Goal: Task Accomplishment & Management: Manage account settings

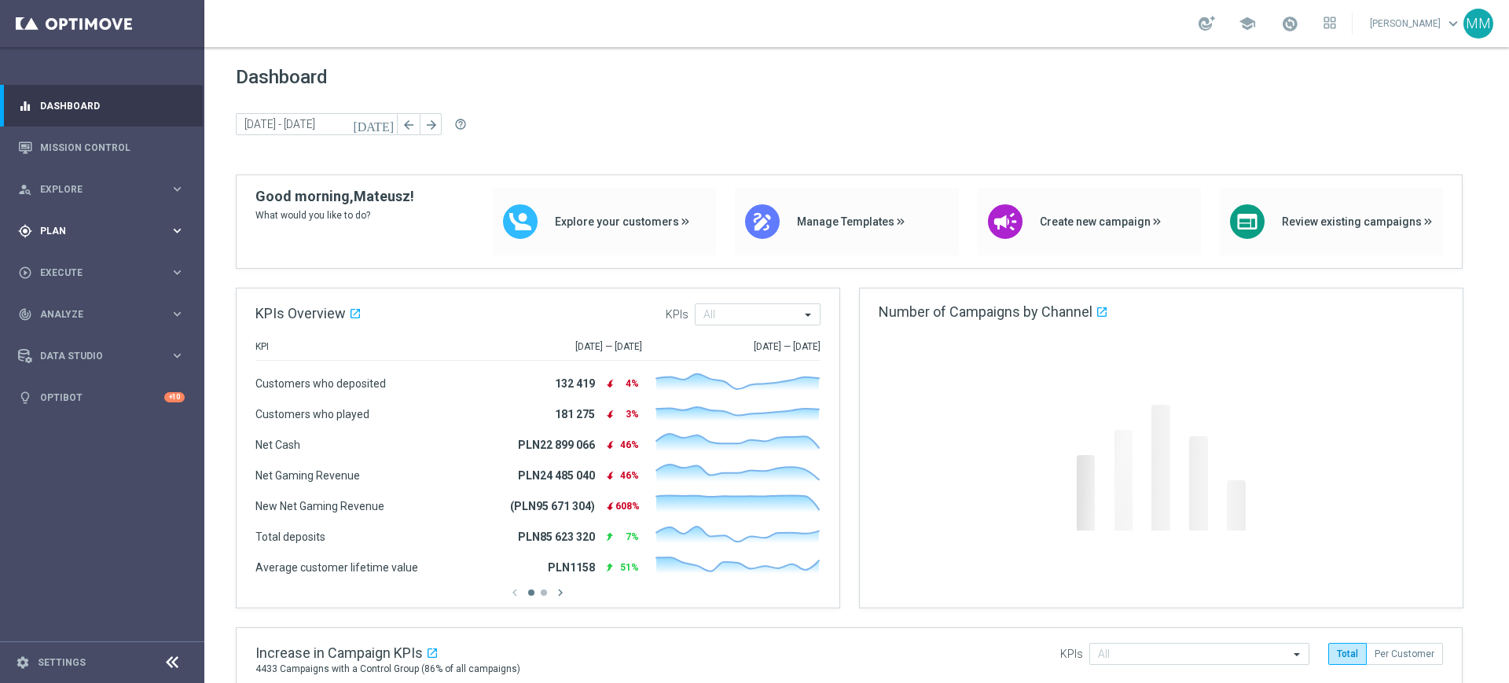
click at [47, 226] on span "Plan" at bounding box center [105, 230] width 130 height 9
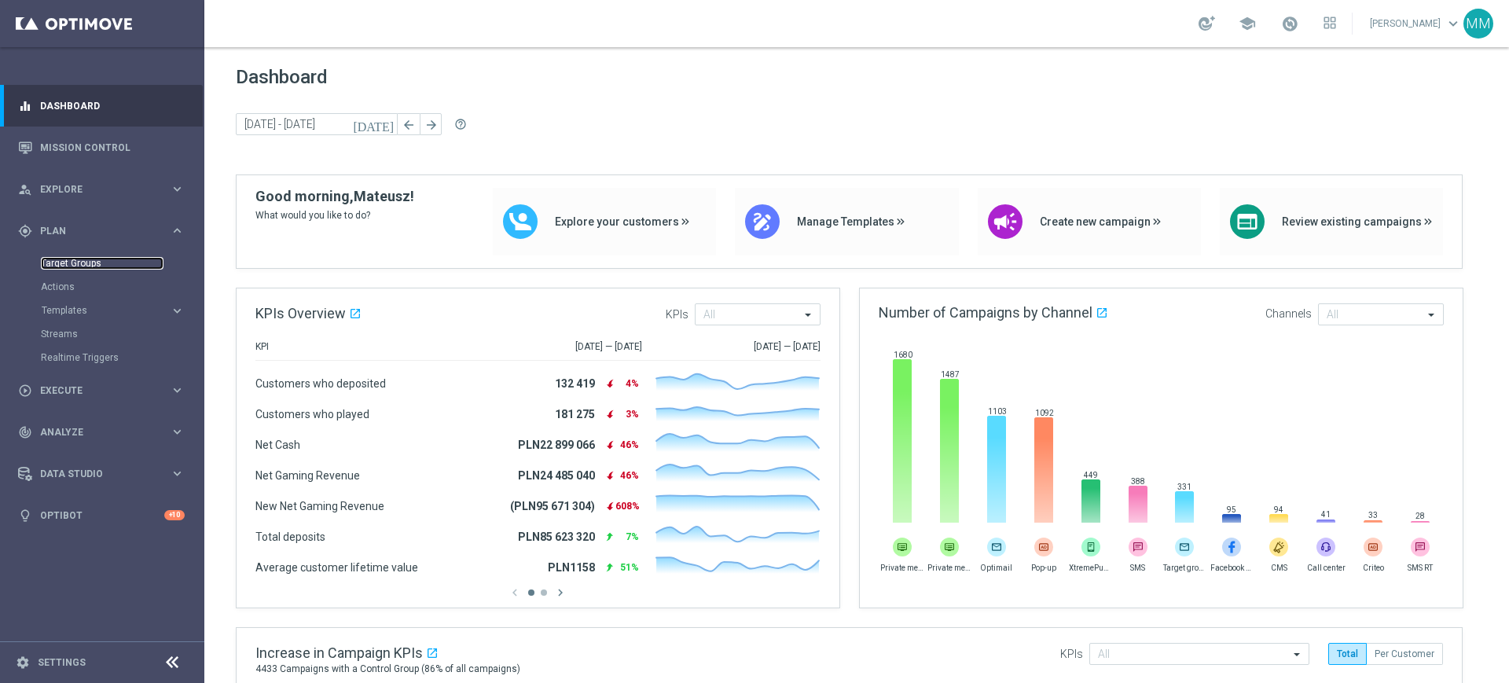
click at [61, 265] on link "Target Groups" at bounding box center [102, 263] width 123 height 13
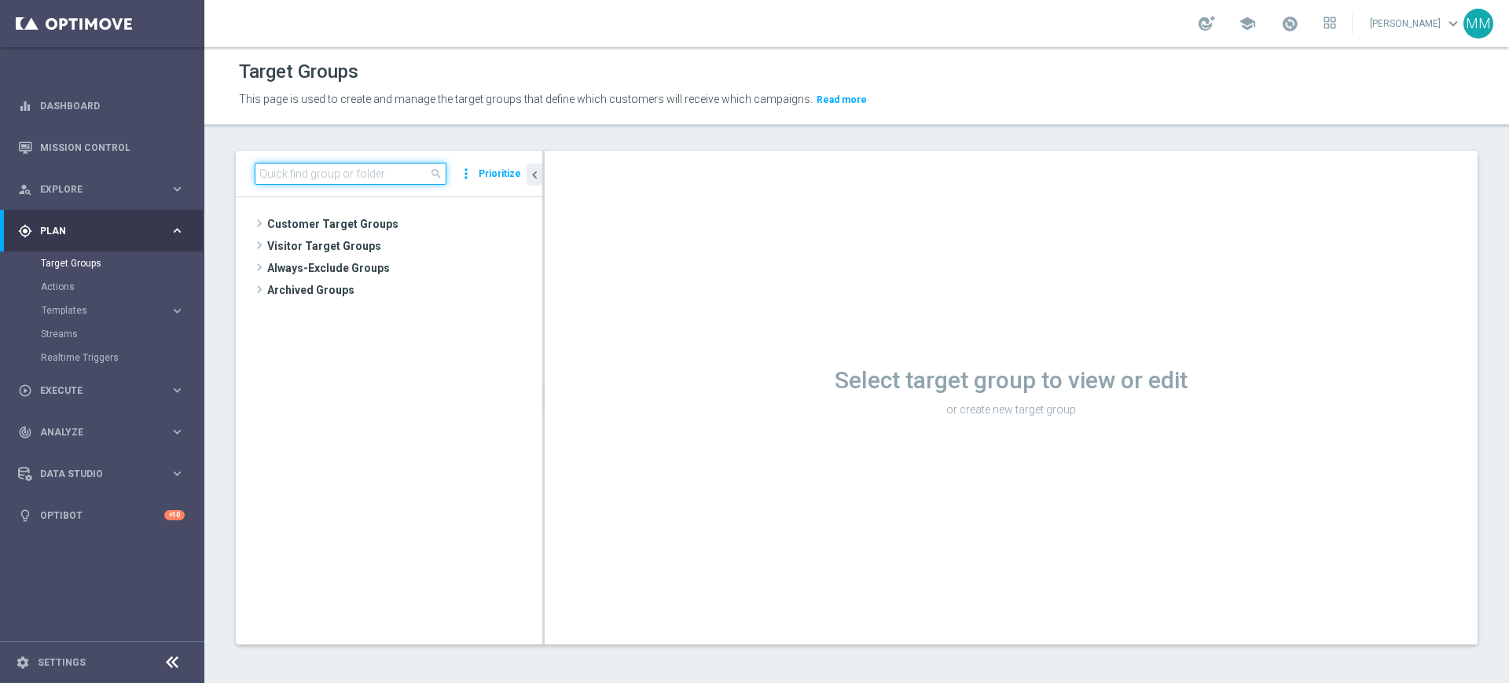
click at [352, 165] on input at bounding box center [351, 174] width 192 height 22
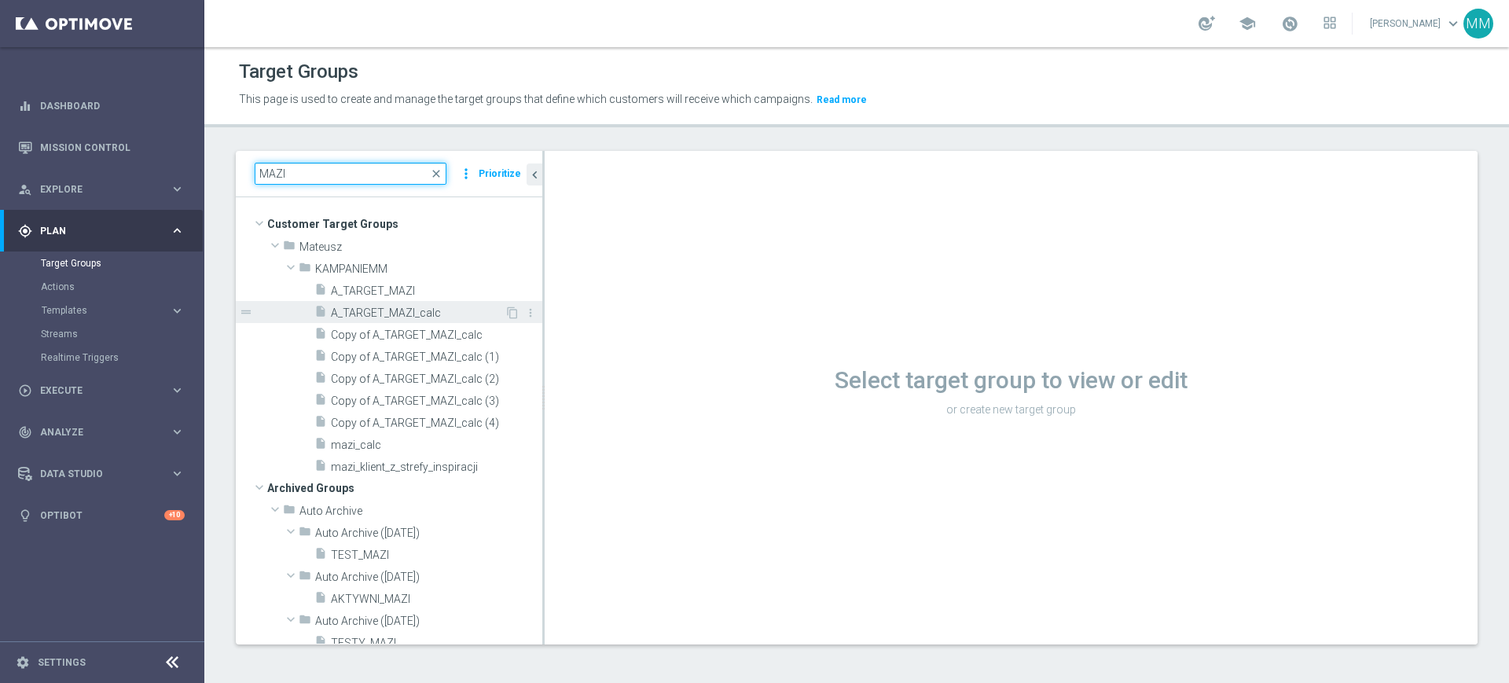
type input "MAZI"
click at [416, 309] on span "A_TARGET_MAZI_calc" at bounding box center [418, 313] width 174 height 13
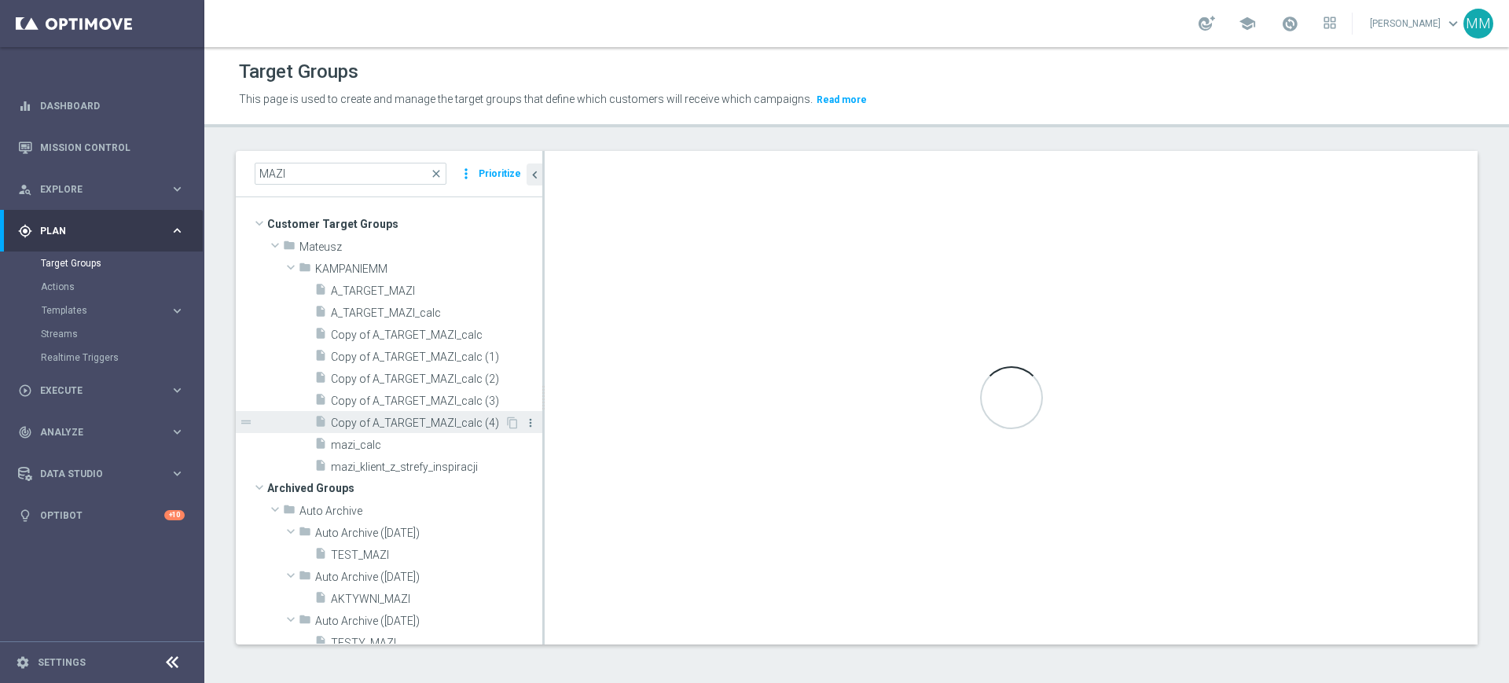
click at [524, 425] on icon "more_vert" at bounding box center [530, 423] width 13 height 13
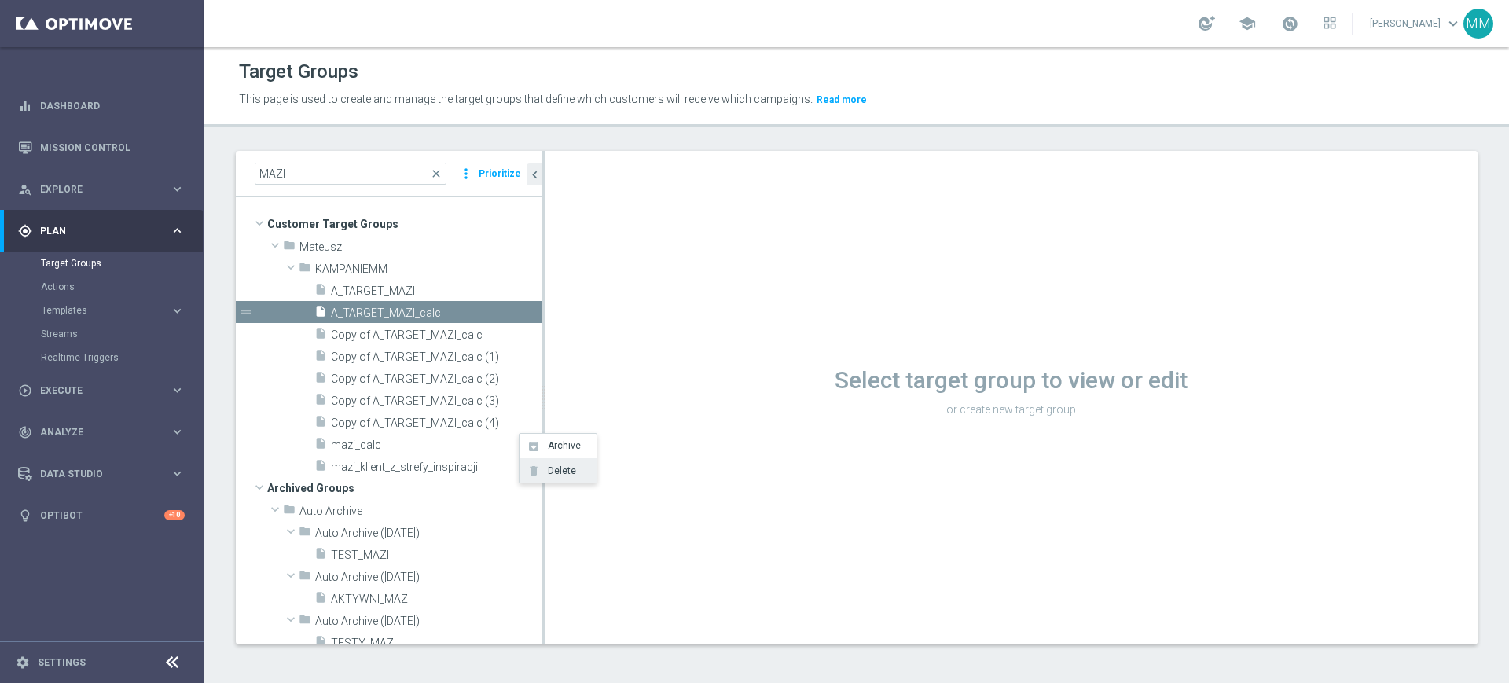
click at [540, 464] on li "delete Delete" at bounding box center [558, 470] width 77 height 24
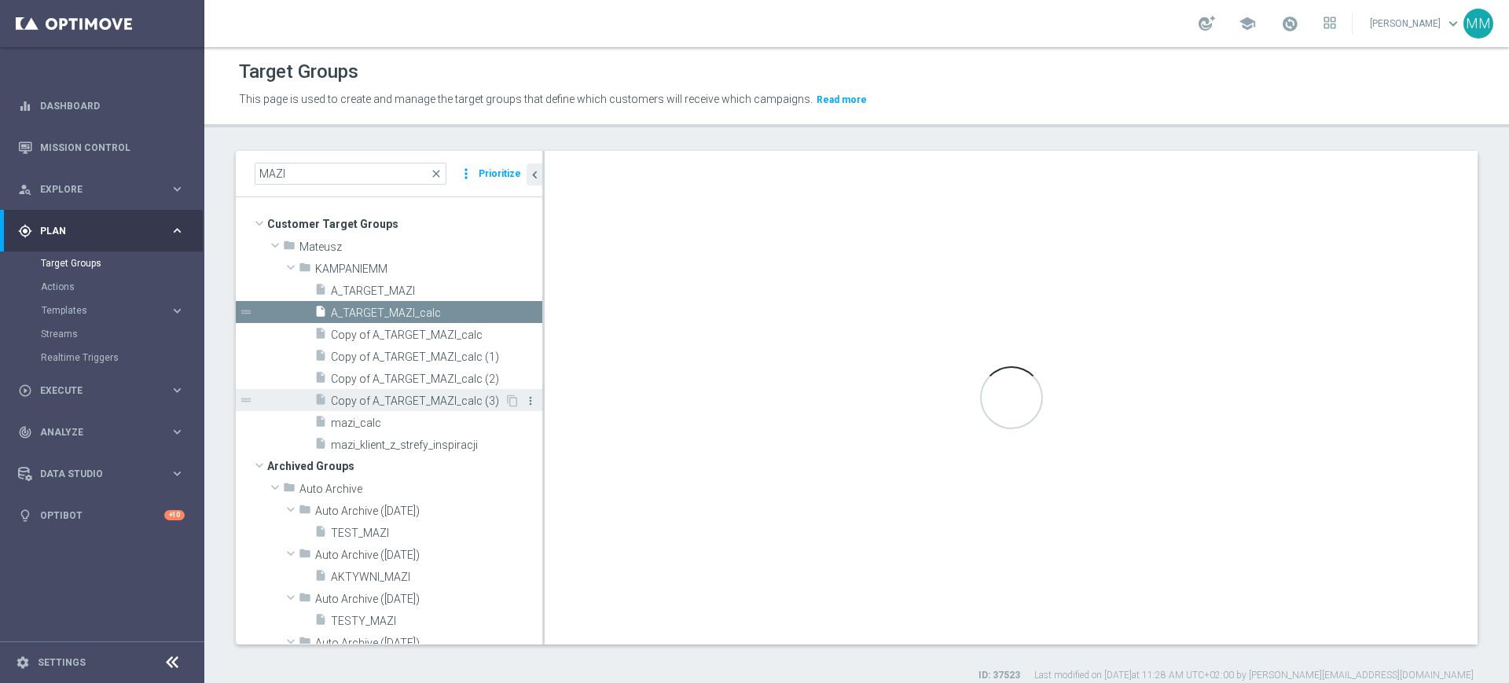
click at [524, 399] on icon "more_vert" at bounding box center [530, 401] width 13 height 13
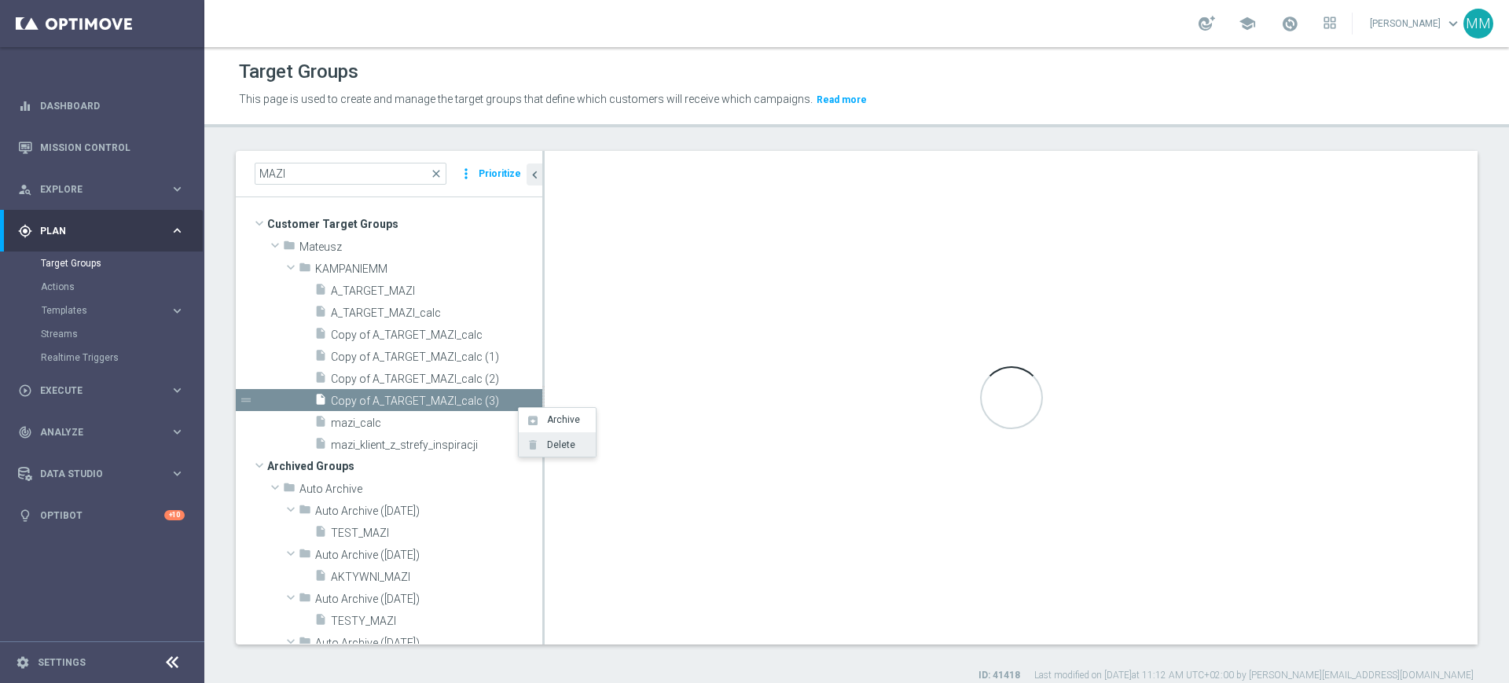
checkbox input "false"
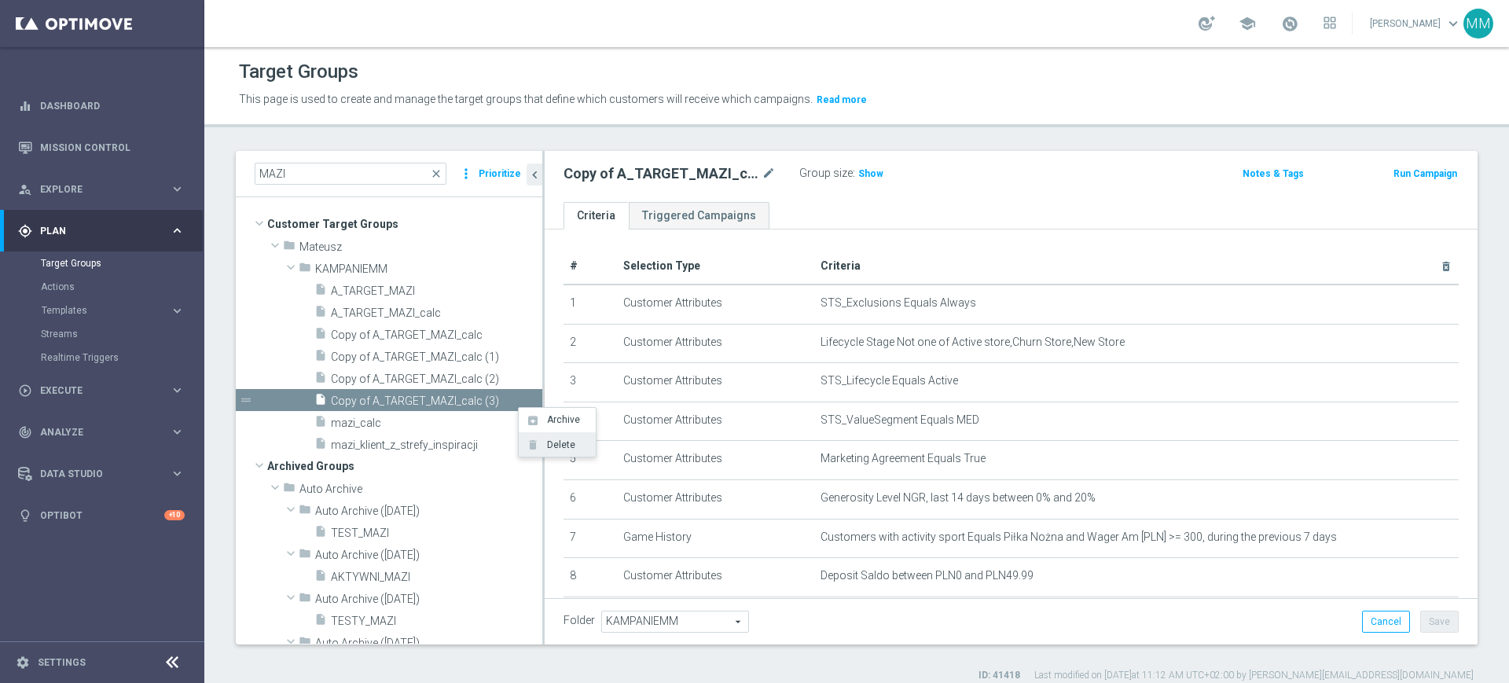
click at [559, 444] on span "Delete" at bounding box center [559, 444] width 34 height 11
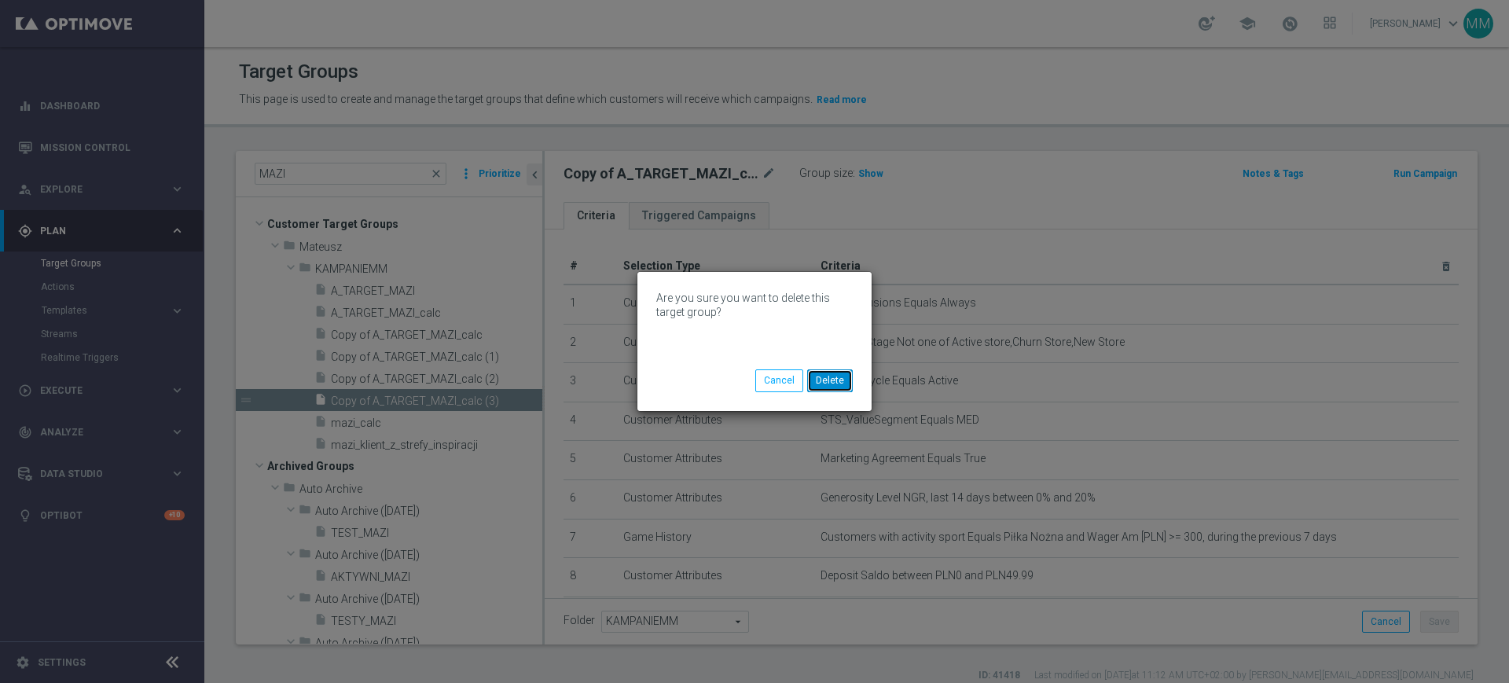
click at [848, 380] on button "Delete" at bounding box center [830, 380] width 46 height 22
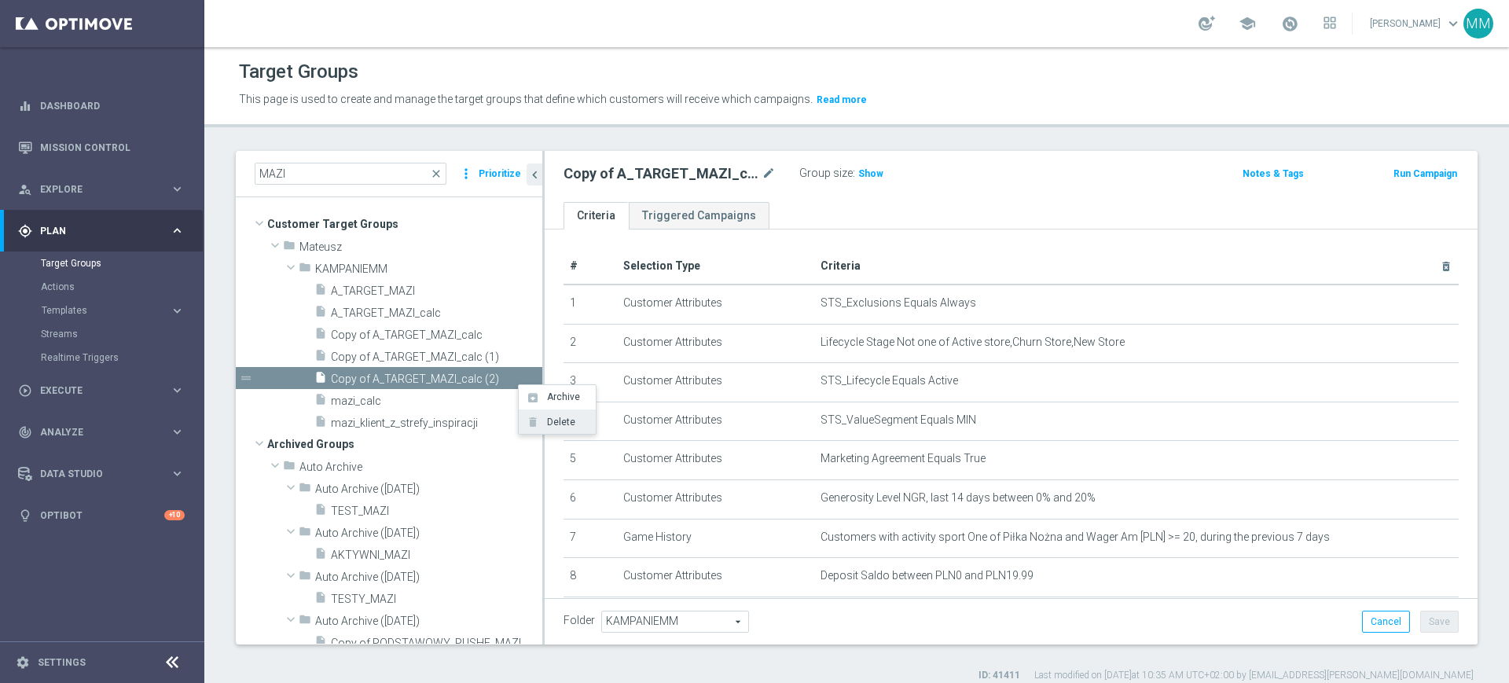
click at [560, 417] on span "Delete" at bounding box center [559, 422] width 34 height 11
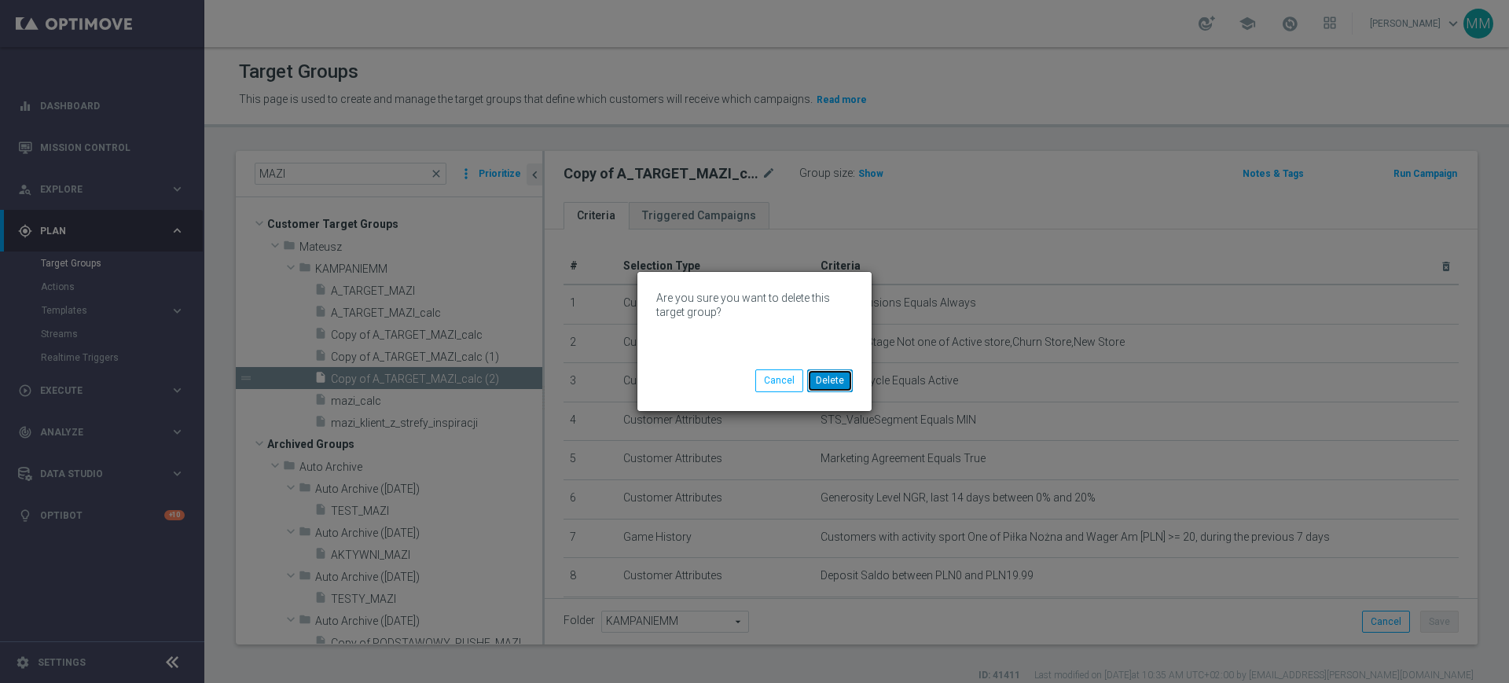
click at [842, 377] on button "Delete" at bounding box center [830, 380] width 46 height 22
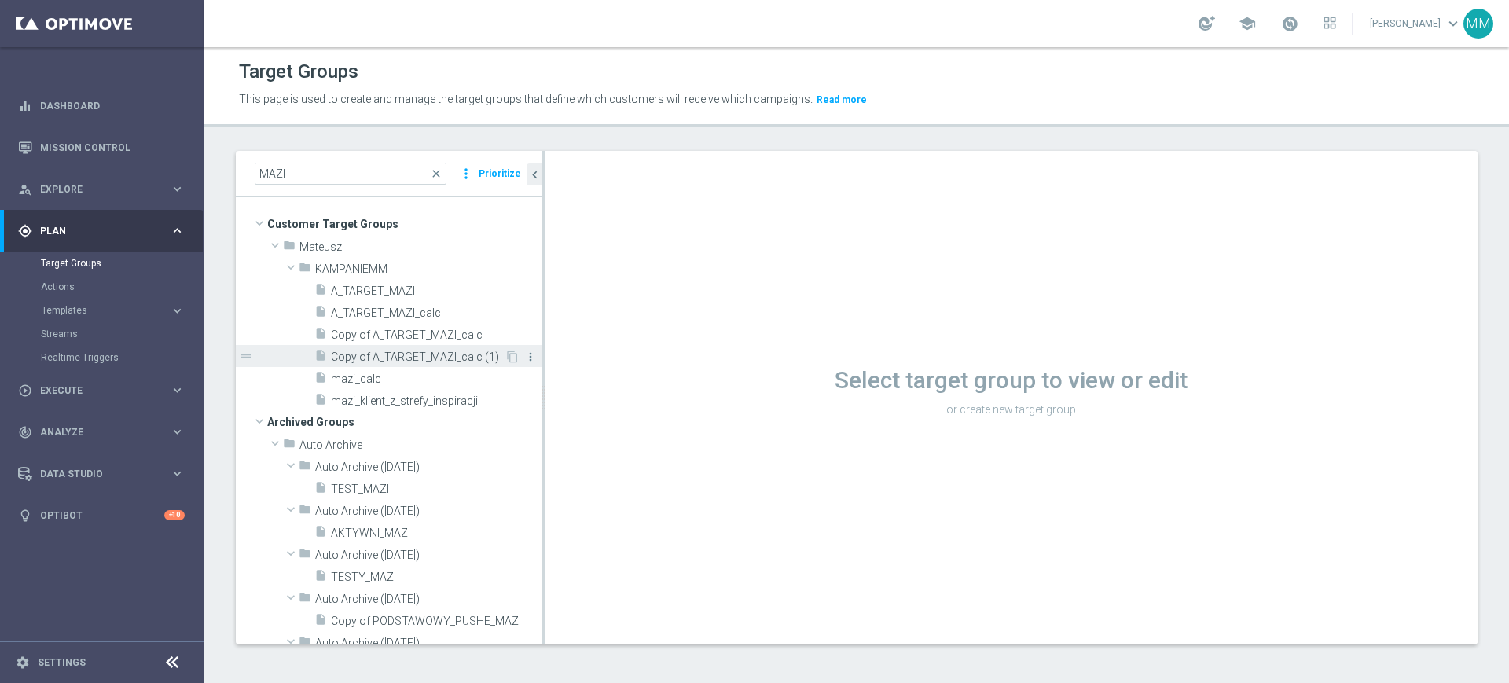
click at [524, 358] on icon "more_vert" at bounding box center [530, 357] width 13 height 13
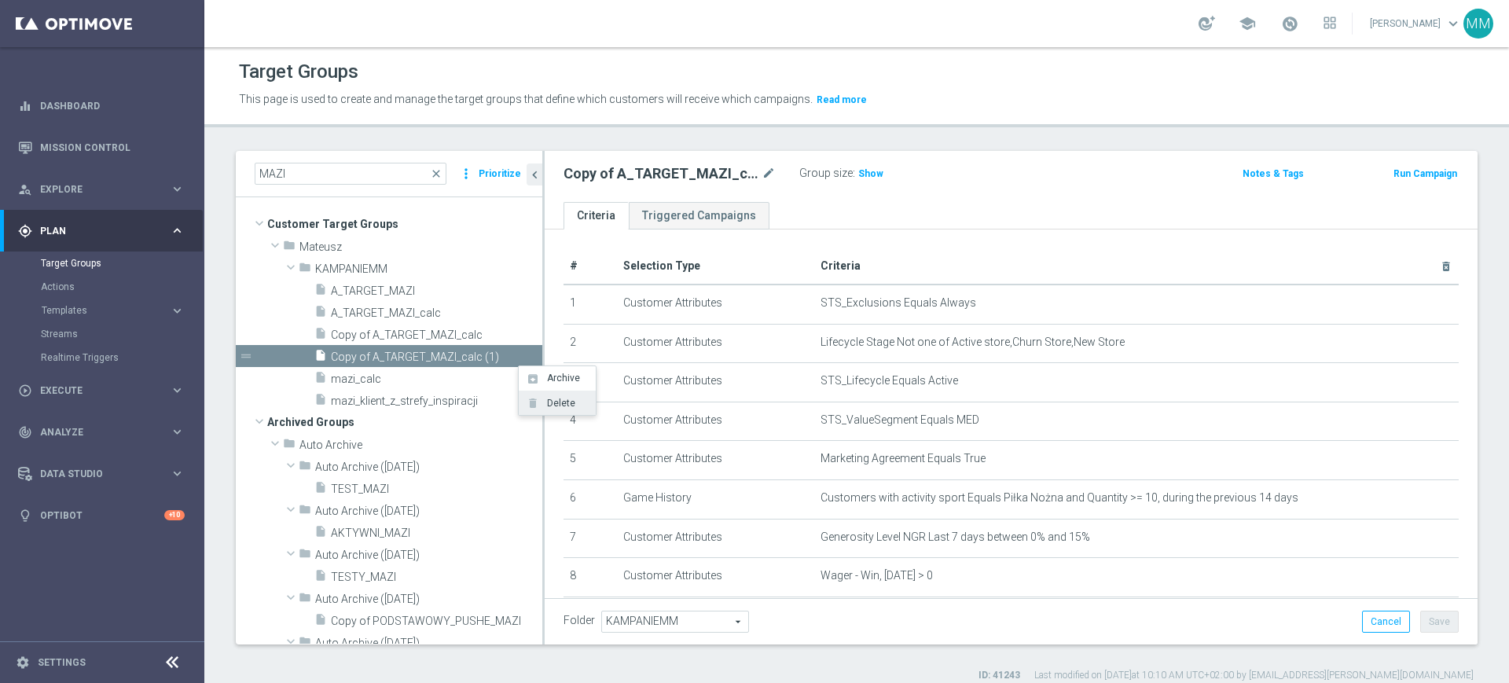
click at [572, 400] on span "Delete" at bounding box center [559, 403] width 34 height 11
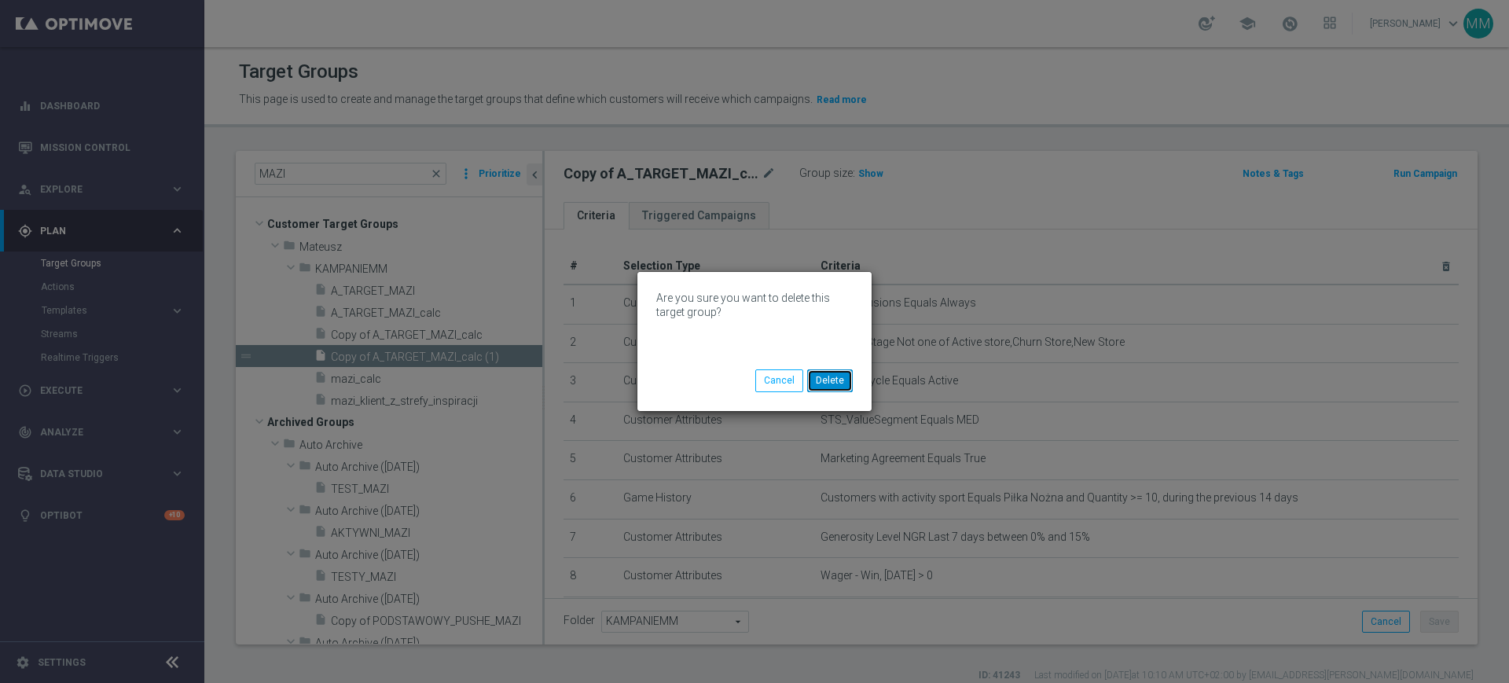
click at [835, 386] on button "Delete" at bounding box center [830, 380] width 46 height 22
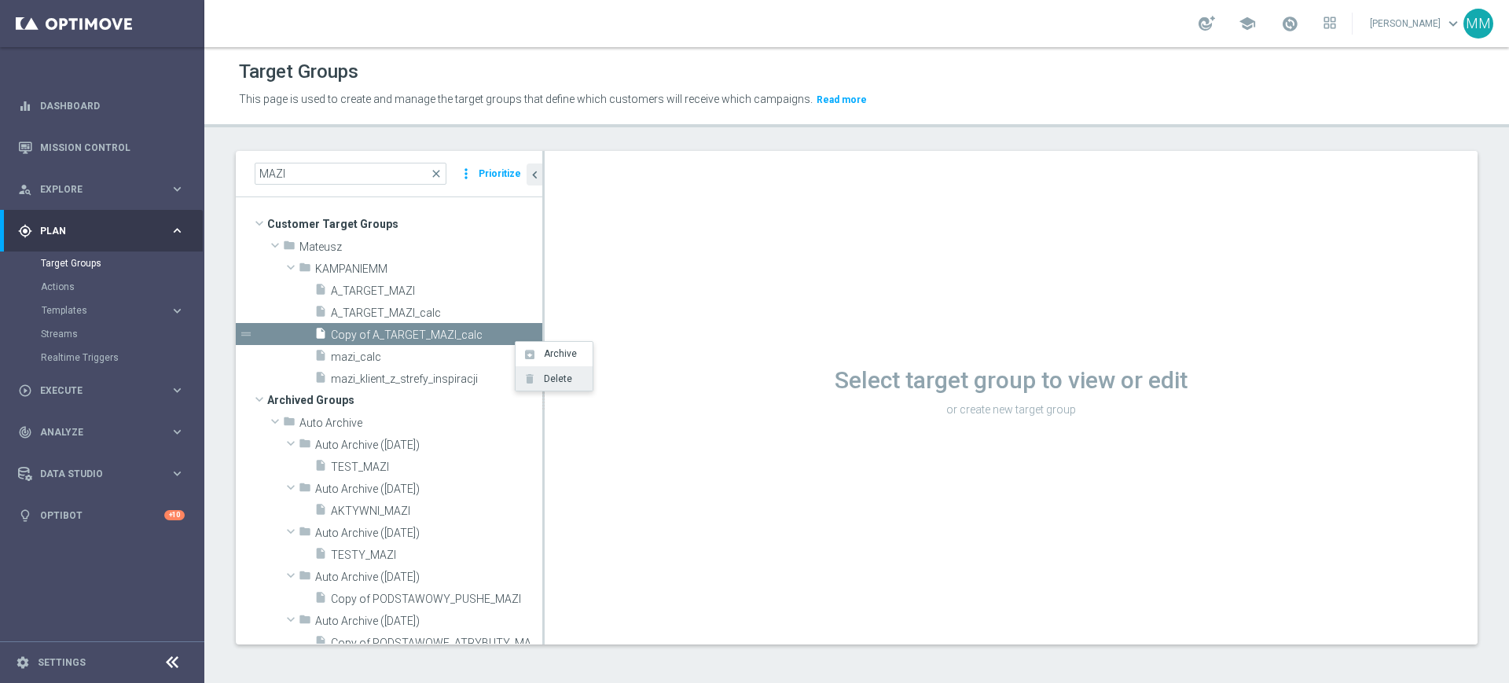
click at [551, 371] on li "delete Delete" at bounding box center [554, 378] width 77 height 24
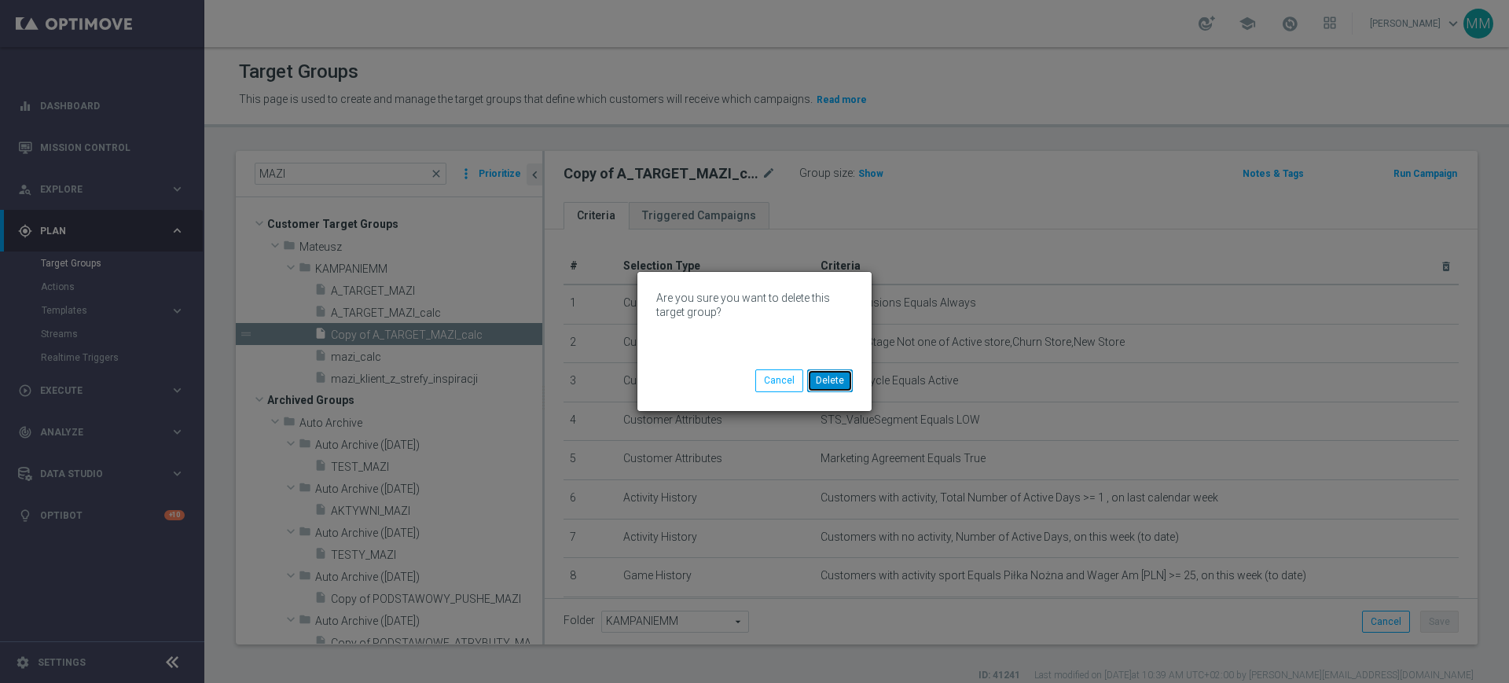
click at [820, 381] on button "Delete" at bounding box center [830, 380] width 46 height 22
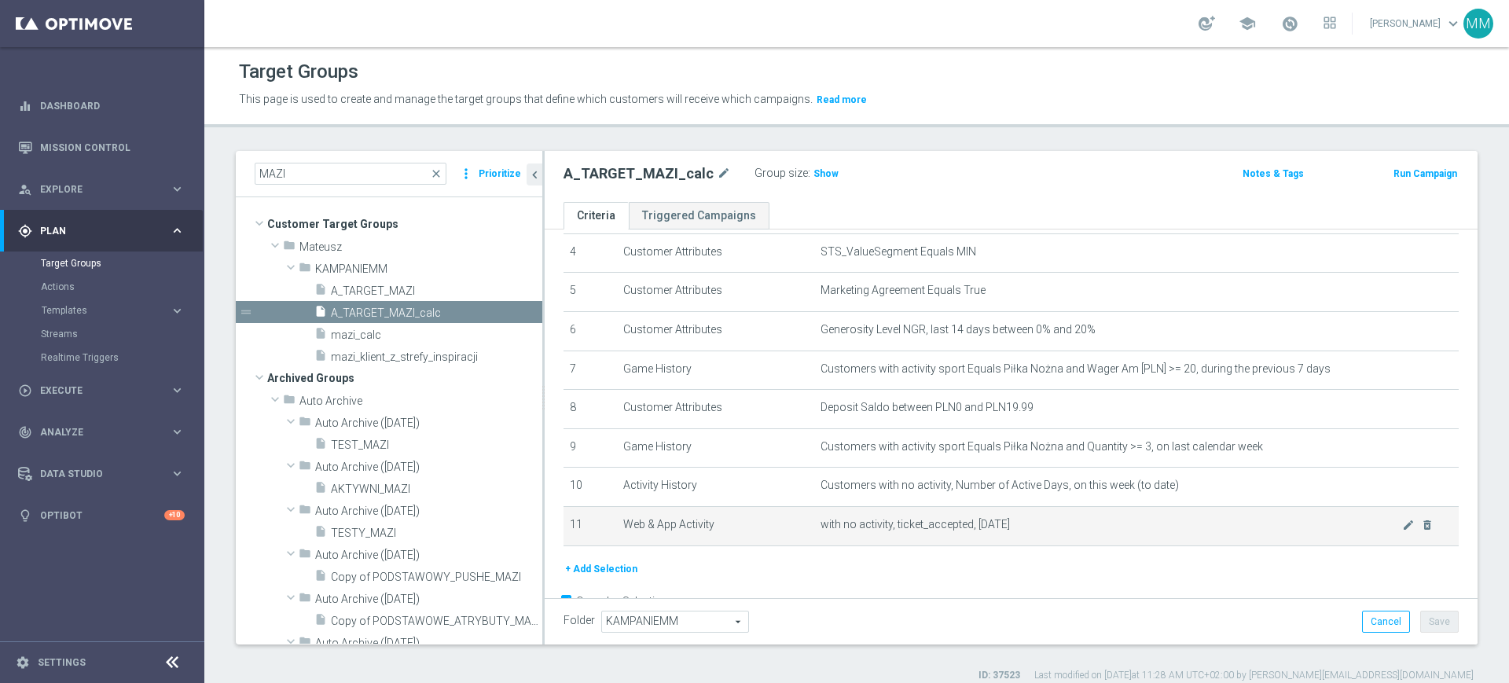
scroll to position [215, 0]
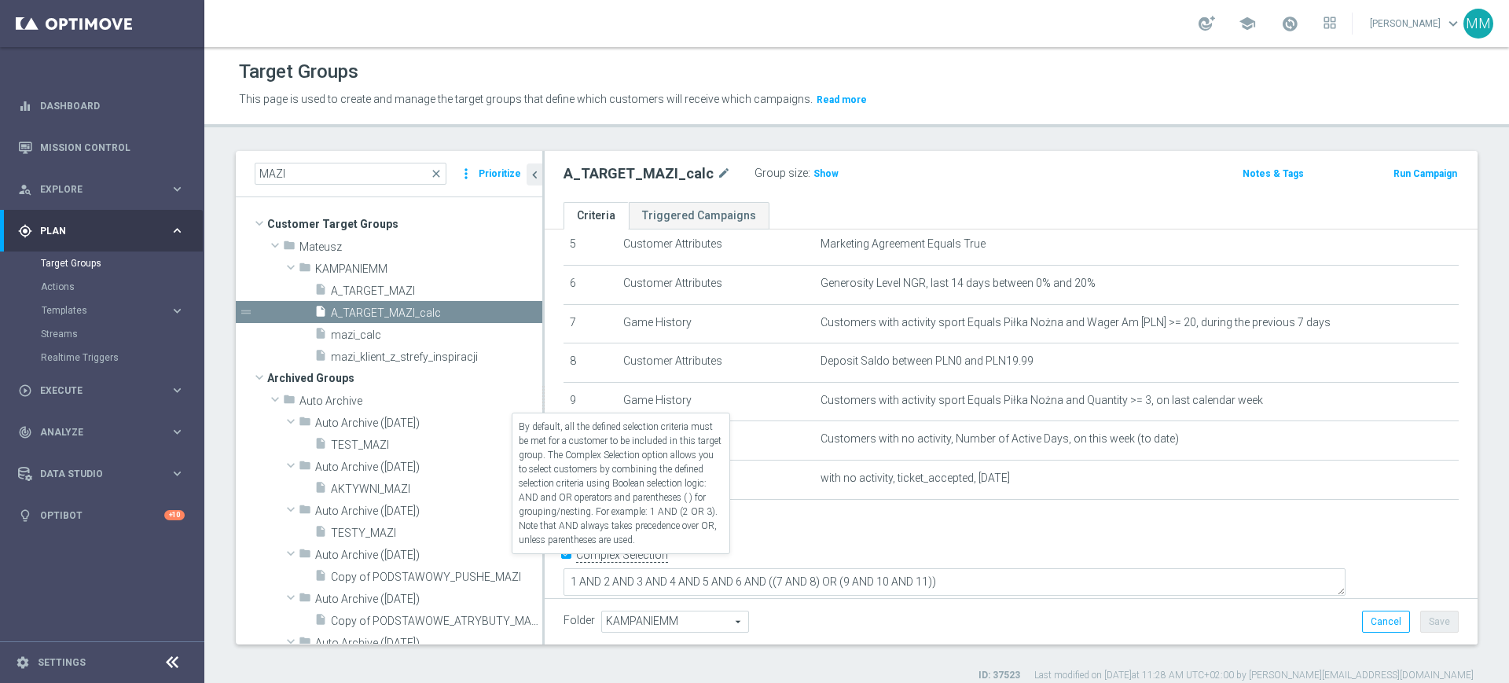
click at [639, 563] on label "Complex Selection" at bounding box center [622, 555] width 92 height 15
click at [574, 564] on input "Complex Selection" at bounding box center [569, 557] width 10 height 22
checkbox input "false"
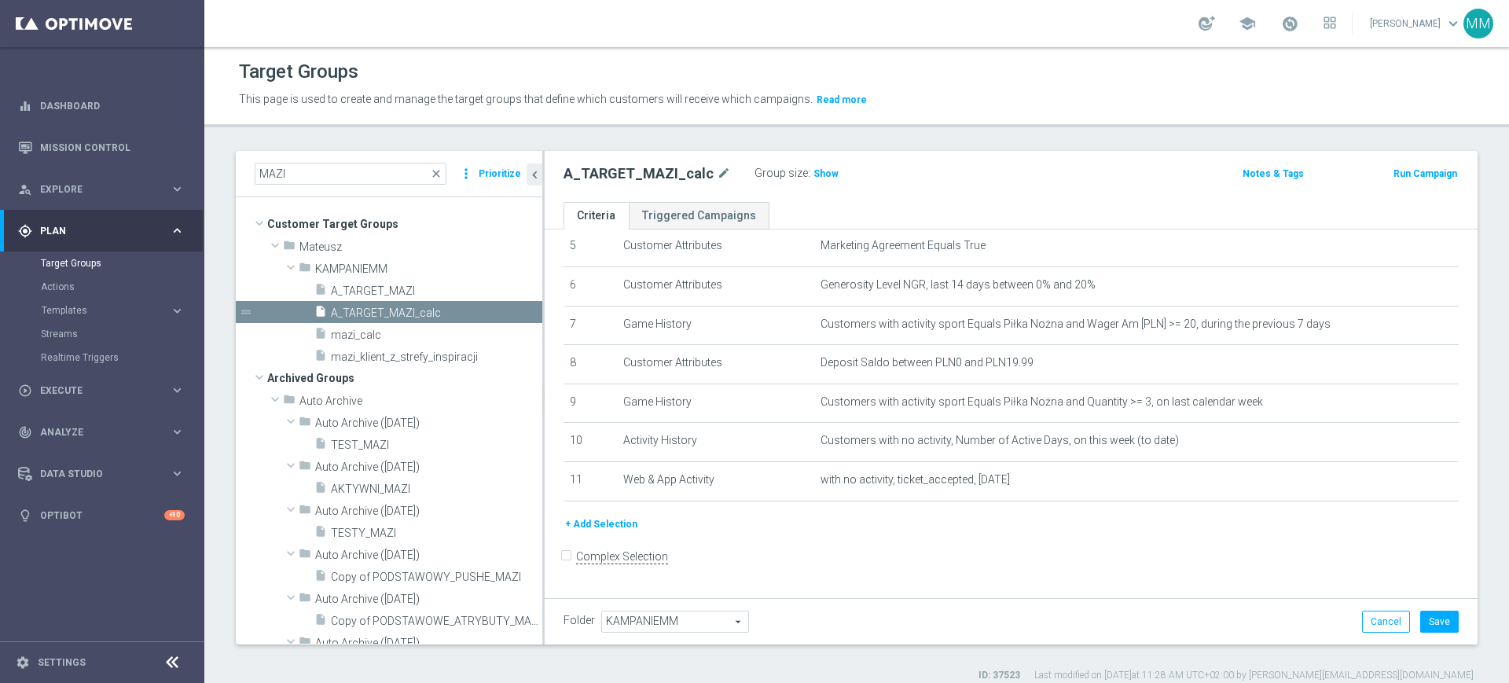
scroll to position [0, 0]
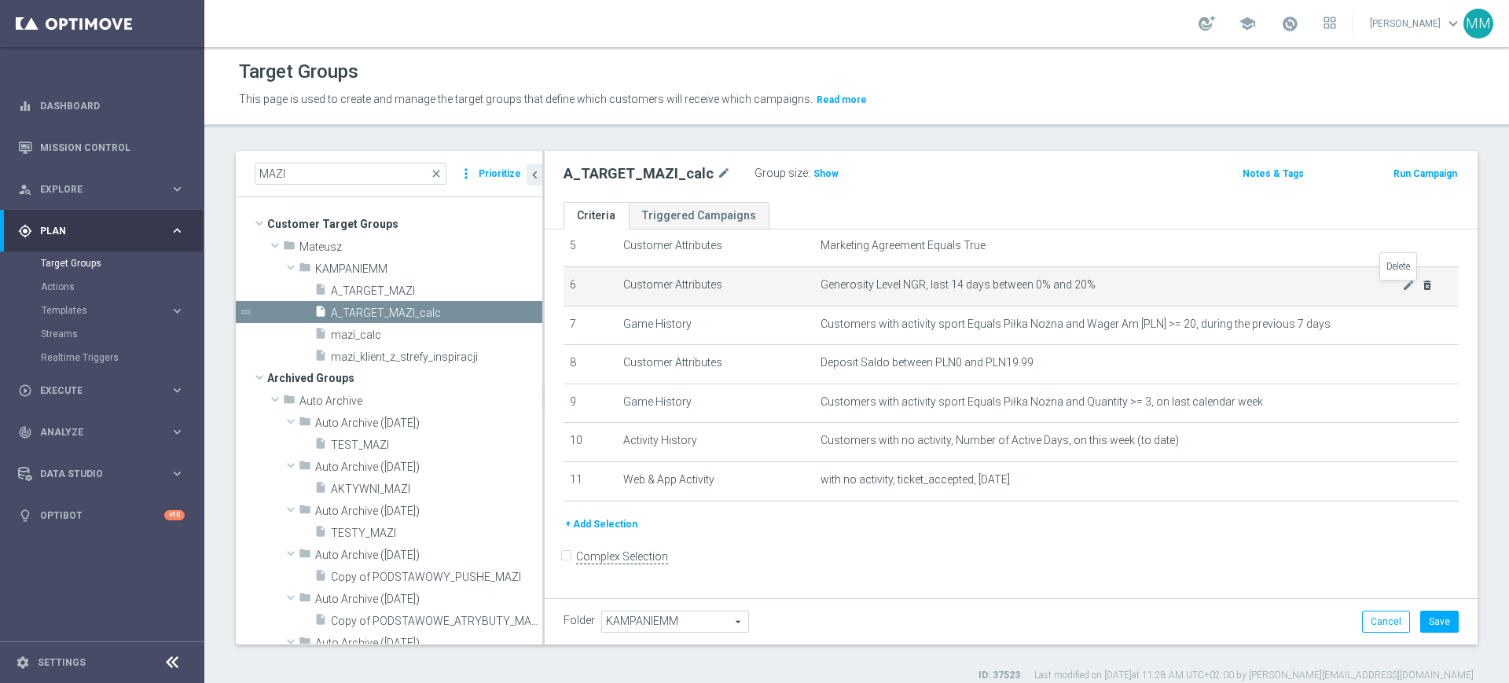
click at [1421, 289] on icon "delete_forever" at bounding box center [1427, 285] width 13 height 13
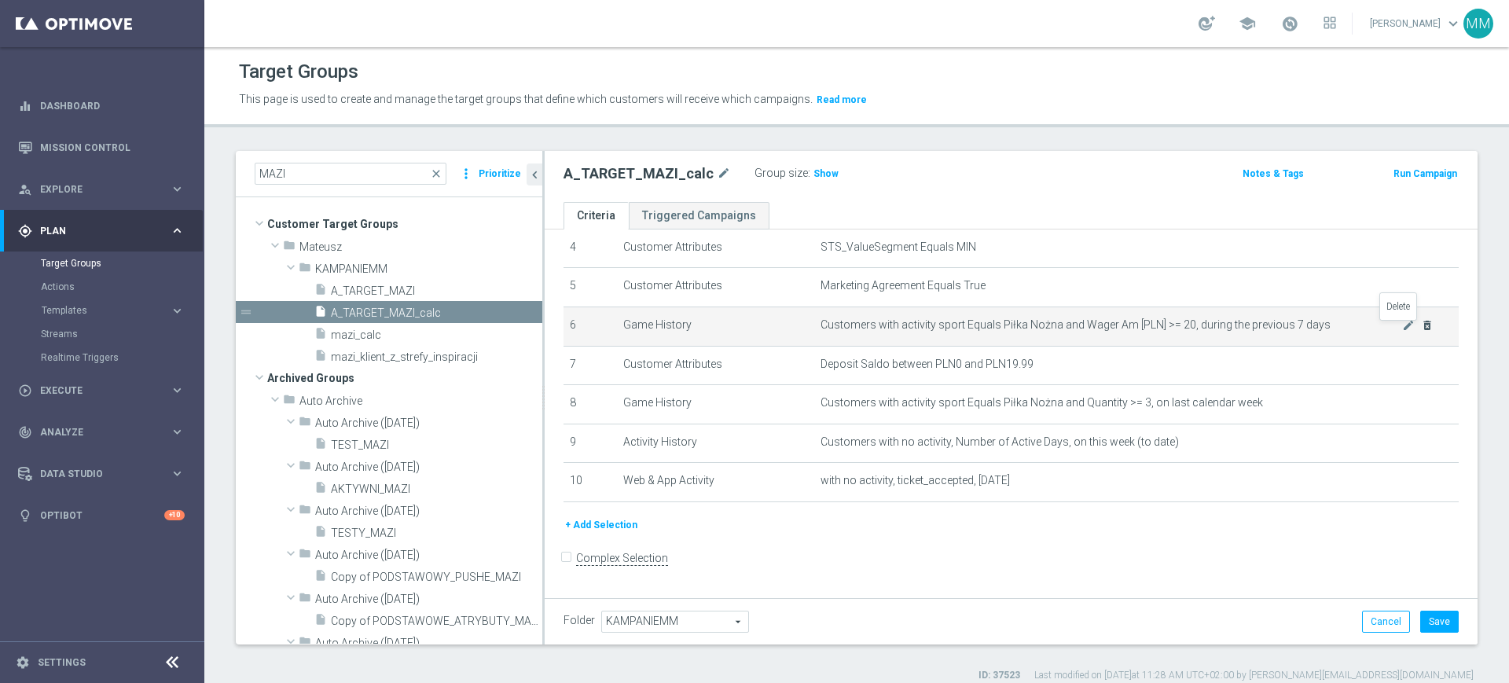
click at [1421, 331] on icon "delete_forever" at bounding box center [1427, 325] width 13 height 13
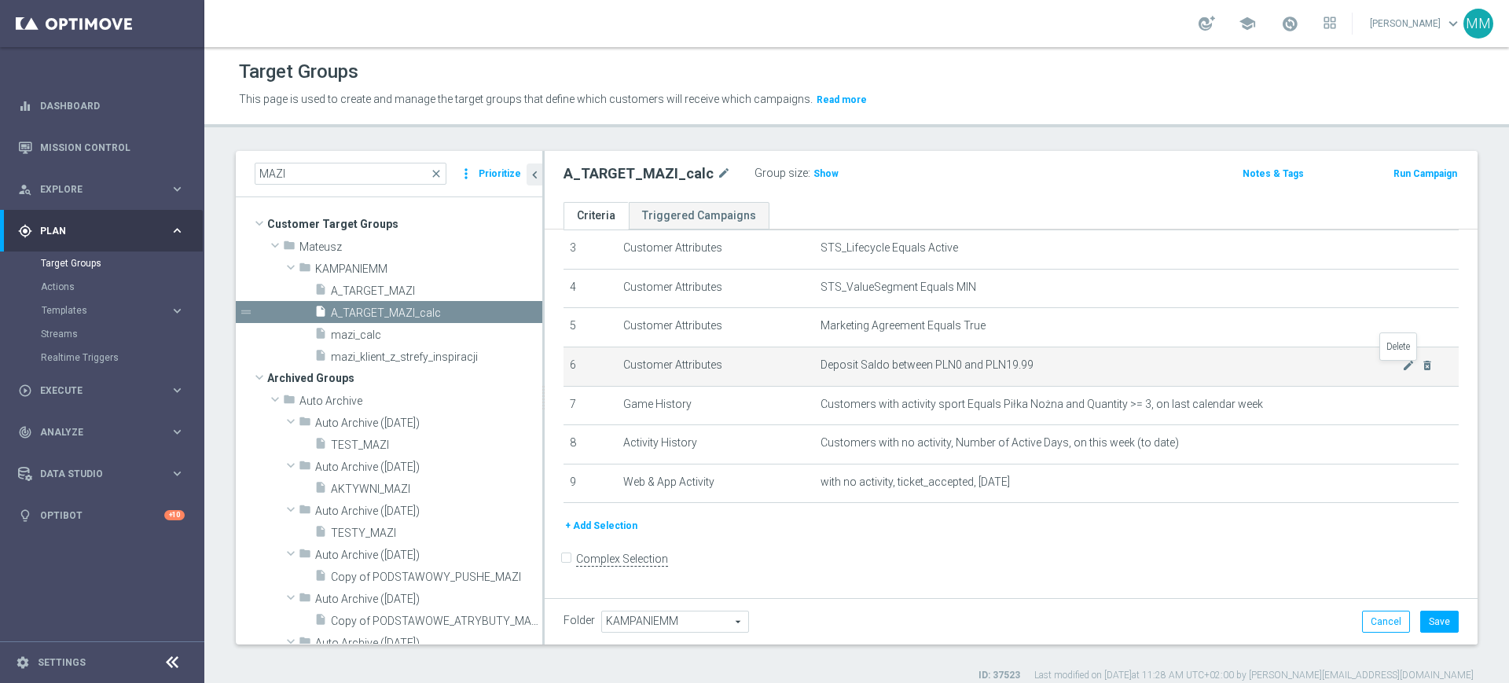
click at [1421, 367] on icon "delete_forever" at bounding box center [1427, 365] width 13 height 13
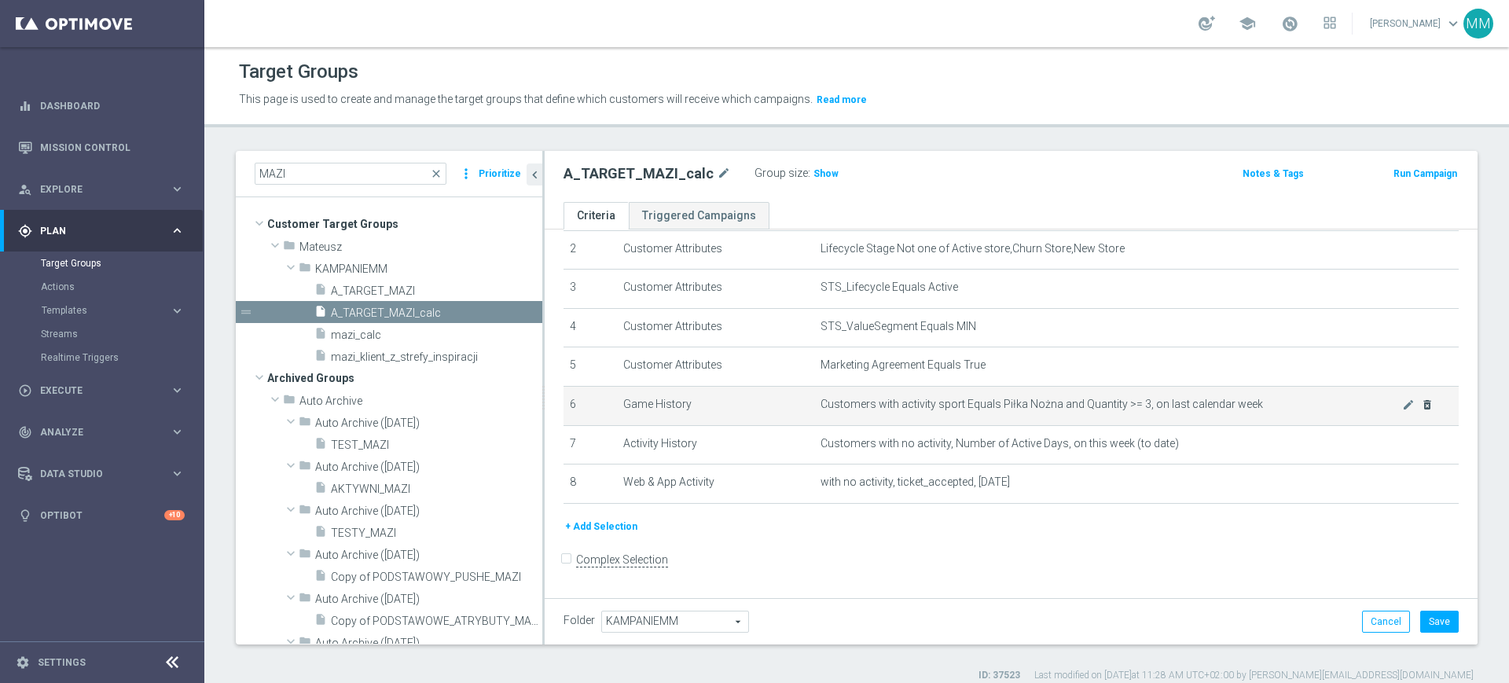
click at [1421, 405] on icon "delete_forever" at bounding box center [1427, 405] width 13 height 13
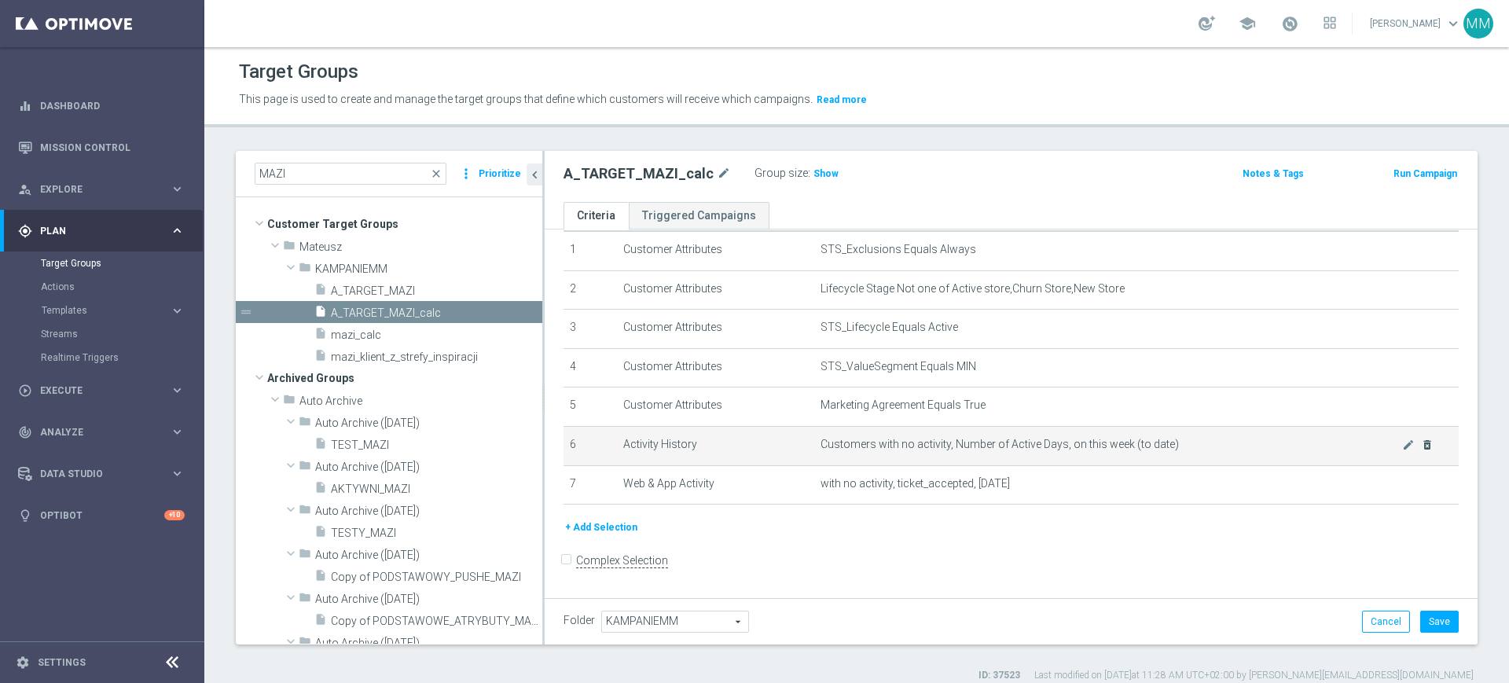
click at [1421, 451] on icon "delete_forever" at bounding box center [1427, 445] width 13 height 13
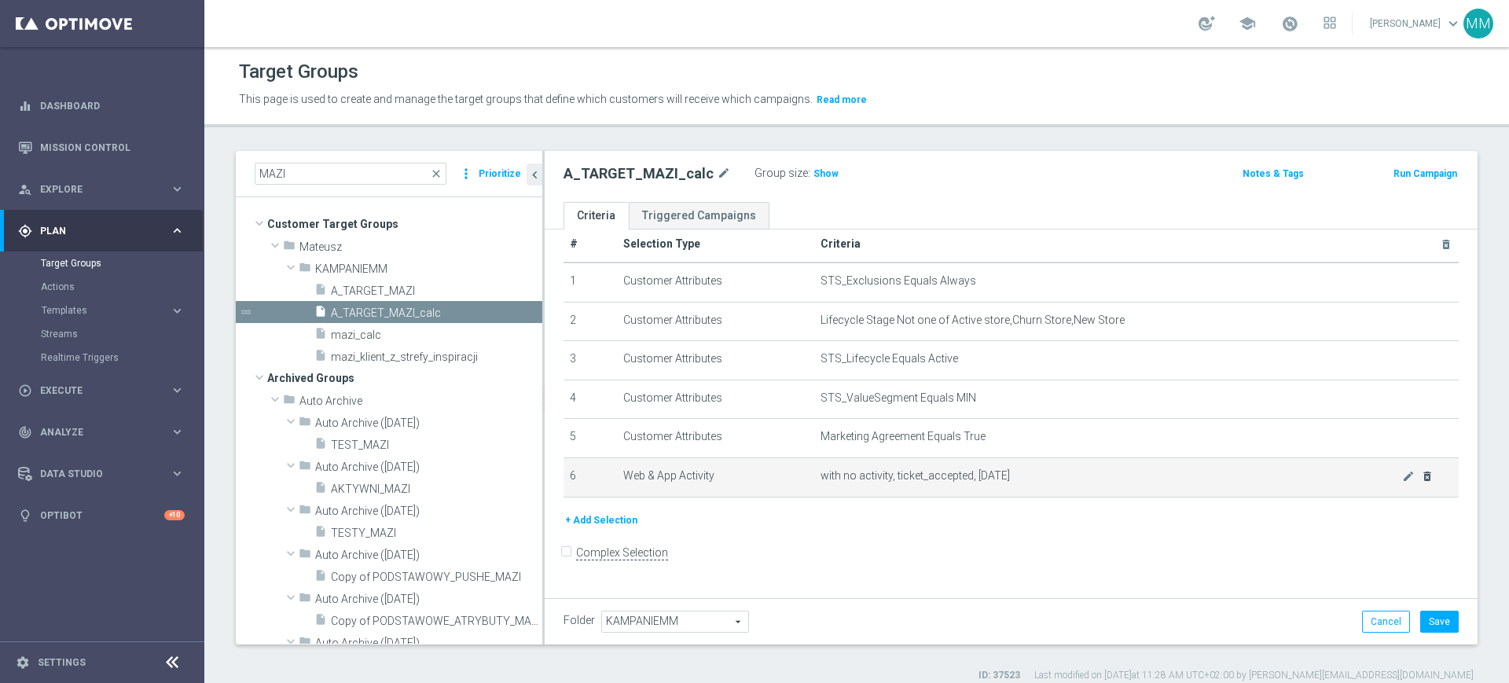
scroll to position [14, 0]
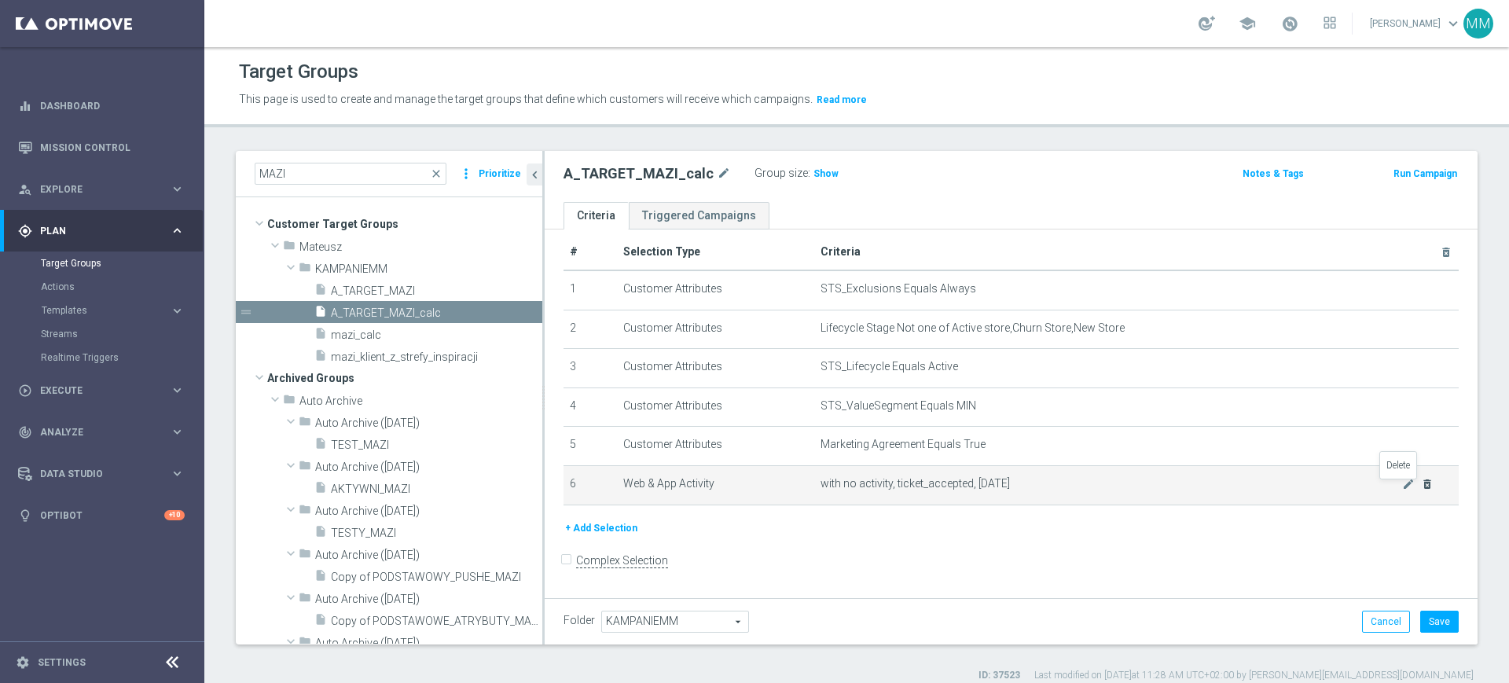
click at [1421, 488] on icon "delete_forever" at bounding box center [1427, 484] width 13 height 13
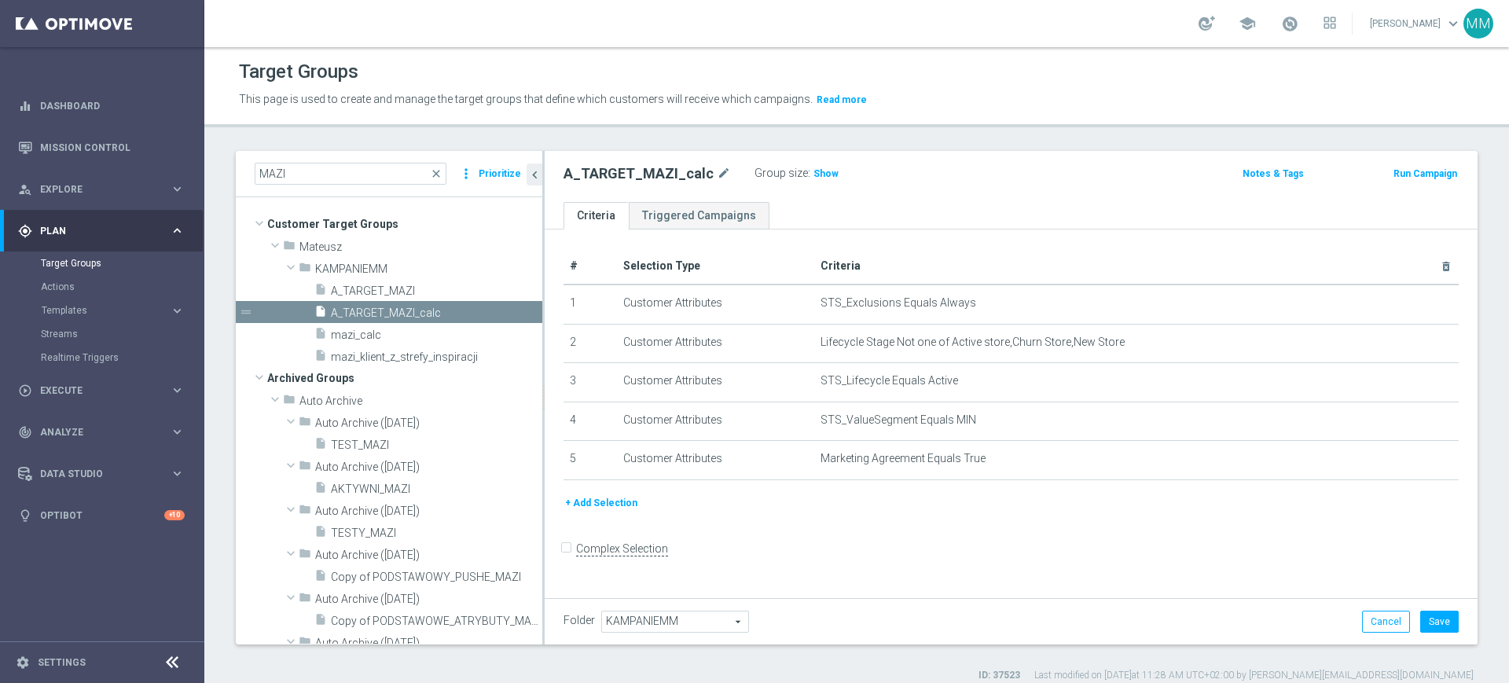
scroll to position [0, 0]
click at [604, 499] on button "+ Add Selection" at bounding box center [601, 502] width 75 height 17
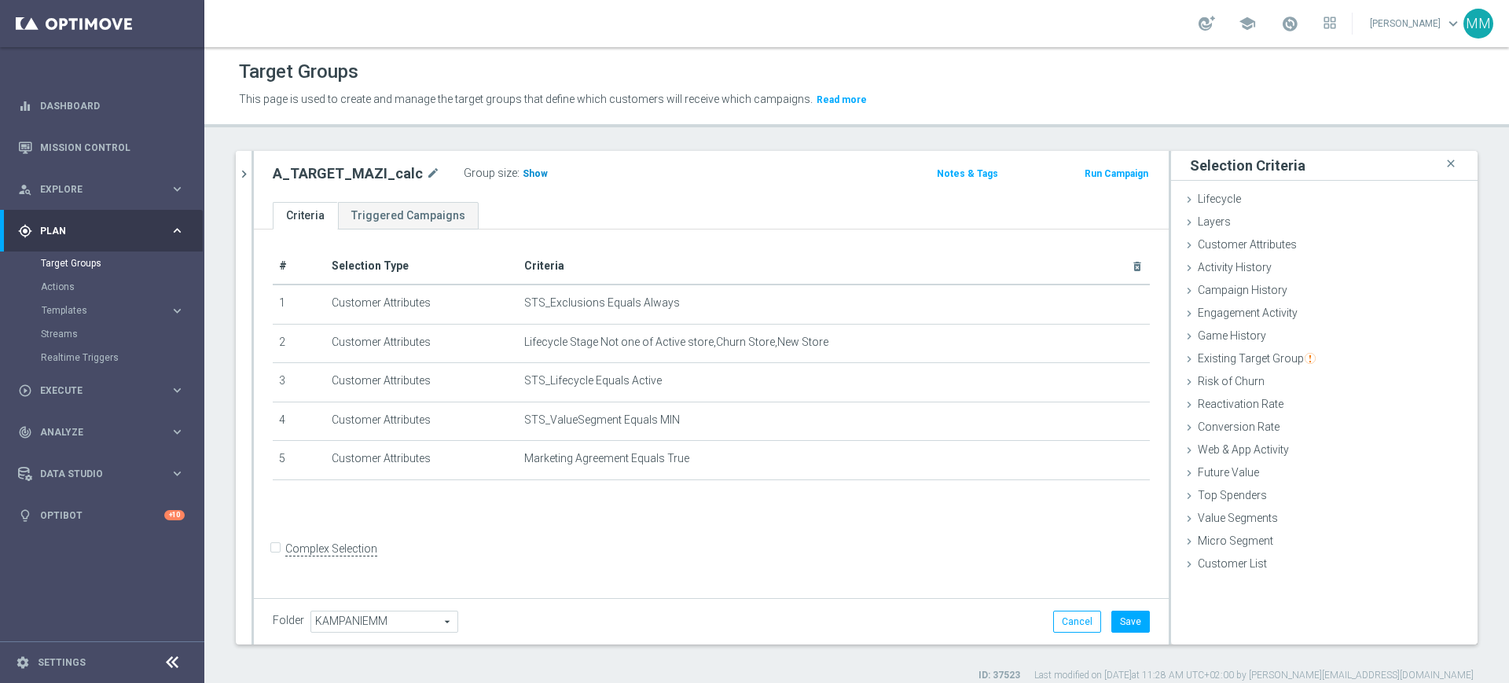
click at [527, 171] on span "Show" at bounding box center [535, 173] width 25 height 11
drag, startPoint x: 1296, startPoint y: 341, endPoint x: 1284, endPoint y: 345, distance: 13.2
click at [1297, 341] on div "Game History done" at bounding box center [1324, 337] width 307 height 24
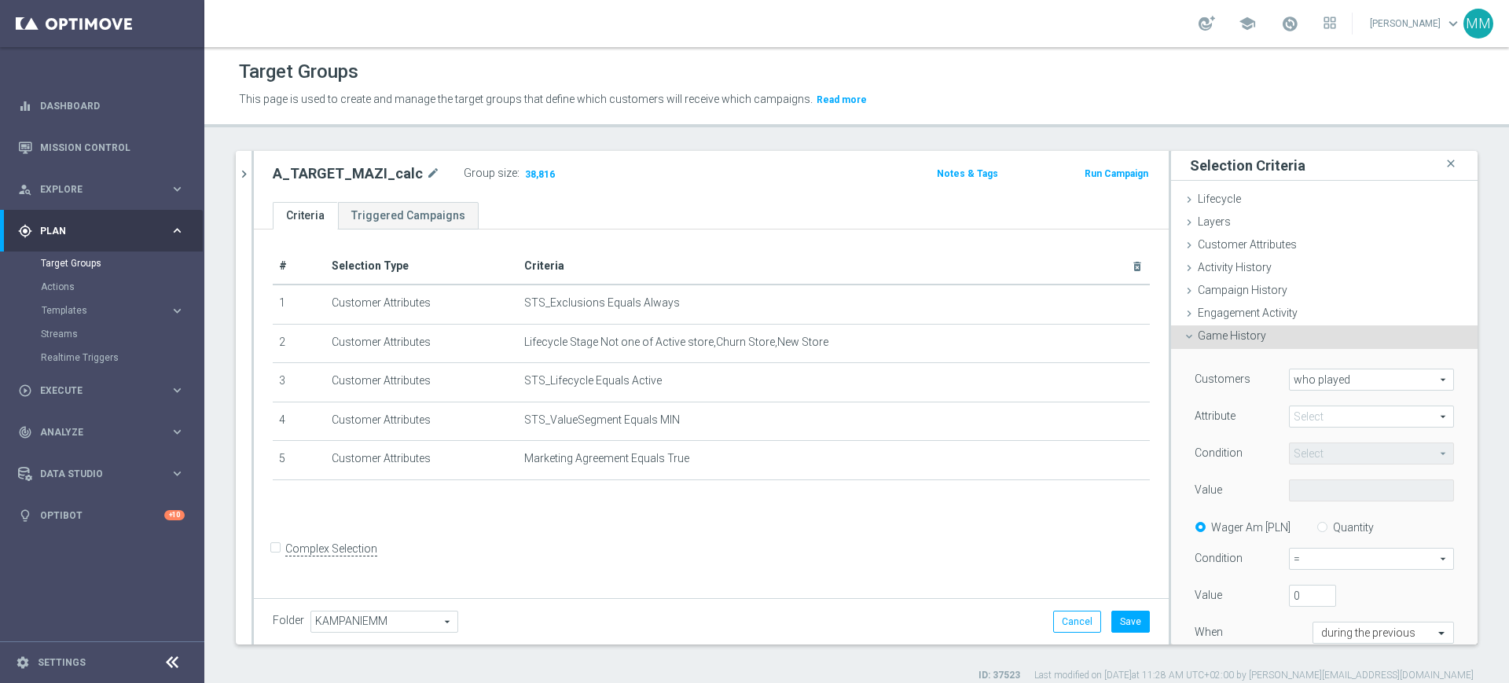
click at [1299, 404] on div "Customers who played who played arrow_drop_down search Attribute Select arrow_d…" at bounding box center [1324, 531] width 259 height 325
click at [1299, 422] on span at bounding box center [1372, 416] width 164 height 20
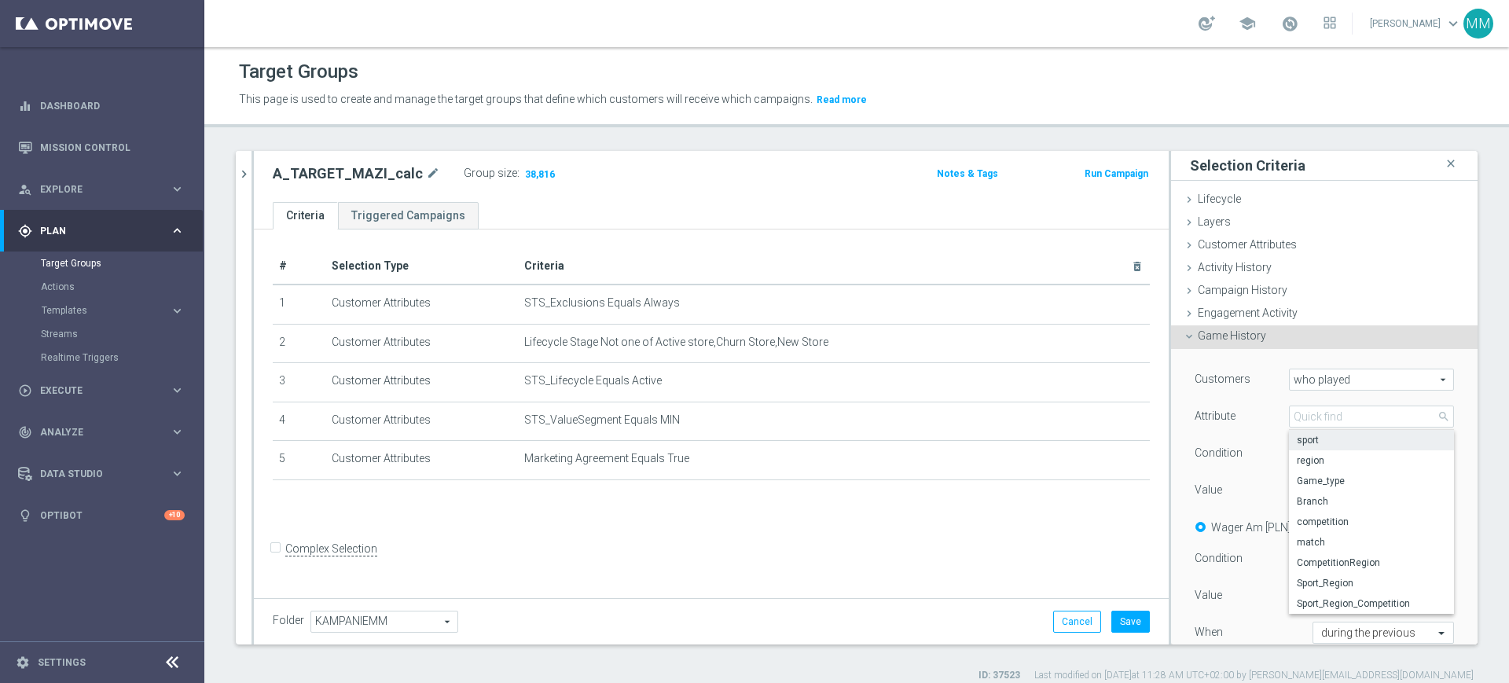
click at [1299, 435] on span "sport" at bounding box center [1371, 440] width 149 height 13
type input "sport"
click at [1310, 455] on span "Equals" at bounding box center [1372, 453] width 164 height 20
drag, startPoint x: 1313, startPoint y: 599, endPoint x: 1307, endPoint y: 531, distance: 67.8
click at [1313, 600] on span "One of" at bounding box center [1371, 600] width 149 height 13
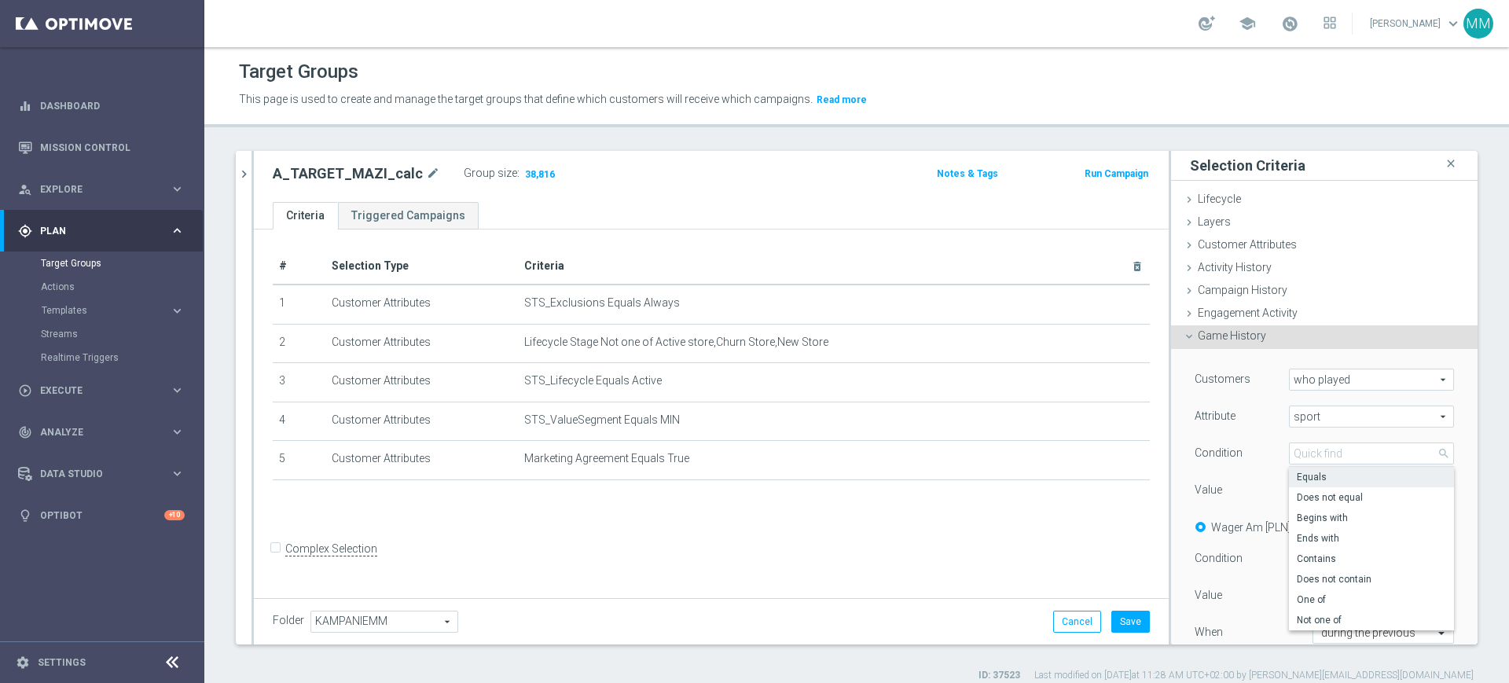
type input "One of"
click at [1303, 484] on span at bounding box center [1372, 490] width 164 height 20
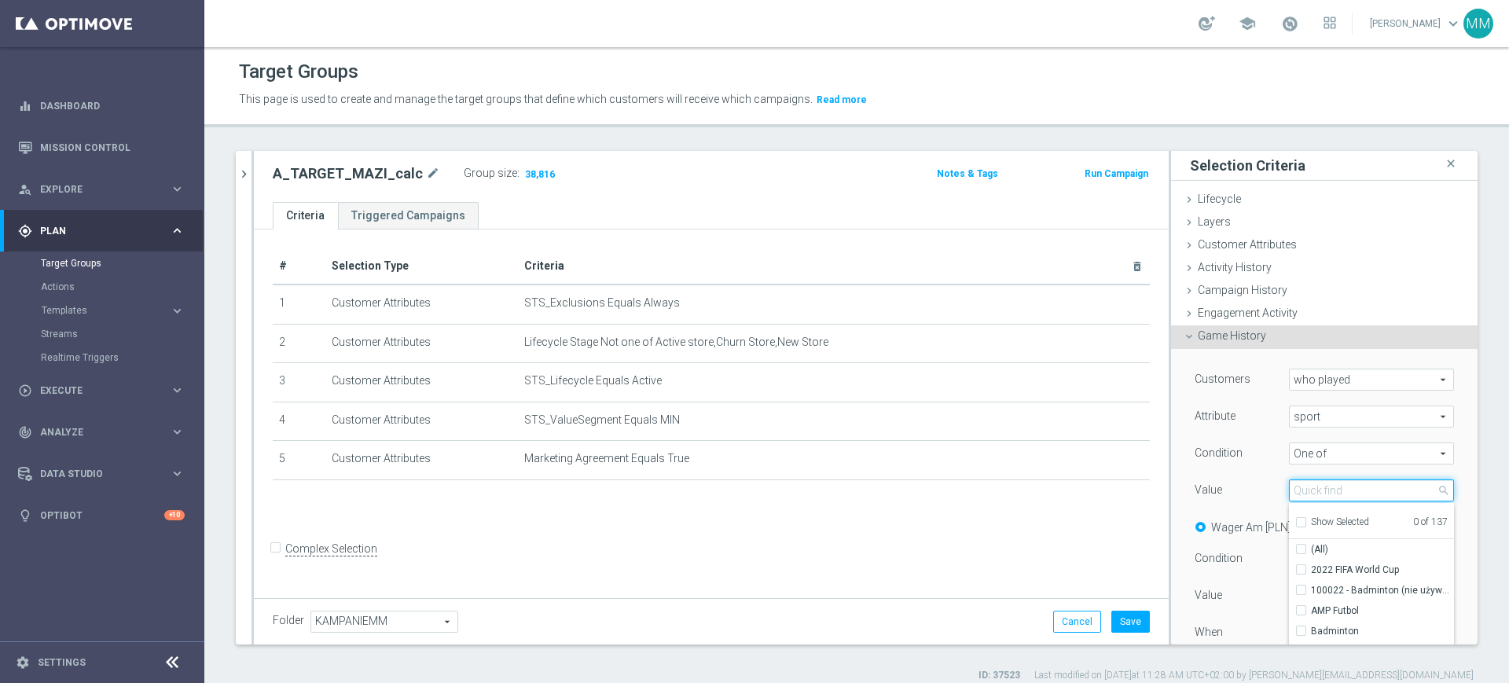
click at [1303, 484] on input "search" at bounding box center [1371, 491] width 165 height 22
type input "Piłka"
click at [1313, 615] on span "Piłka Nożna" at bounding box center [1382, 611] width 143 height 13
click at [1311, 615] on input "Piłka Nożna" at bounding box center [1306, 611] width 10 height 10
checkbox input "true"
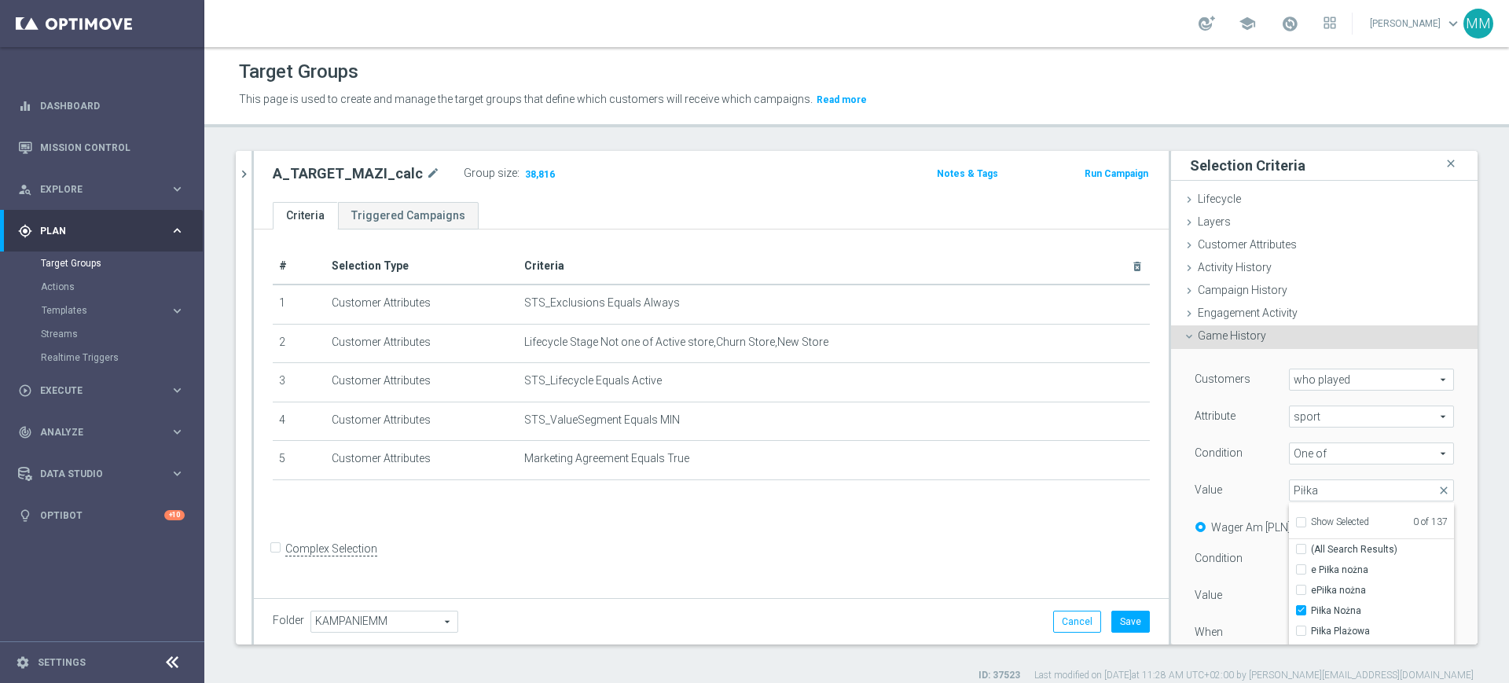
type input "Piłka Nożna"
click at [1210, 497] on div "Value" at bounding box center [1230, 492] width 94 height 25
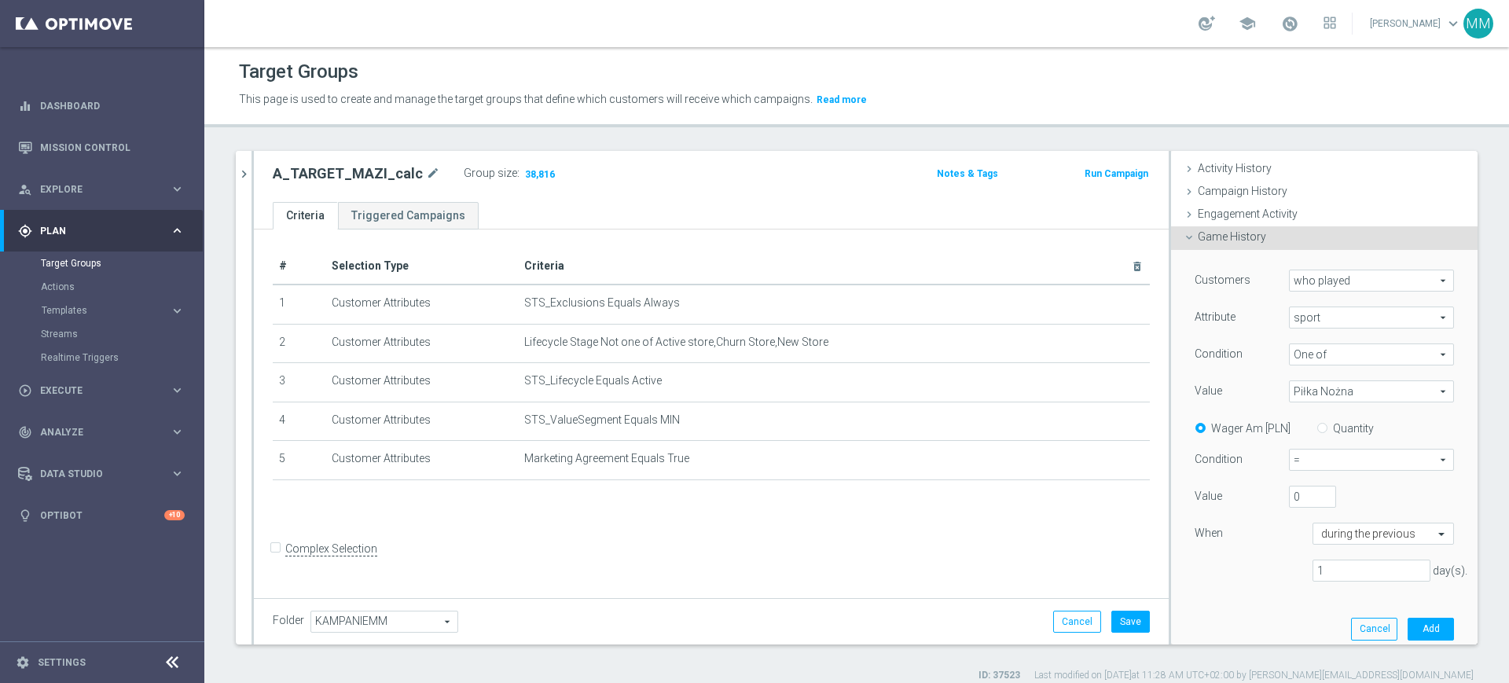
scroll to position [197, 0]
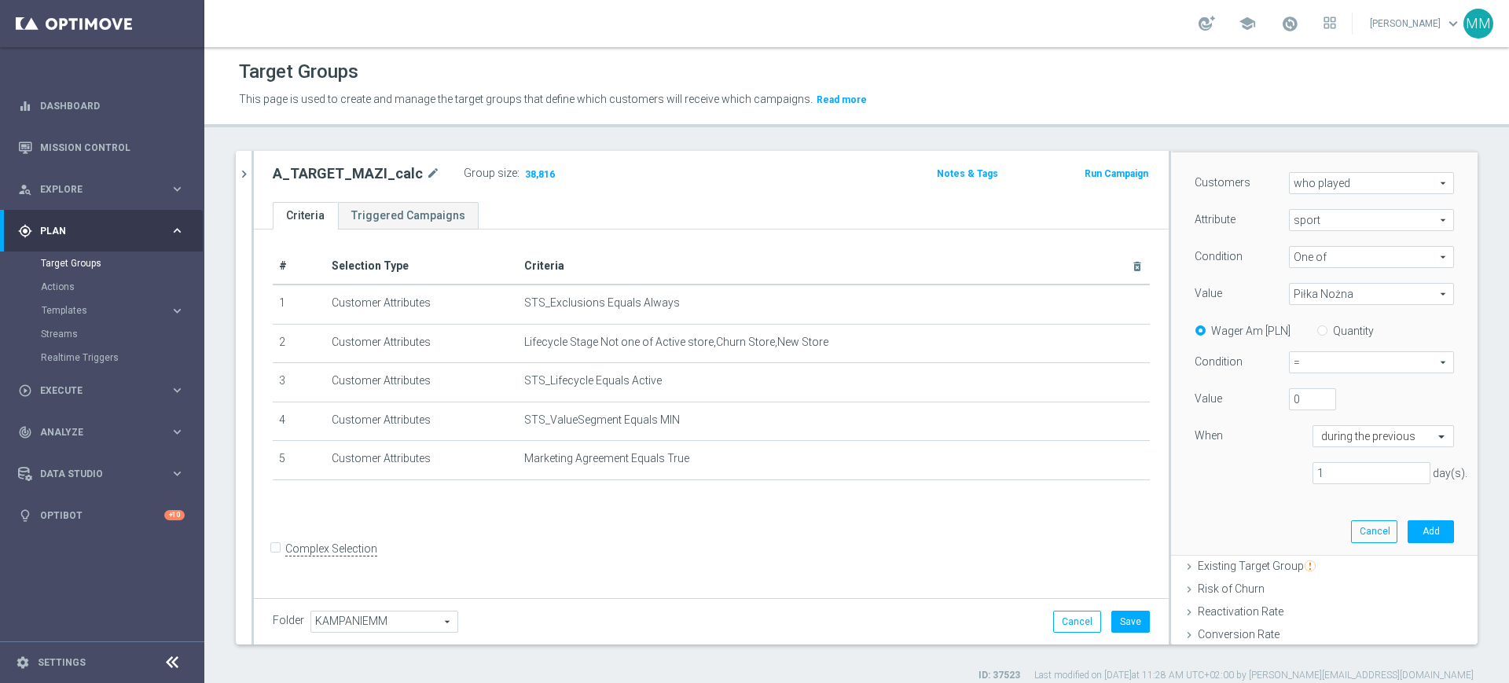
click at [1304, 366] on span "=" at bounding box center [1372, 362] width 164 height 20
click at [1303, 447] on span ">=" at bounding box center [1372, 446] width 148 height 13
type input ">="
drag, startPoint x: 1286, startPoint y: 399, endPoint x: 1174, endPoint y: 394, distance: 111.7
click at [1183, 394] on div "Value 0" at bounding box center [1324, 400] width 283 height 25
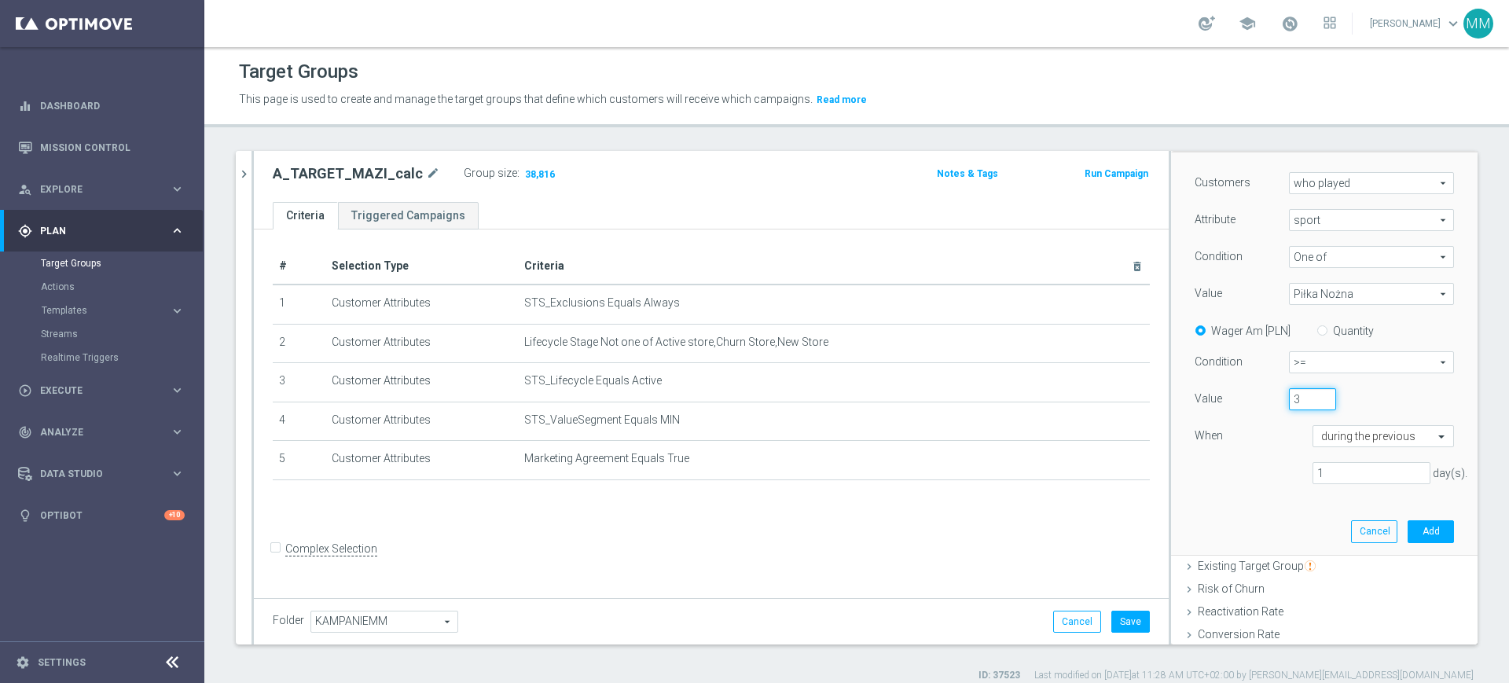
type input "3"
drag, startPoint x: 1325, startPoint y: 470, endPoint x: 1225, endPoint y: 475, distance: 100.7
click at [1225, 475] on div "1 day(s)." at bounding box center [1324, 473] width 283 height 23
type input "30"
click at [1408, 530] on button "Add" at bounding box center [1431, 531] width 46 height 22
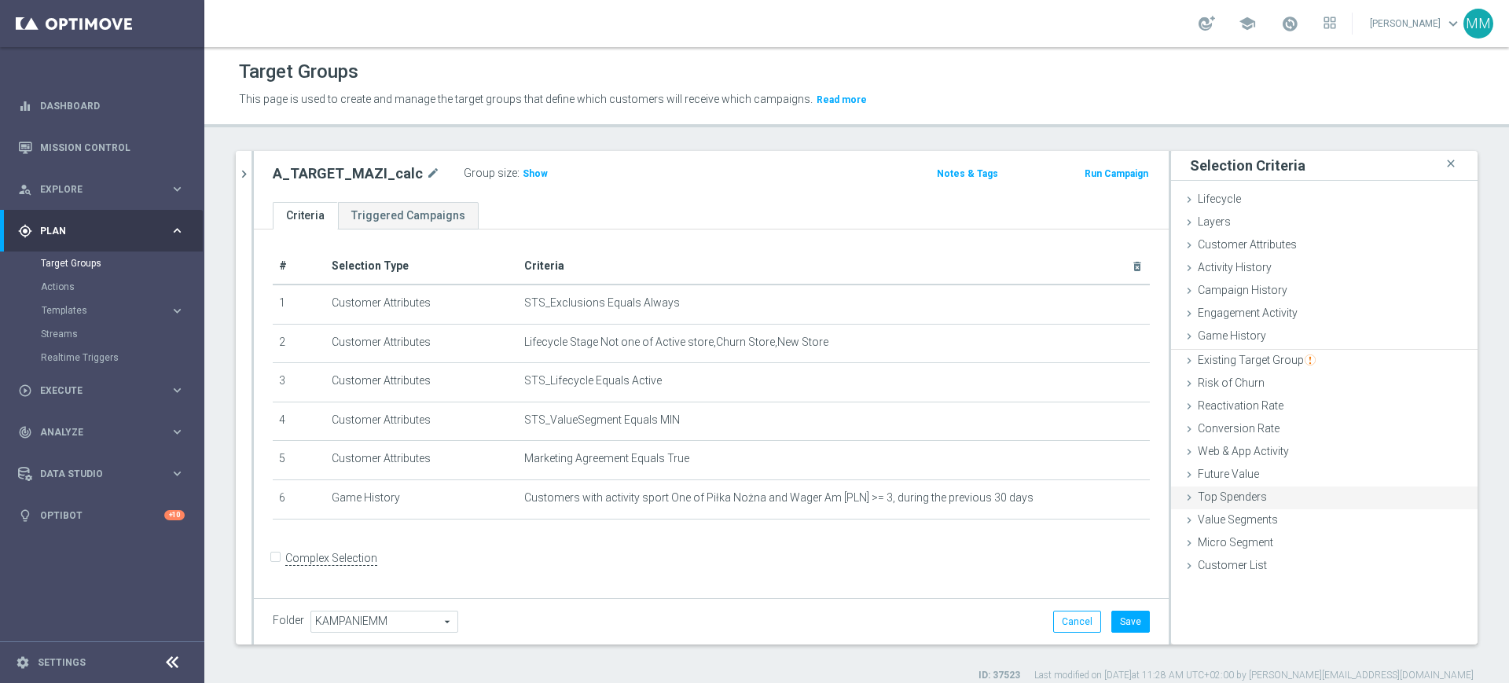
scroll to position [0, 0]
click at [0, 0] on icon "mode_edit" at bounding box center [0, 0] width 0 height 0
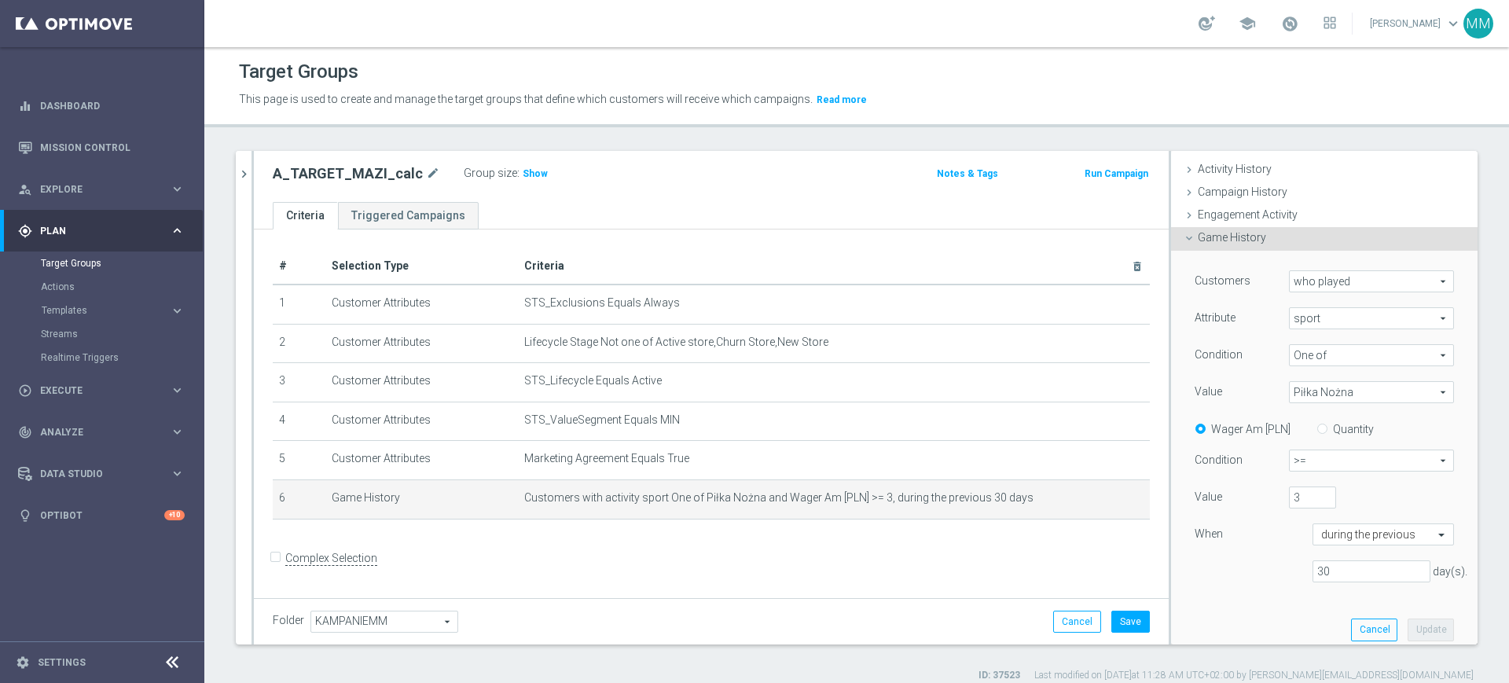
click at [1333, 427] on label "Quantity" at bounding box center [1353, 429] width 41 height 14
click at [1329, 427] on input "Quantity" at bounding box center [1326, 426] width 10 height 10
radio input "true"
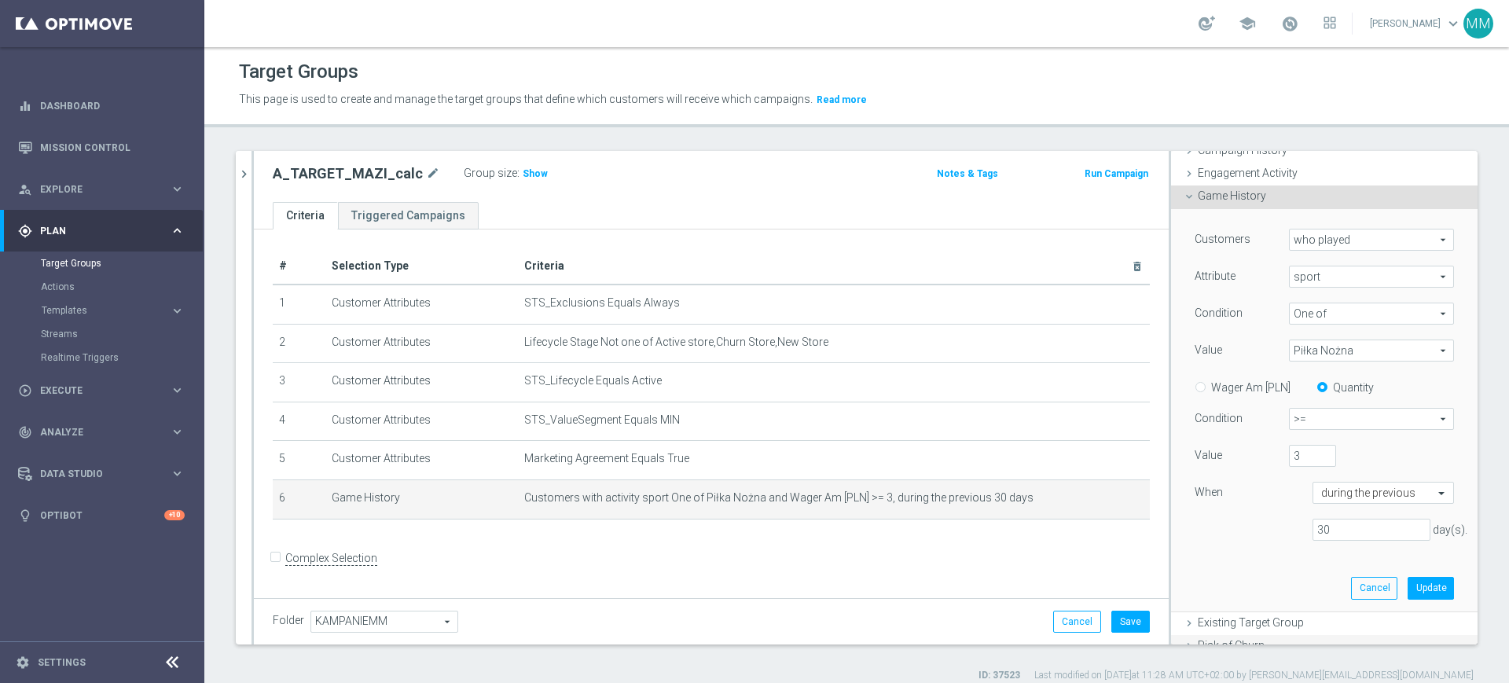
scroll to position [197, 0]
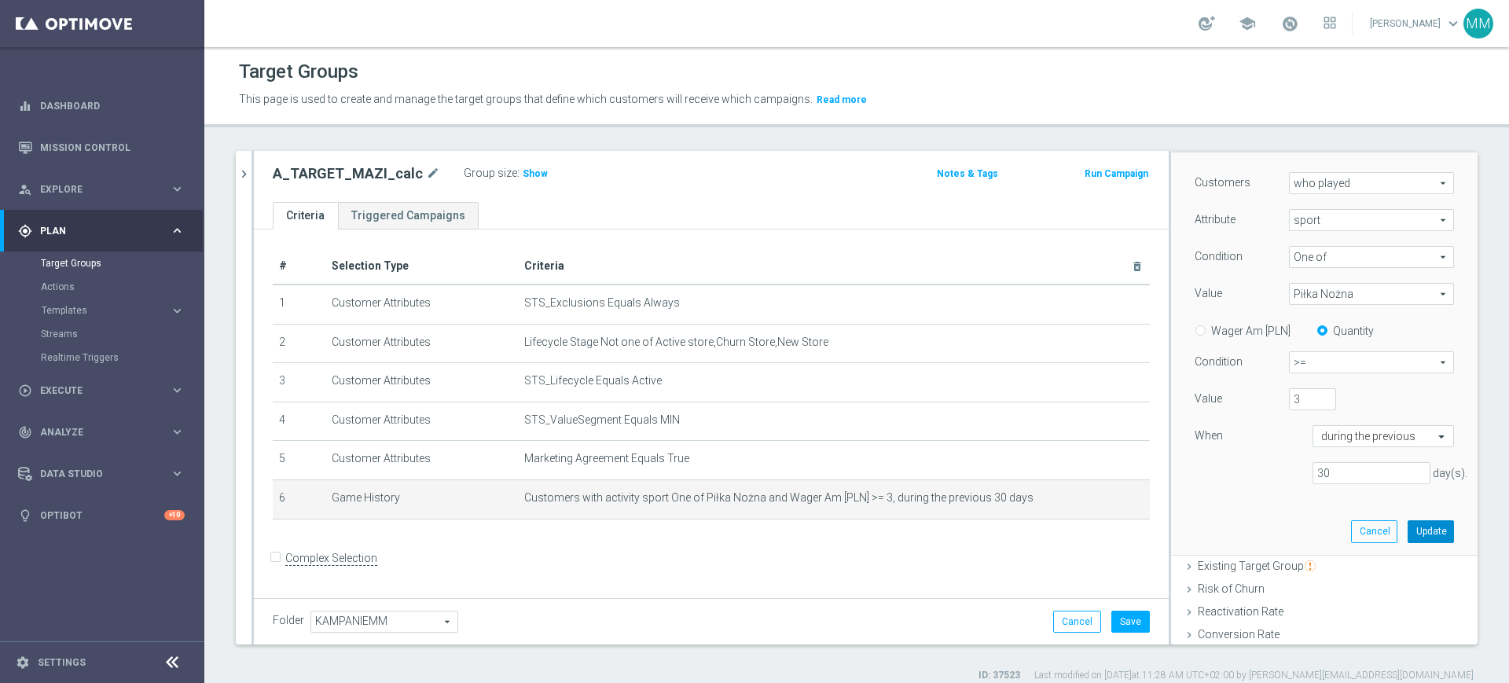
click at [1408, 525] on button "Update" at bounding box center [1431, 531] width 46 height 22
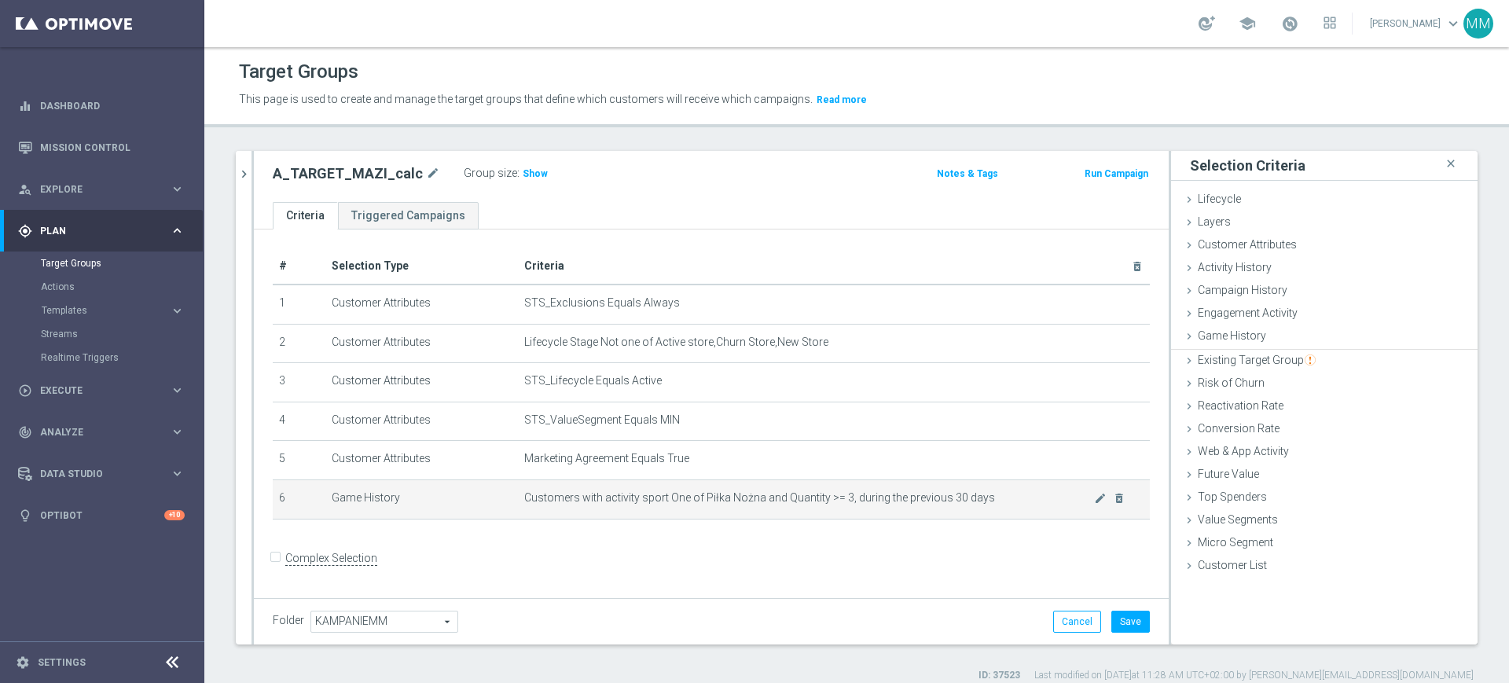
scroll to position [0, 0]
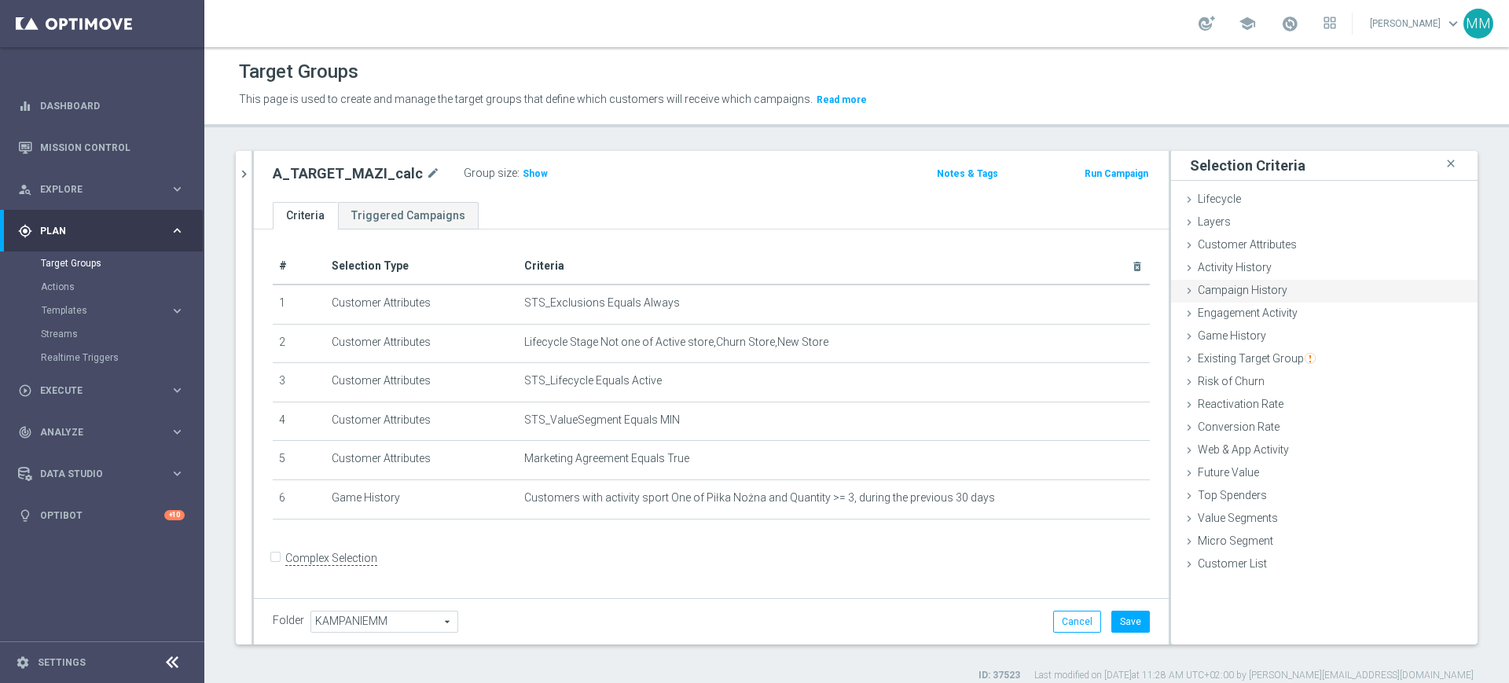
click at [1266, 240] on span "Customer Attributes" at bounding box center [1247, 244] width 99 height 13
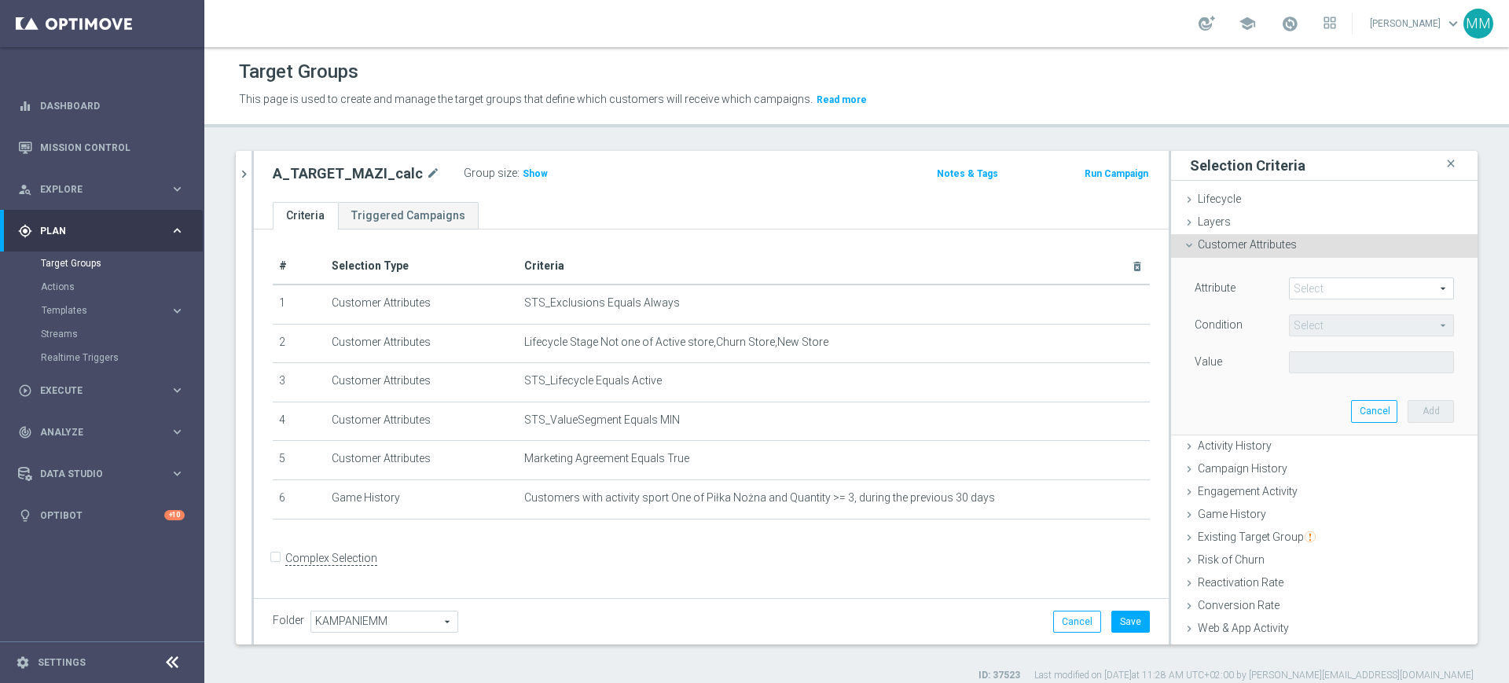
click at [1328, 289] on span at bounding box center [1372, 288] width 164 height 20
click at [0, 0] on input "search" at bounding box center [0, 0] width 0 height 0
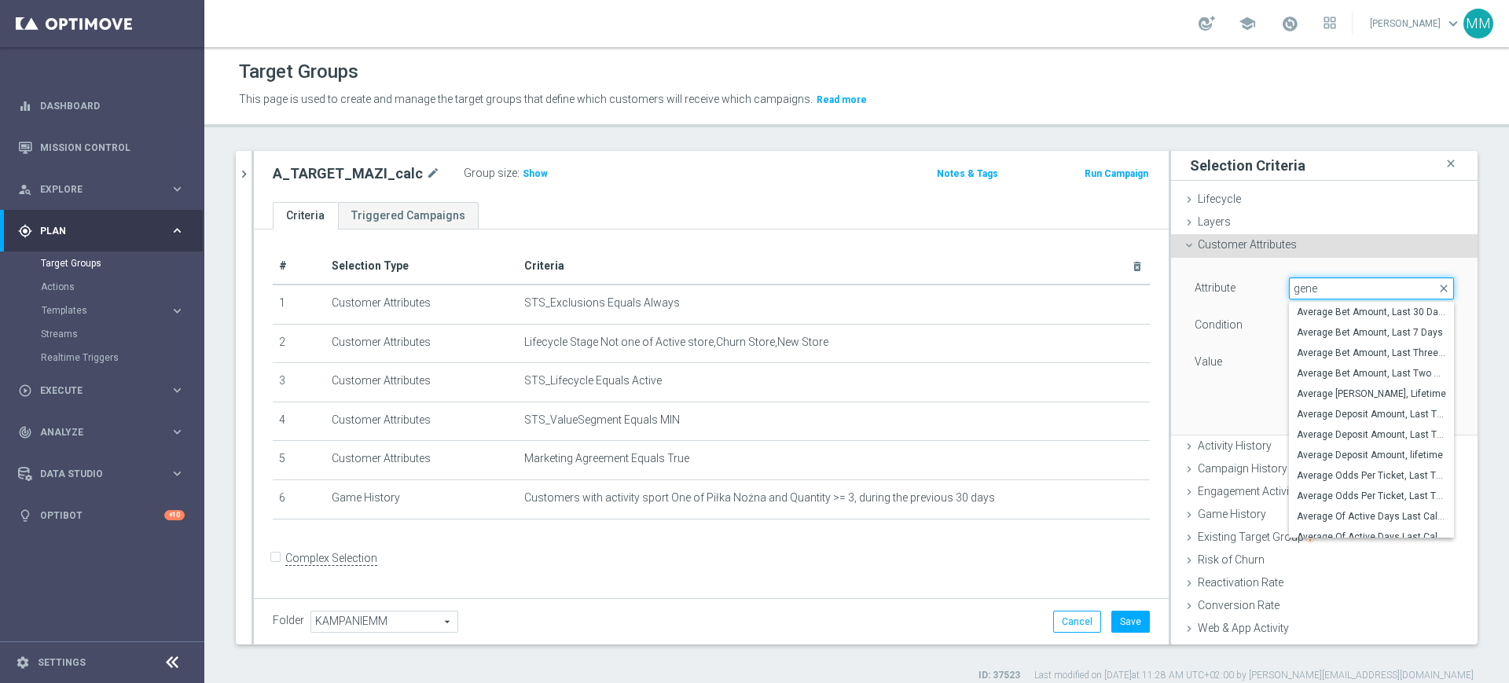
type input "gener"
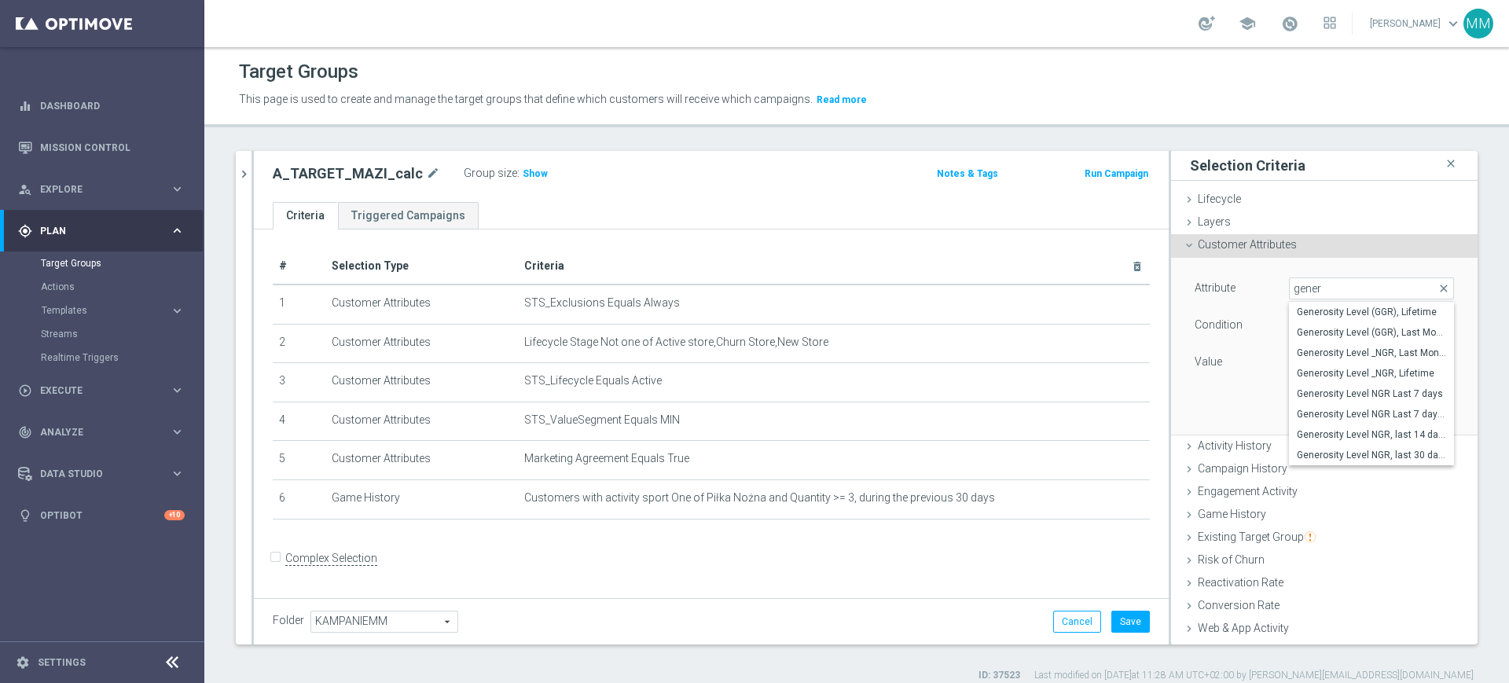
click at [1344, 428] on span "Generosity Level NGR, last 14 days" at bounding box center [1371, 434] width 149 height 13
type input "Generosity Level NGR, last 14 days"
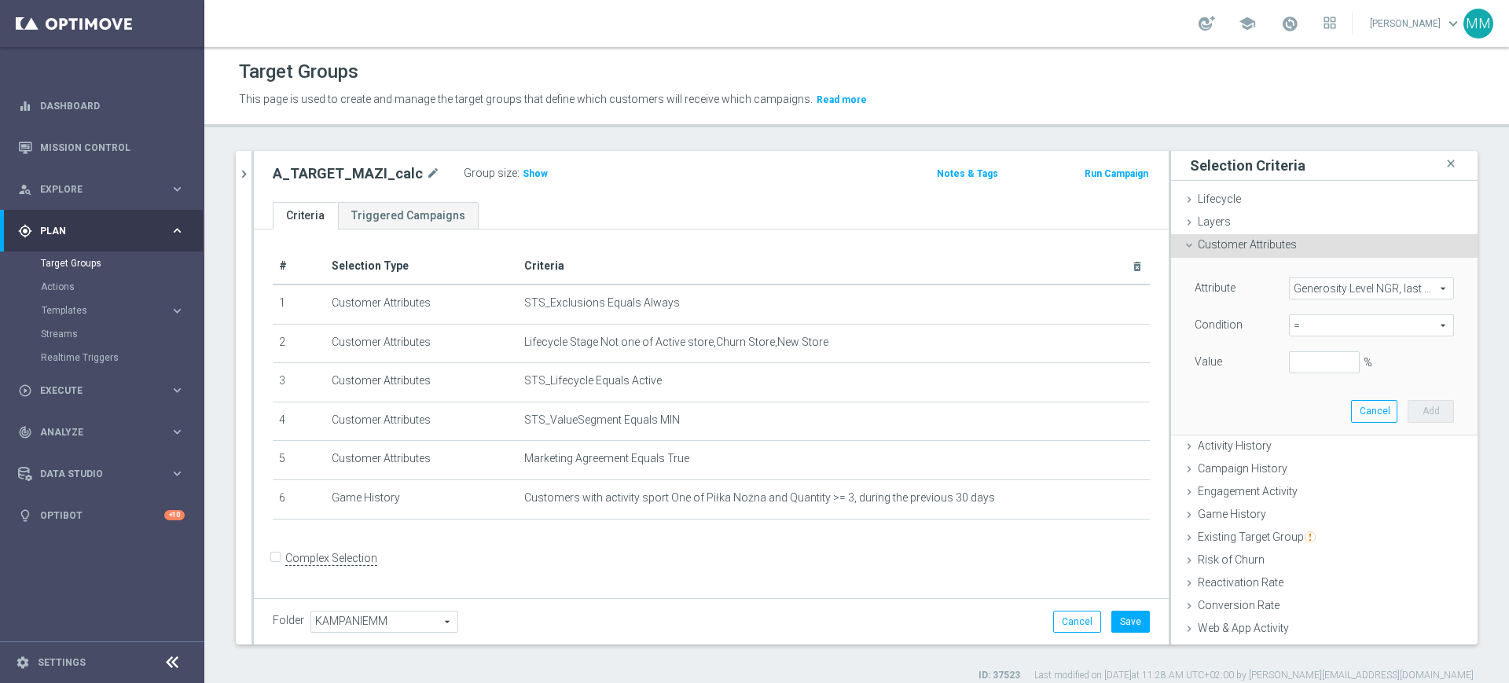
click at [1303, 330] on span "=" at bounding box center [1372, 325] width 164 height 20
click at [1301, 465] on span "between" at bounding box center [1371, 471] width 149 height 13
type input "between"
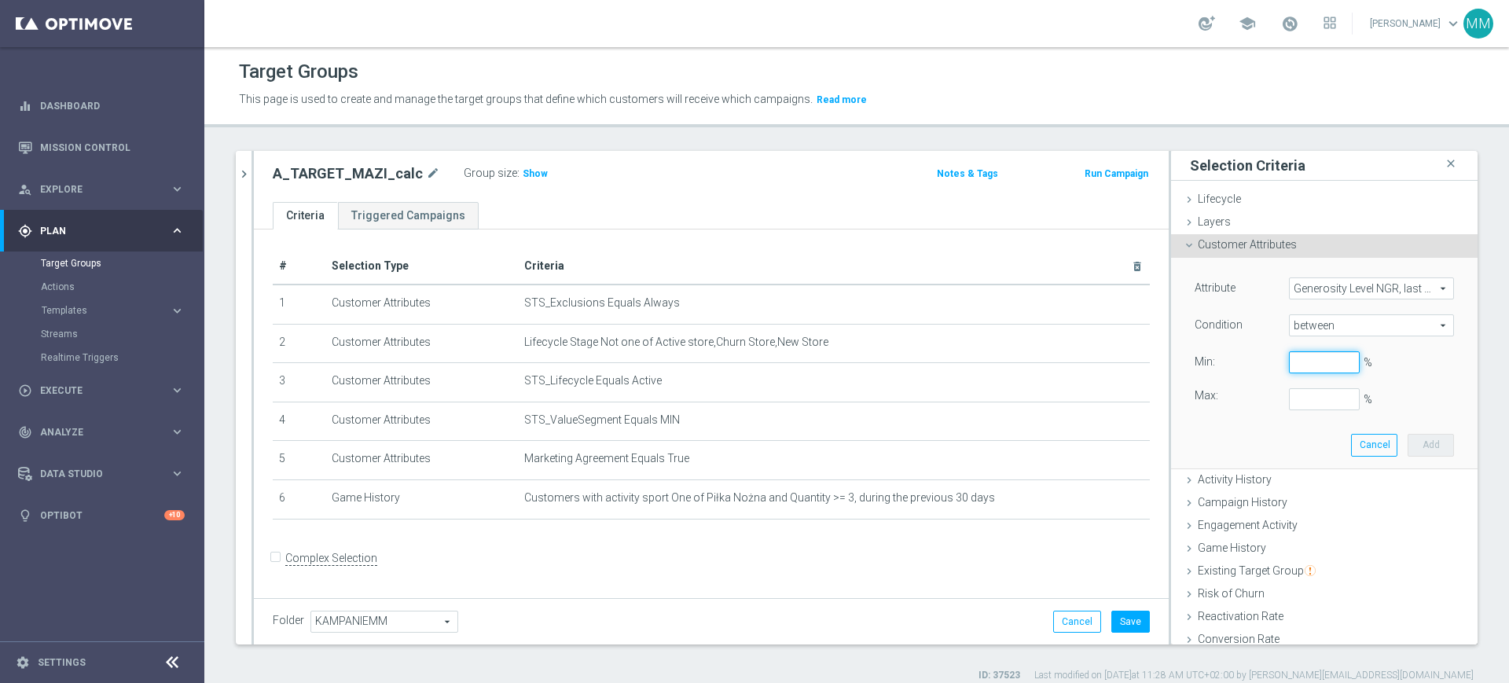
click at [1303, 367] on input "%" at bounding box center [1324, 362] width 71 height 22
type input "0"
click at [517, 173] on label ":" at bounding box center [518, 173] width 2 height 13
click at [523, 171] on span "Show" at bounding box center [535, 173] width 25 height 11
click at [1303, 388] on input "%" at bounding box center [1324, 399] width 71 height 22
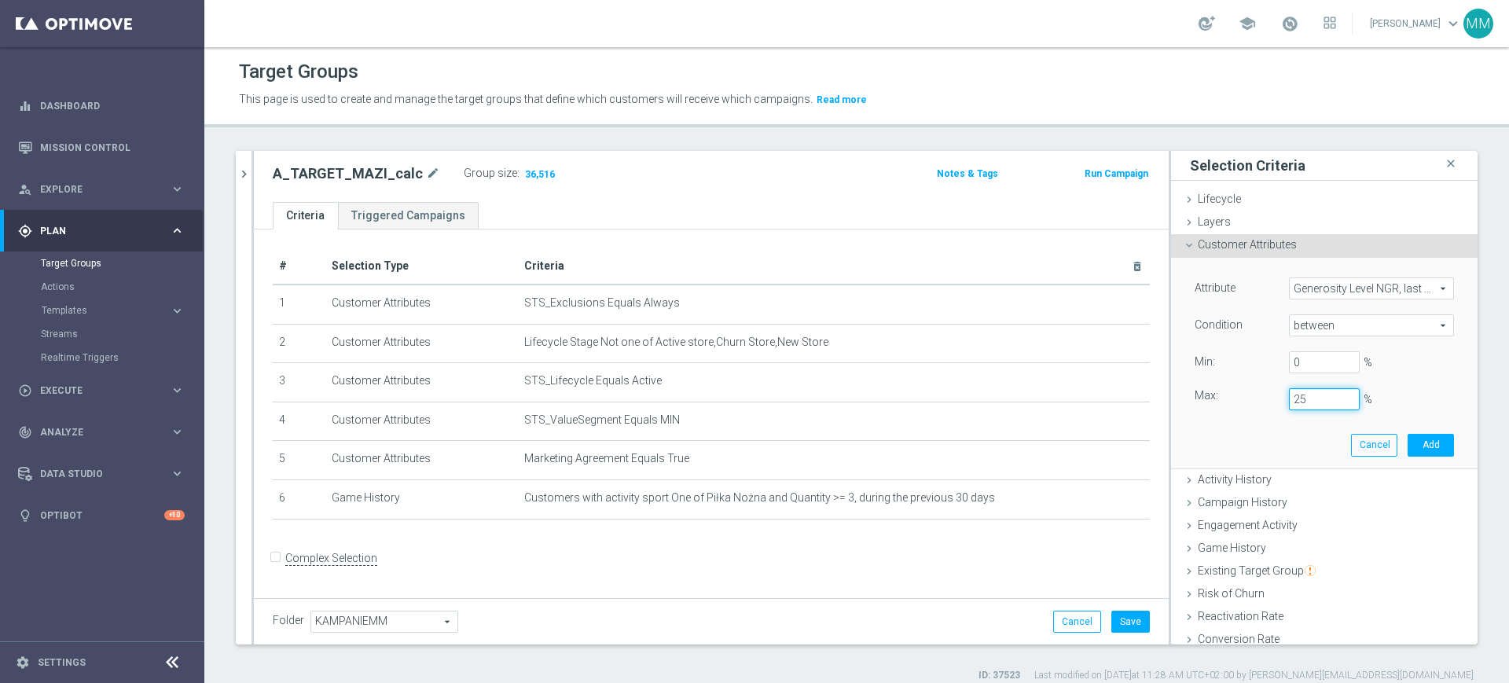
drag, startPoint x: 1295, startPoint y: 403, endPoint x: 1227, endPoint y: 394, distance: 68.3
click at [1233, 397] on div "Max: 25 %" at bounding box center [1324, 399] width 283 height 22
click at [1408, 447] on button "Add" at bounding box center [1431, 445] width 46 height 22
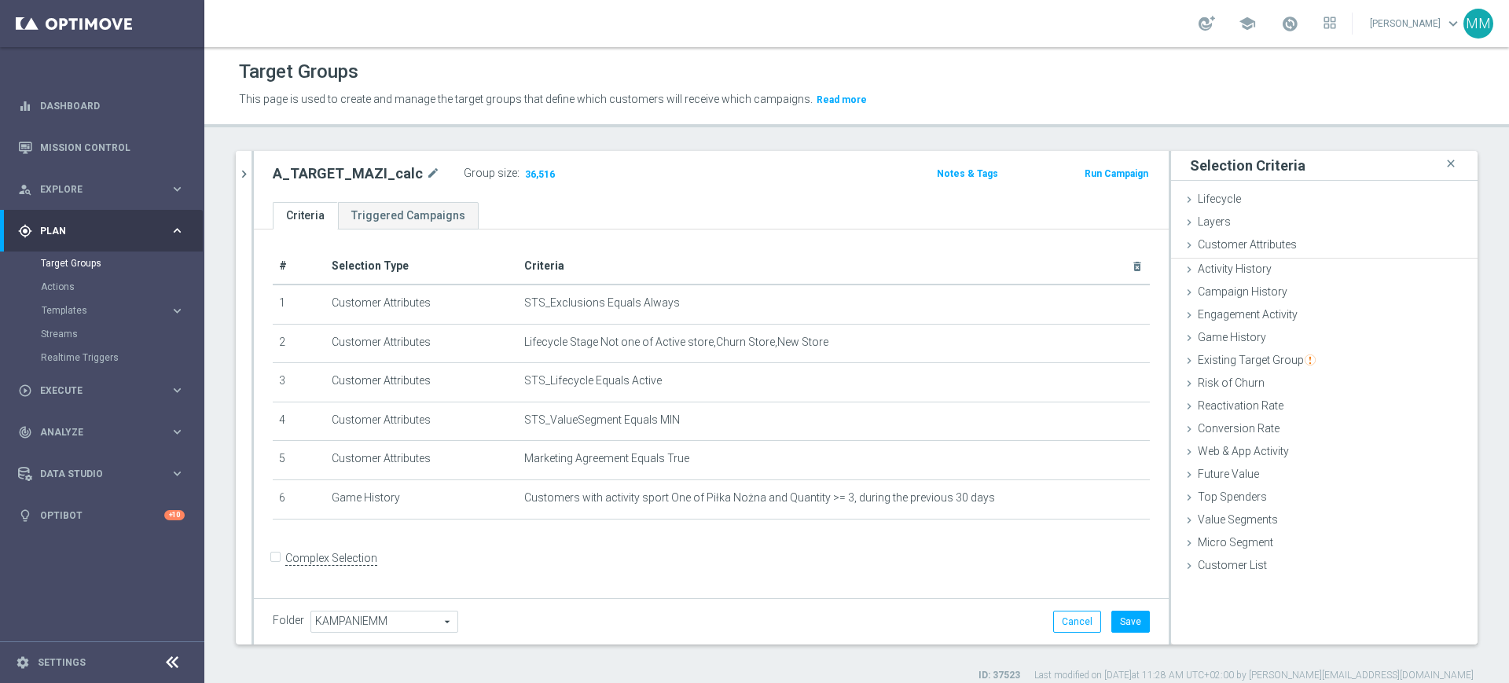
type input "0.5"
click at [530, 169] on span "Show" at bounding box center [535, 173] width 25 height 11
click at [1209, 248] on span "Customer Attributes" at bounding box center [1247, 244] width 99 height 13
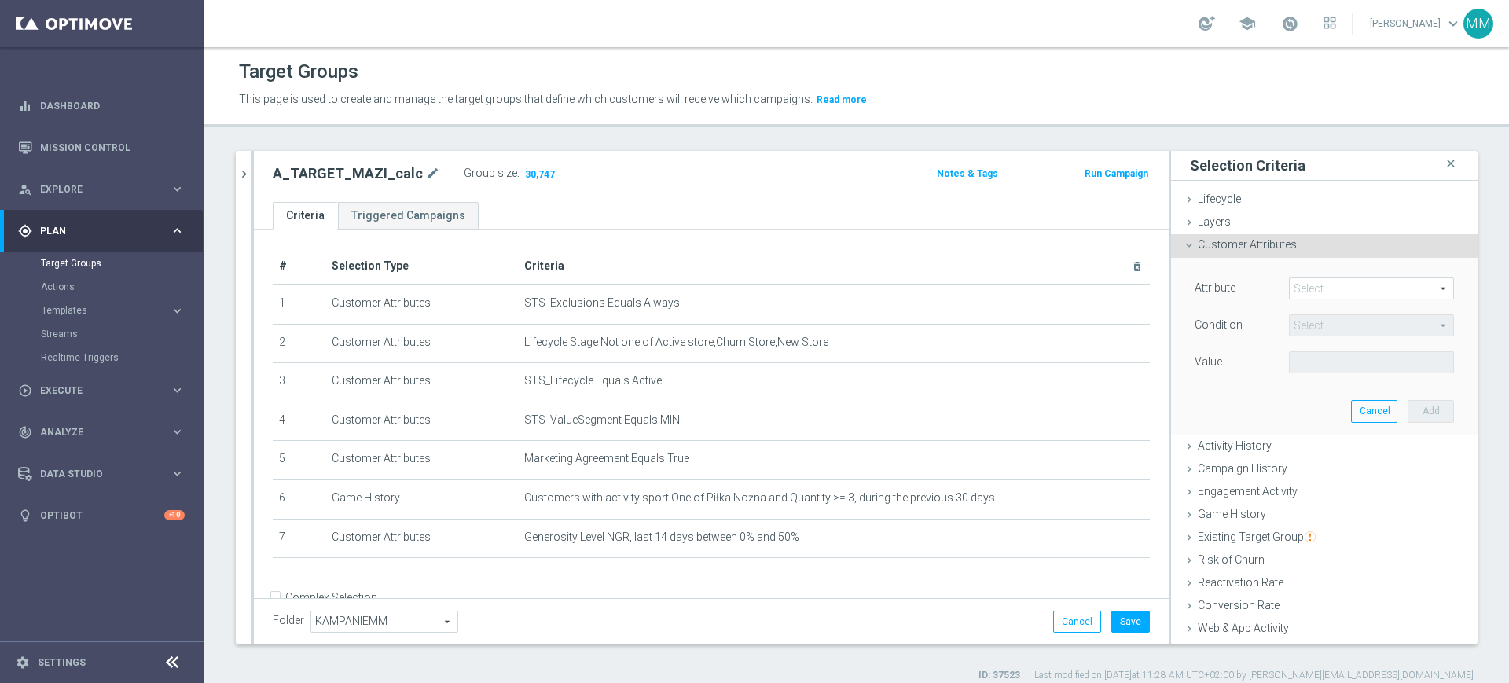
click at [1319, 292] on span at bounding box center [1372, 288] width 164 height 20
click at [0, 0] on input "search" at bounding box center [0, 0] width 0 height 0
type input "average of act"
click at [1362, 311] on span "Average Of Active Days Last Calender 12 Weeks" at bounding box center [1371, 312] width 149 height 13
type input "Average Of Active Days Last Calender 12 Weeks"
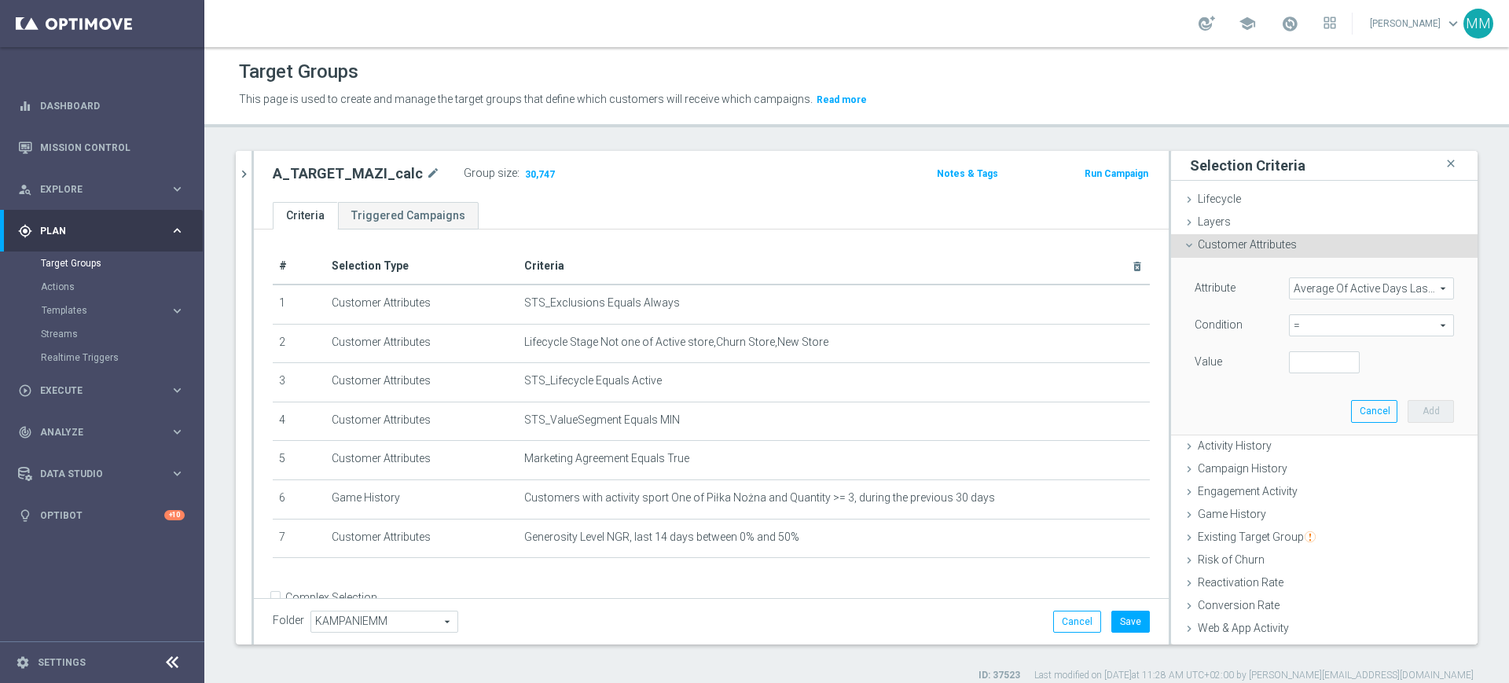
click at [1323, 325] on span "=" at bounding box center [1372, 325] width 164 height 20
click at [1320, 446] on span ">=" at bounding box center [1371, 451] width 149 height 13
type input ">="
click at [1291, 369] on input "number" at bounding box center [1324, 362] width 71 height 22
type input "1"
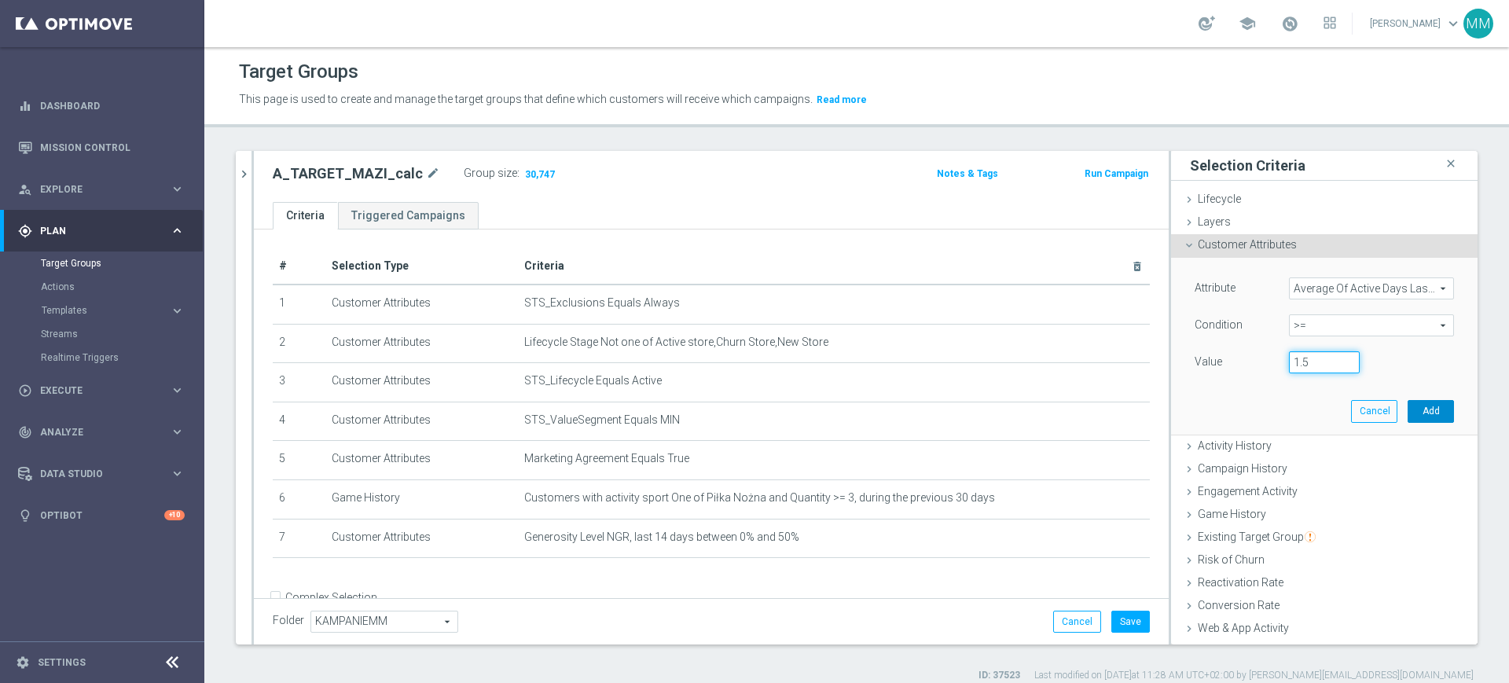
type input "1.5"
click at [1408, 414] on button "Add" at bounding box center [1431, 411] width 46 height 22
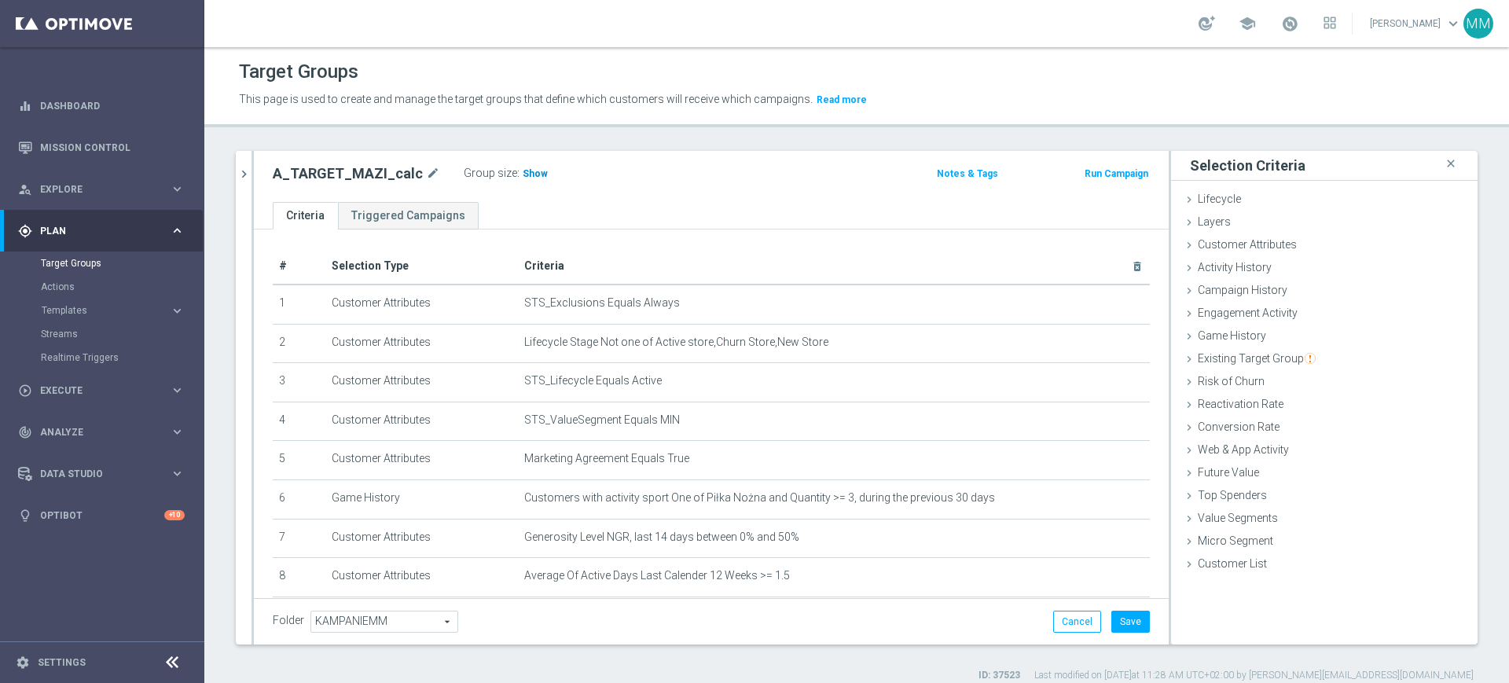
click at [523, 174] on span "Show" at bounding box center [535, 173] width 25 height 11
click at [1285, 248] on div "Customer Attributes done selection saved" at bounding box center [1324, 246] width 307 height 24
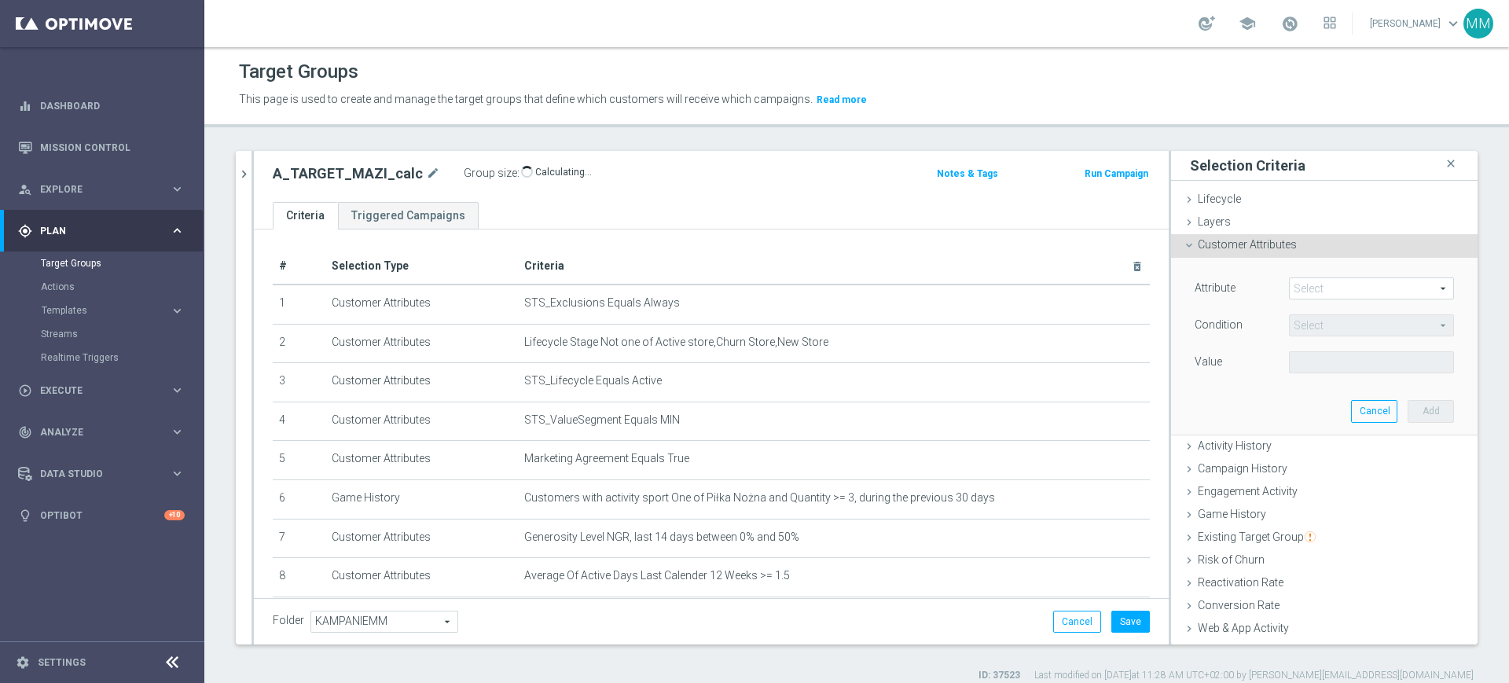
click at [1296, 286] on span at bounding box center [1372, 288] width 164 height 20
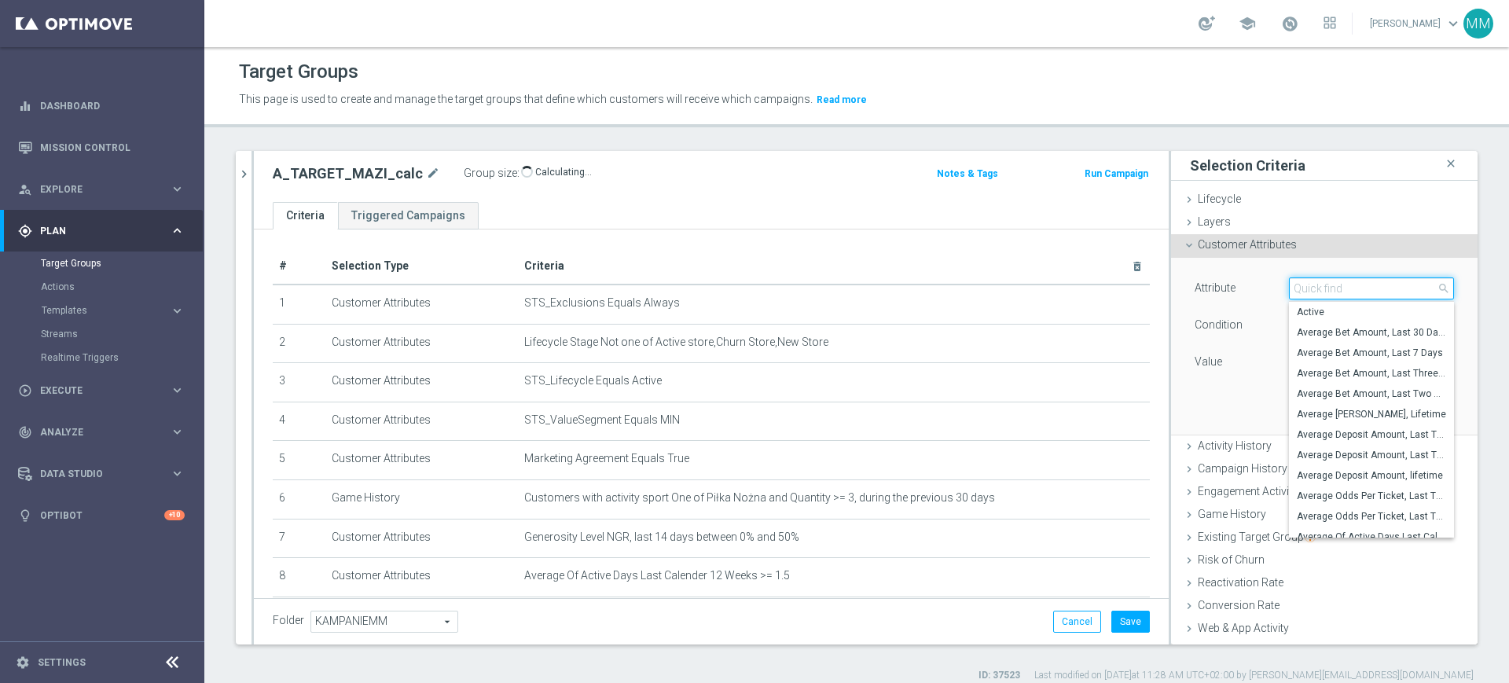
click at [1296, 286] on input "search" at bounding box center [1371, 289] width 165 height 22
type input "que"
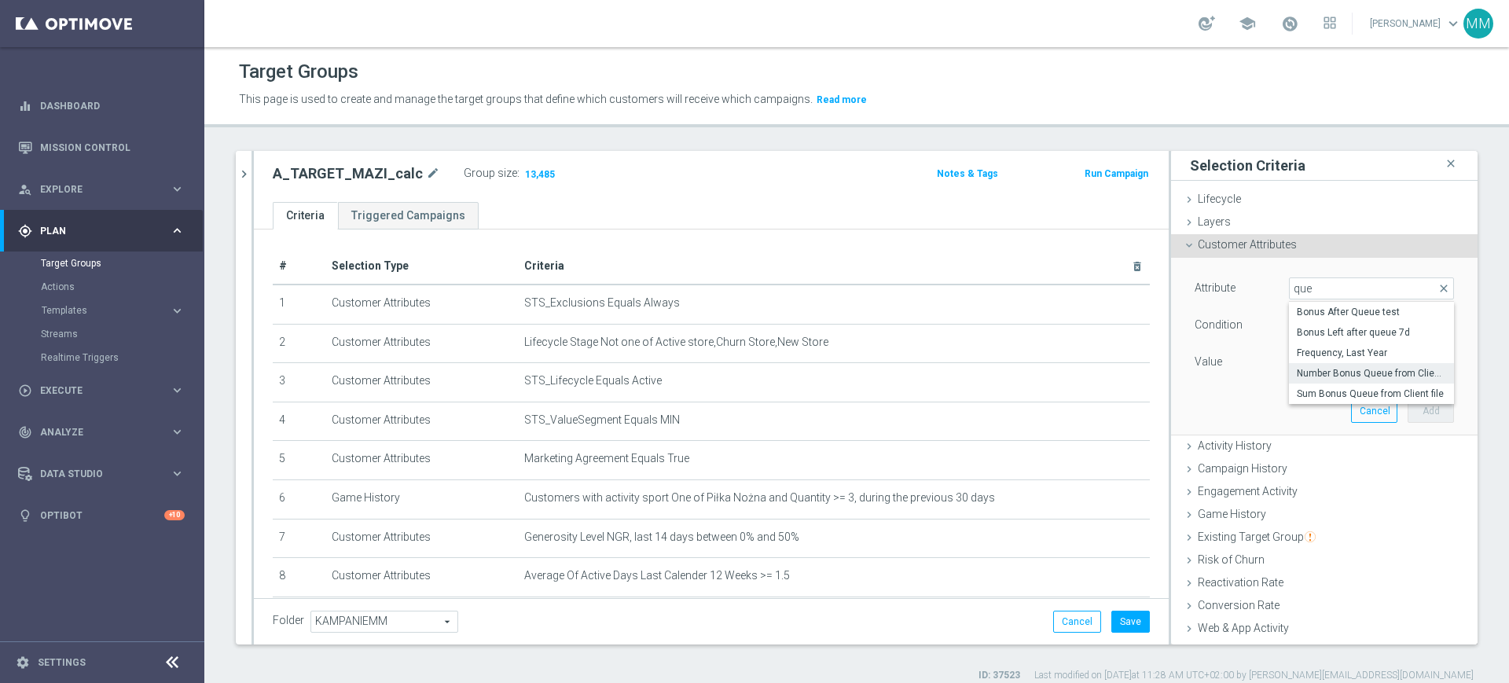
click at [1344, 367] on span "Number Bonus Queue from Client file" at bounding box center [1371, 373] width 149 height 13
type input "Number Bonus Queue from Client file"
type input "="
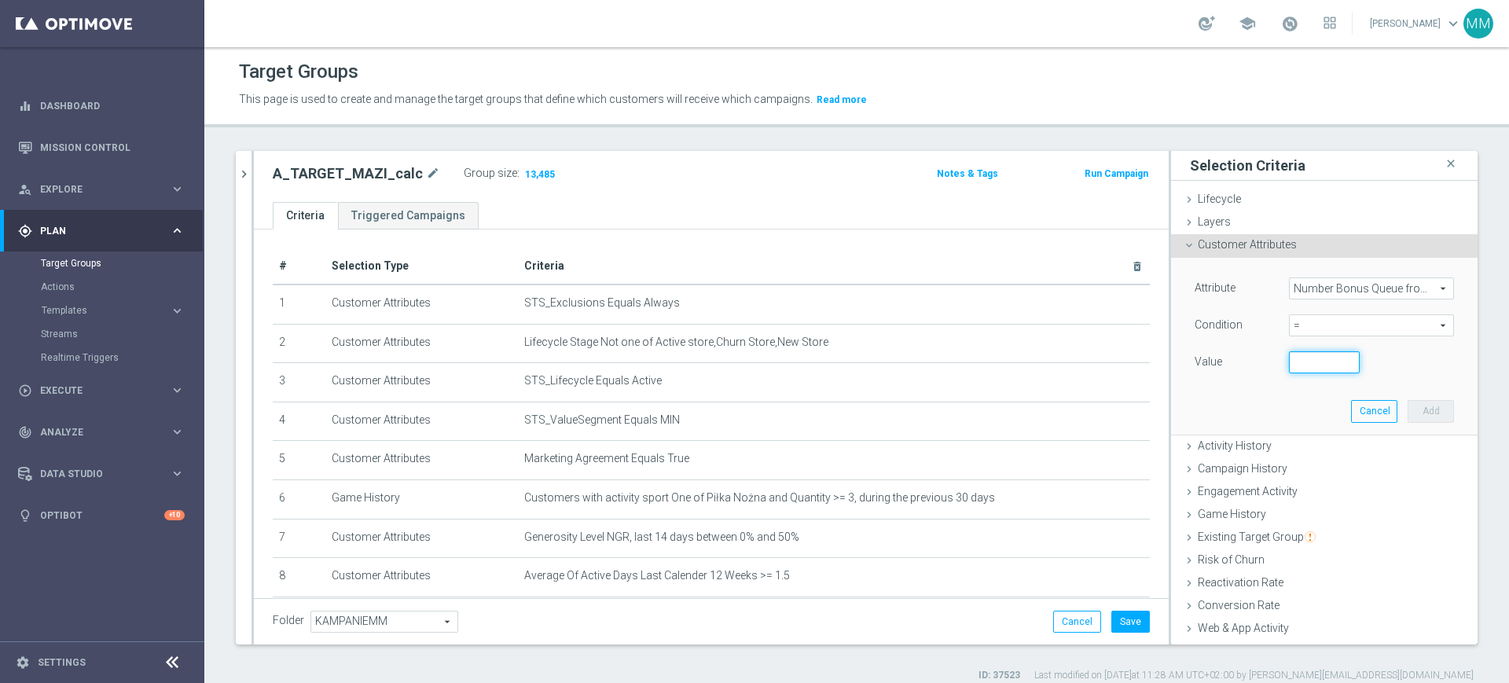
click at [1299, 356] on input "number" at bounding box center [1324, 362] width 71 height 22
type input "0"
drag, startPoint x: 1402, startPoint y: 414, endPoint x: 1375, endPoint y: 406, distance: 28.8
click at [1408, 414] on button "Add" at bounding box center [1431, 411] width 46 height 22
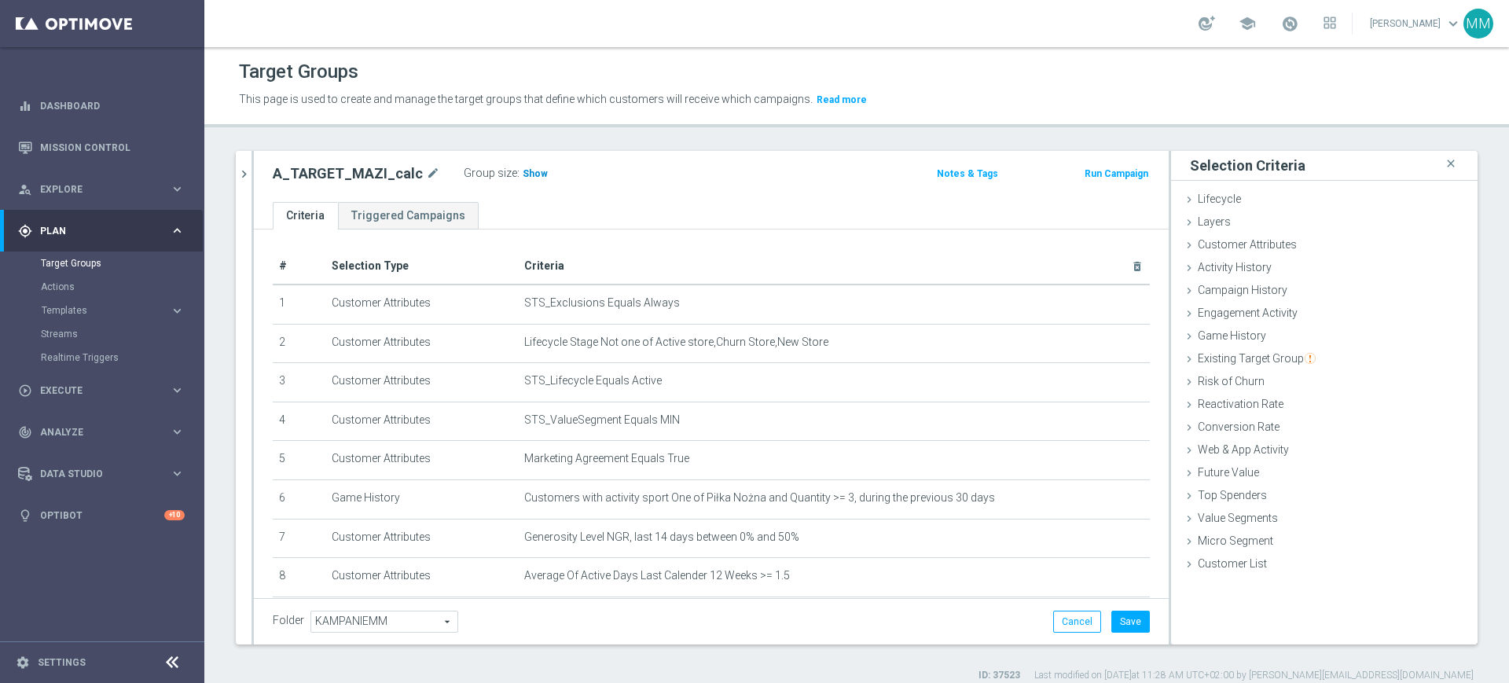
click at [531, 171] on span "Show" at bounding box center [535, 173] width 25 height 11
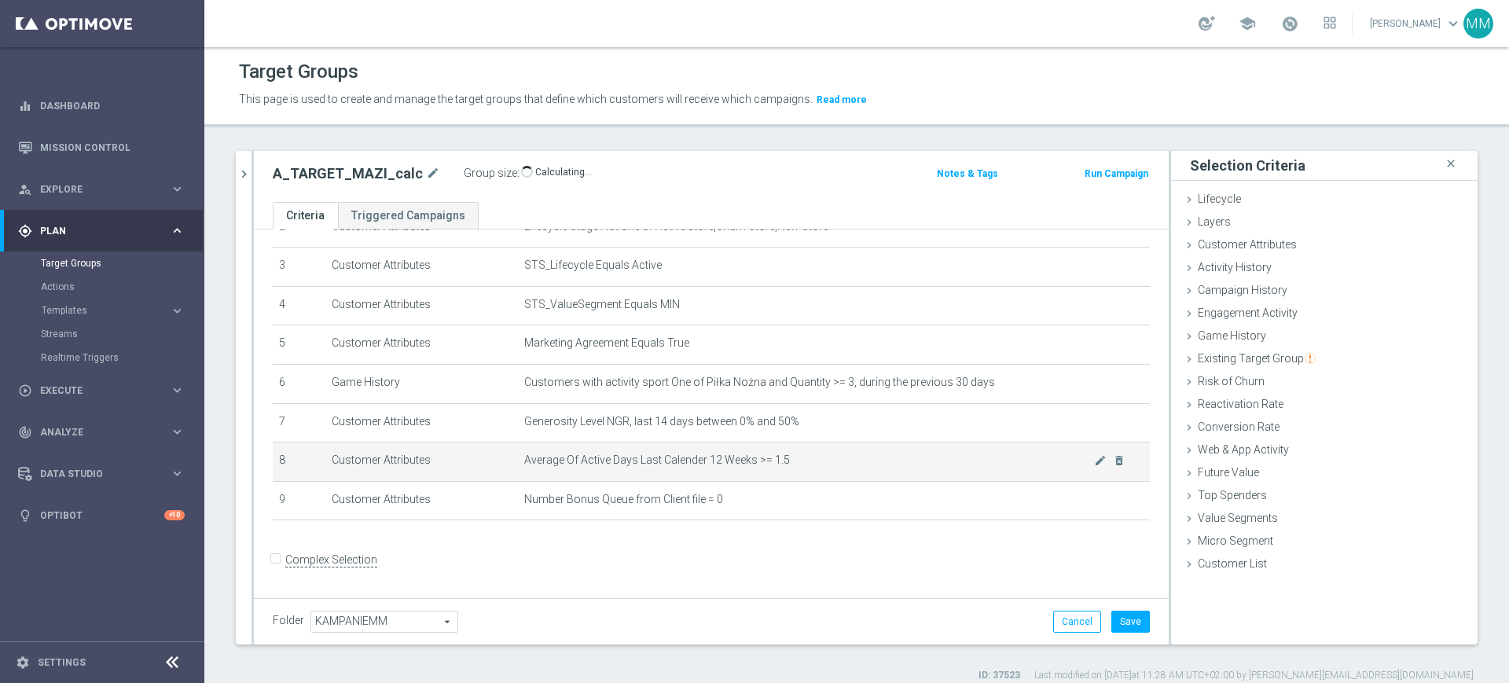
scroll to position [116, 0]
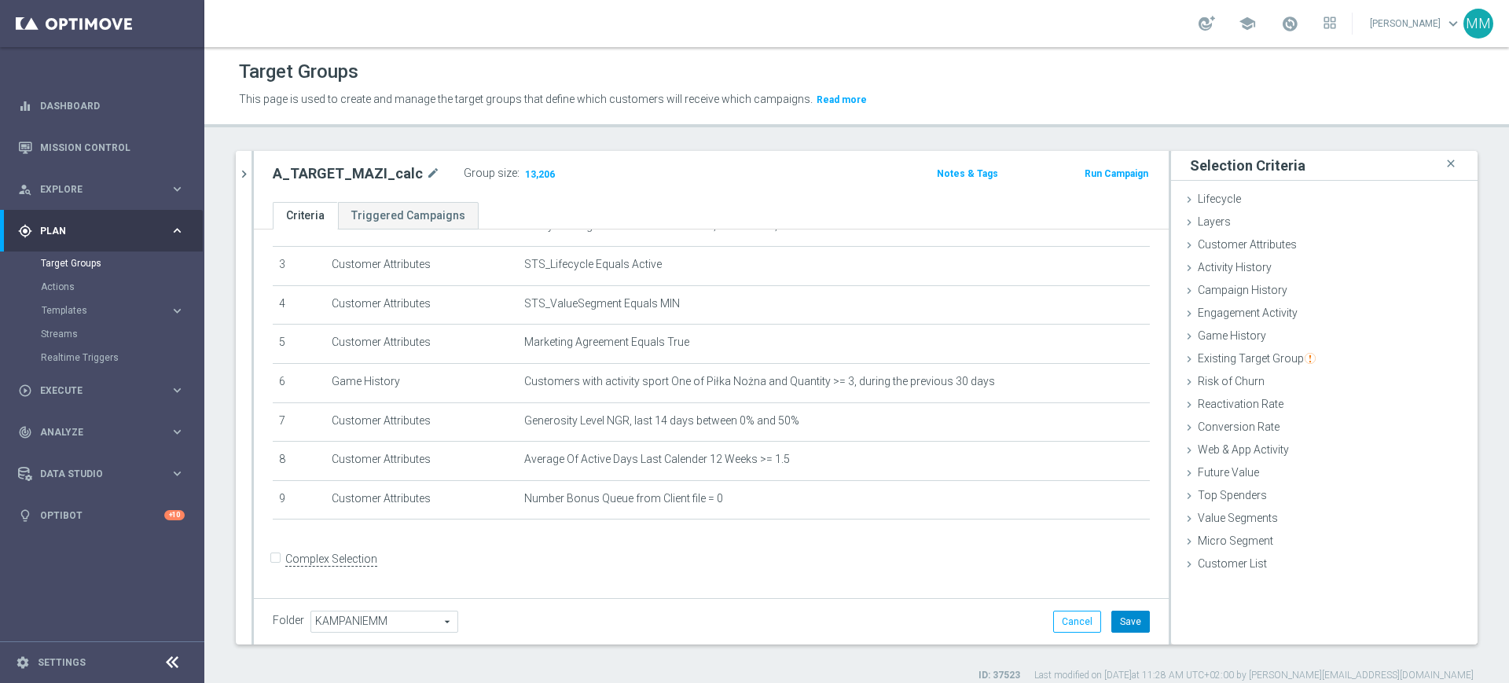
click at [1116, 623] on button "Save" at bounding box center [1131, 622] width 39 height 22
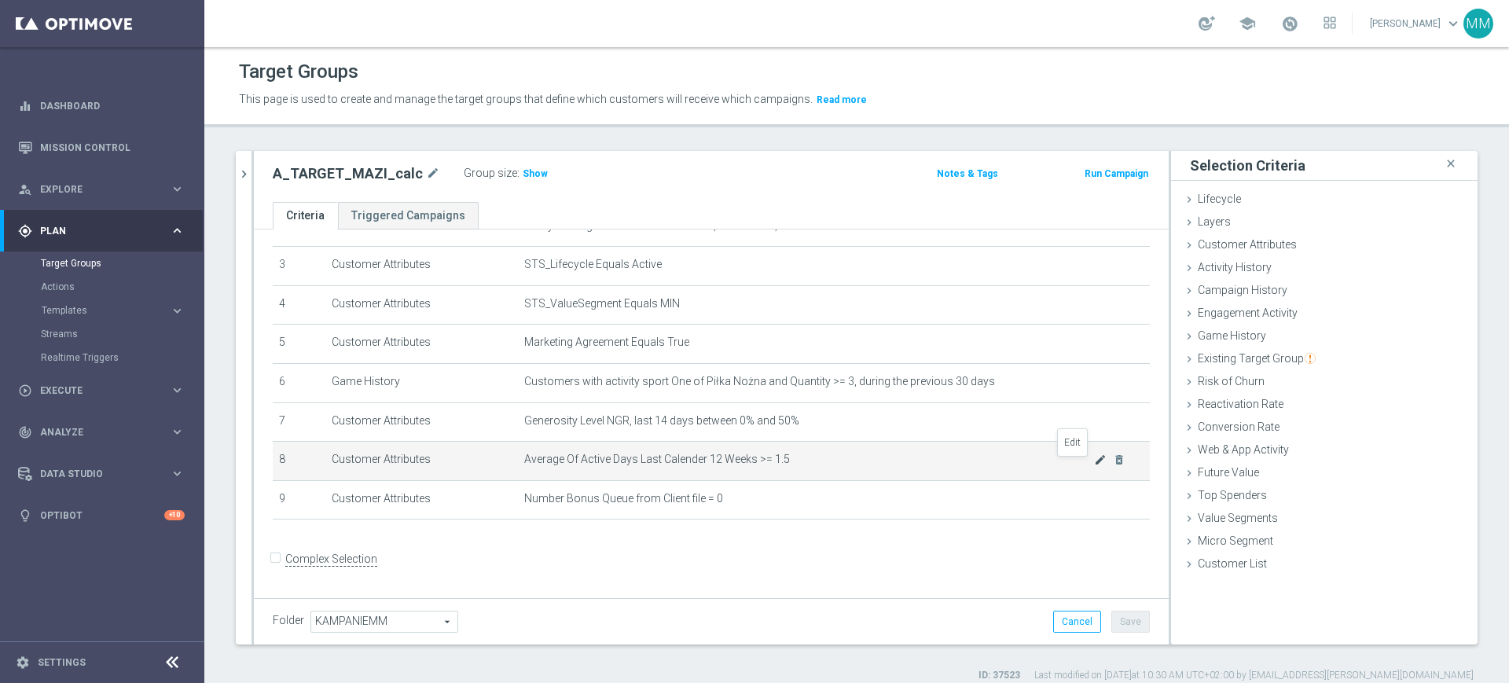
click at [1094, 466] on icon "mode_edit" at bounding box center [1100, 460] width 13 height 13
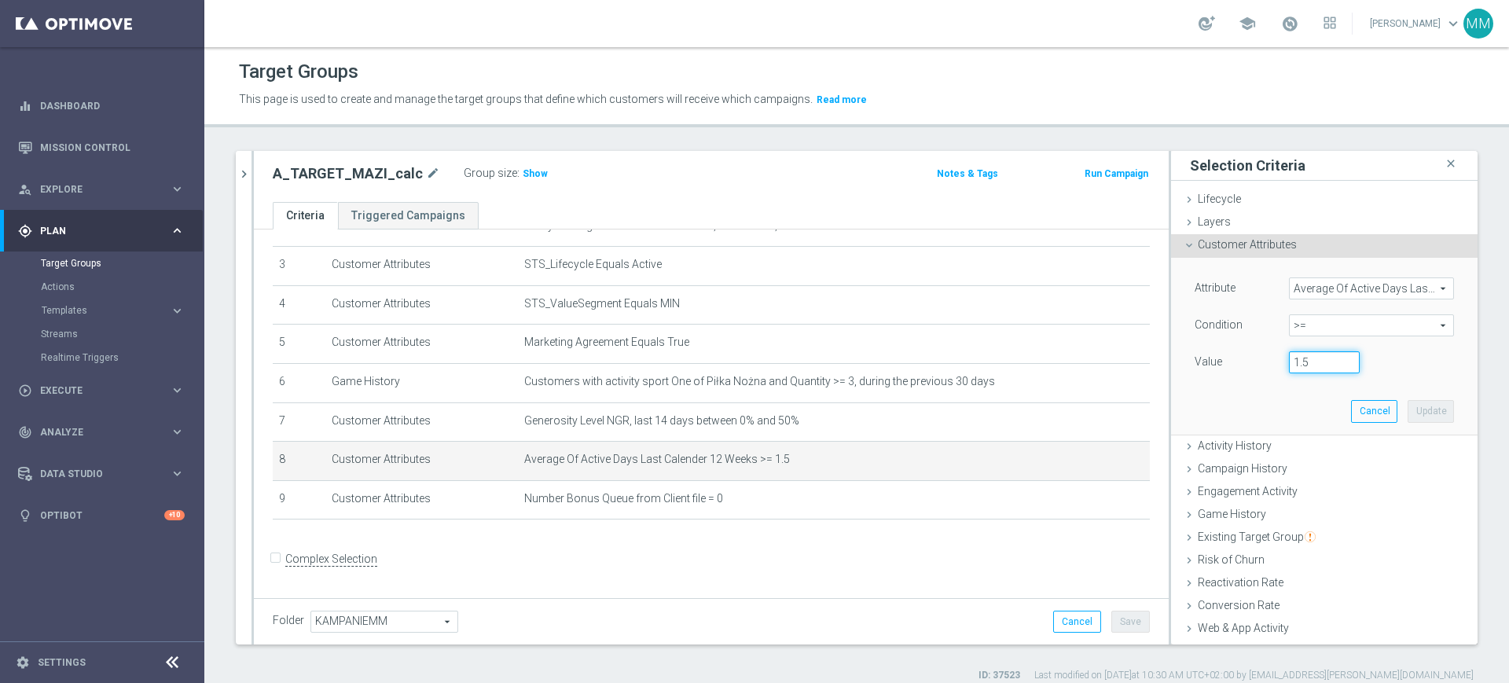
drag, startPoint x: 1289, startPoint y: 373, endPoint x: 1262, endPoint y: 366, distance: 28.2
click at [1277, 366] on div "1.5" at bounding box center [1324, 362] width 94 height 22
type input "1"
click at [1408, 406] on button "Update" at bounding box center [1431, 411] width 46 height 22
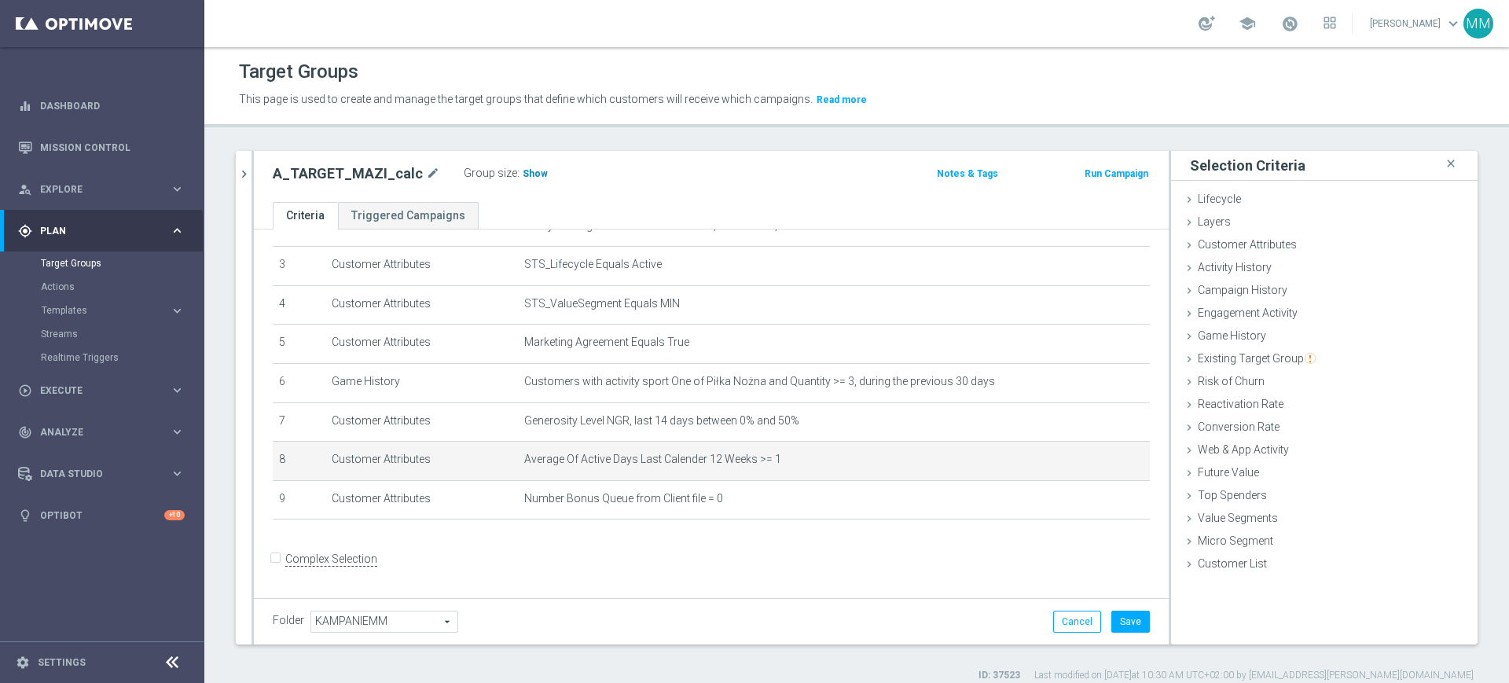
click at [533, 171] on span "Show" at bounding box center [535, 173] width 25 height 11
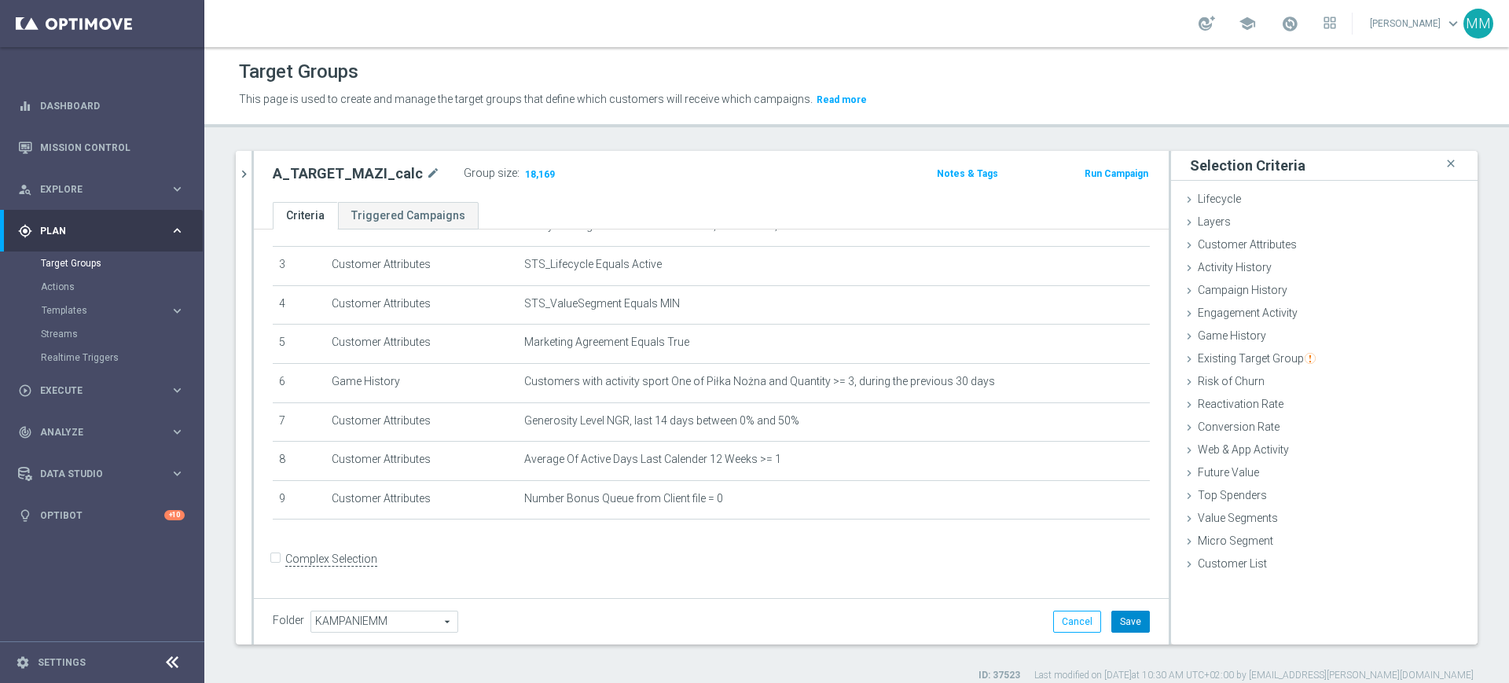
click at [1112, 622] on button "Save" at bounding box center [1131, 622] width 39 height 22
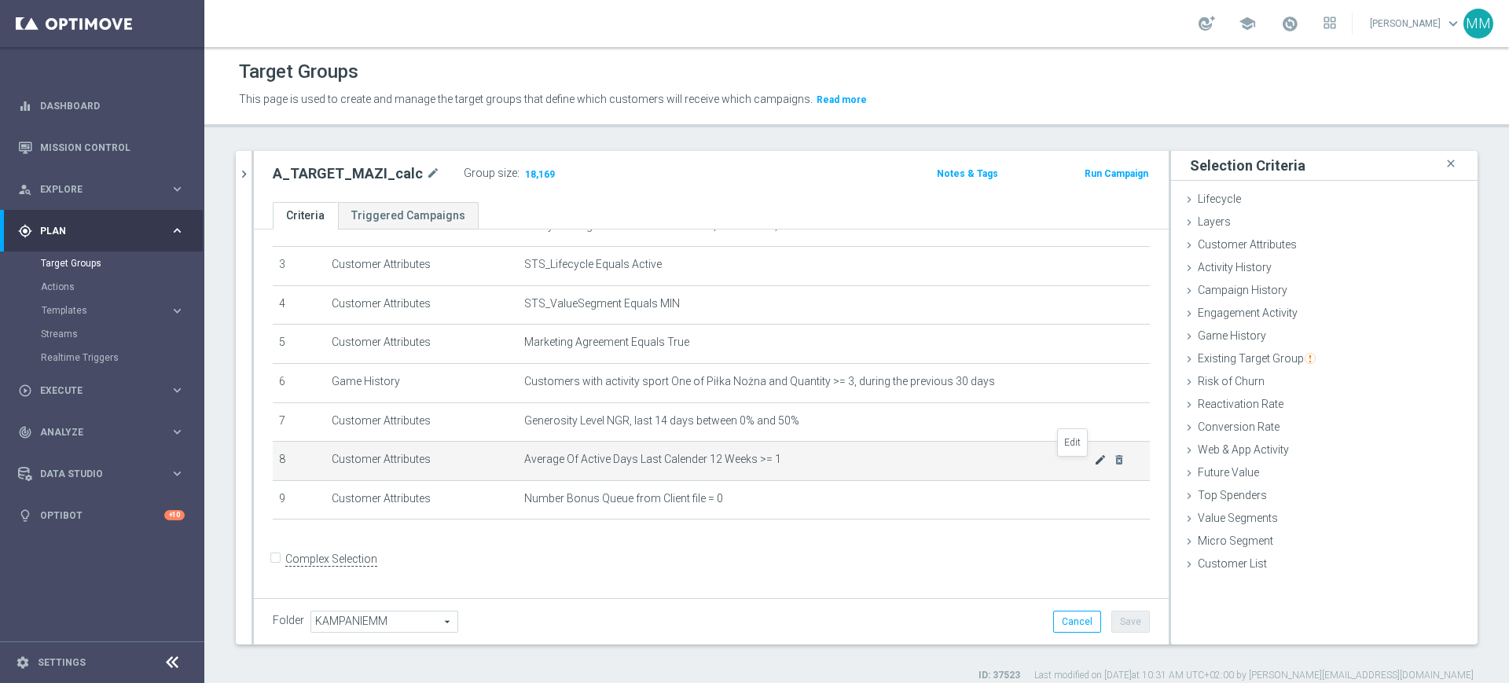
click at [1094, 466] on icon "mode_edit" at bounding box center [1100, 460] width 13 height 13
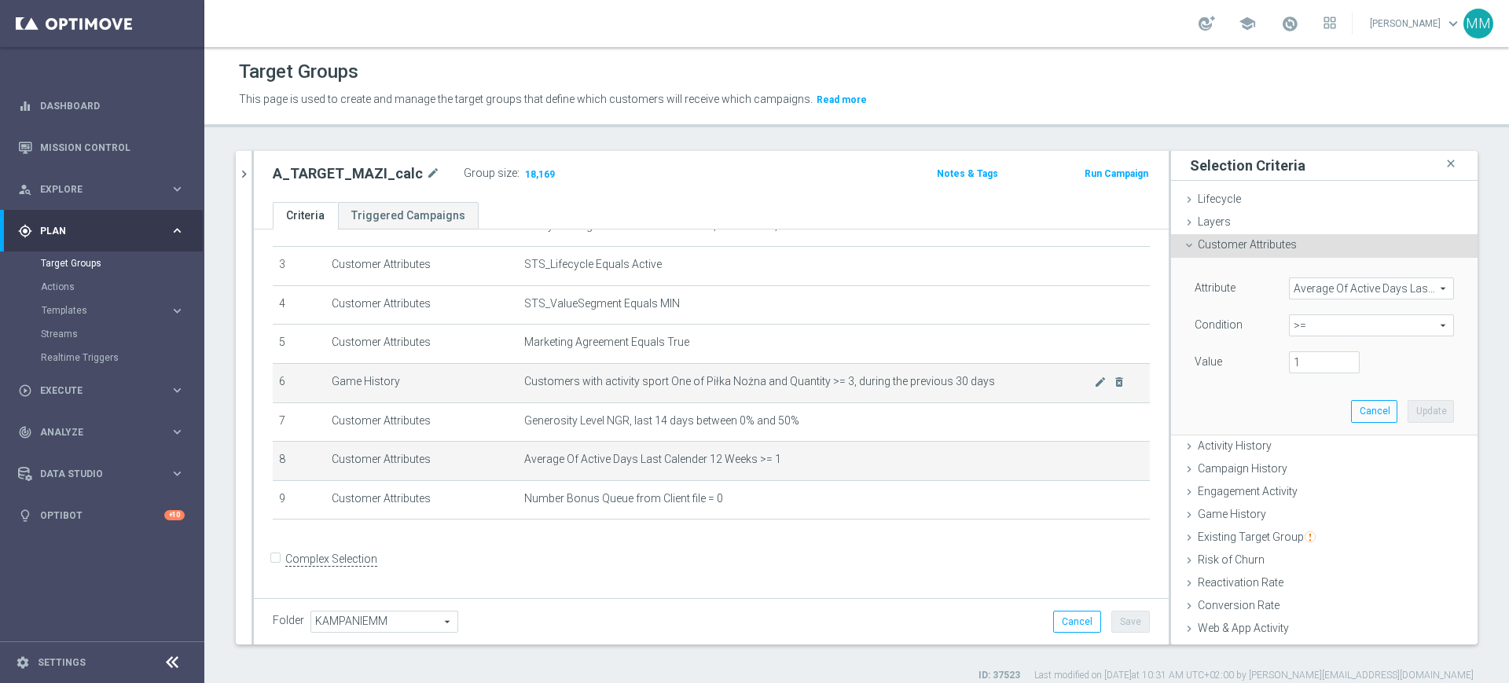
click at [764, 385] on span "Customers with activity sport One of Piłka Nożna and Quantity >= 3, during the …" at bounding box center [809, 381] width 570 height 13
click at [759, 395] on td "Customers with activity sport One of Piłka Nożna and Quantity >= 3, during the …" at bounding box center [834, 382] width 632 height 39
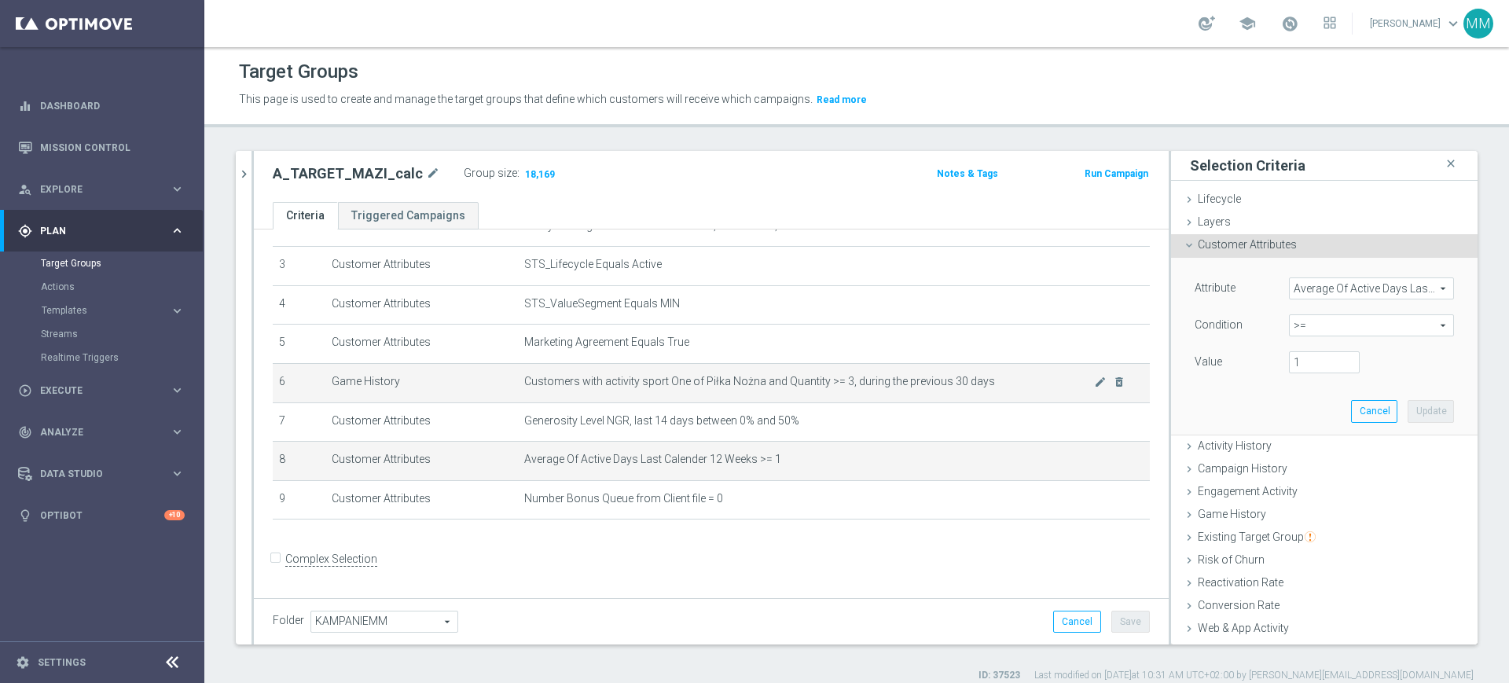
click at [840, 376] on td "Customers with activity sport One of Piłka Nożna and Quantity >= 3, during the …" at bounding box center [834, 382] width 632 height 39
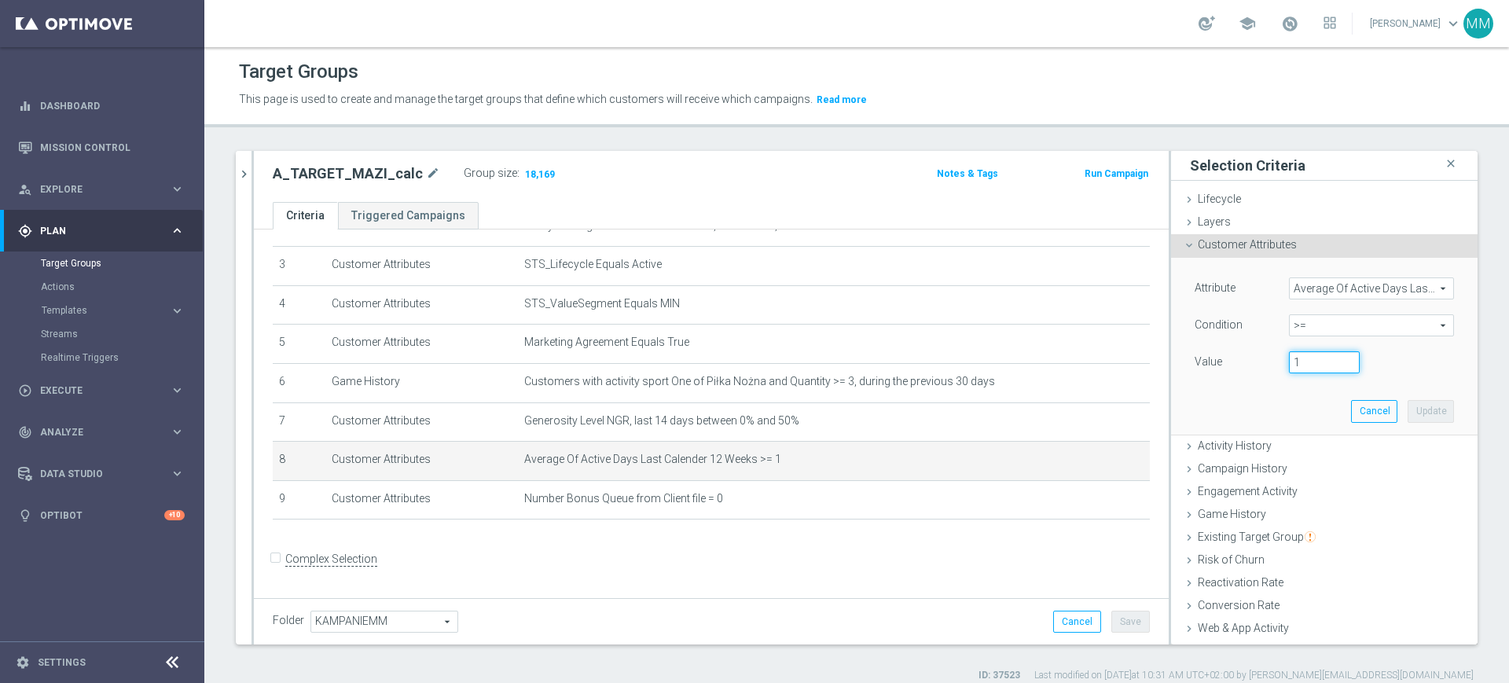
click at [1289, 365] on input "1" at bounding box center [1324, 362] width 71 height 22
type input "1.5"
click at [1408, 405] on button "Update" at bounding box center [1431, 411] width 46 height 22
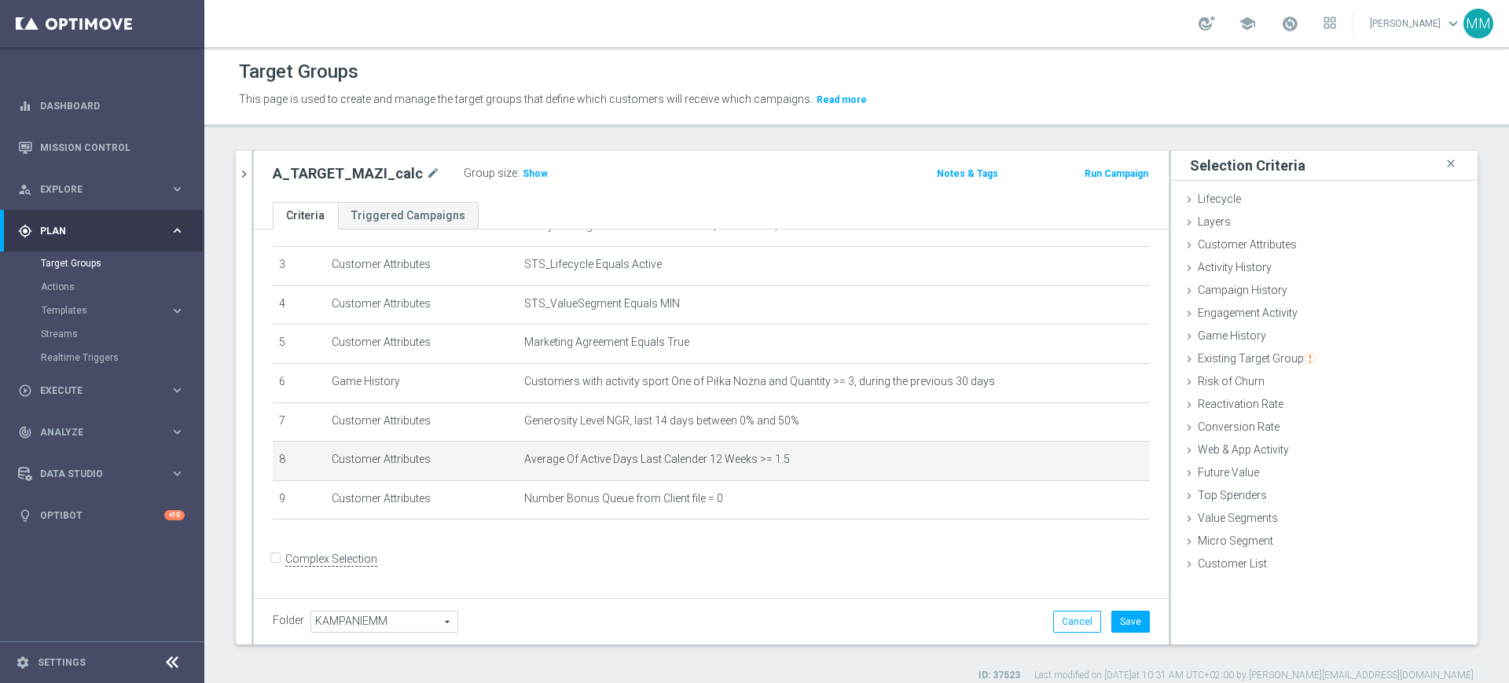
click at [514, 160] on div "A_TARGET_MAZI_calc mode_edit Group size : Show Notes & Tags Run Campaign" at bounding box center [711, 176] width 915 height 51
click at [523, 170] on span "Show" at bounding box center [535, 173] width 25 height 11
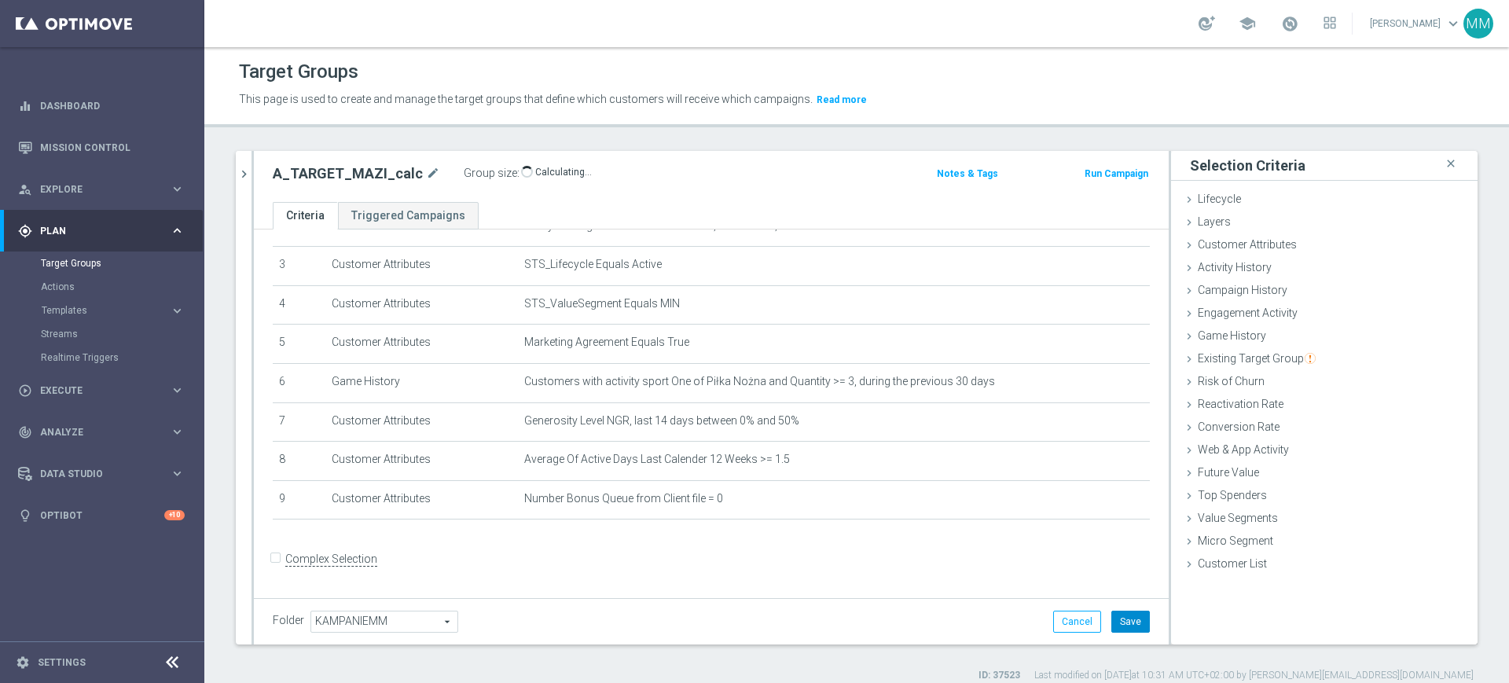
click at [1123, 621] on button "Save" at bounding box center [1131, 622] width 39 height 22
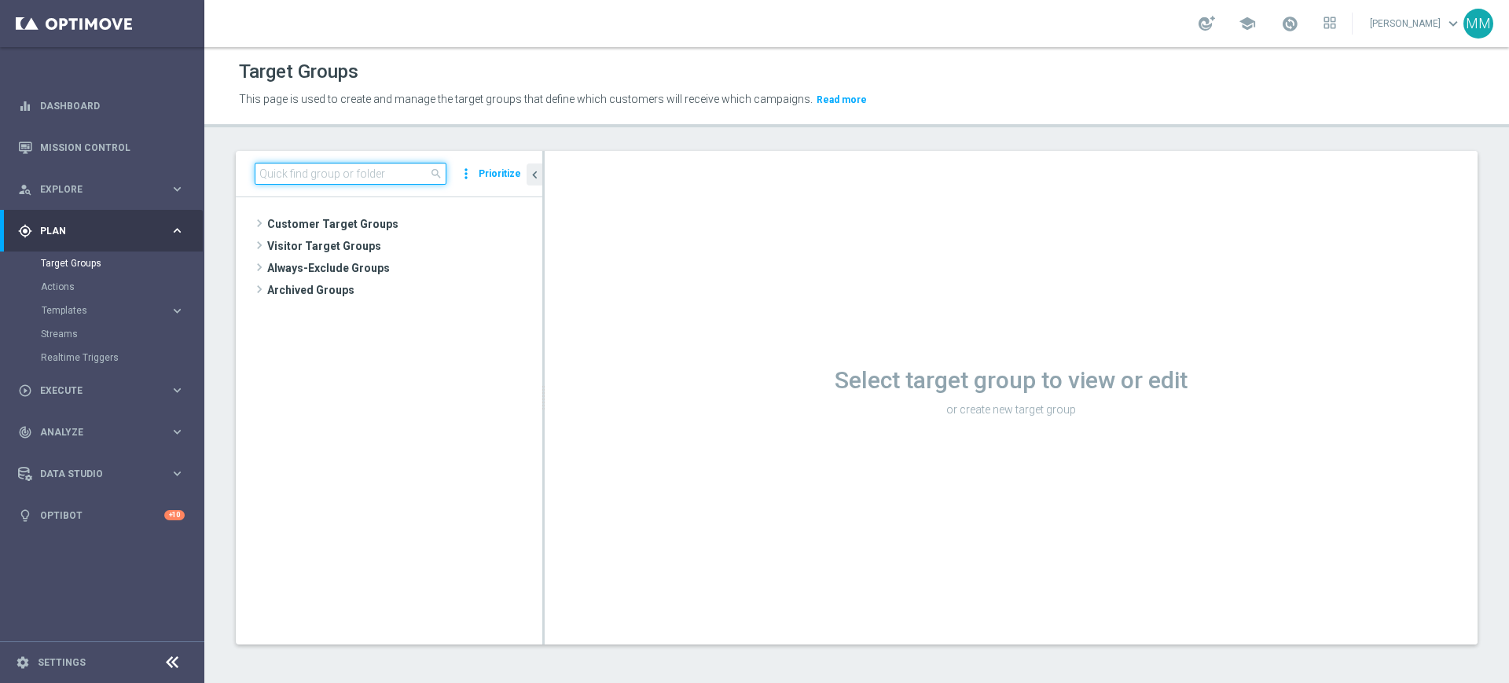
click at [293, 171] on input at bounding box center [351, 174] width 192 height 22
paste input "A_MIN_TARGET_ZBR_DAILY_100DO20_250725"
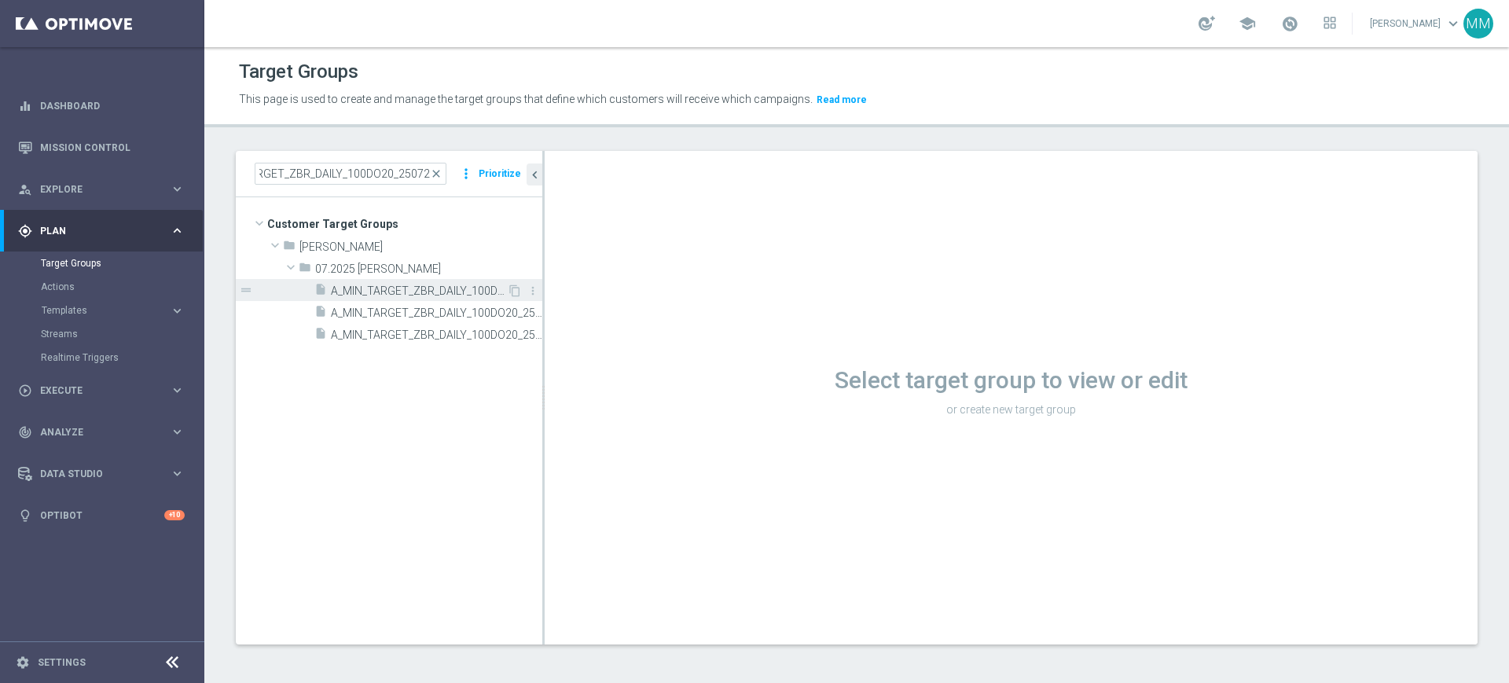
click at [479, 295] on span "A_MIN_TARGET_ZBR_DAILY_100DO20_250725" at bounding box center [419, 291] width 176 height 13
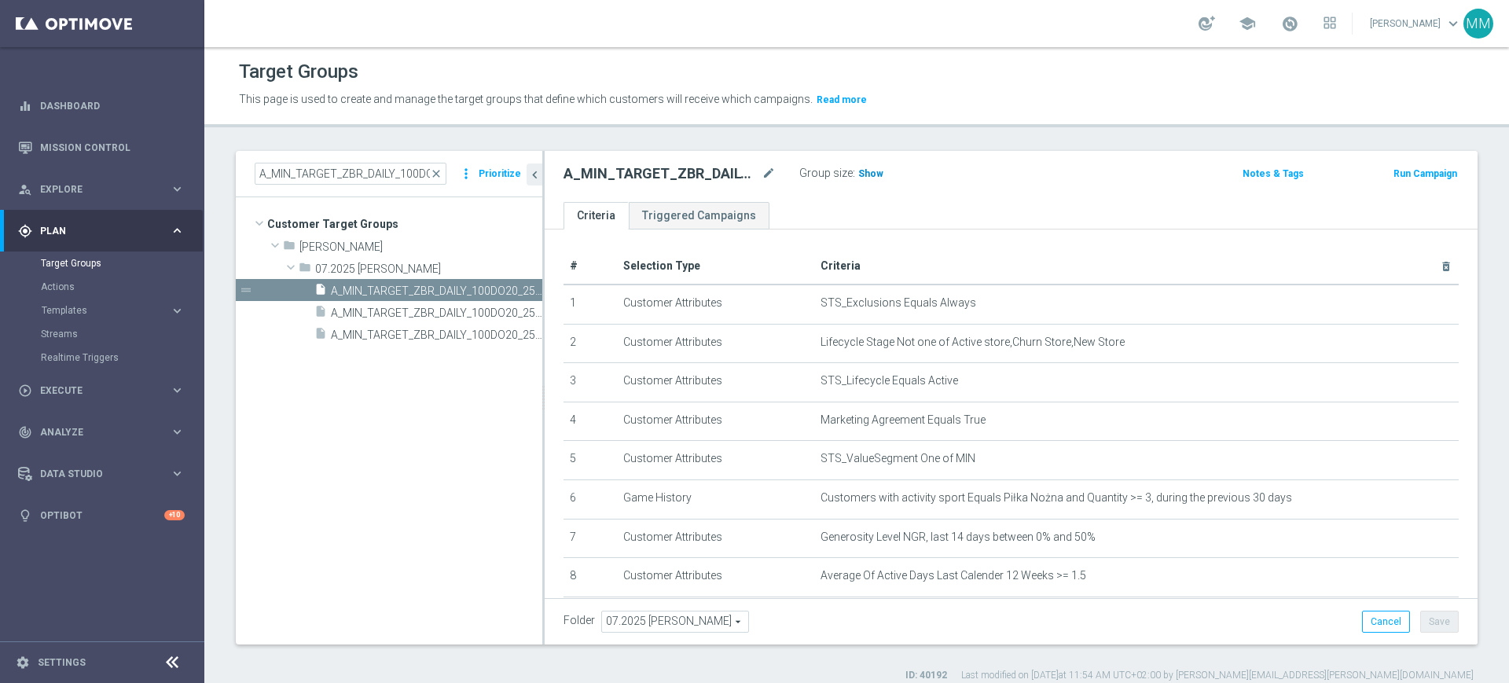
click at [863, 169] on span "Show" at bounding box center [870, 173] width 25 height 11
click at [336, 180] on input "A_MIN_TARGET_ZBR_DAILY_100DO20_250725" at bounding box center [351, 174] width 192 height 22
click at [335, 186] on div "A_MIN_TARGET_ZBR_DAILY_100DO20_250725 close more_vert Prioritize" at bounding box center [389, 174] width 307 height 46
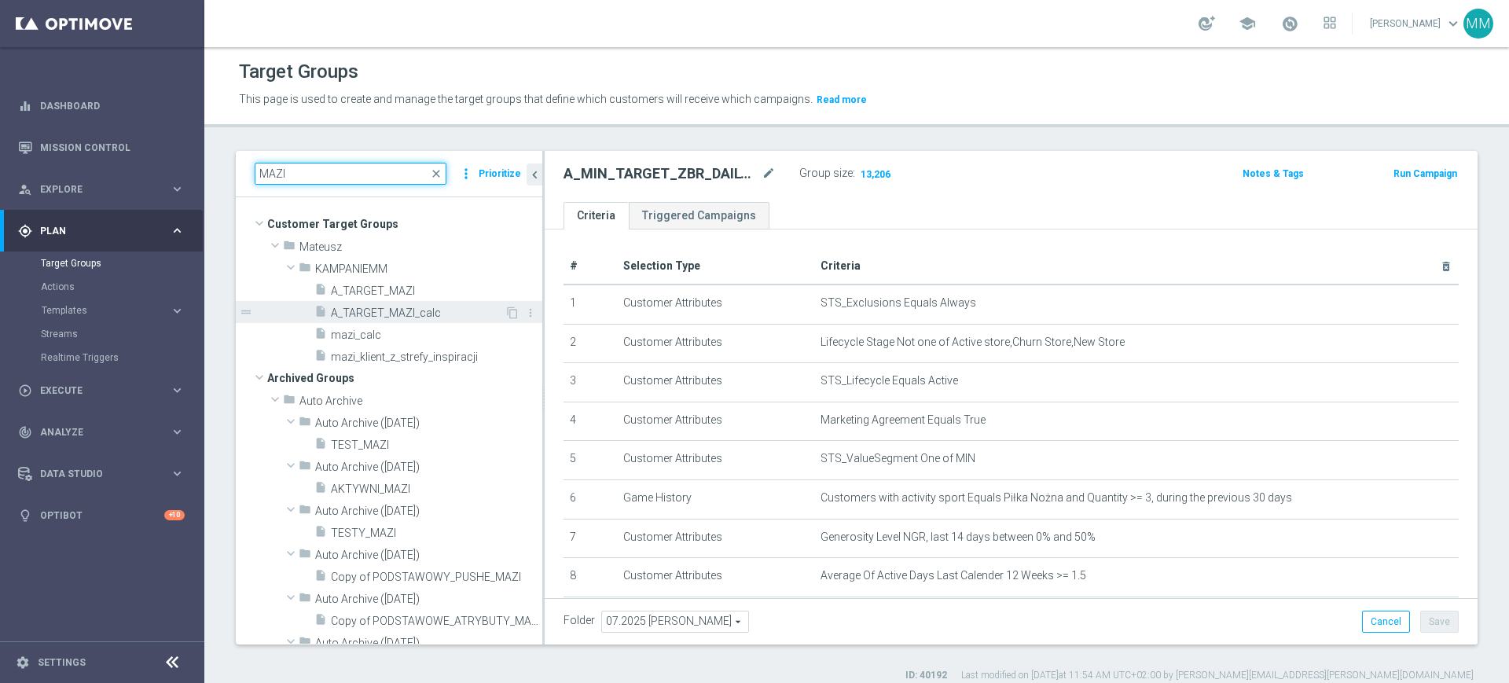
type input "MAZI"
click at [450, 307] on span "A_TARGET_MAZI_calc" at bounding box center [418, 313] width 174 height 13
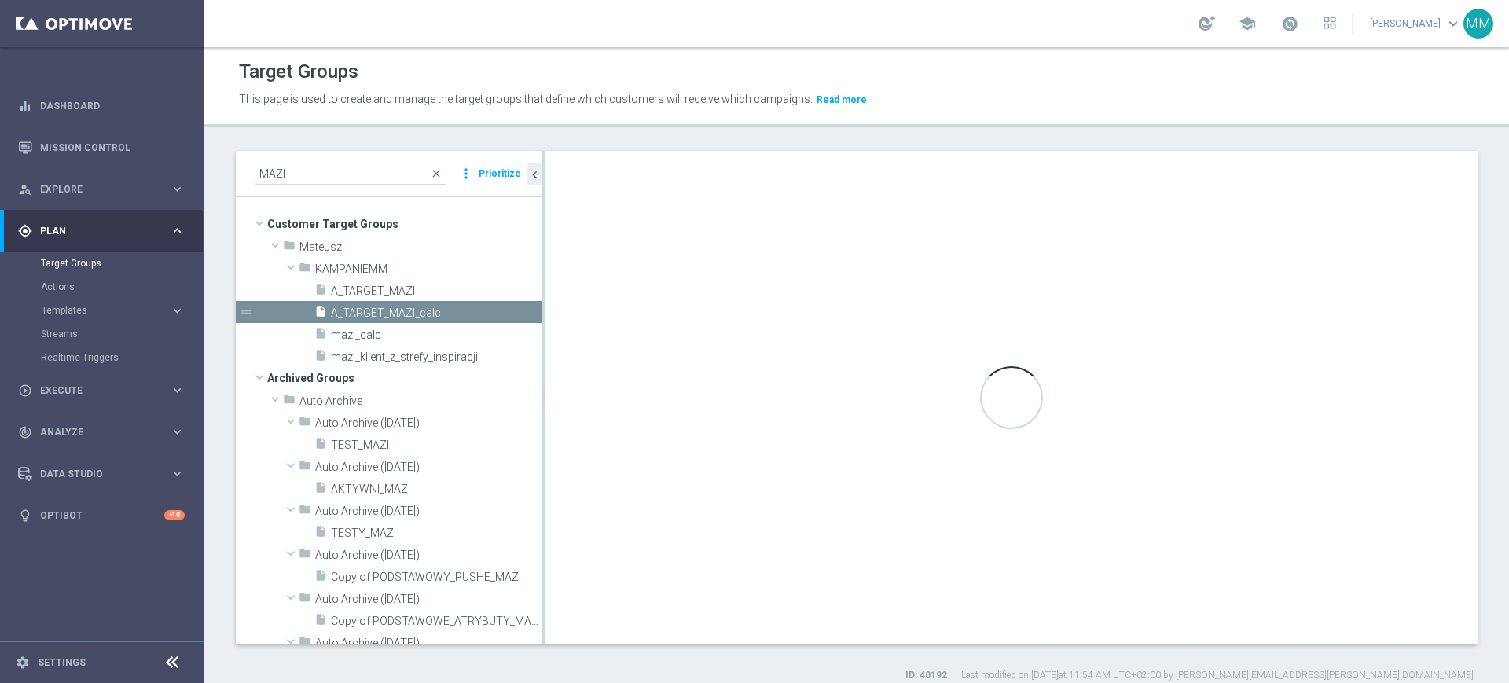
type input "KAMPANIEMM"
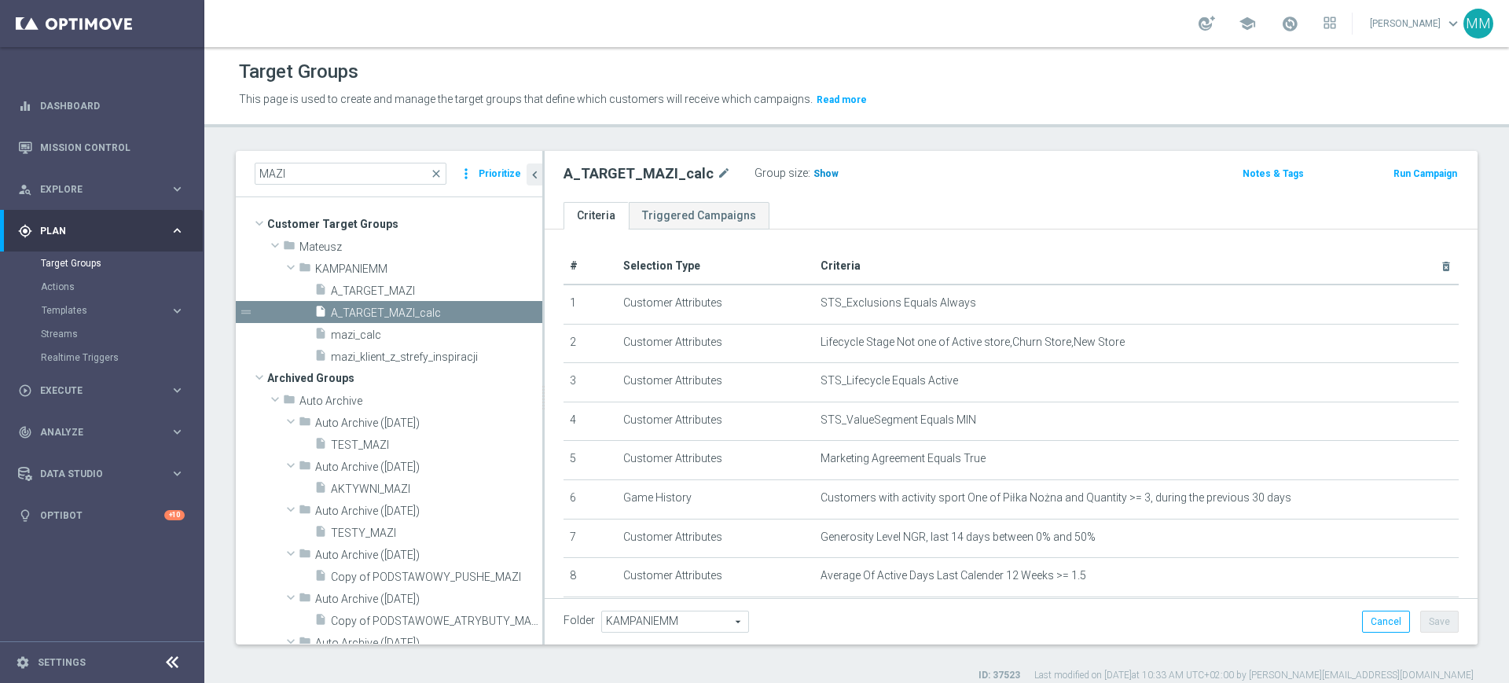
click at [814, 175] on span "Show" at bounding box center [826, 173] width 25 height 11
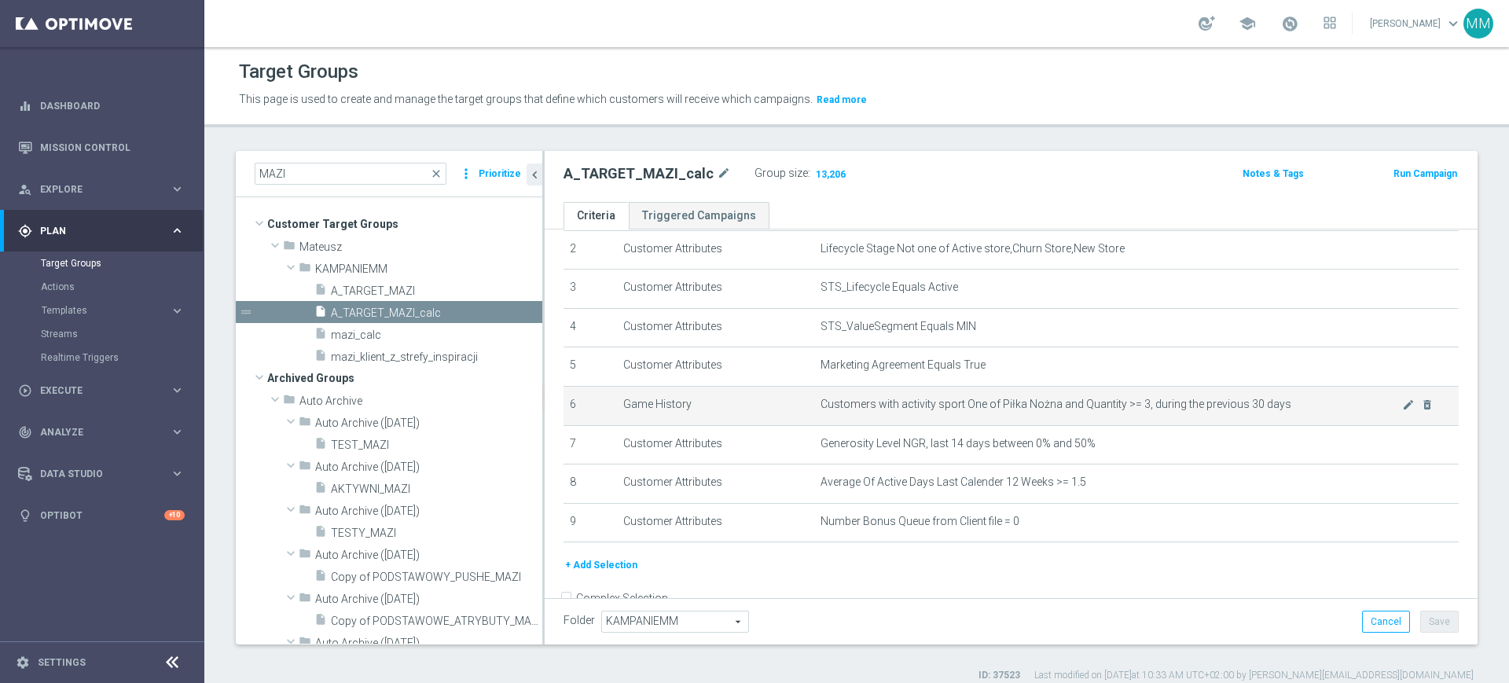
scroll to position [133, 0]
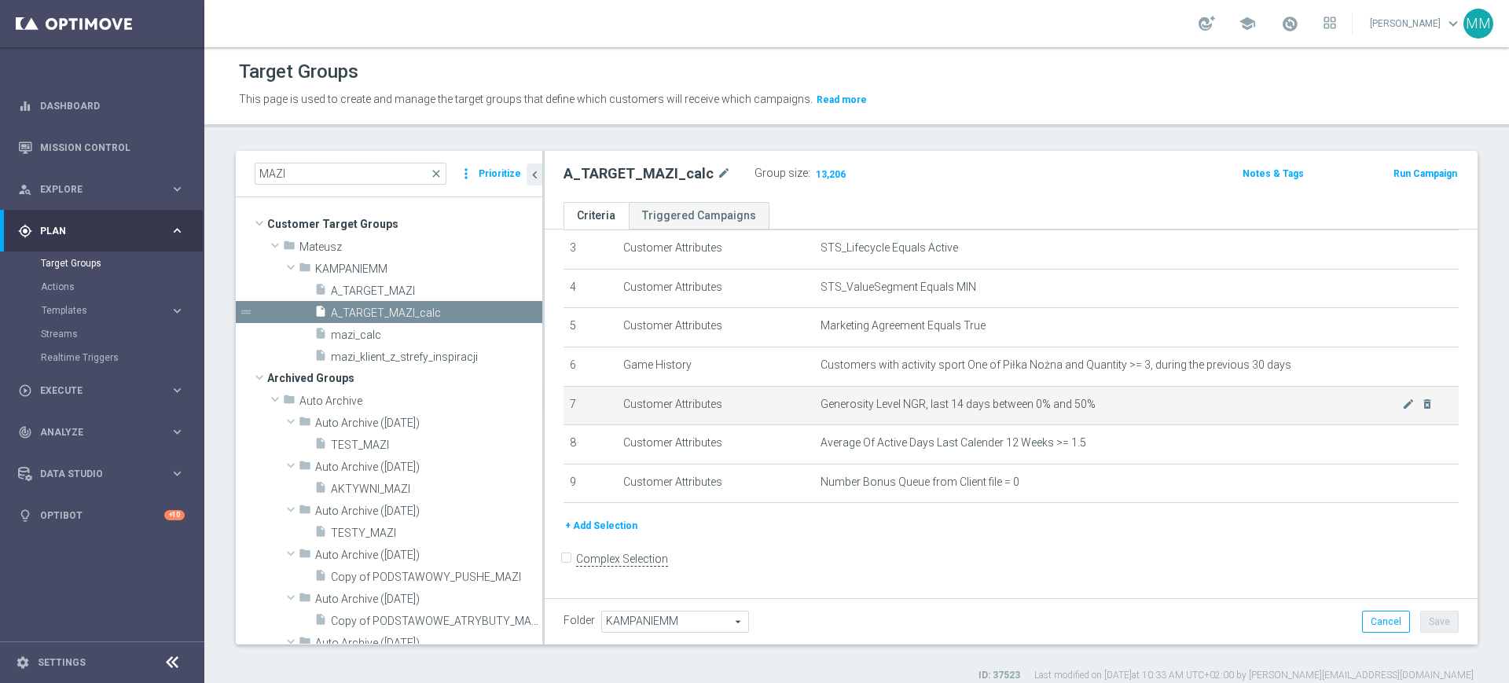
click at [921, 395] on td "Generosity Level NGR, last 14 days between 0% and 50% mode_edit delete_forever" at bounding box center [1136, 405] width 645 height 39
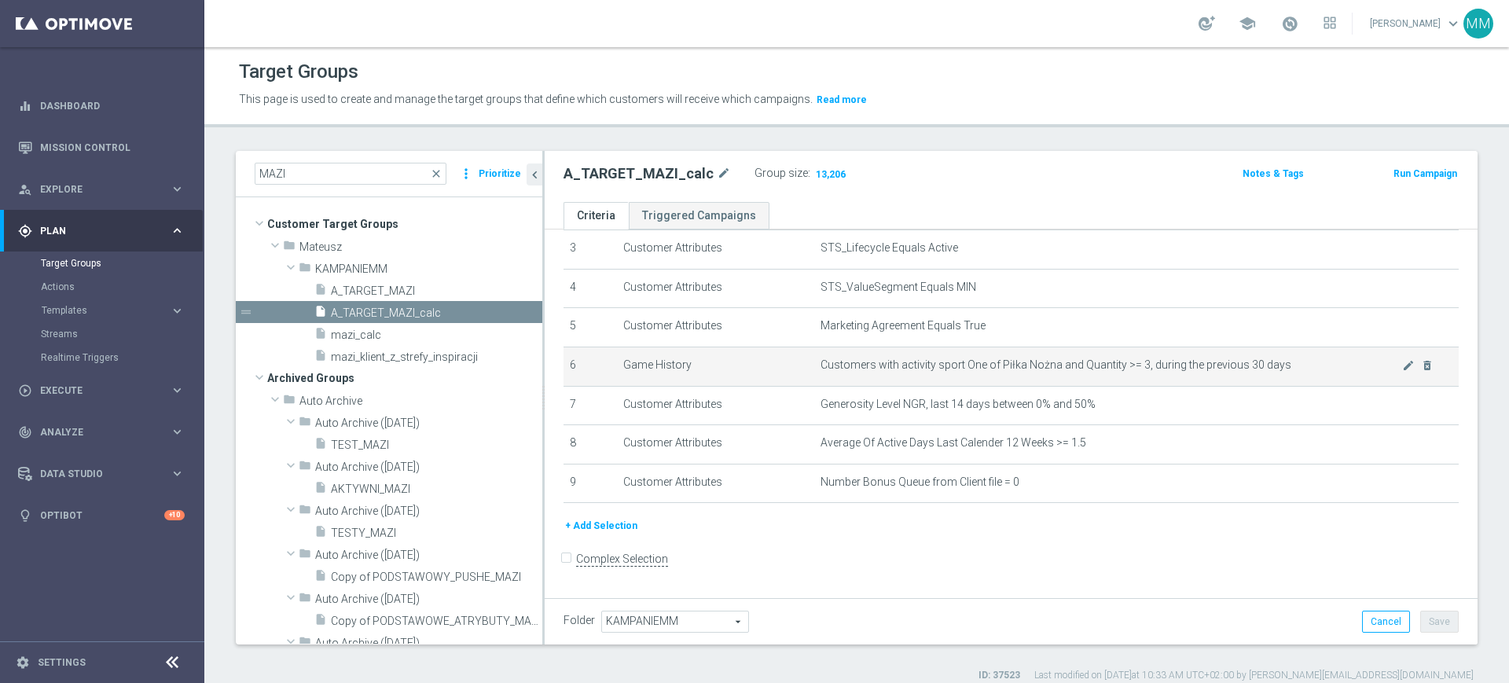
click at [940, 358] on td "Customers with activity sport One of Piłka Nożna and Quantity >= 3, during the …" at bounding box center [1136, 366] width 645 height 39
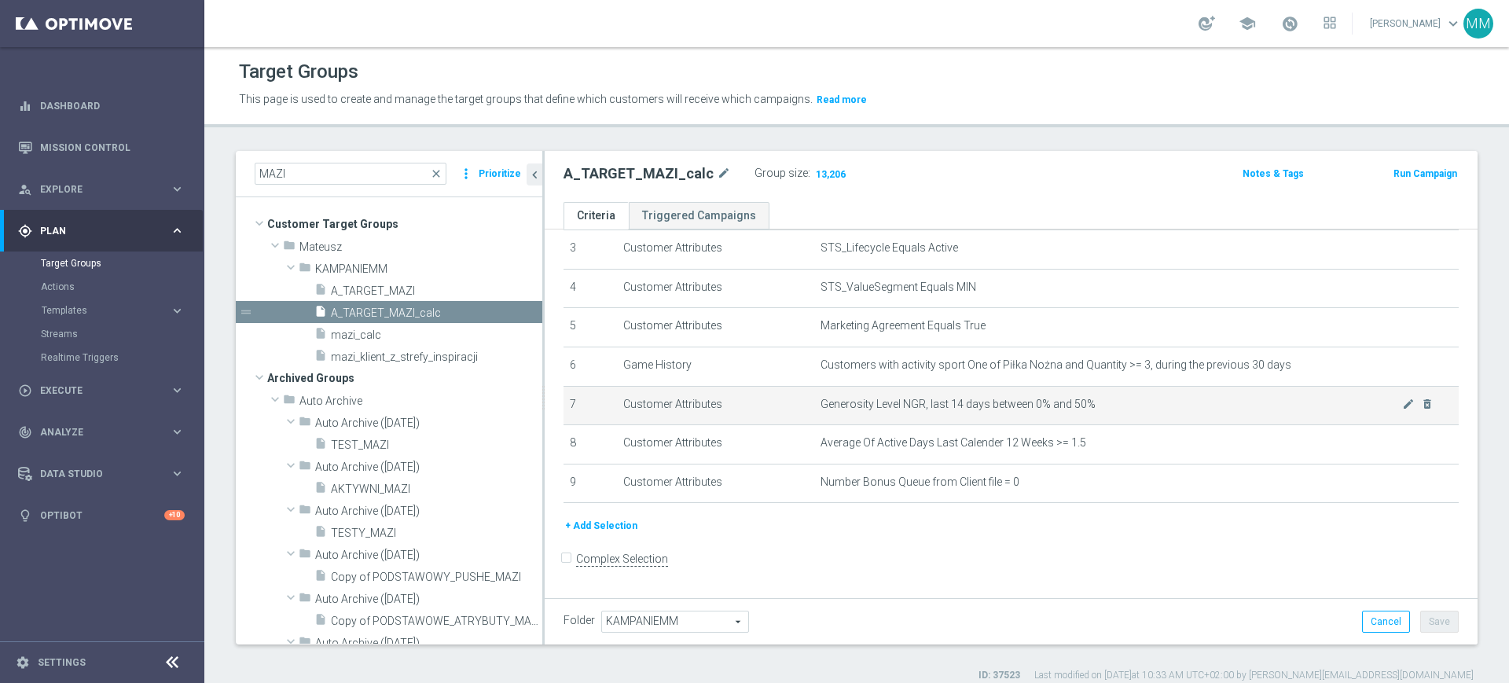
click at [929, 405] on span "Generosity Level NGR, last 14 days between 0% and 50%" at bounding box center [1112, 404] width 582 height 13
click at [1110, 405] on span "Generosity Level NGR, last 14 days between 0% and 50%" at bounding box center [1112, 404] width 582 height 13
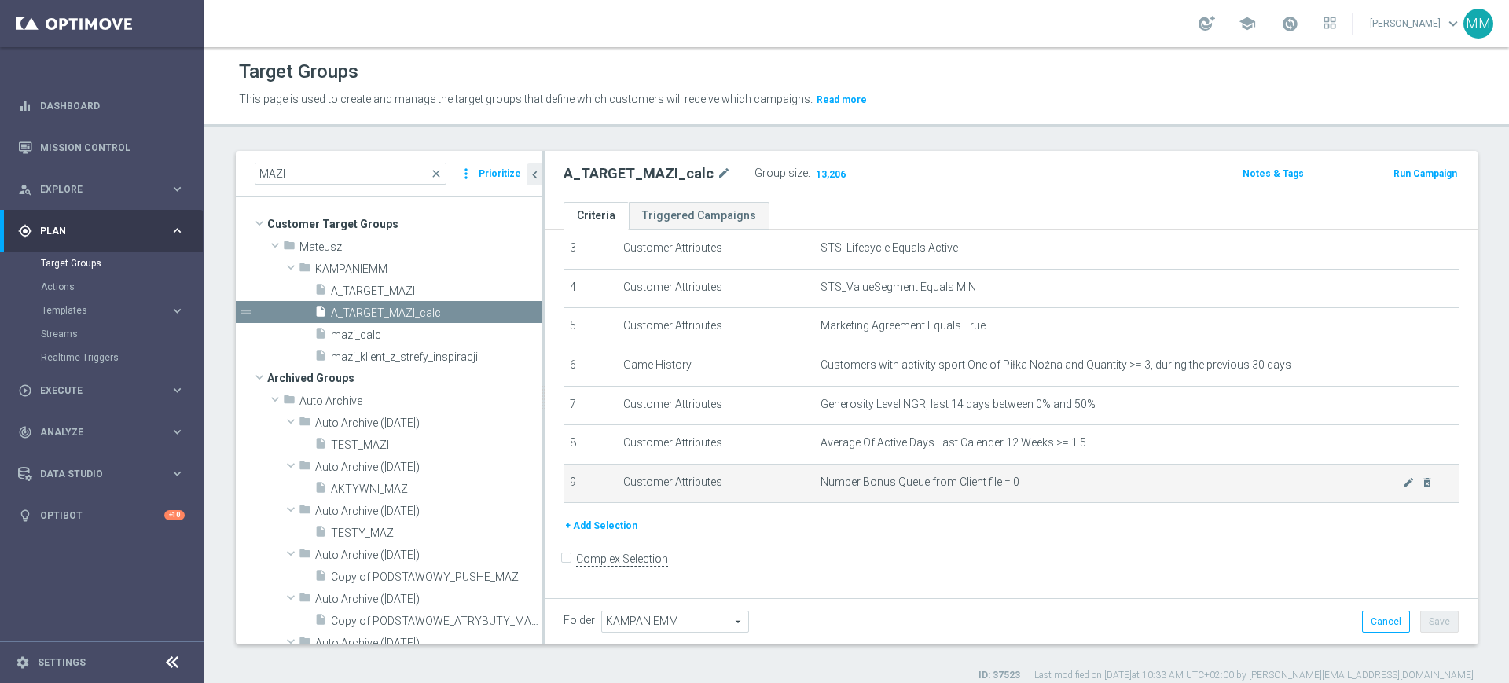
click at [1105, 473] on td "Number Bonus Queue from Client file = 0 mode_edit delete_forever" at bounding box center [1136, 483] width 645 height 39
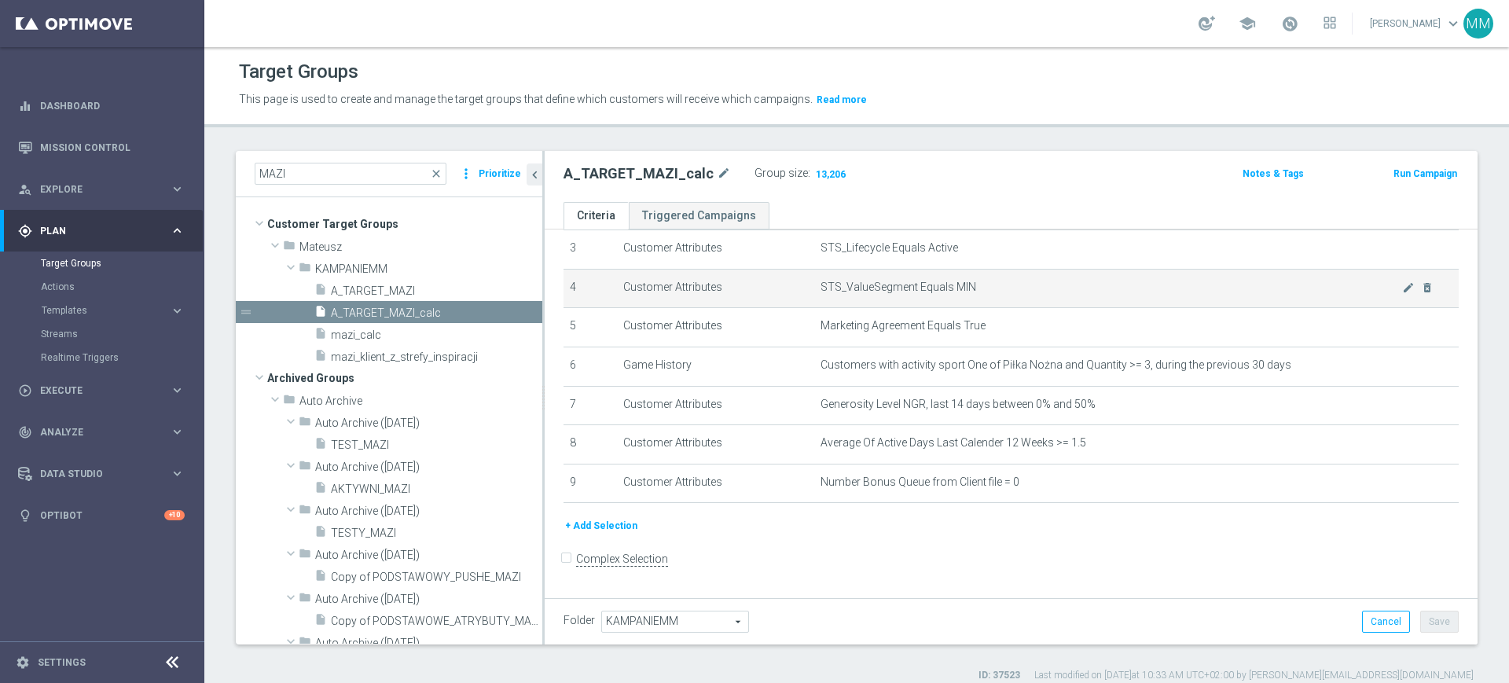
click at [1372, 289] on span "STS_ValueSegment Equals MIN" at bounding box center [1112, 287] width 582 height 13
click at [1402, 288] on icon "mode_edit" at bounding box center [1408, 287] width 13 height 13
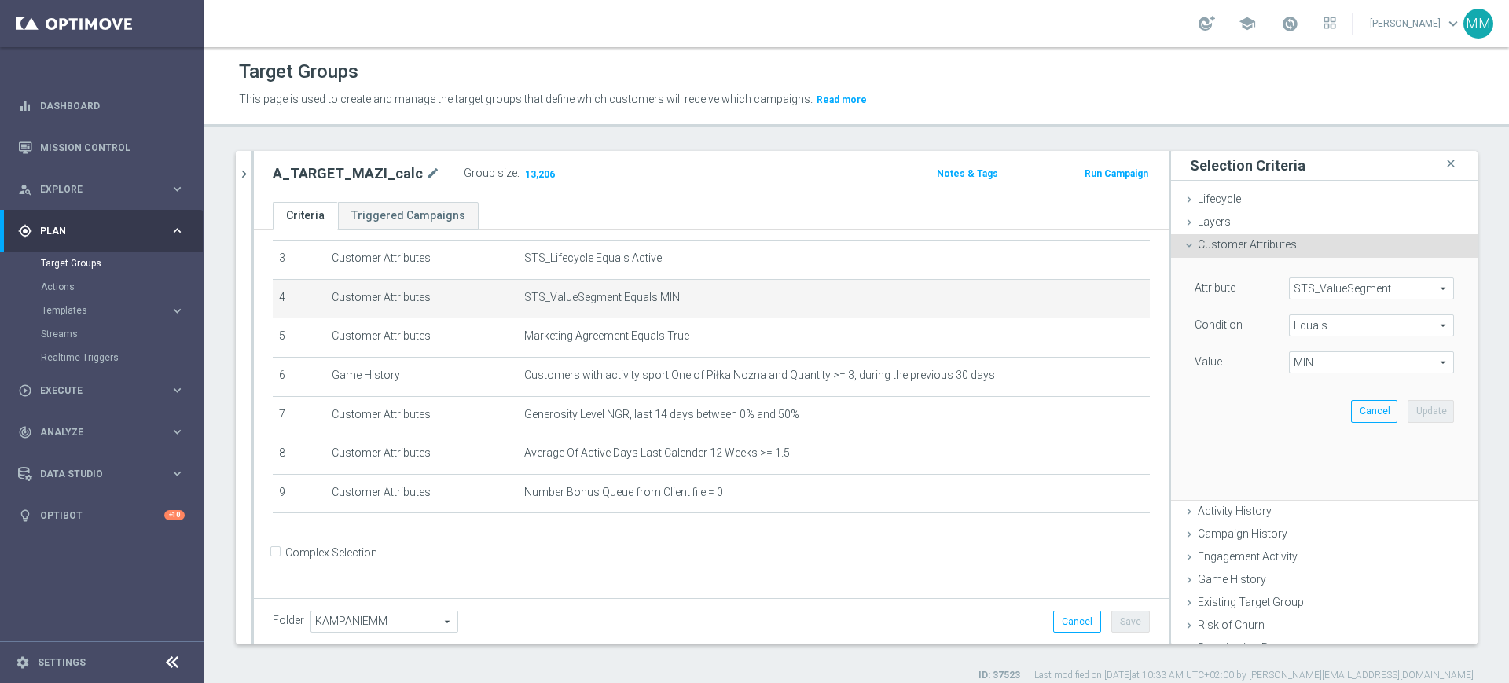
scroll to position [116, 0]
click at [1337, 347] on div "Attribute STS_ValueSegment STS_ValueSegment arrow_drop_down search Condition Eq…" at bounding box center [1324, 327] width 259 height 99
click at [1333, 362] on span "MIN" at bounding box center [1372, 362] width 164 height 20
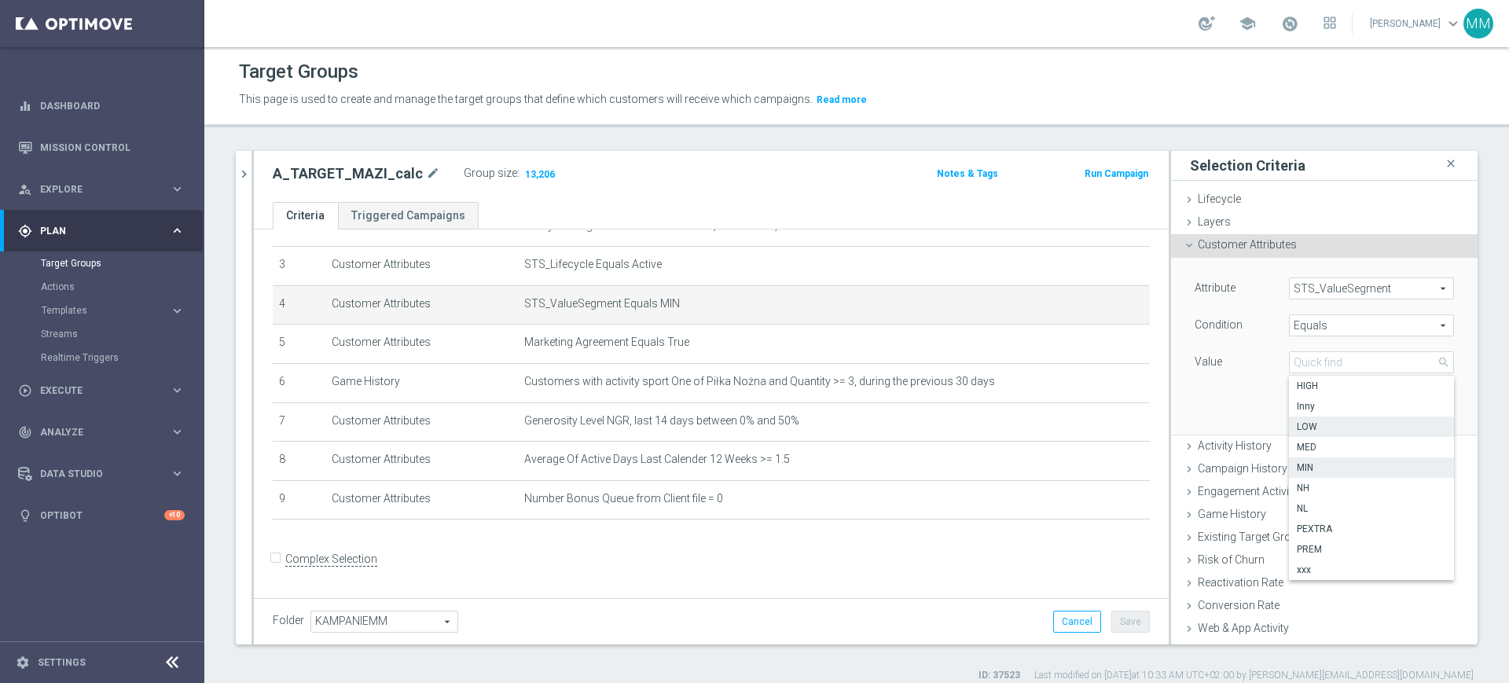
click at [1314, 421] on span "LOW" at bounding box center [1371, 427] width 149 height 13
type input "LOW"
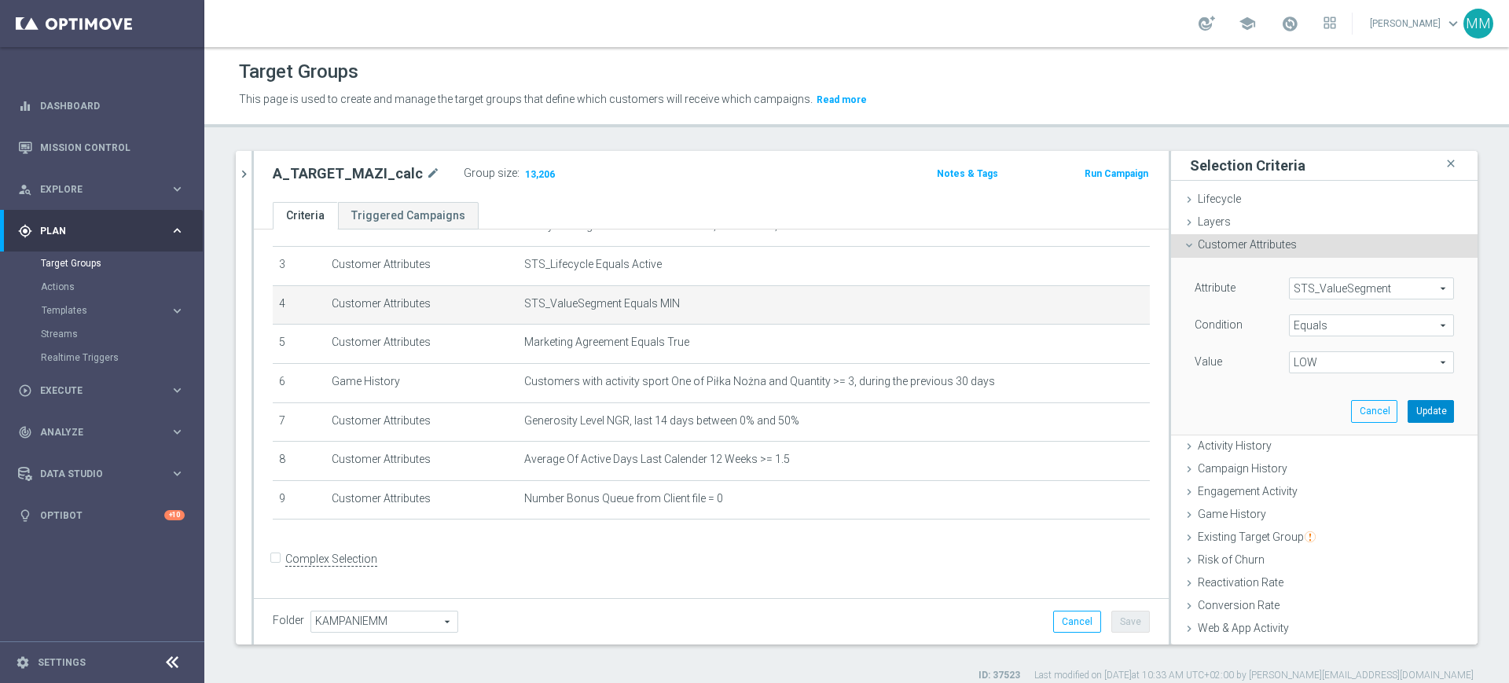
click at [1408, 404] on button "Update" at bounding box center [1431, 411] width 46 height 22
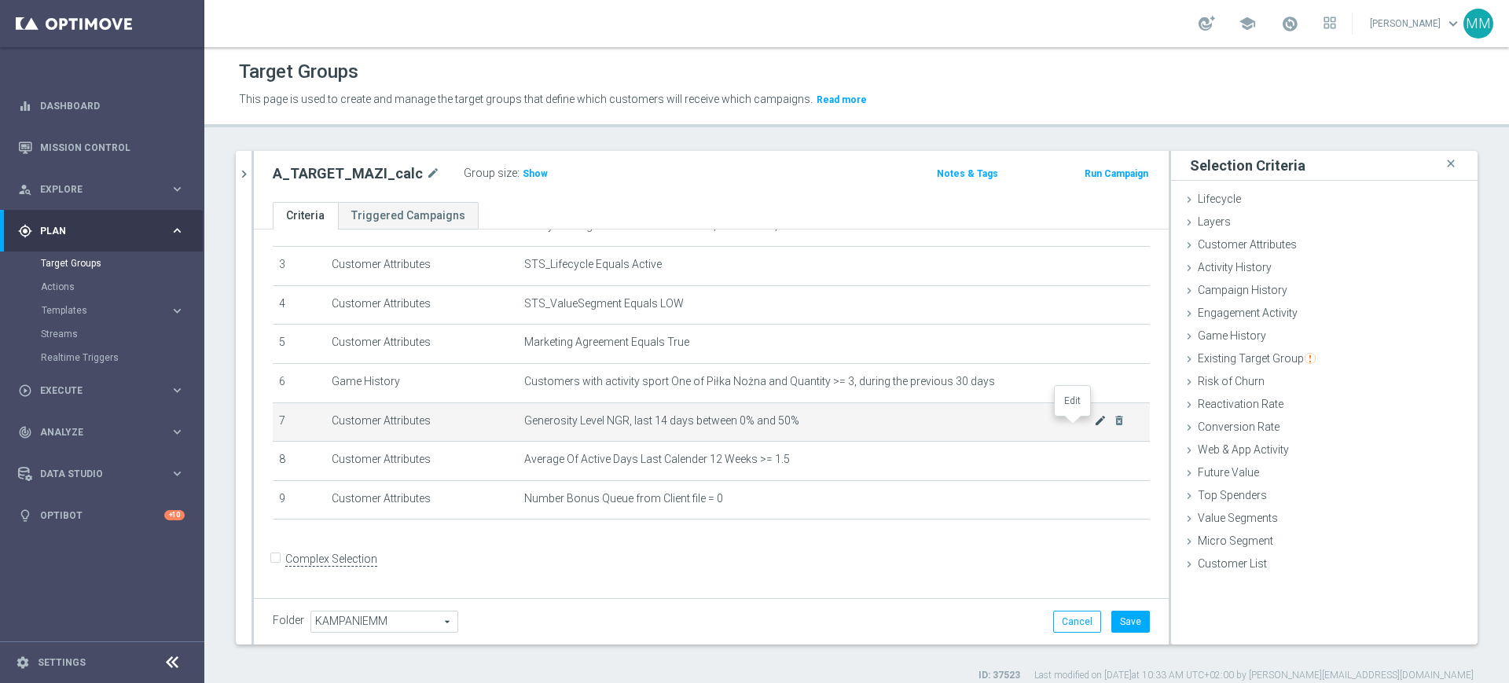
click at [1094, 421] on icon "mode_edit" at bounding box center [1100, 420] width 13 height 13
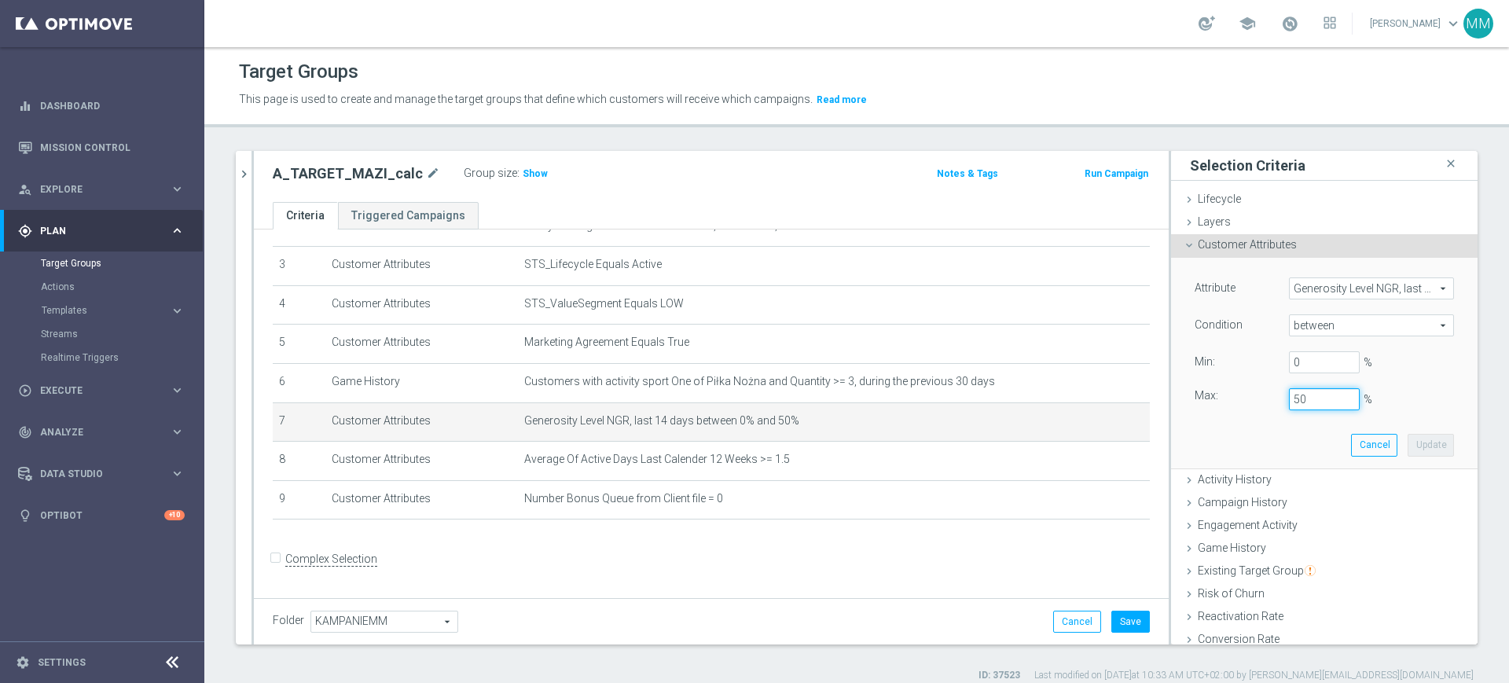
drag, startPoint x: 1291, startPoint y: 403, endPoint x: 1222, endPoint y: 402, distance: 68.4
click at [1222, 402] on div "Max: 50 %" at bounding box center [1324, 399] width 283 height 22
click at [1408, 440] on button "Update" at bounding box center [1431, 445] width 46 height 22
type input "0.25"
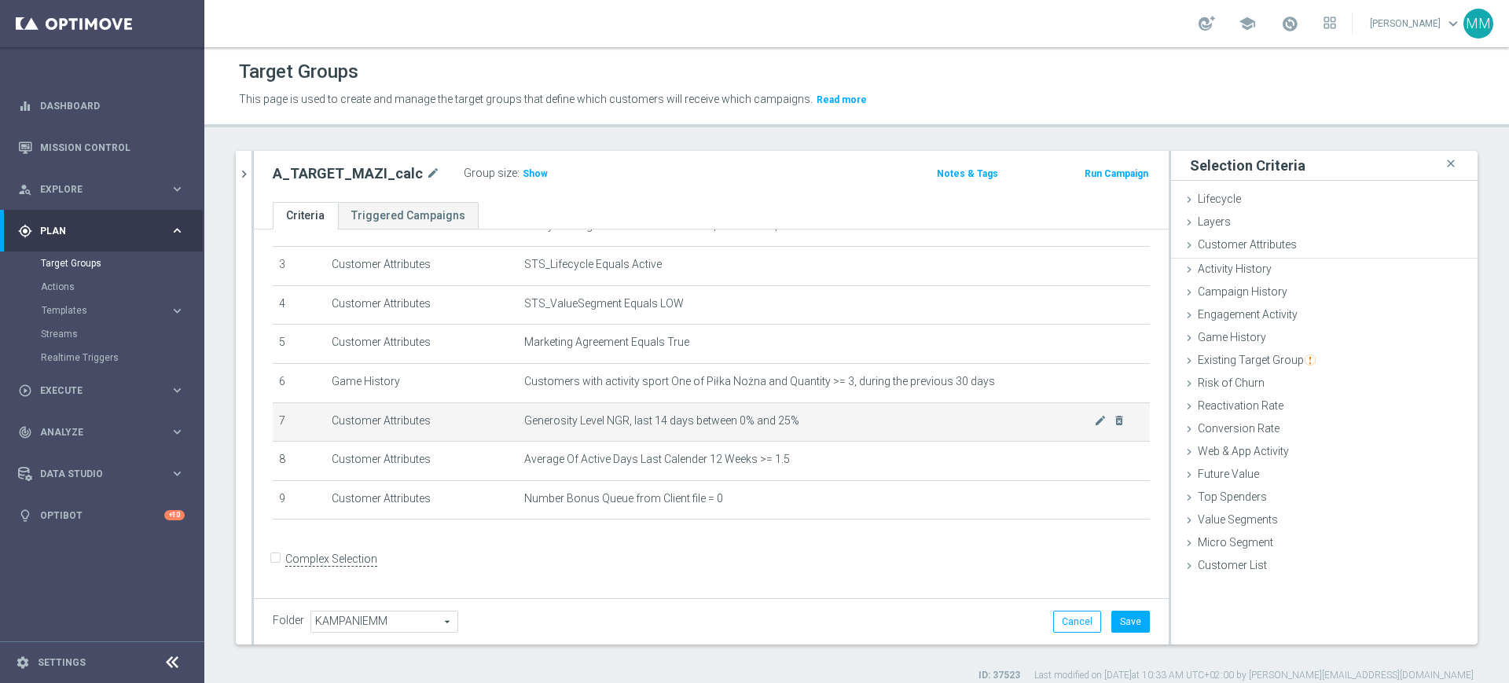
scroll to position [0, 0]
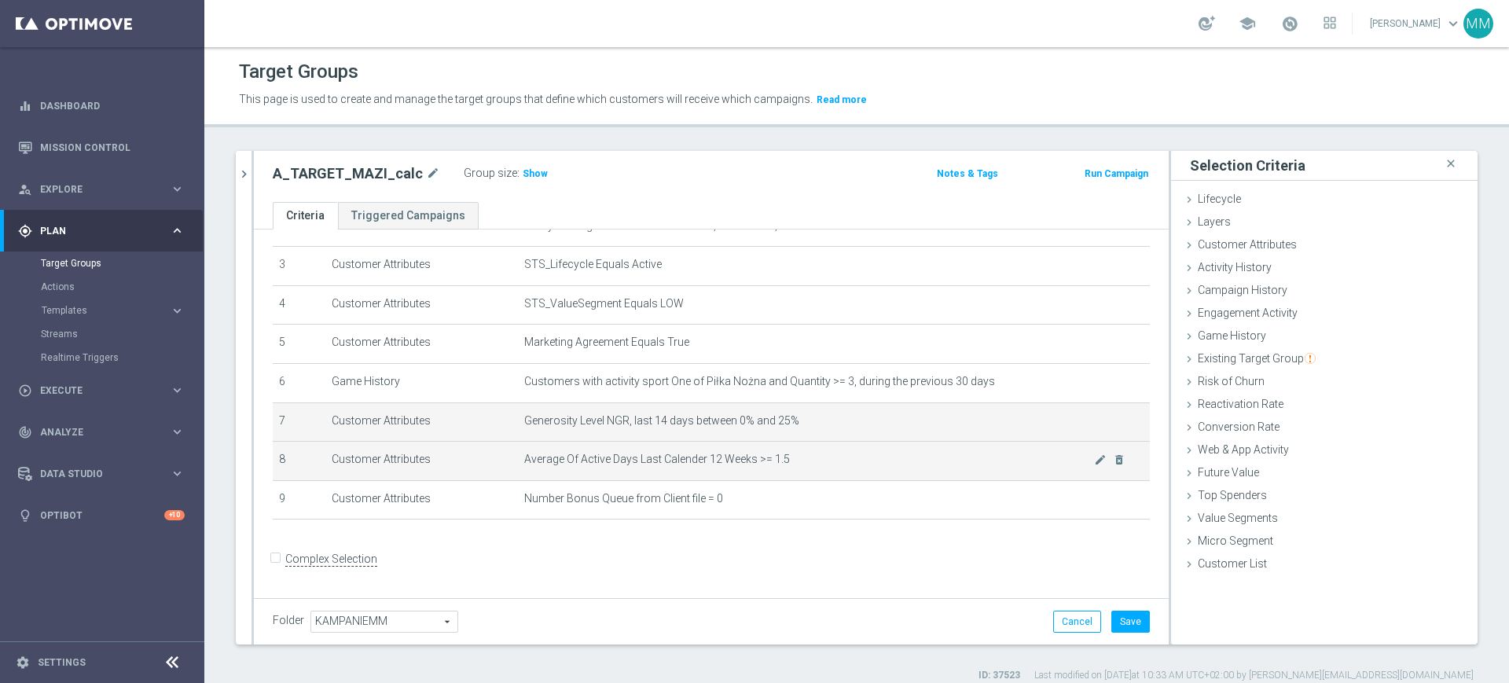
click at [679, 462] on span "Average Of Active Days Last Calender 12 Weeks >= 1.5" at bounding box center [809, 459] width 570 height 13
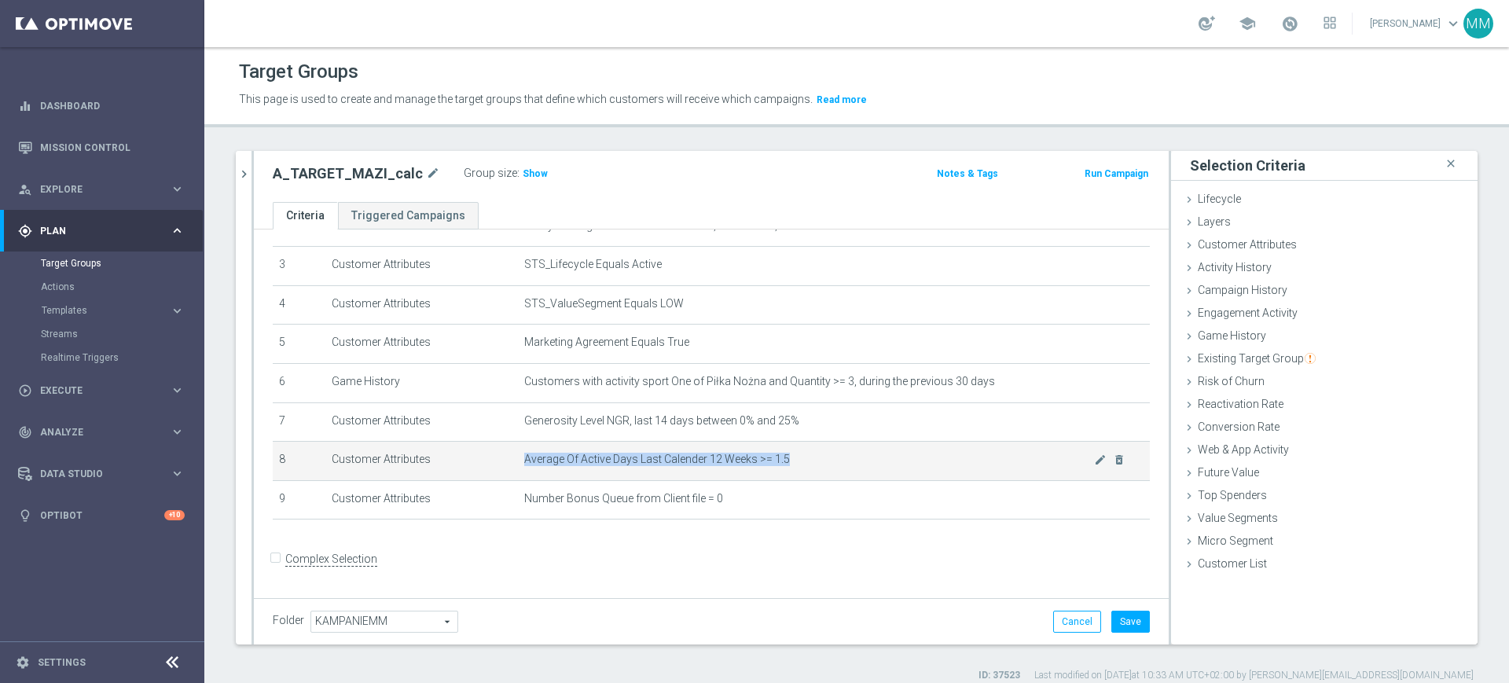
click at [679, 462] on span "Average Of Active Days Last Calender 12 Weeks >= 1.5" at bounding box center [809, 459] width 570 height 13
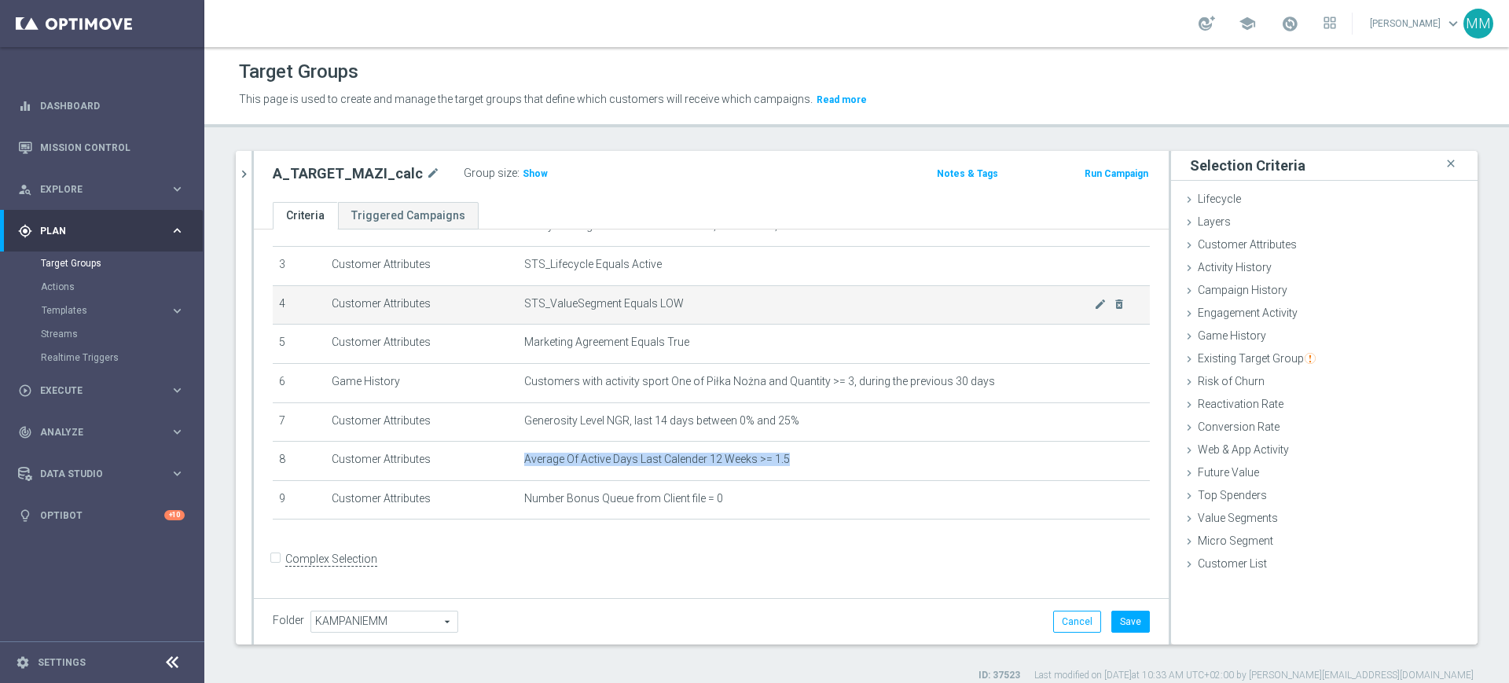
drag, startPoint x: 694, startPoint y: 498, endPoint x: 616, endPoint y: 289, distance: 223.1
click at [694, 498] on span "Number Bonus Queue from Client file = 0" at bounding box center [623, 498] width 199 height 13
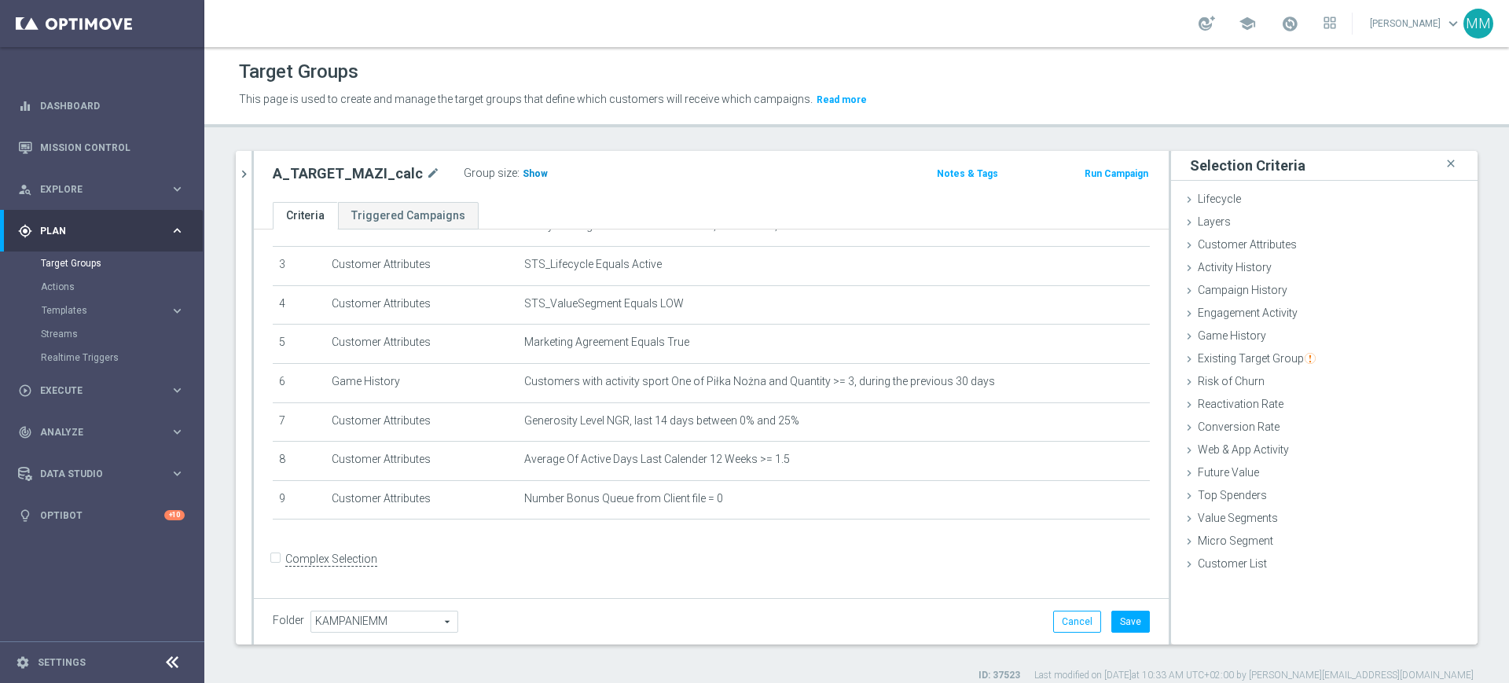
click at [523, 168] on span "Show" at bounding box center [535, 173] width 25 height 11
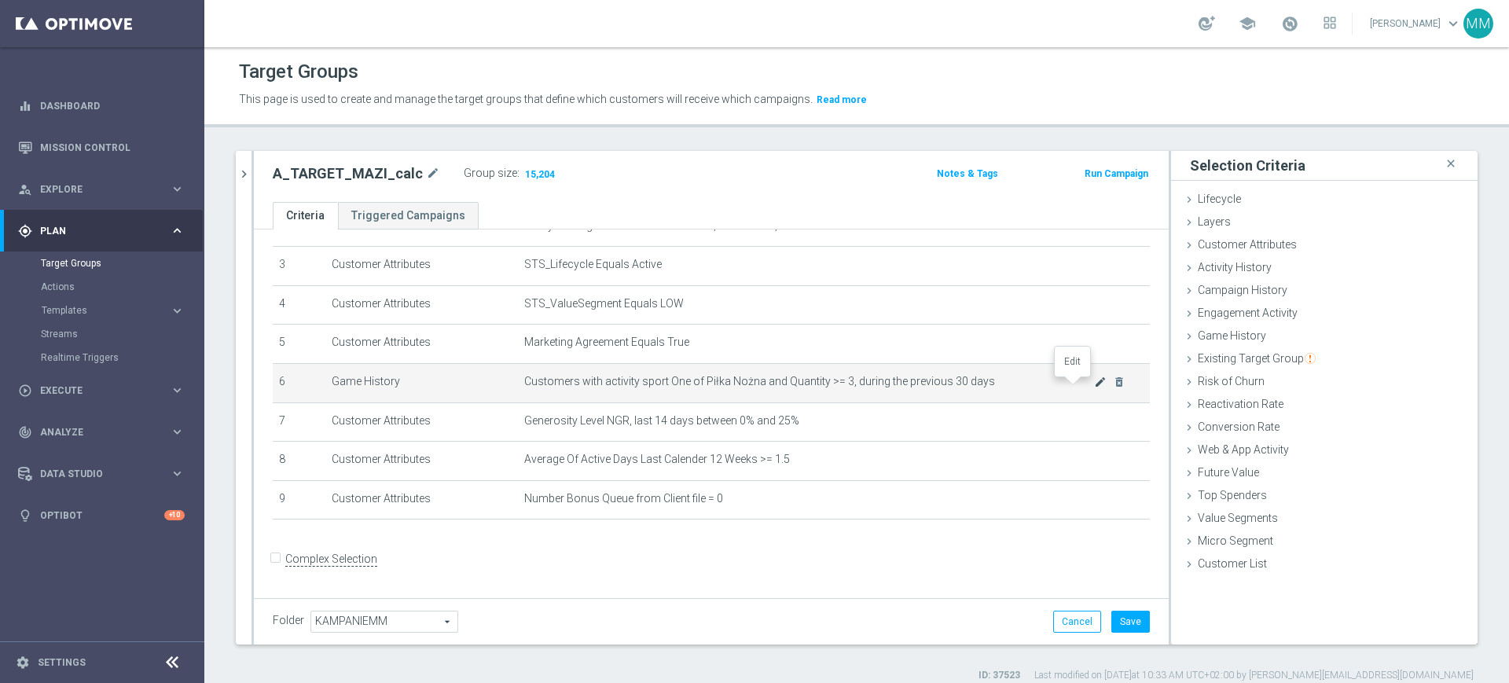
click at [1094, 387] on icon "mode_edit" at bounding box center [1100, 382] width 13 height 13
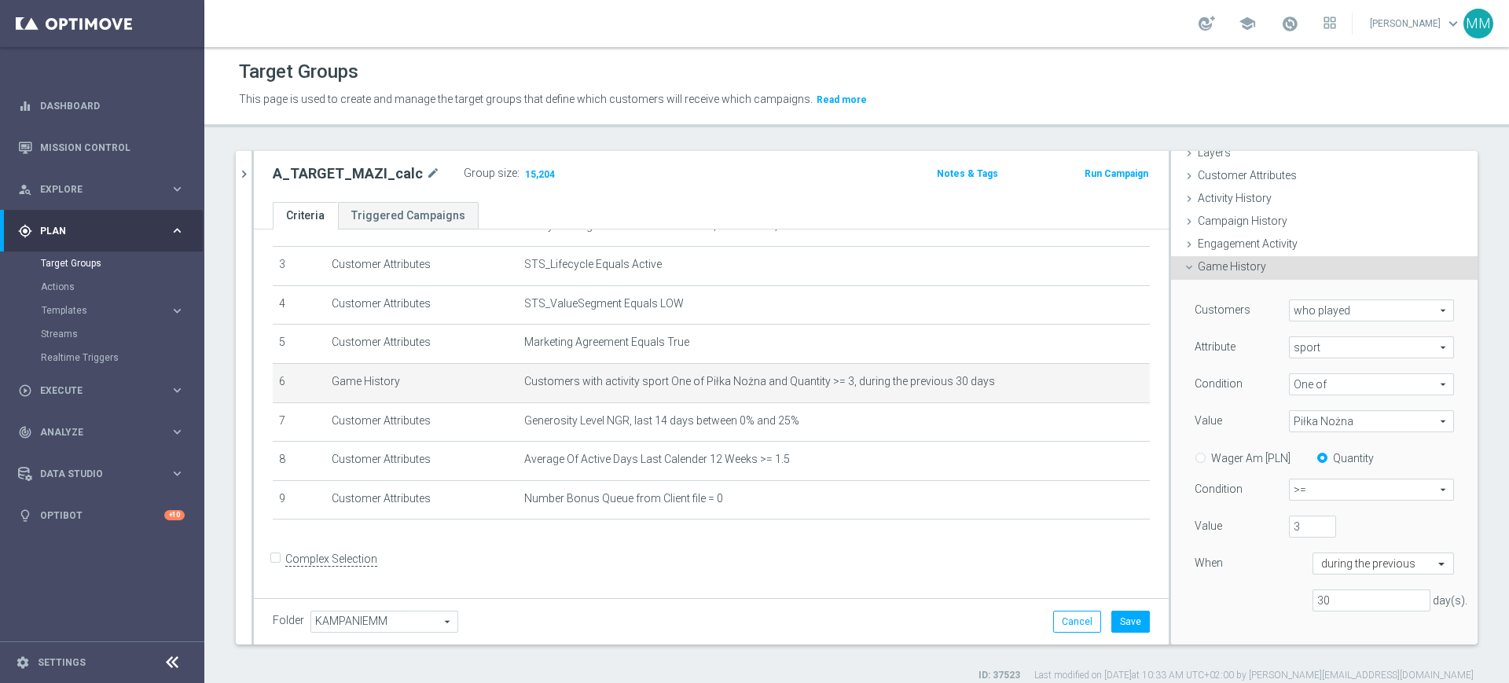
scroll to position [98, 0]
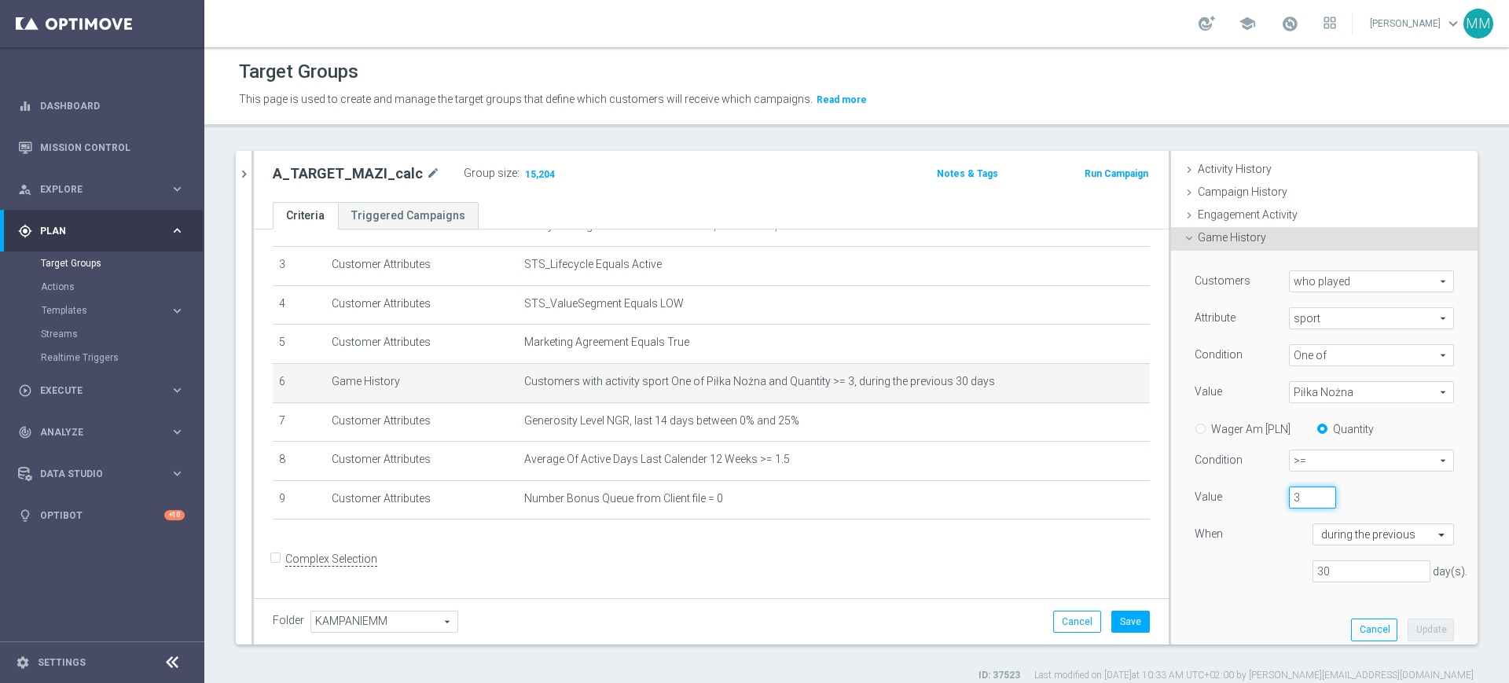
drag, startPoint x: 1287, startPoint y: 500, endPoint x: 1263, endPoint y: 500, distance: 23.6
click at [1277, 500] on div "3" at bounding box center [1312, 498] width 71 height 22
type input "5"
click at [1412, 627] on button "Update" at bounding box center [1431, 630] width 46 height 22
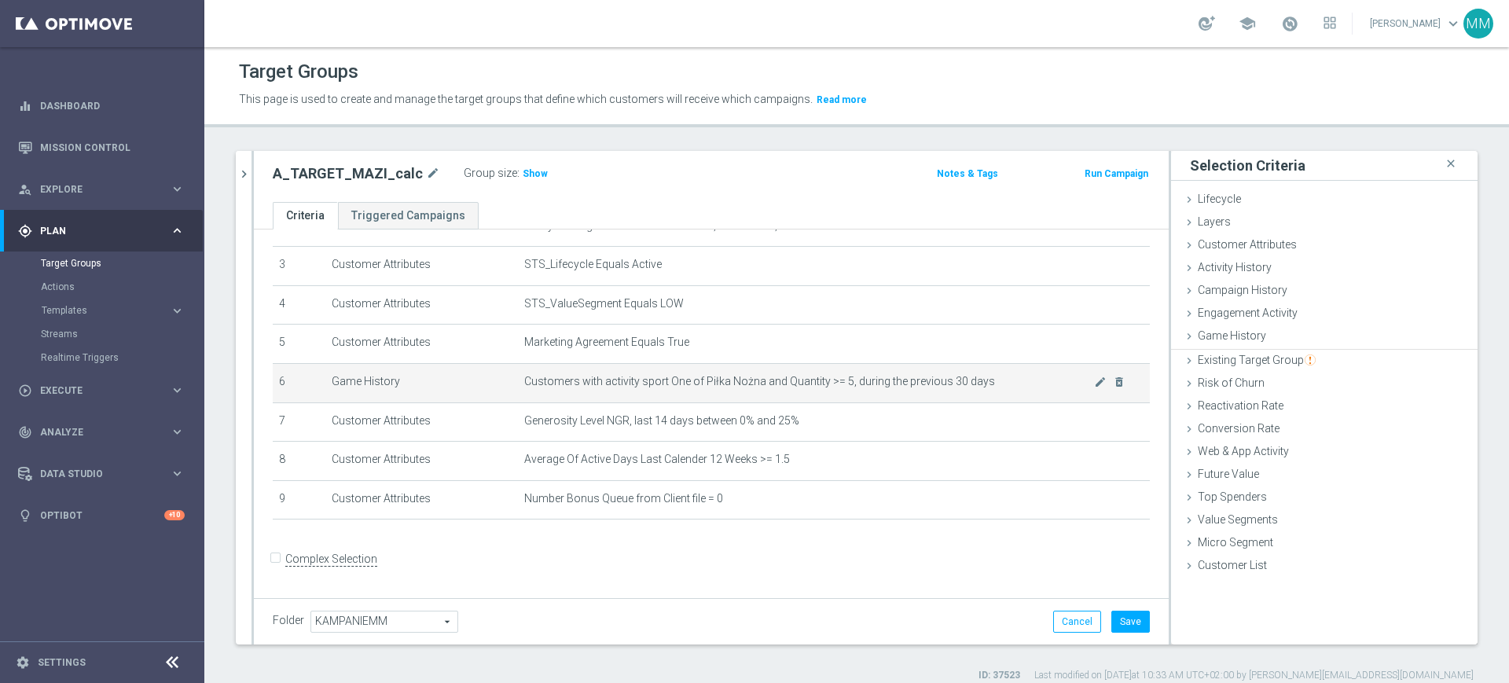
scroll to position [0, 0]
click at [527, 173] on span "Show" at bounding box center [535, 173] width 25 height 11
click at [1094, 387] on icon "mode_edit" at bounding box center [1100, 382] width 13 height 13
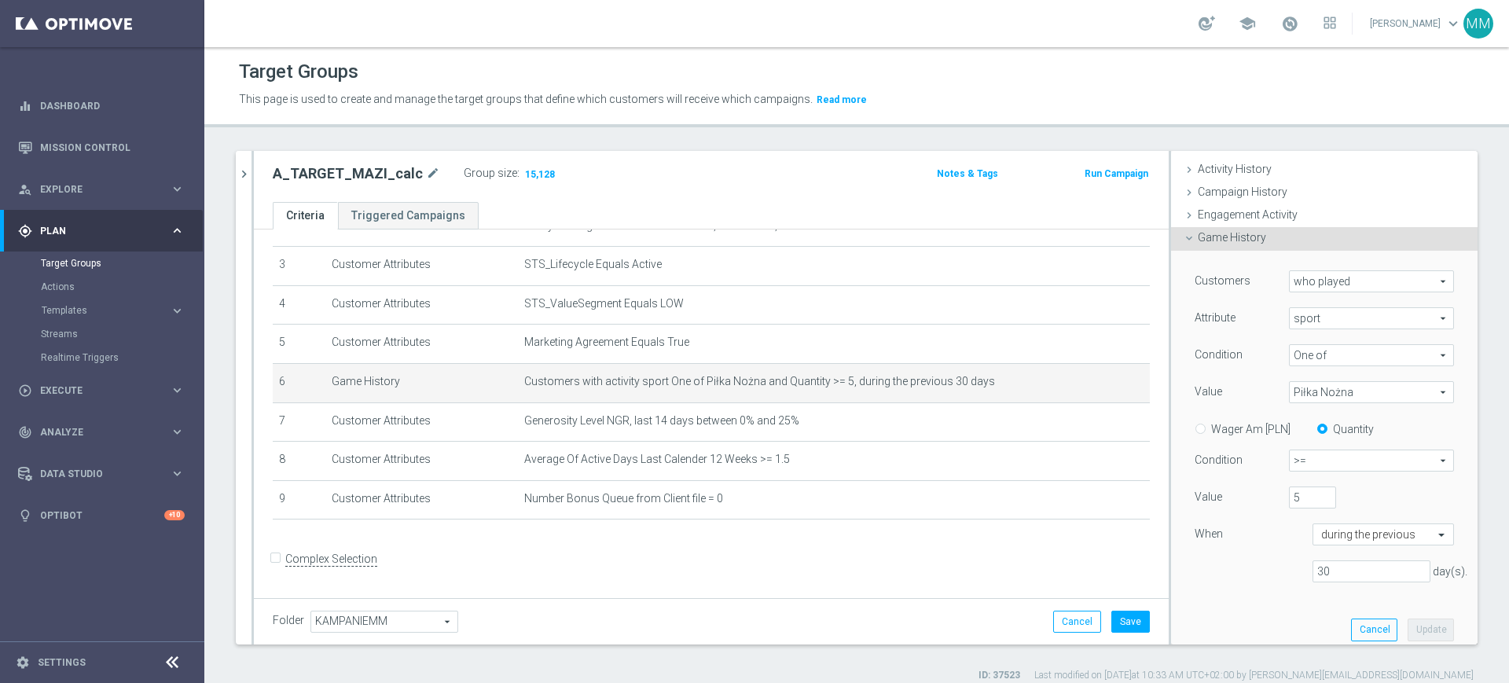
scroll to position [197, 0]
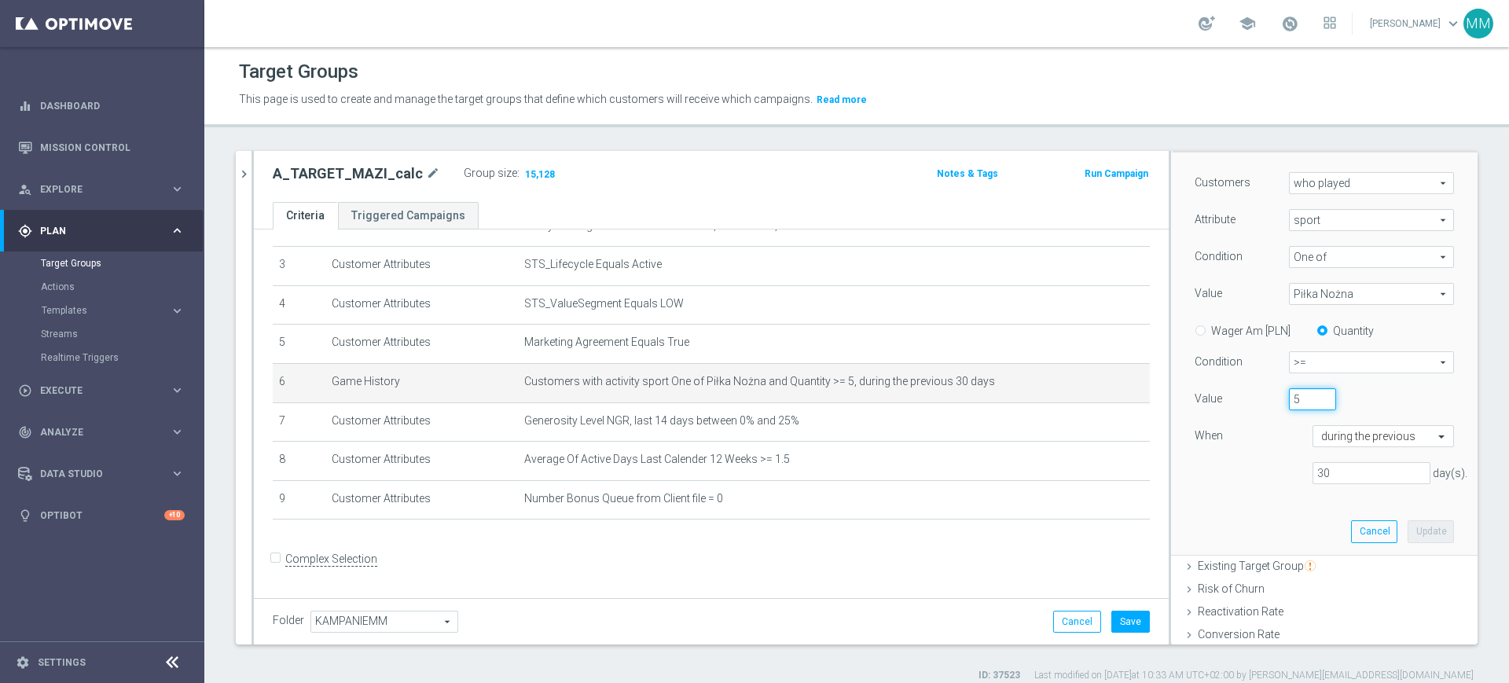
drag, startPoint x: 1286, startPoint y: 405, endPoint x: 1225, endPoint y: 391, distance: 62.9
click at [1252, 406] on div "Value 5" at bounding box center [1324, 400] width 283 height 25
type input "10"
click at [1408, 521] on button "Update" at bounding box center [1431, 531] width 46 height 22
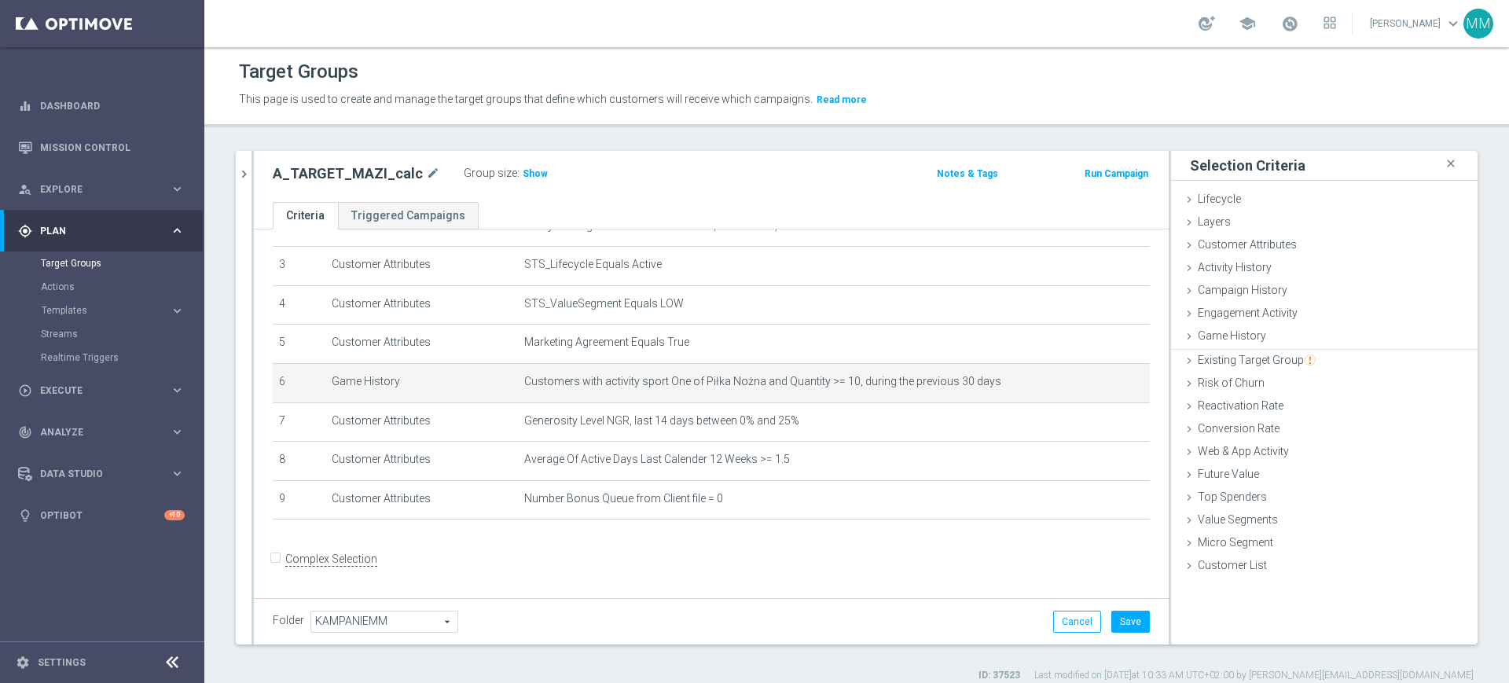
scroll to position [0, 0]
click at [505, 174] on label "Group size" at bounding box center [490, 173] width 53 height 13
click at [523, 172] on span "Show" at bounding box center [535, 173] width 25 height 11
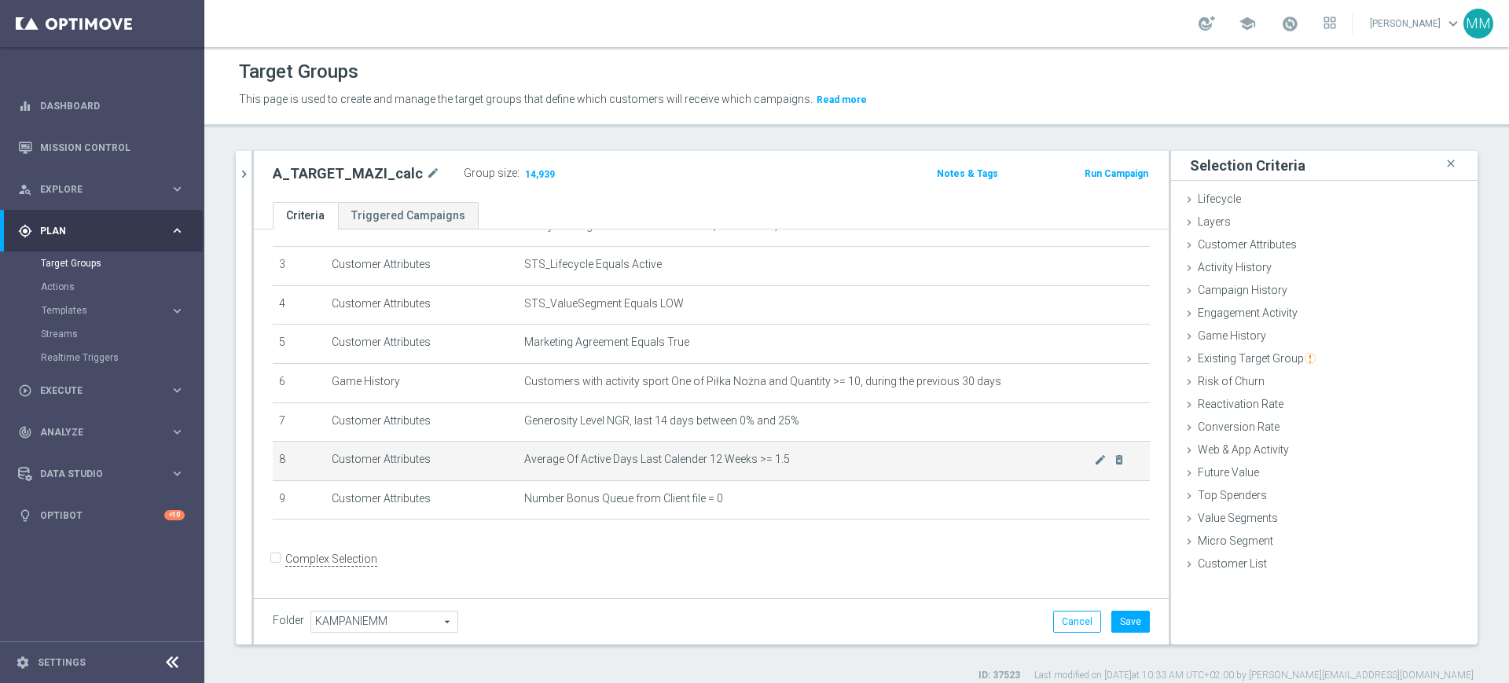
click at [781, 453] on td "Average Of Active Days Last Calender 12 Weeks >= 1.5 mode_edit delete_forever" at bounding box center [834, 461] width 632 height 39
click at [780, 453] on td "Average Of Active Days Last Calender 12 Weeks >= 1.5 mode_edit delete_forever" at bounding box center [834, 461] width 632 height 39
click at [1094, 465] on icon "mode_edit" at bounding box center [1100, 460] width 13 height 13
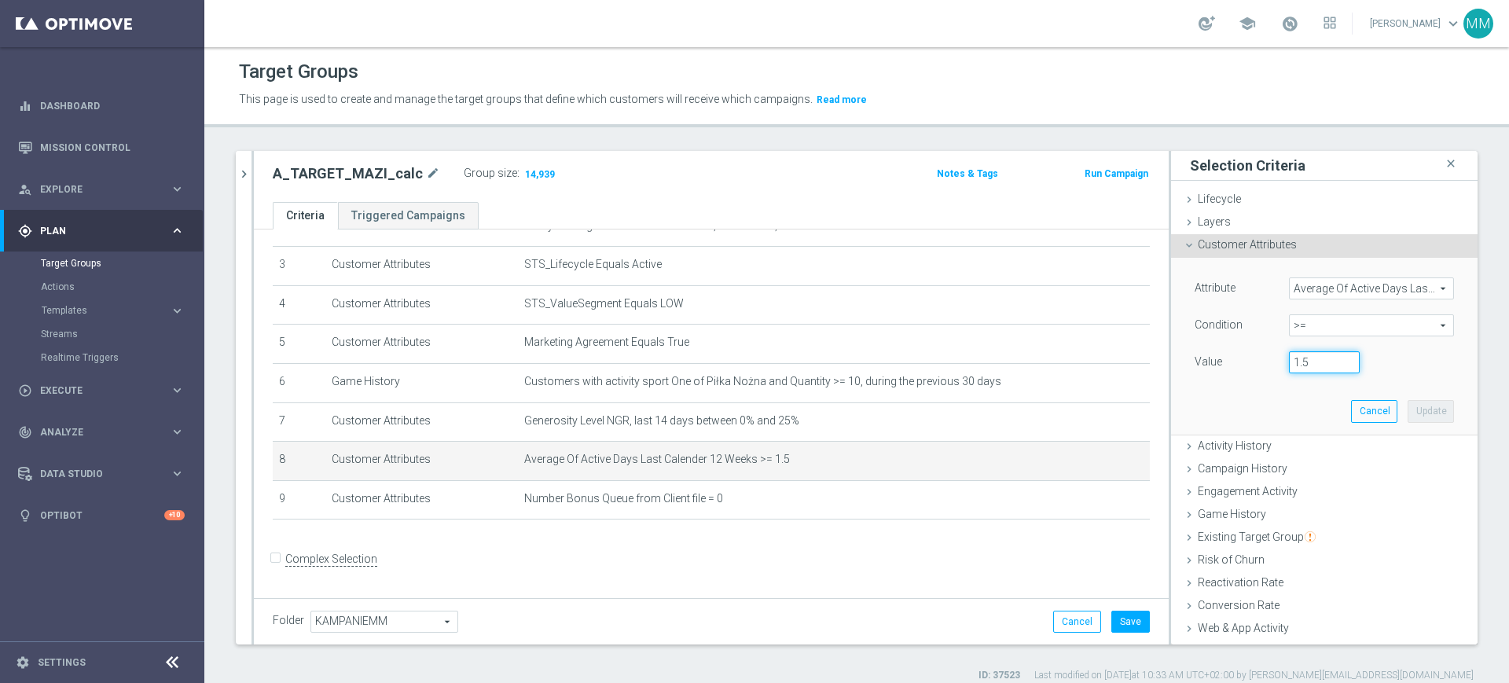
drag, startPoint x: 1306, startPoint y: 362, endPoint x: 1187, endPoint y: 361, distance: 118.7
click at [1187, 361] on div "Value 1.5" at bounding box center [1324, 363] width 283 height 25
type input "2"
click at [1408, 405] on button "Update" at bounding box center [1431, 411] width 46 height 22
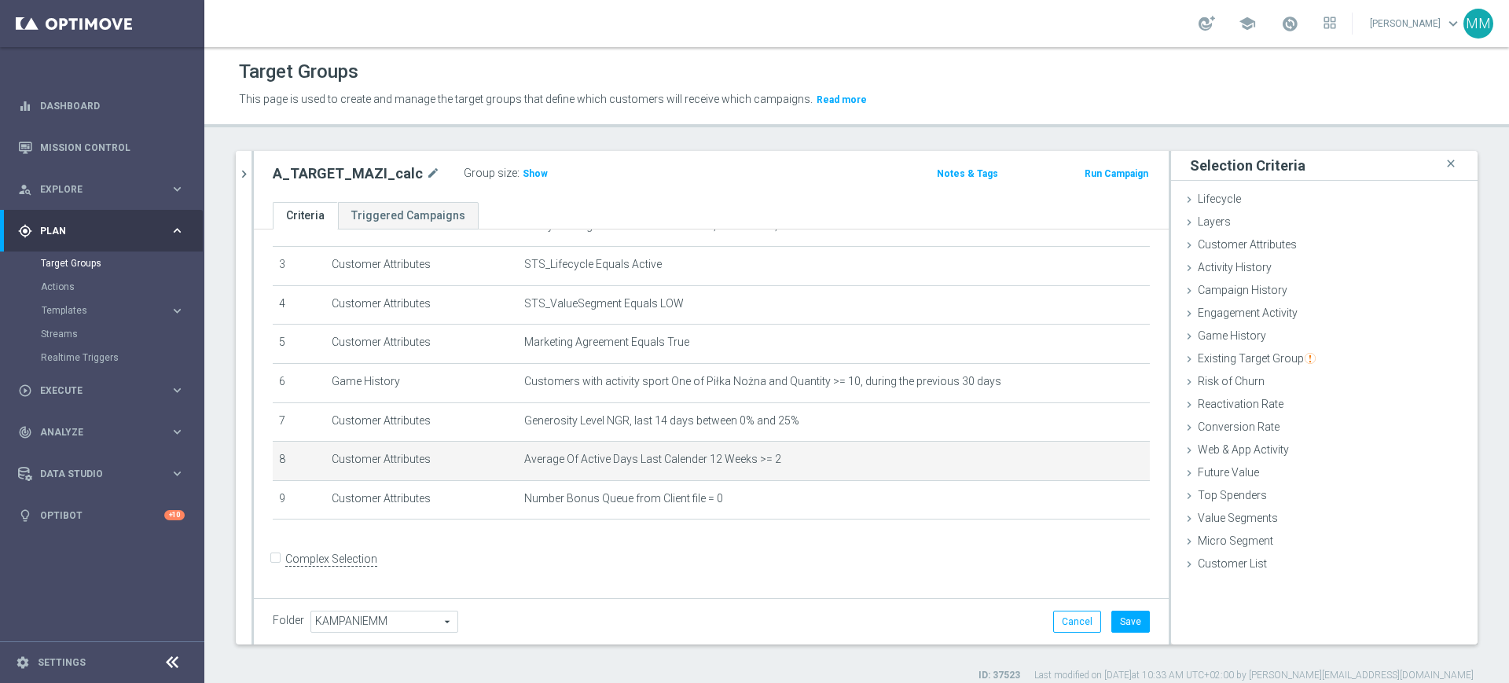
click at [528, 179] on h3 "Show" at bounding box center [535, 173] width 28 height 17
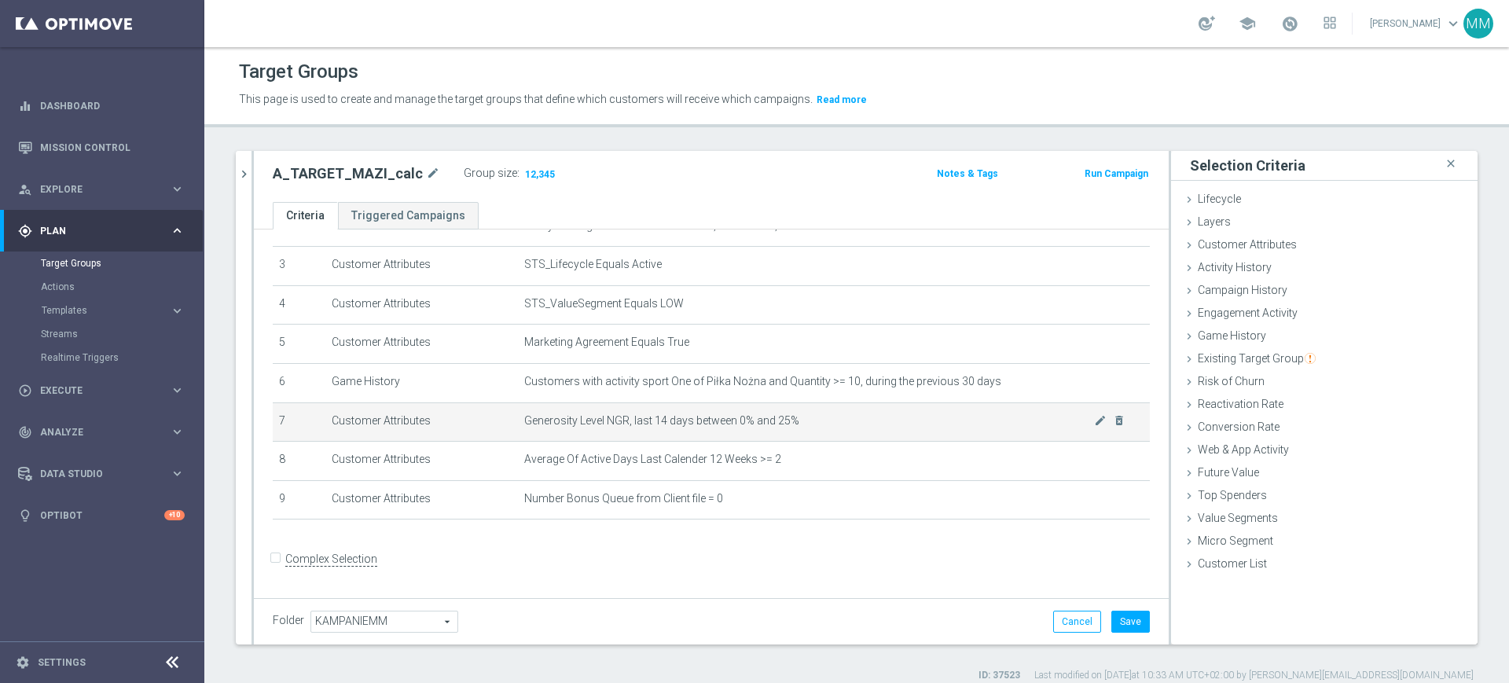
click at [645, 419] on span "Generosity Level NGR, last 14 days between 0% and 25%" at bounding box center [809, 420] width 570 height 13
click at [647, 418] on span "Generosity Level NGR, last 14 days between 0% and 25%" at bounding box center [809, 420] width 570 height 13
click at [638, 442] on td "Generosity Level NGR, last 14 days between 0% and 25% mode_edit delete_forever" at bounding box center [834, 422] width 632 height 39
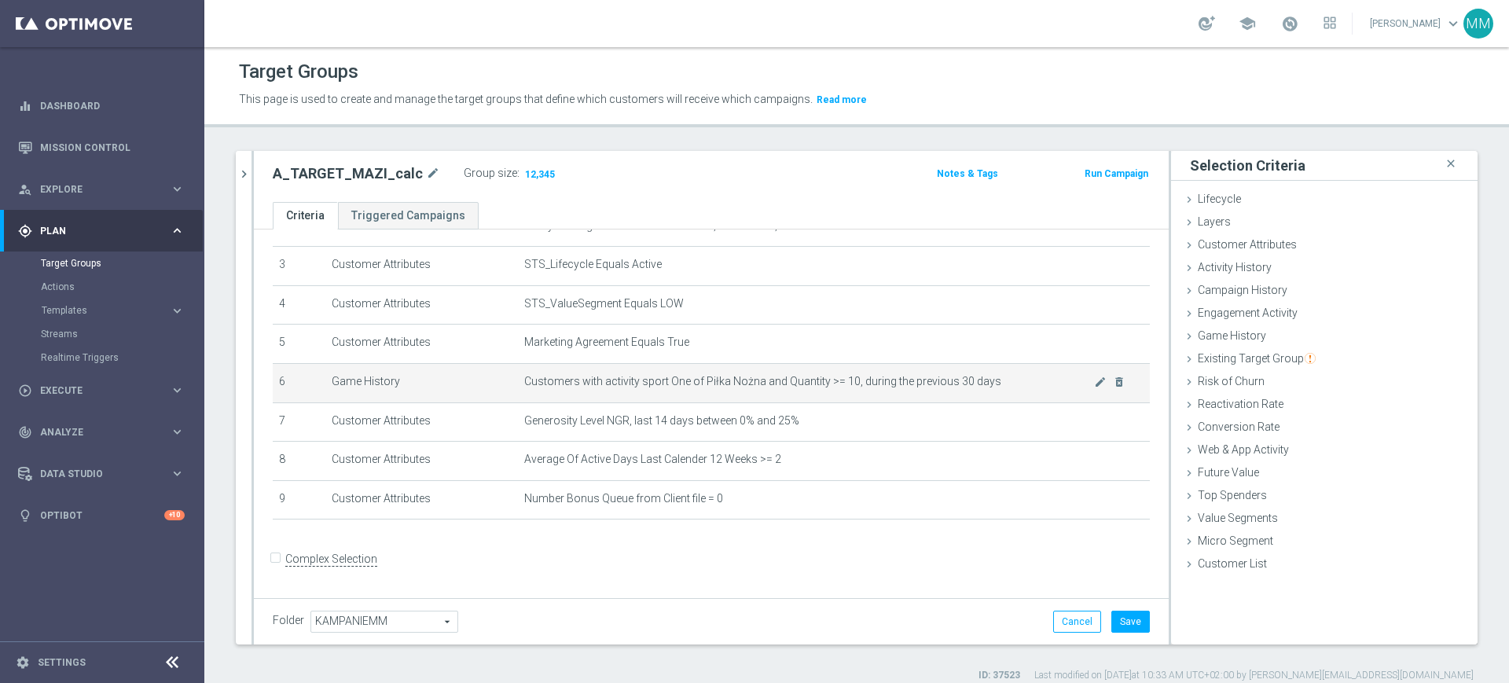
click at [813, 402] on td "Customers with activity sport One of Piłka Nożna and Quantity >= 10, during the…" at bounding box center [834, 382] width 632 height 39
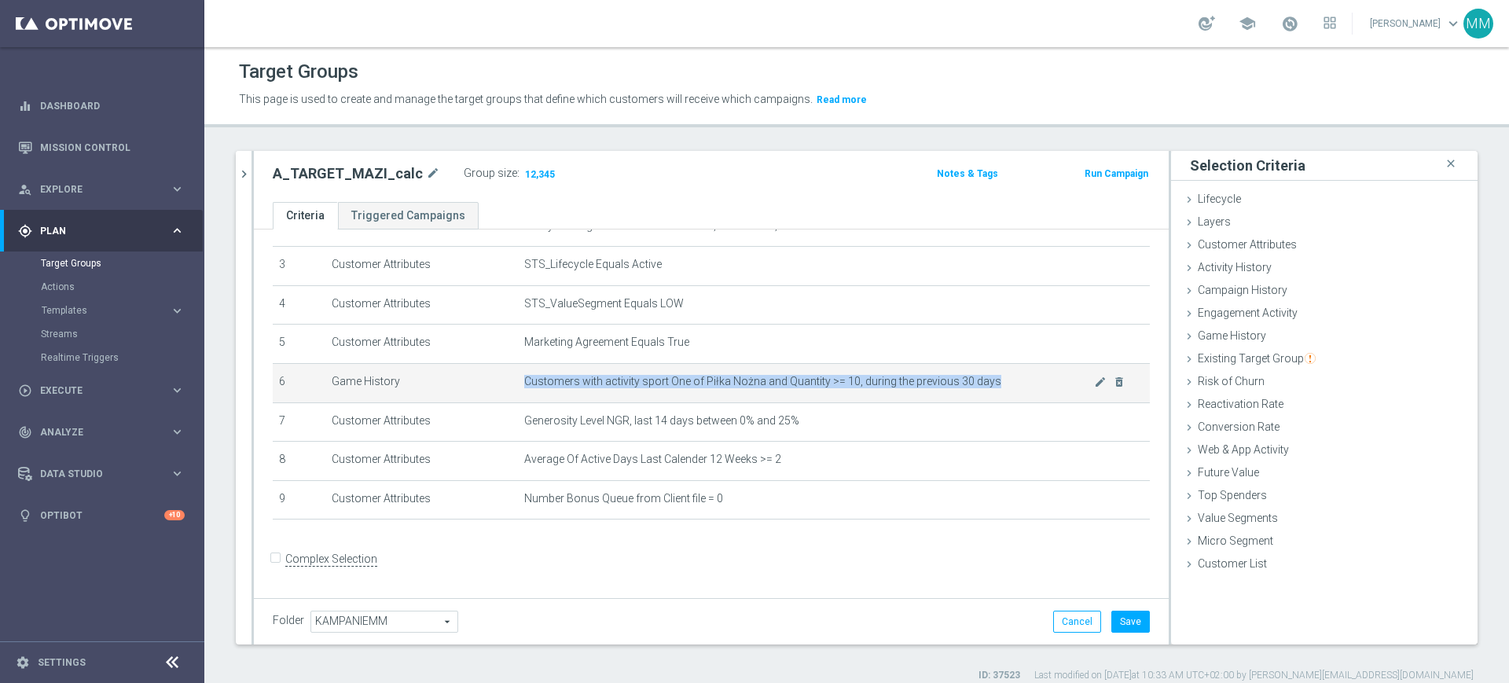
click at [813, 402] on td "Customers with activity sport One of Piłka Nożna and Quantity >= 10, during the…" at bounding box center [834, 382] width 632 height 39
click at [808, 384] on span "Customers with activity sport One of Piłka Nożna and Quantity >= 10, during the…" at bounding box center [809, 381] width 570 height 13
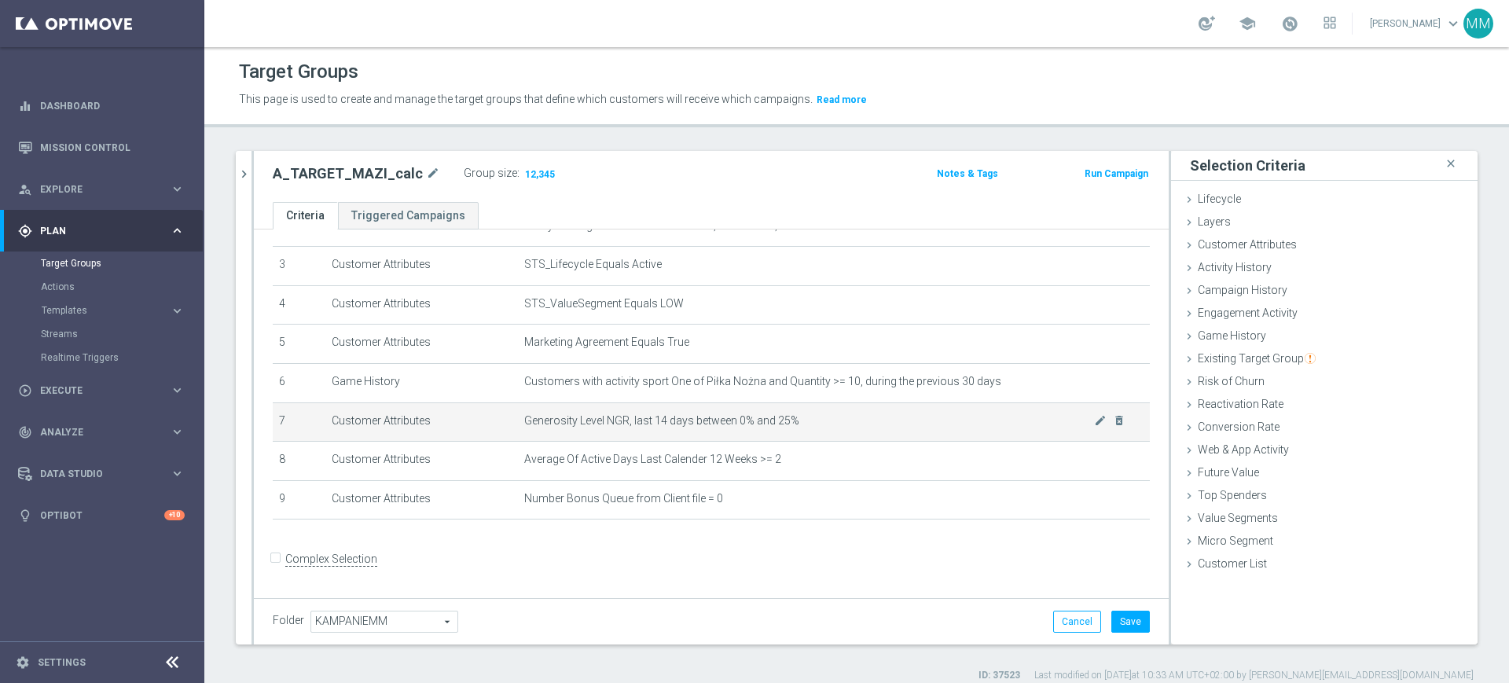
click at [778, 423] on span "Generosity Level NGR, last 14 days between 0% and 25%" at bounding box center [809, 420] width 570 height 13
click at [796, 424] on span "Generosity Level NGR, last 14 days between 0% and 25%" at bounding box center [809, 420] width 570 height 13
click at [677, 437] on td "Generosity Level NGR, last 14 days between 0% and 25% mode_edit delete_forever" at bounding box center [834, 422] width 632 height 39
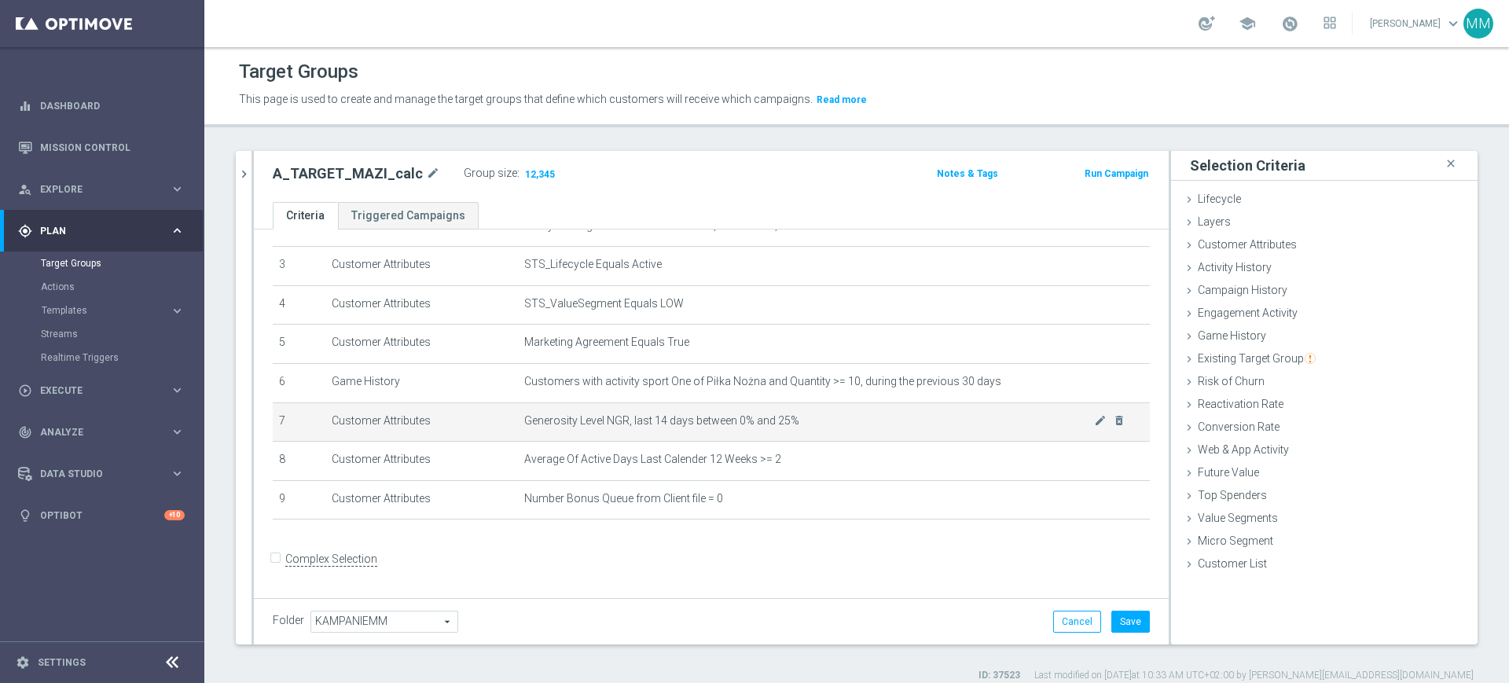
click at [674, 436] on td "Generosity Level NGR, last 14 days between 0% and 25% mode_edit delete_forever" at bounding box center [834, 422] width 632 height 39
click at [672, 436] on td "Generosity Level NGR, last 14 days between 0% and 25% mode_edit delete_forever" at bounding box center [834, 422] width 632 height 39
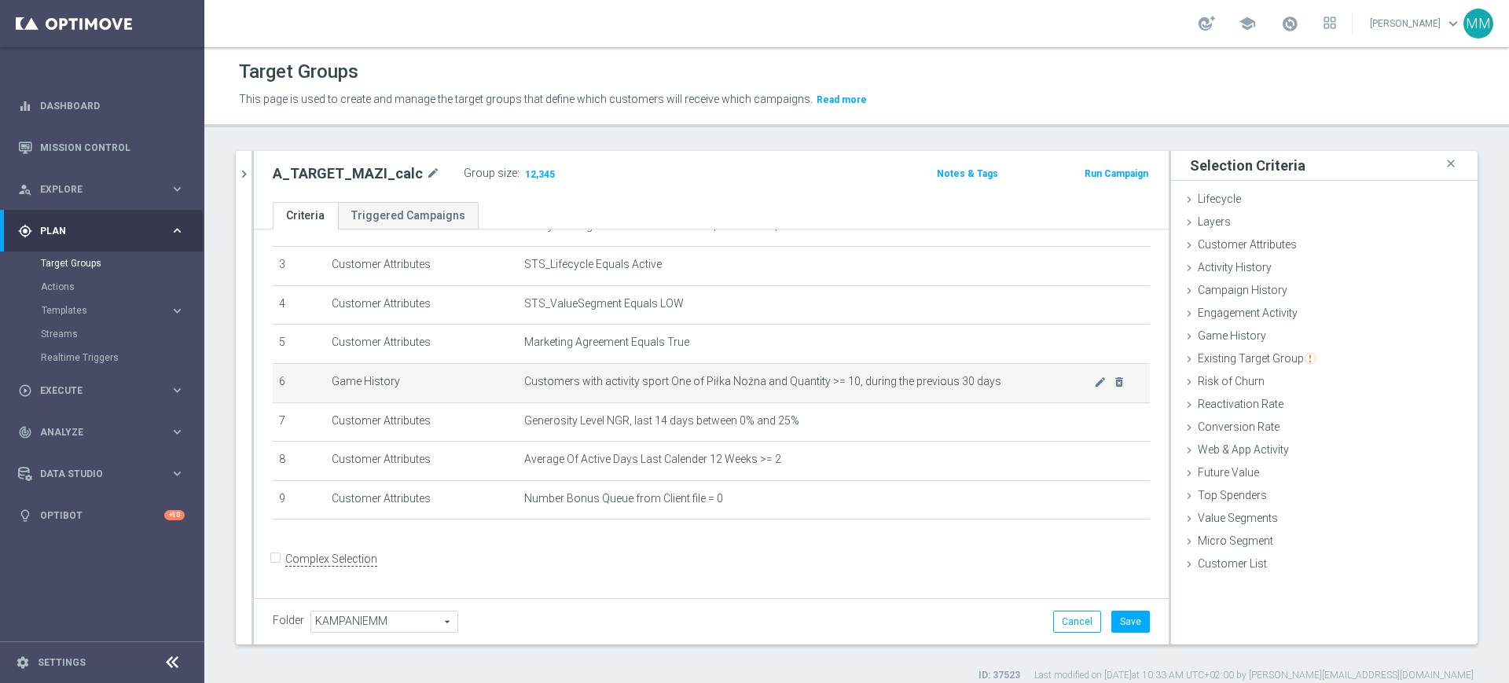
click at [638, 369] on td "Customers with activity sport One of Piłka Nożna and Quantity >= 10, during the…" at bounding box center [834, 382] width 632 height 39
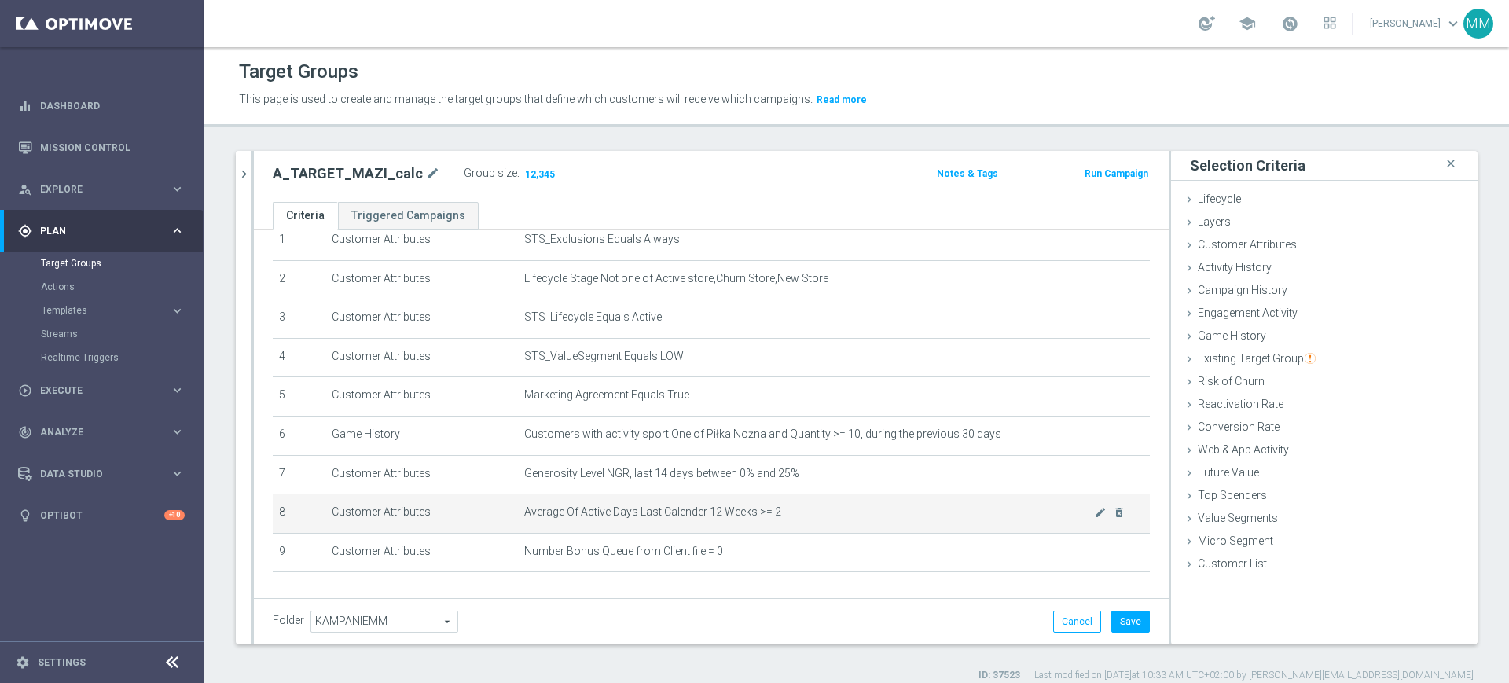
scroll to position [116, 0]
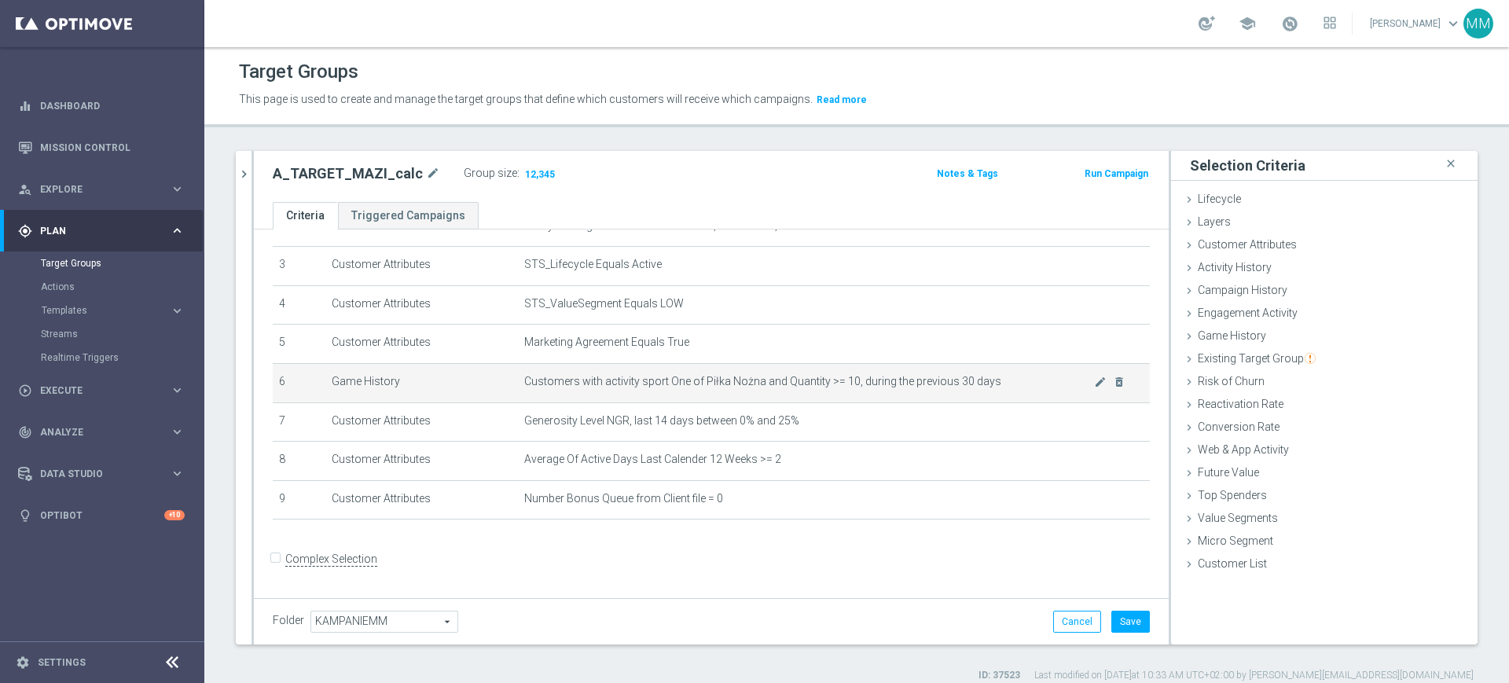
click at [759, 395] on td "Customers with activity sport One of Piłka Nożna and Quantity >= 10, during the…" at bounding box center [834, 382] width 632 height 39
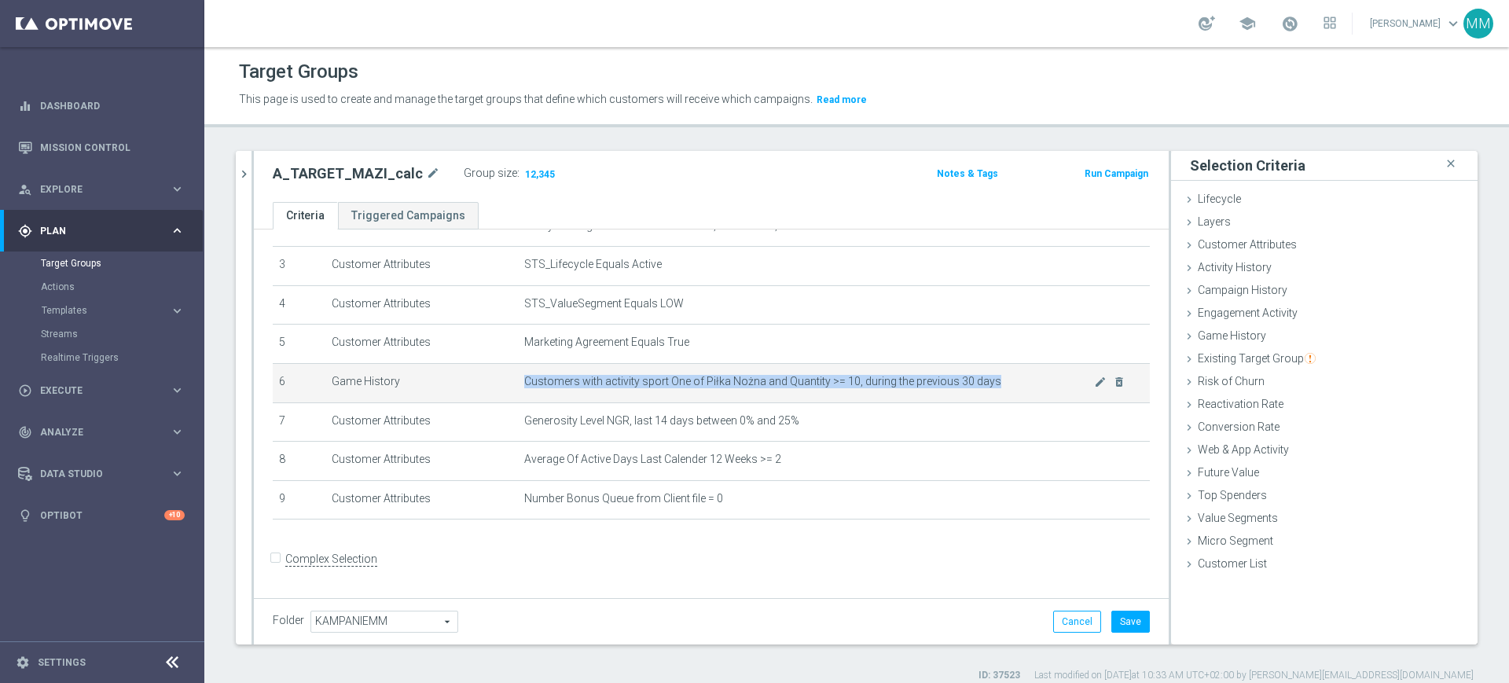
click at [759, 395] on td "Customers with activity sport One of Piłka Nożna and Quantity >= 10, during the…" at bounding box center [834, 382] width 632 height 39
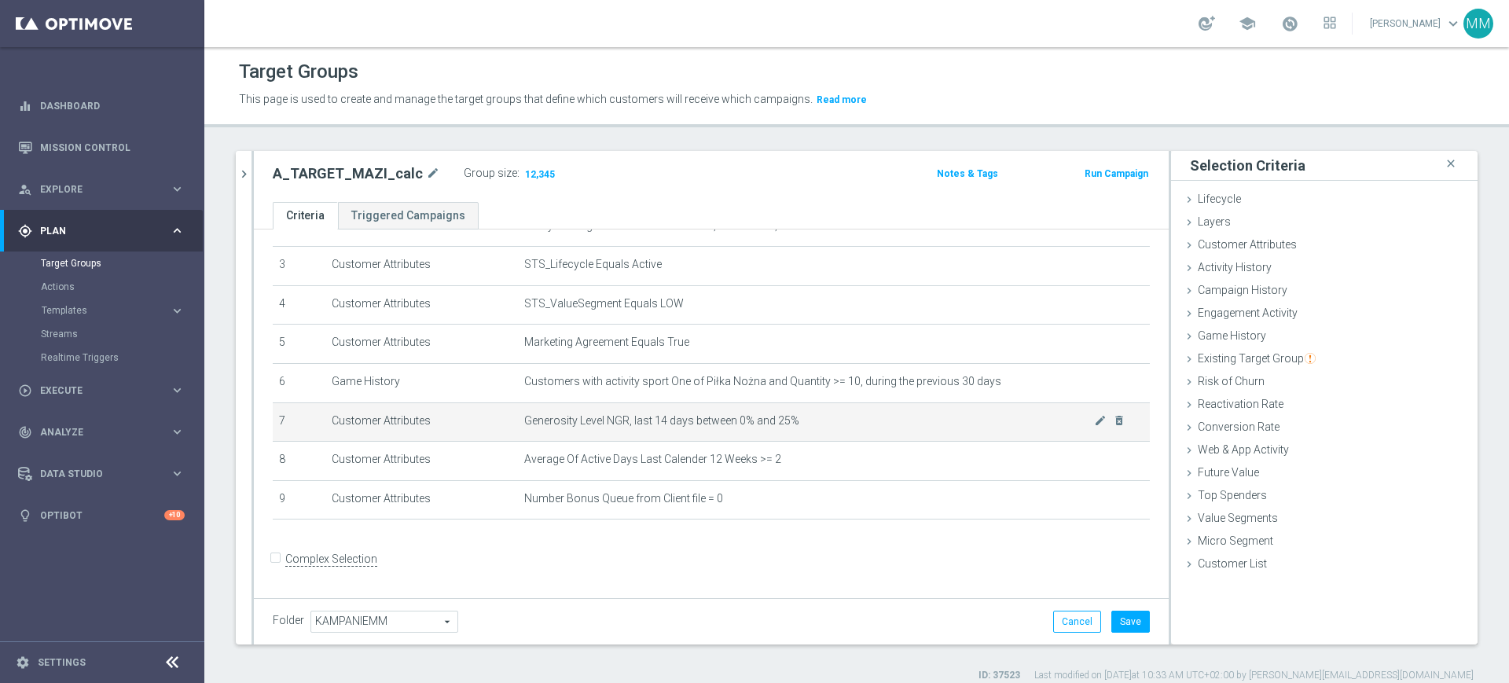
click at [731, 411] on td "Generosity Level NGR, last 14 days between 0% and 25% mode_edit delete_forever" at bounding box center [834, 422] width 632 height 39
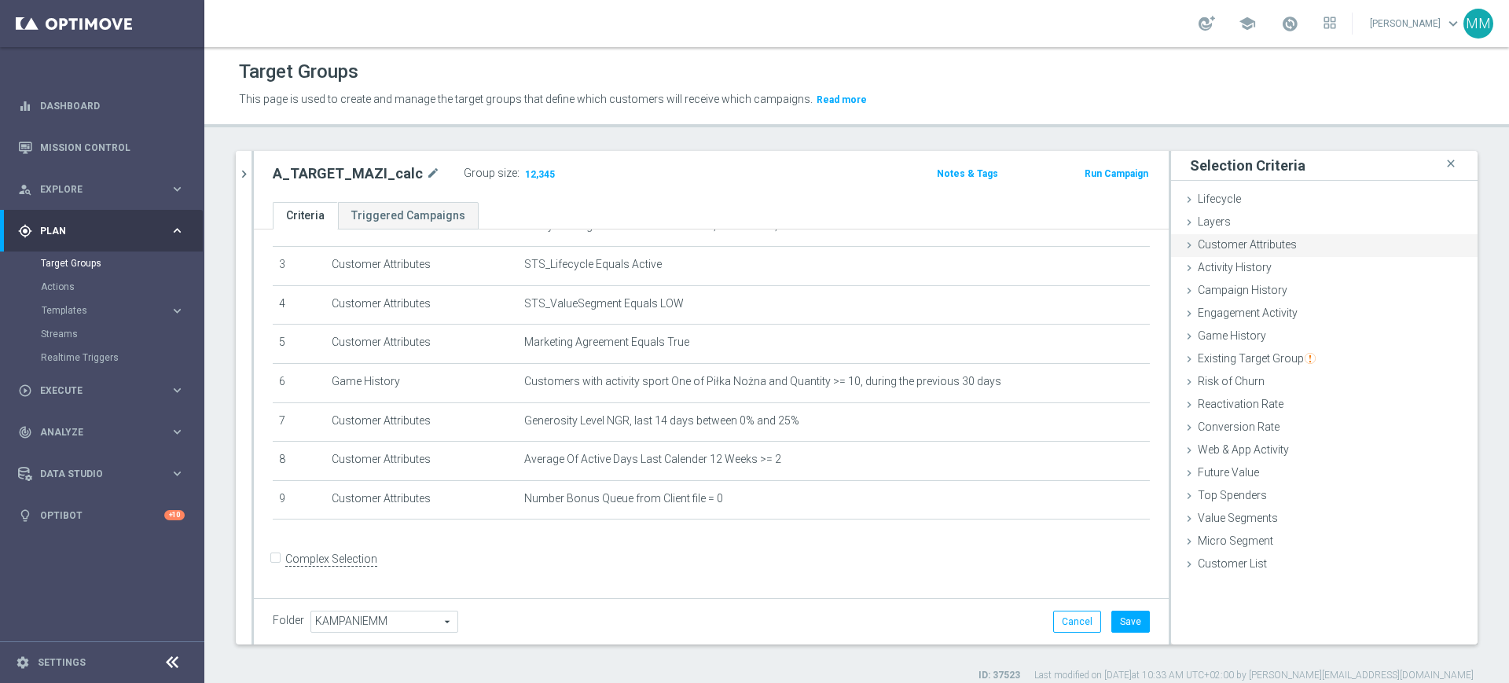
click at [1244, 246] on span "Customer Attributes" at bounding box center [1247, 244] width 99 height 13
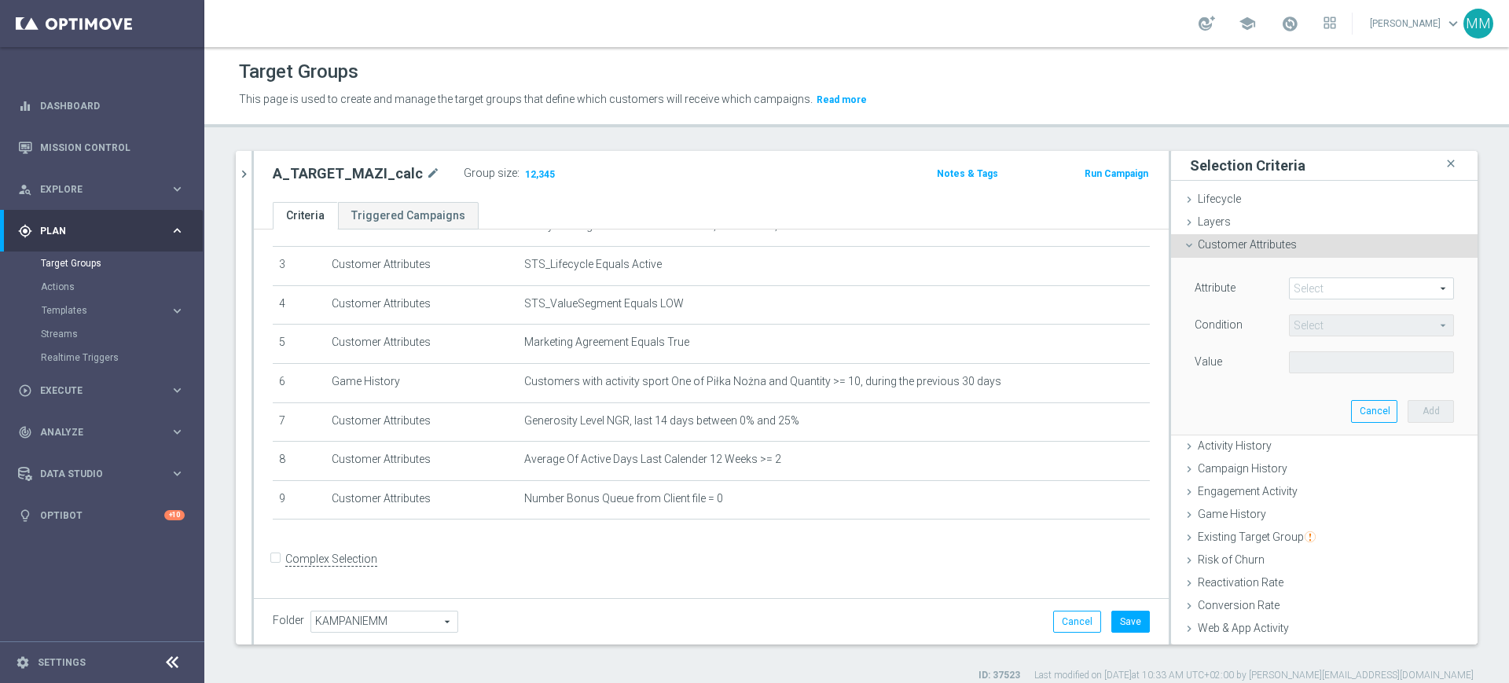
click at [1315, 280] on span at bounding box center [1372, 288] width 164 height 20
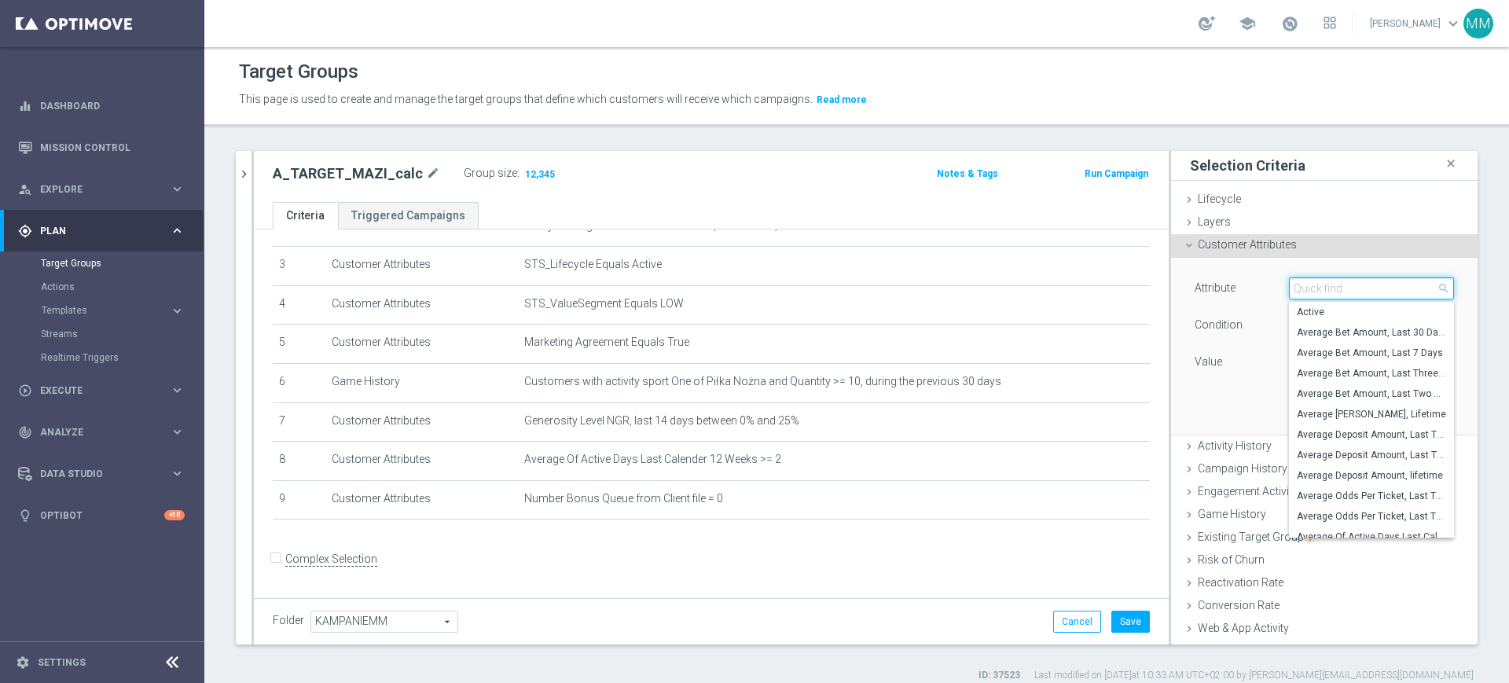
click at [1315, 280] on input "search" at bounding box center [1371, 289] width 165 height 22
type input "NGR_AB"
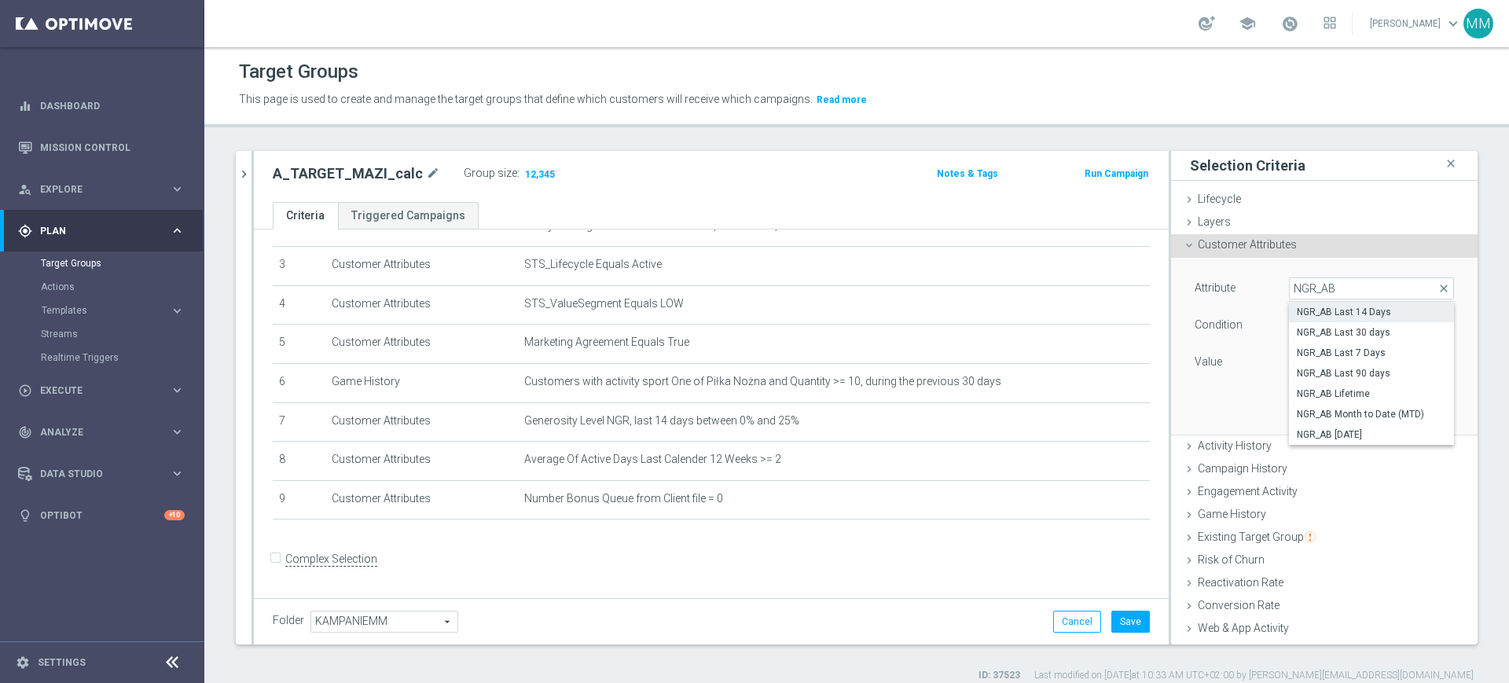
click at [1366, 314] on span "NGR_AB Last 14 Days" at bounding box center [1371, 312] width 149 height 13
type input "NGR_AB Last 14 Days"
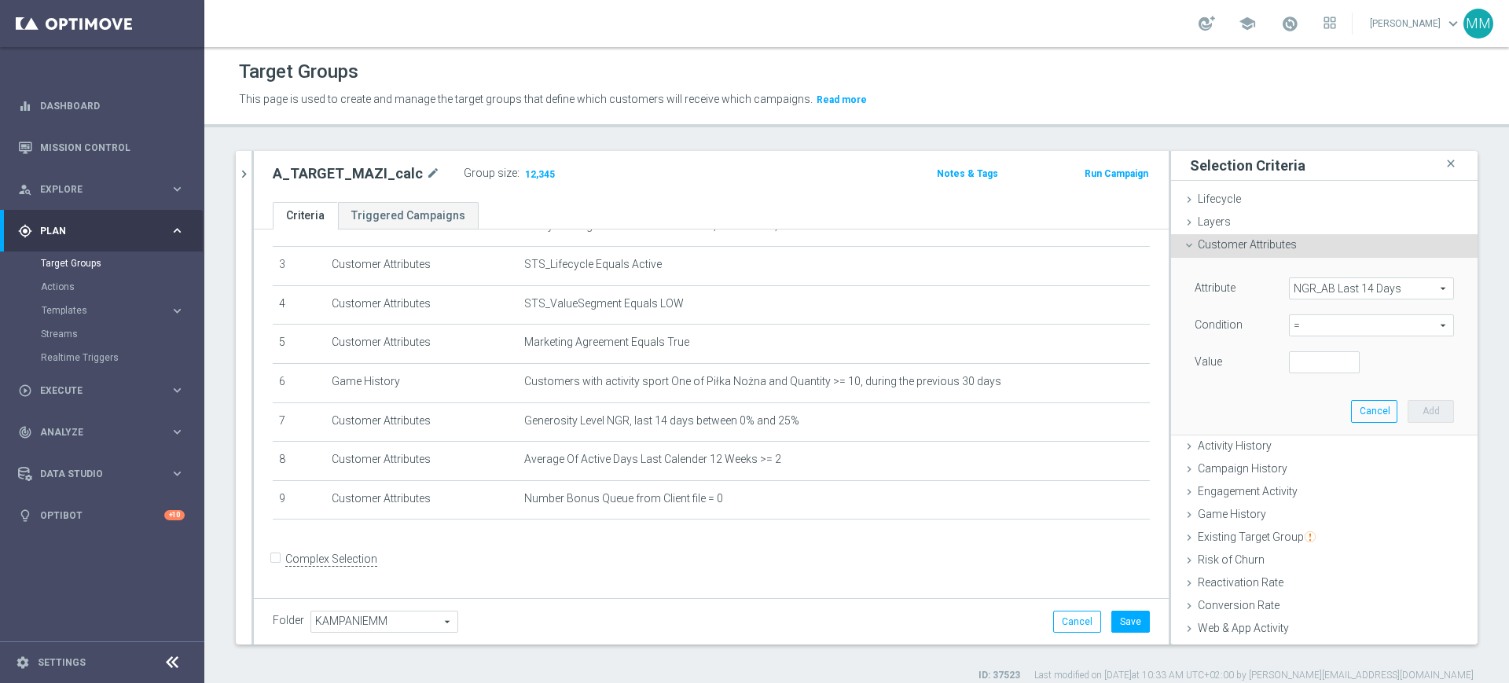
click at [1347, 324] on span "=" at bounding box center [1372, 325] width 164 height 20
click at [1311, 447] on span ">=" at bounding box center [1371, 451] width 149 height 13
type input ">="
click at [1289, 367] on input "number" at bounding box center [1324, 362] width 71 height 22
type input "20"
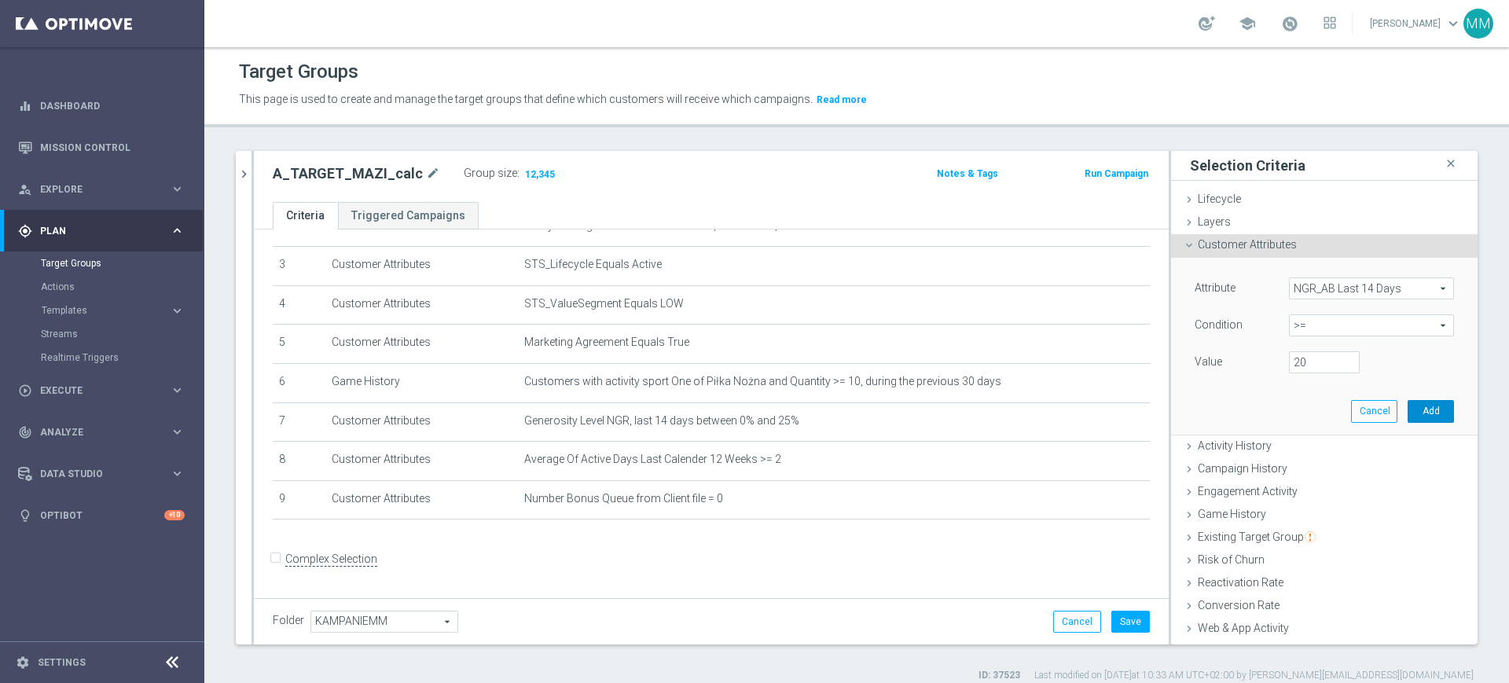
click at [1417, 412] on button "Add" at bounding box center [1431, 411] width 46 height 22
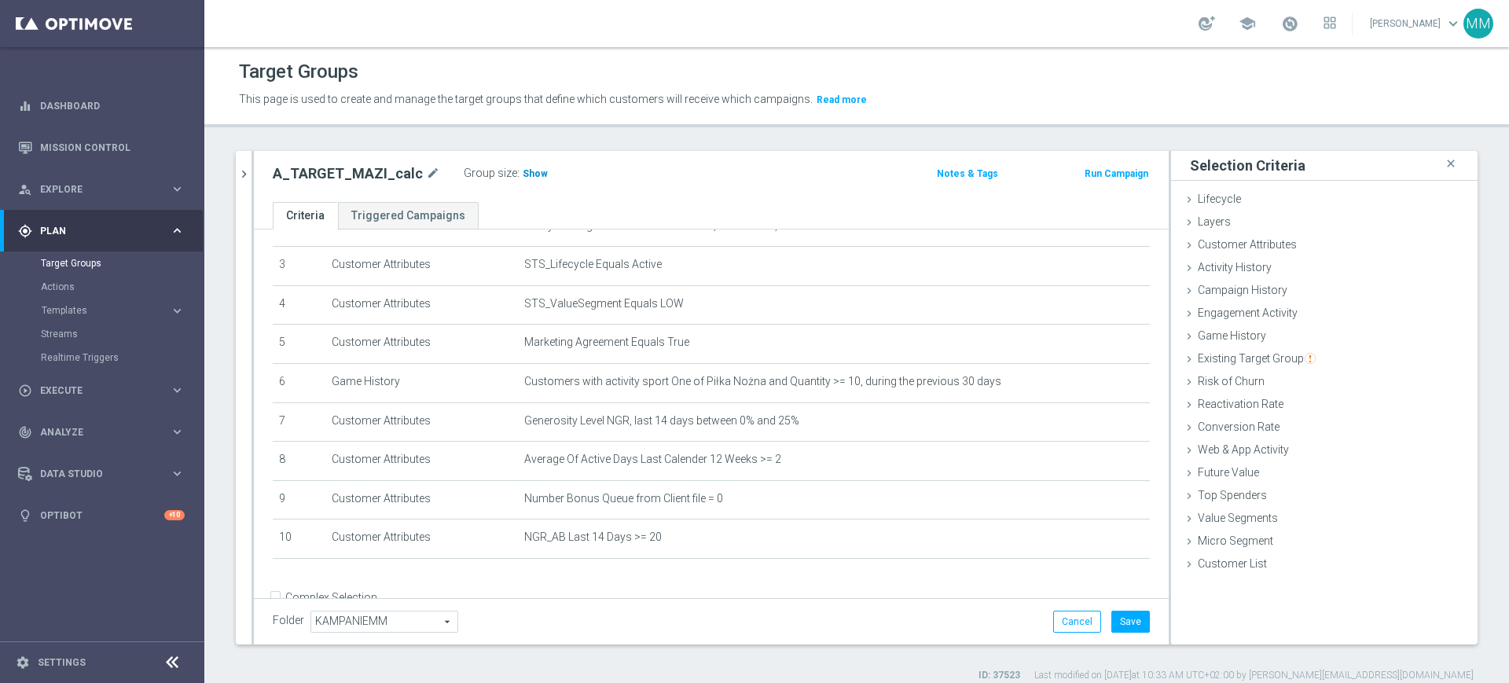
click at [526, 171] on span "Show" at bounding box center [535, 173] width 25 height 11
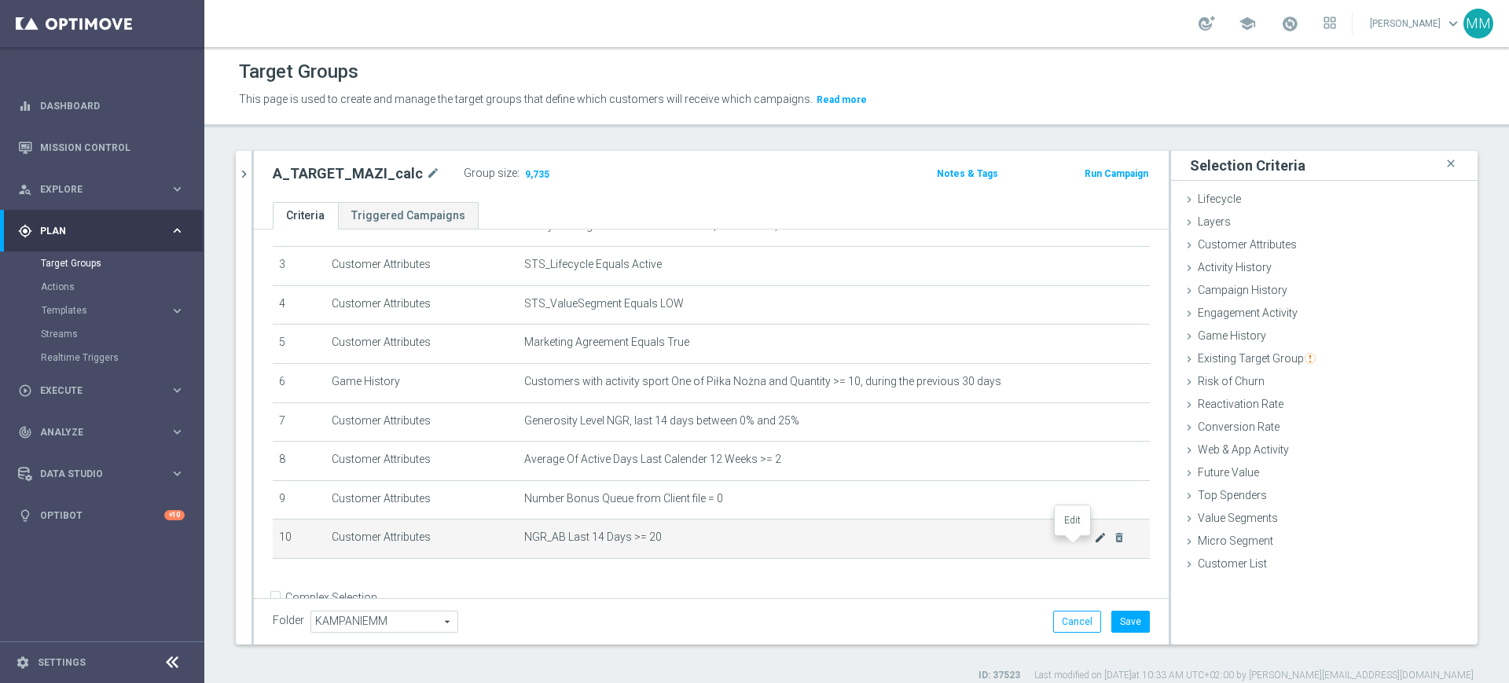
click at [1094, 544] on icon "mode_edit" at bounding box center [1100, 537] width 13 height 13
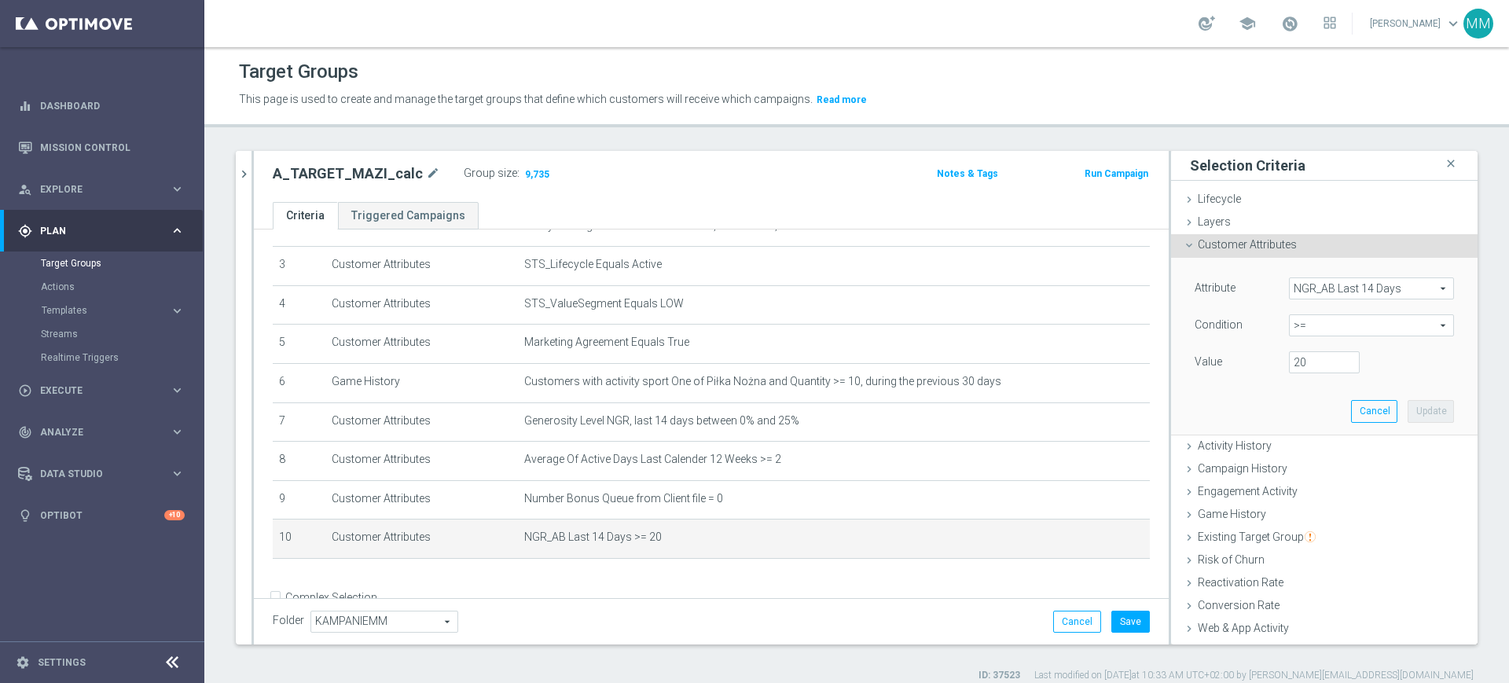
click at [1305, 330] on span ">=" at bounding box center [1372, 325] width 164 height 20
click at [1297, 436] on span ">" at bounding box center [1371, 431] width 149 height 13
type input ">"
click at [1289, 369] on input "number" at bounding box center [1324, 362] width 71 height 22
type input "0"
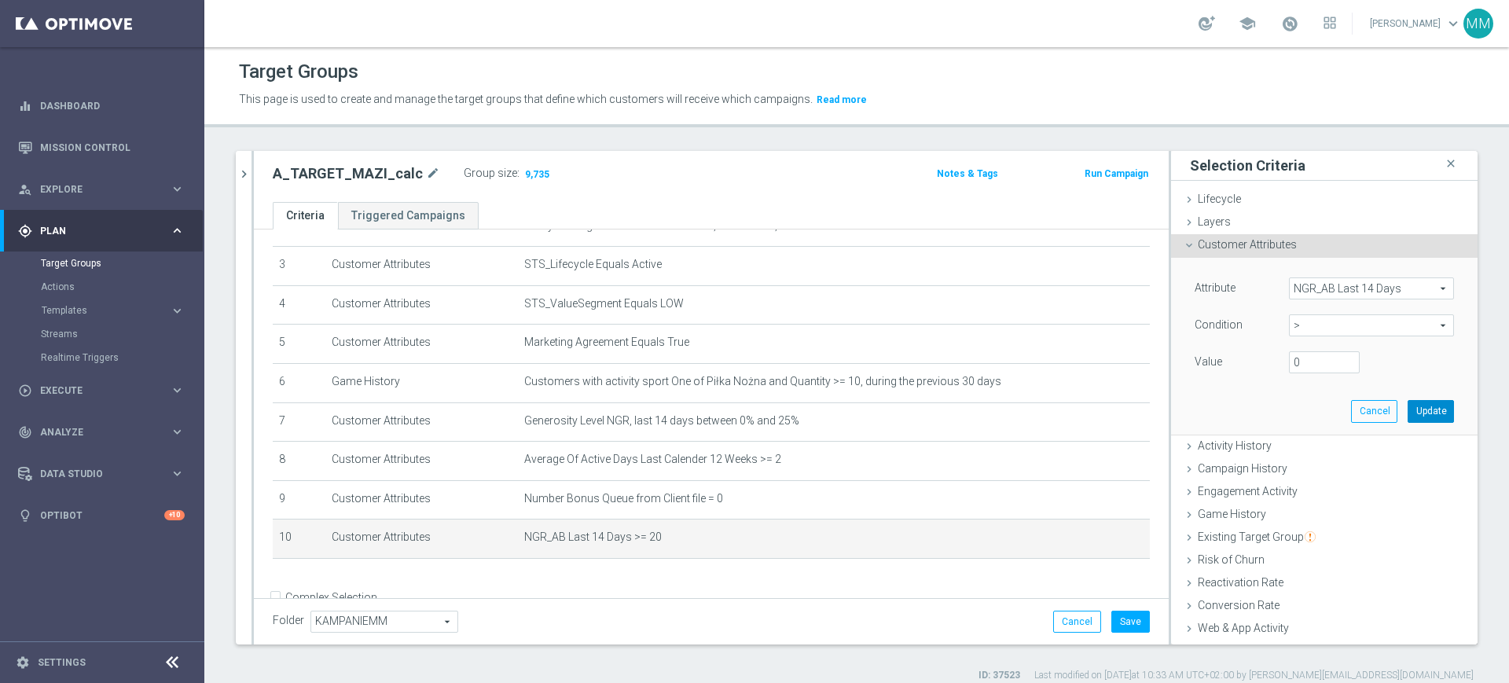
click at [1408, 410] on button "Update" at bounding box center [1431, 411] width 46 height 22
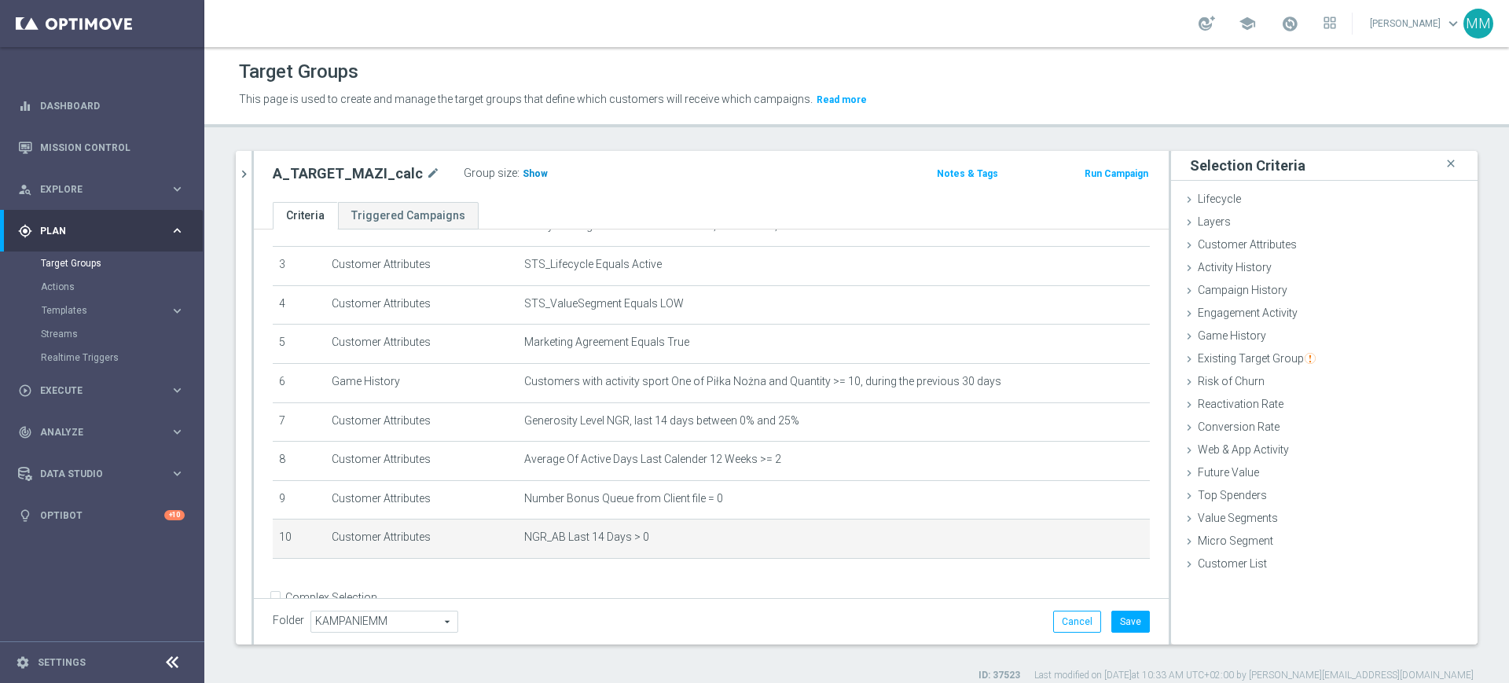
click at [521, 167] on h3 "Show" at bounding box center [535, 173] width 28 height 17
click at [1094, 544] on icon "mode_edit" at bounding box center [1100, 537] width 13 height 13
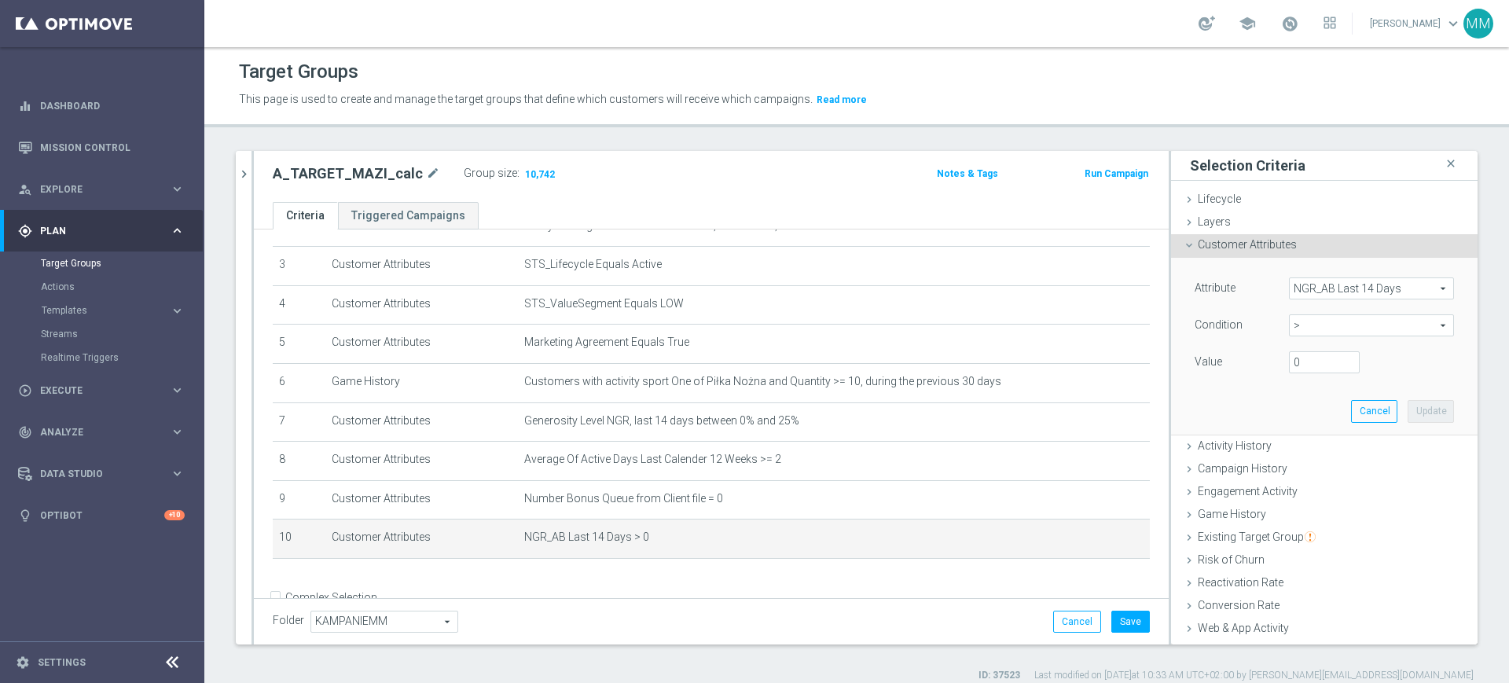
click at [1321, 287] on span "NGR_AB Last 14 Days" at bounding box center [1372, 288] width 164 height 20
click at [0, 0] on input "search" at bounding box center [0, 0] width 0 height 0
type input "NGR_AB"
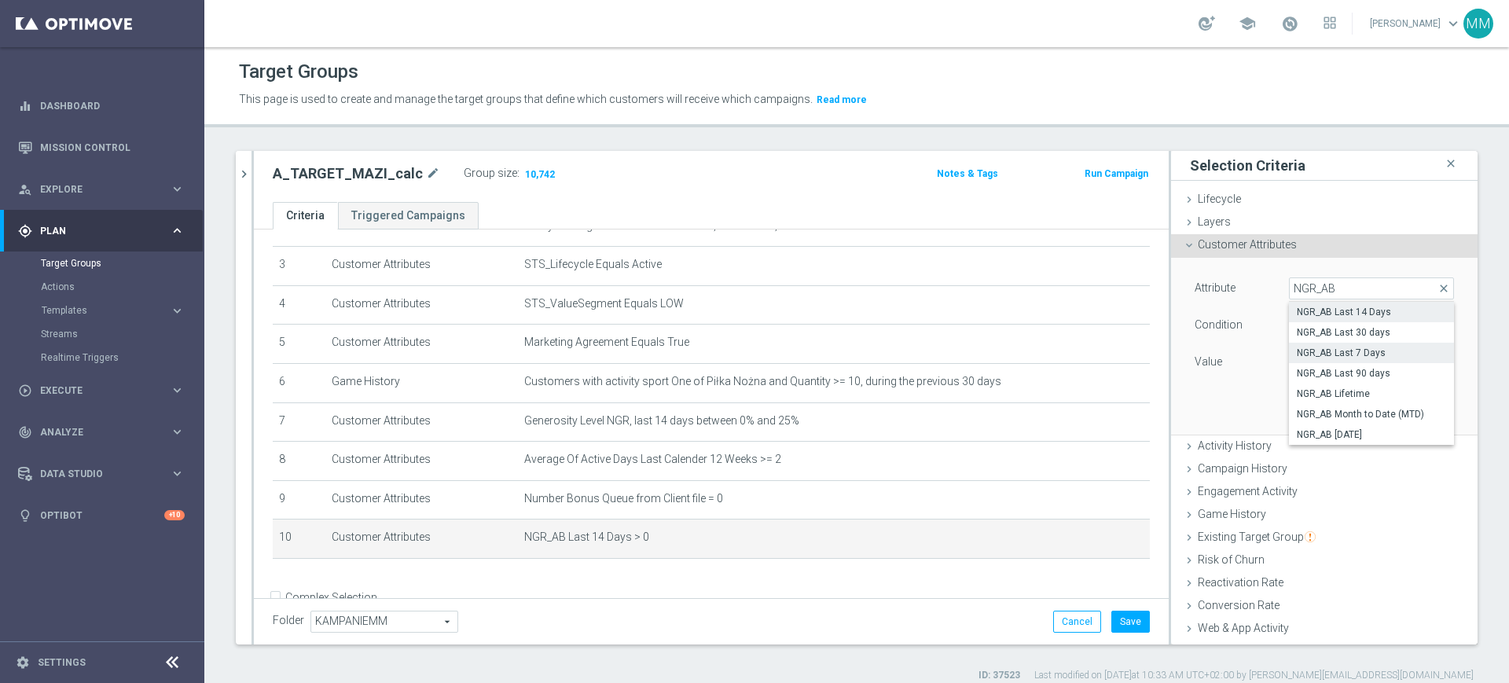
click at [1307, 359] on label "NGR_AB Last 7 Days" at bounding box center [1371, 353] width 165 height 20
type input "NGR_AB Last 7 Days"
type input "="
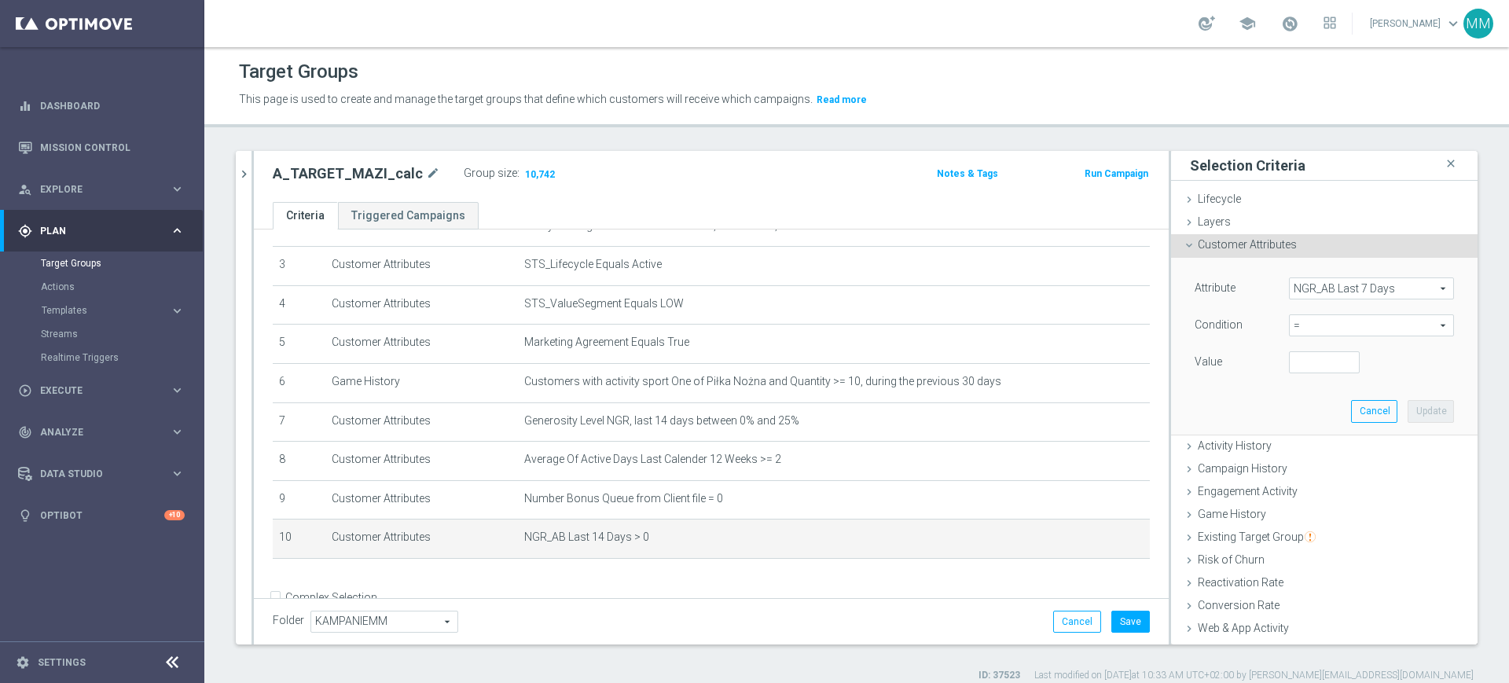
click at [1307, 331] on span "=" at bounding box center [1372, 325] width 164 height 20
click at [1297, 425] on span ">" at bounding box center [1371, 431] width 149 height 13
type input ">"
click at [1304, 351] on input "number" at bounding box center [1324, 362] width 71 height 22
type input "0"
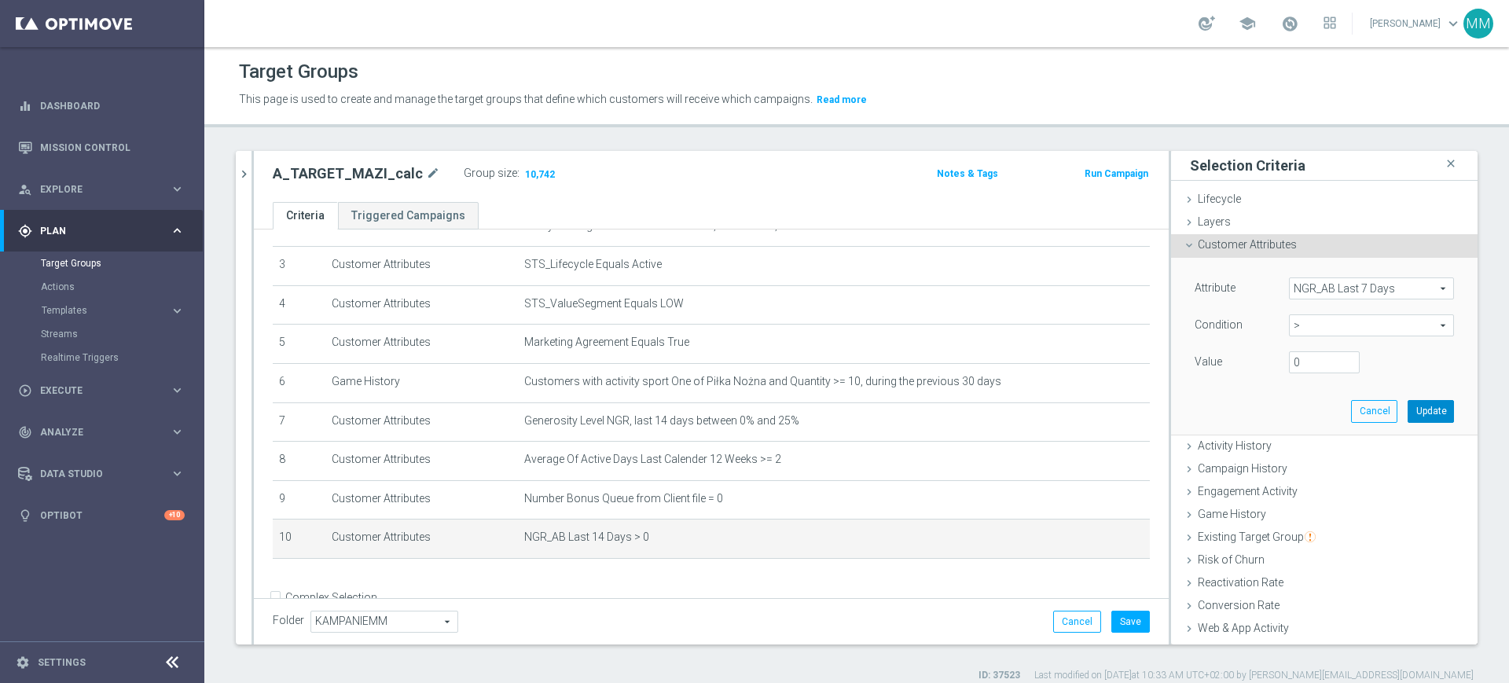
click at [1408, 412] on button "Update" at bounding box center [1431, 411] width 46 height 22
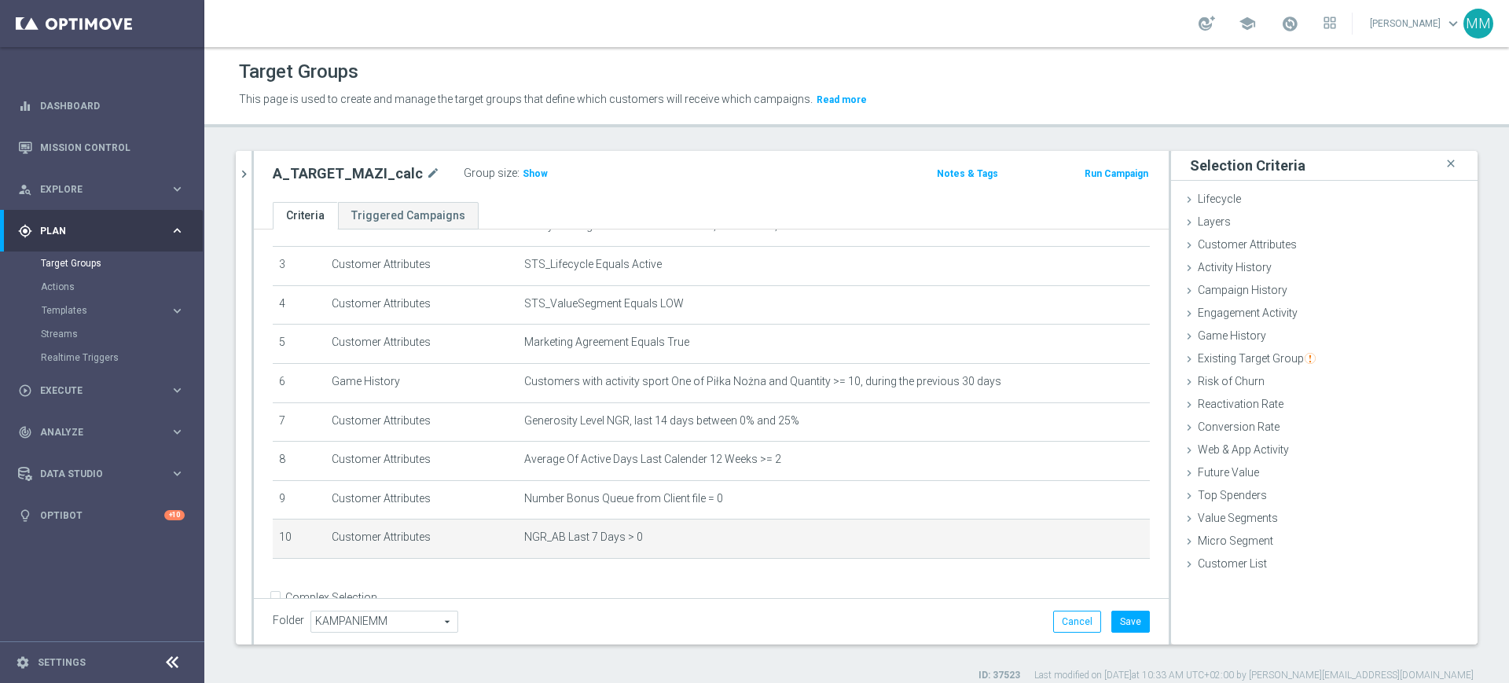
click at [539, 175] on div "Group size : Show" at bounding box center [542, 172] width 157 height 19
click at [528, 173] on span "Show" at bounding box center [535, 173] width 25 height 11
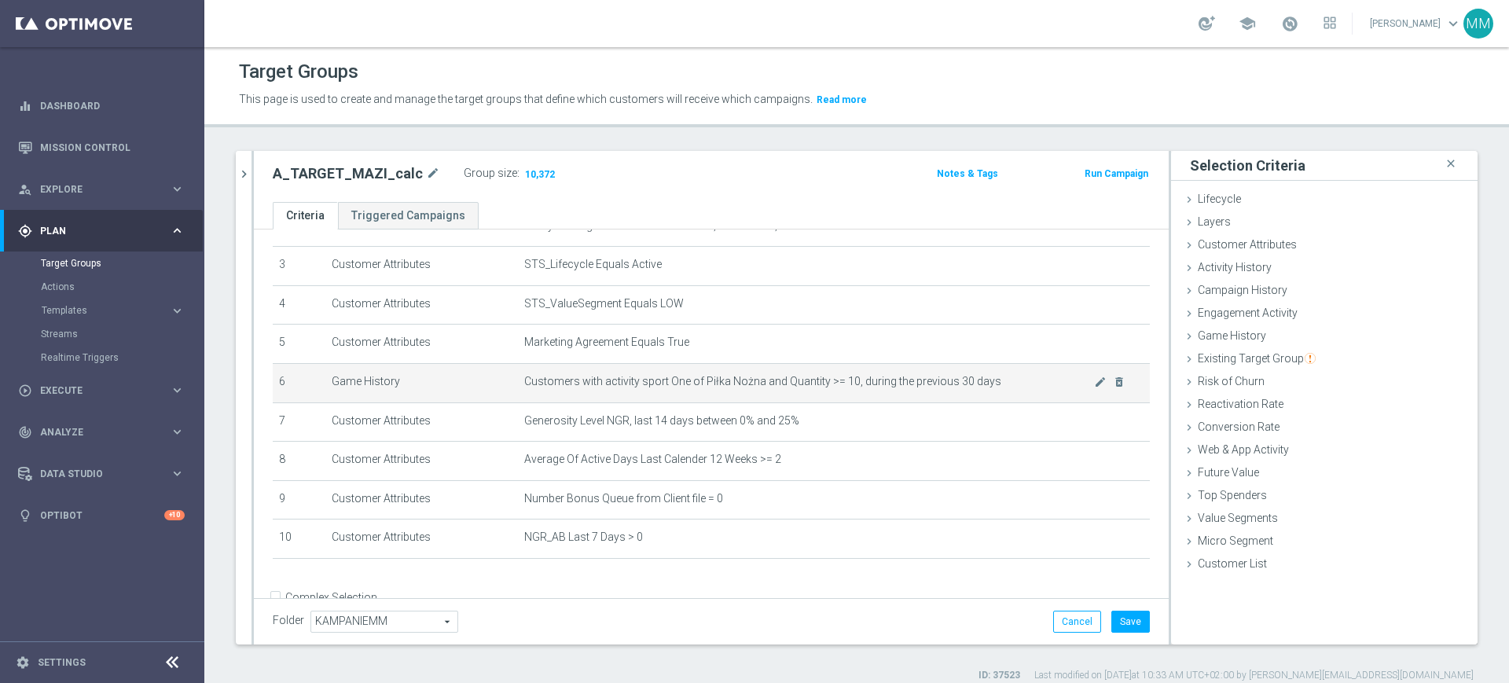
click at [873, 381] on span "Customers with activity sport One of Piłka Nożna and Quantity >= 10, during the…" at bounding box center [809, 381] width 570 height 13
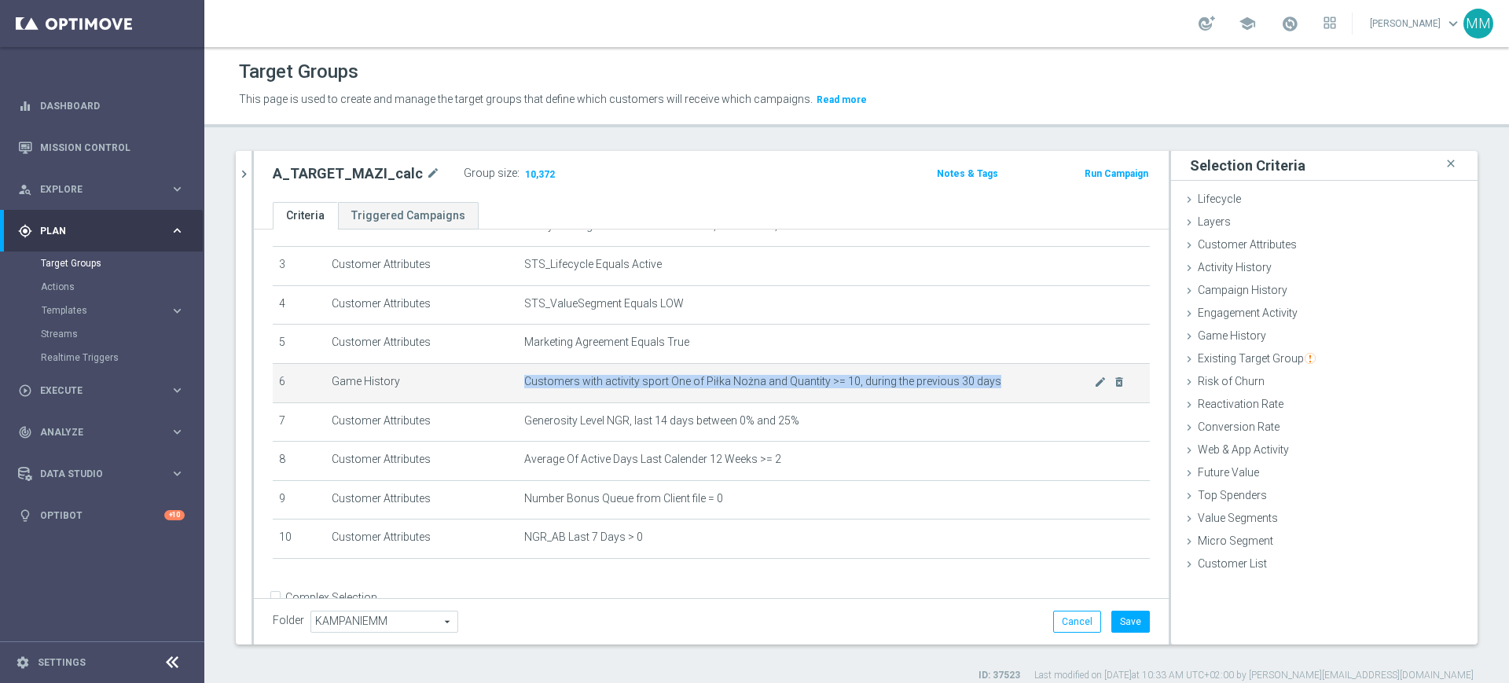
click at [873, 381] on span "Customers with activity sport One of Piłka Nożna and Quantity >= 10, during the…" at bounding box center [809, 381] width 570 height 13
click at [855, 398] on td "Customers with activity sport One of Piłka Nożna and Quantity >= 10, during the…" at bounding box center [834, 382] width 632 height 39
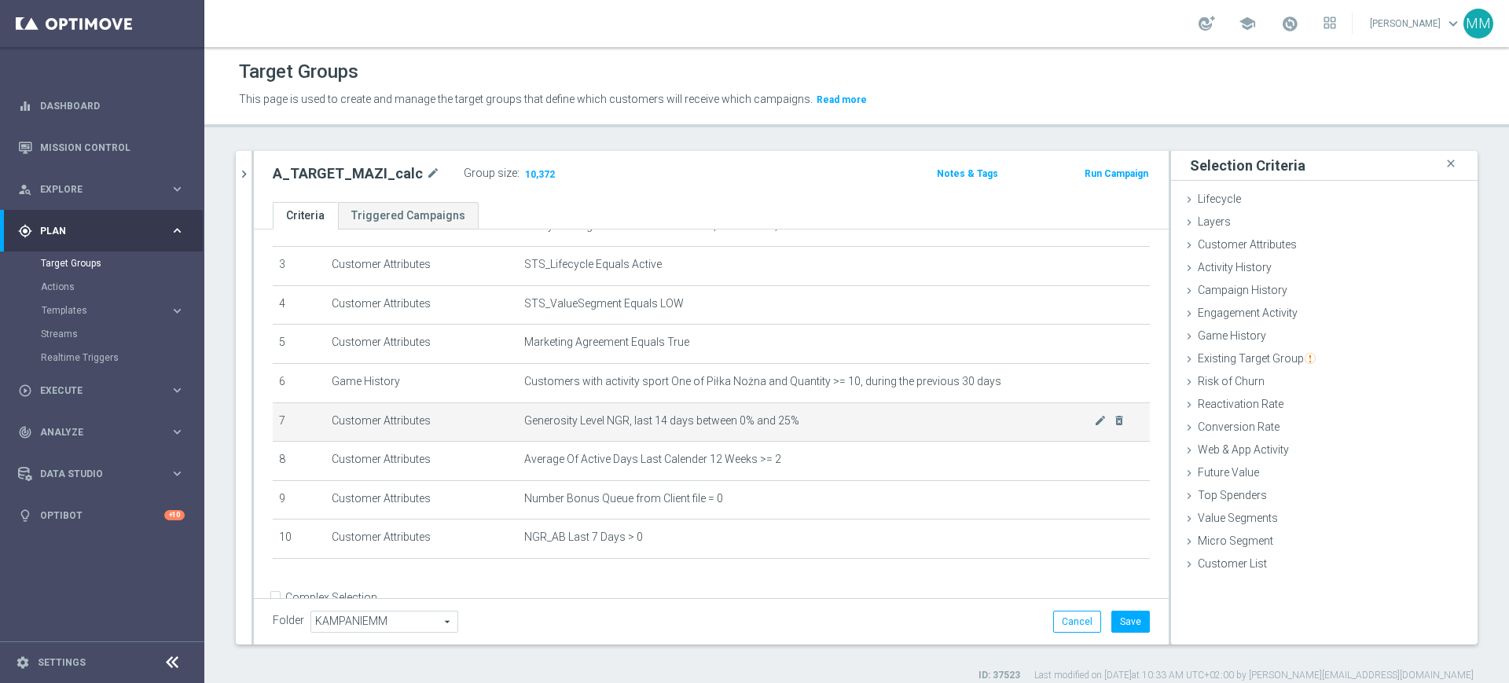
click at [854, 423] on span "Generosity Level NGR, last 14 days between 0% and 25%" at bounding box center [809, 420] width 570 height 13
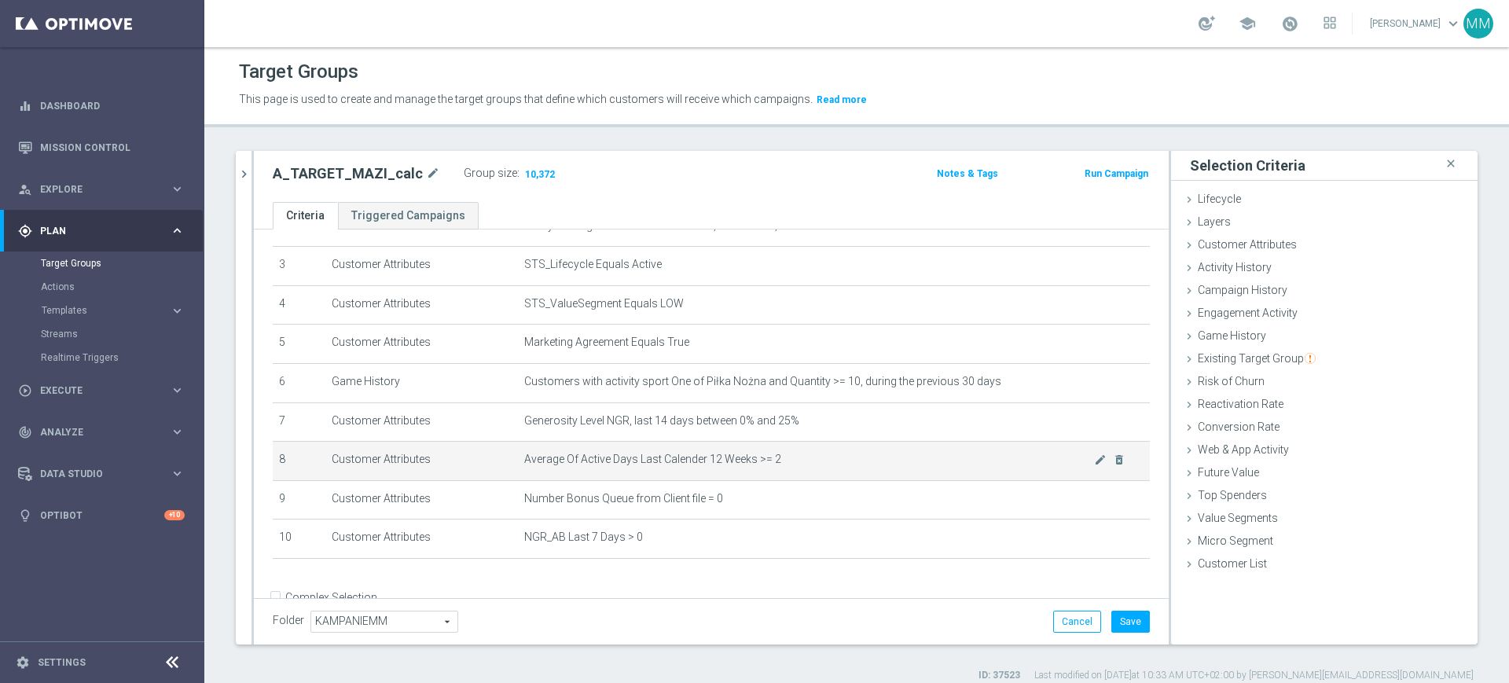
click at [851, 451] on td "Average Of Active Days Last Calender 12 Weeks >= 2 mode_edit delete_forever" at bounding box center [834, 461] width 632 height 39
click at [755, 476] on td "Average Of Active Days Last Calender 12 Weeks >= 2 mode_edit delete_forever" at bounding box center [834, 461] width 632 height 39
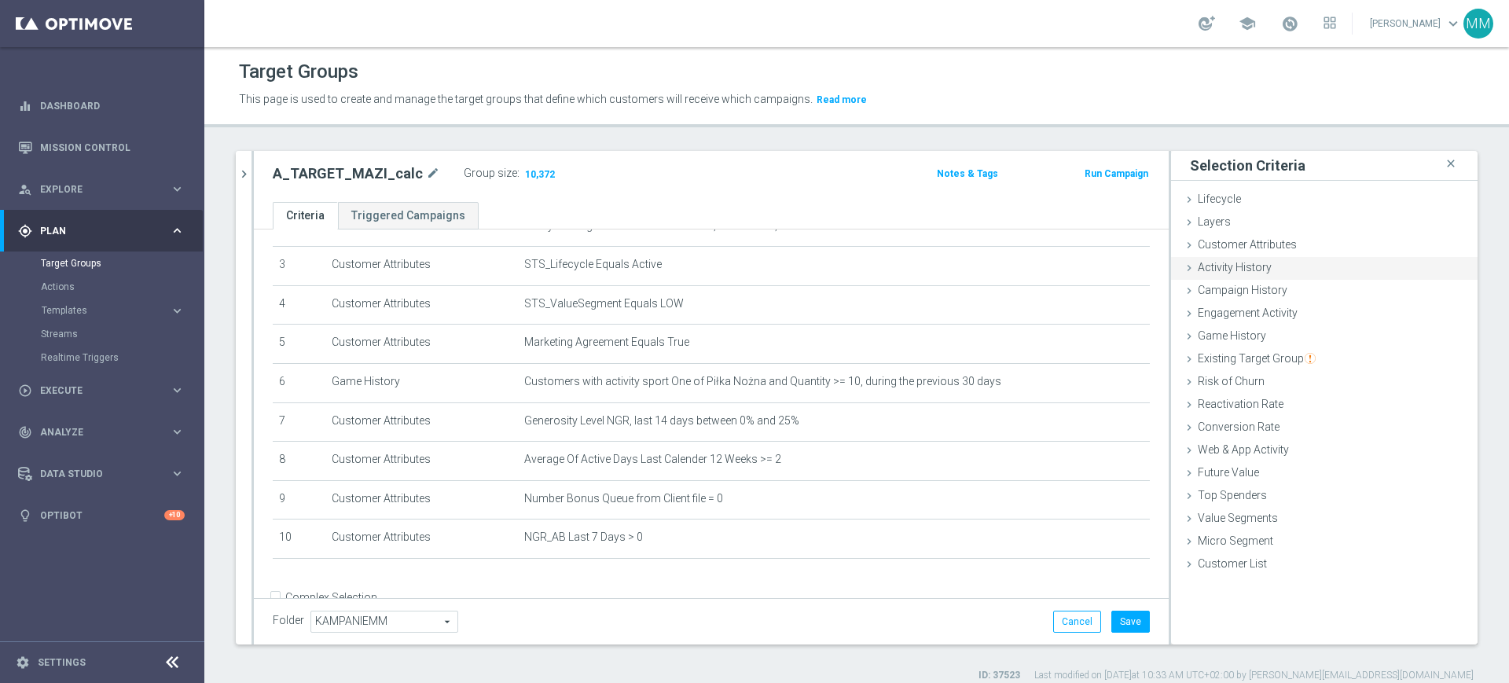
click at [1204, 277] on div "Activity History done" at bounding box center [1324, 269] width 307 height 24
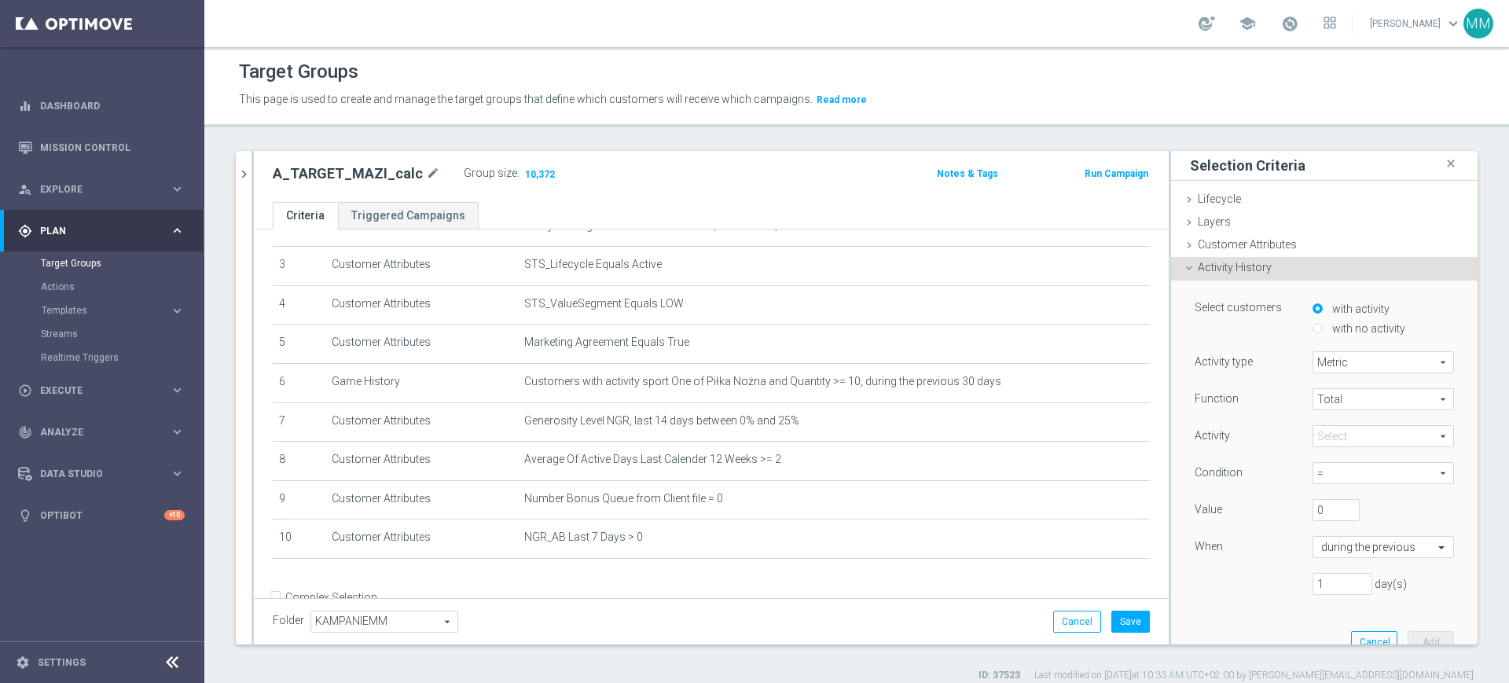
click at [1344, 441] on span at bounding box center [1384, 436] width 140 height 20
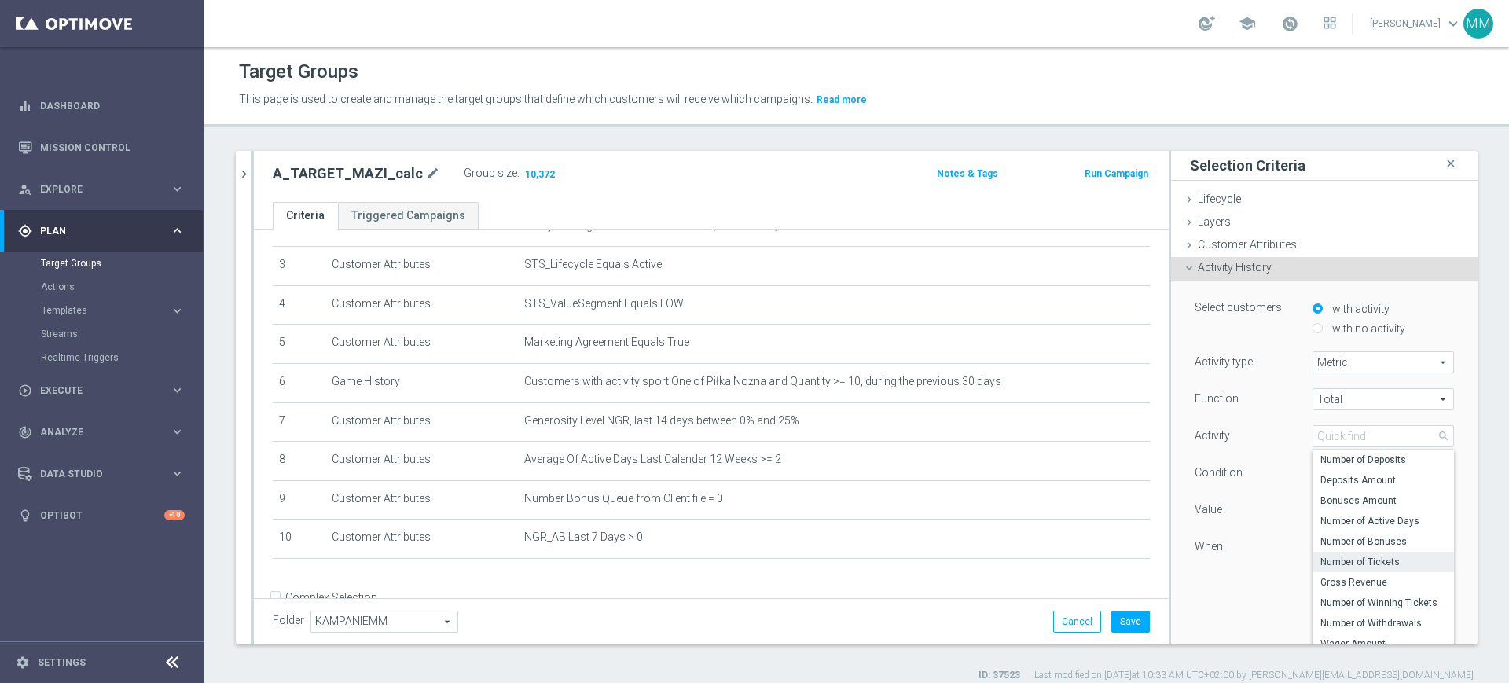
click at [1347, 556] on span "Number of Tickets" at bounding box center [1384, 562] width 126 height 13
type input "Number of Tickets"
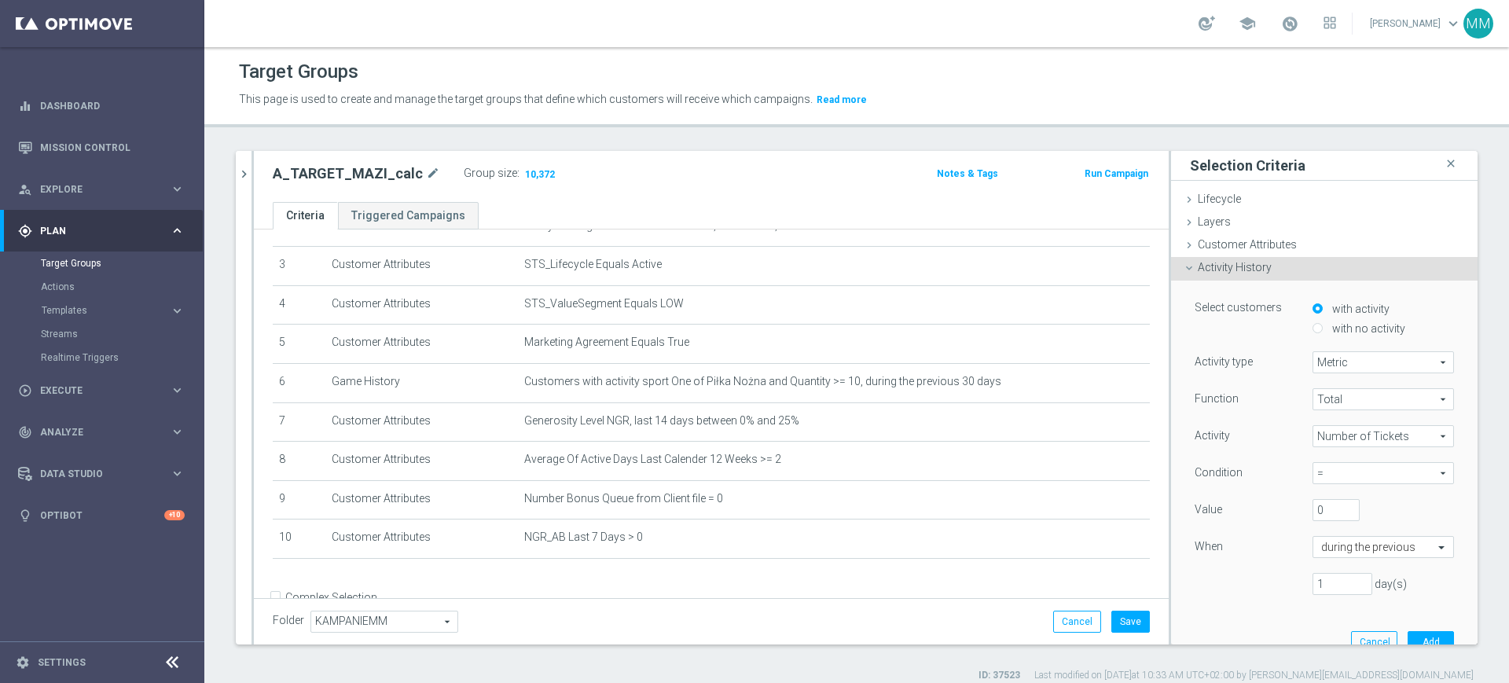
click at [1335, 487] on div "Condition = = arrow_drop_down search" at bounding box center [1324, 474] width 283 height 25
click at [1328, 471] on span "=" at bounding box center [1384, 473] width 140 height 20
click at [1326, 560] on span ">=" at bounding box center [1384, 558] width 126 height 13
type input ">="
click at [1304, 497] on div "Function Total Total arrow_drop_down search Activity Number of Tickets Number o…" at bounding box center [1324, 497] width 259 height 219
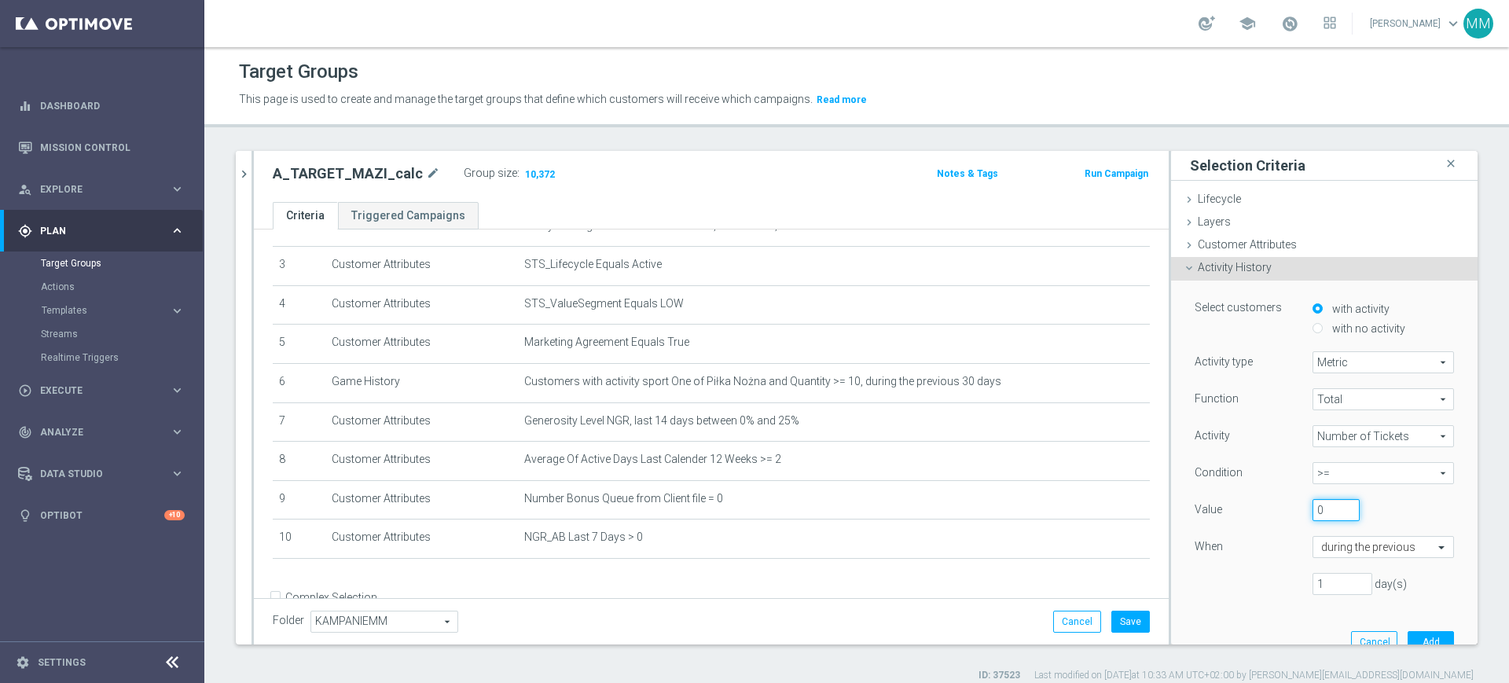
drag, startPoint x: 1311, startPoint y: 505, endPoint x: 1258, endPoint y: 516, distance: 54.4
click at [1260, 508] on div "Value 0" at bounding box center [1324, 511] width 283 height 25
type input "3"
drag, startPoint x: 1325, startPoint y: 583, endPoint x: 1225, endPoint y: 587, distance: 99.9
click at [1230, 585] on div "1 day(s)" at bounding box center [1324, 584] width 283 height 22
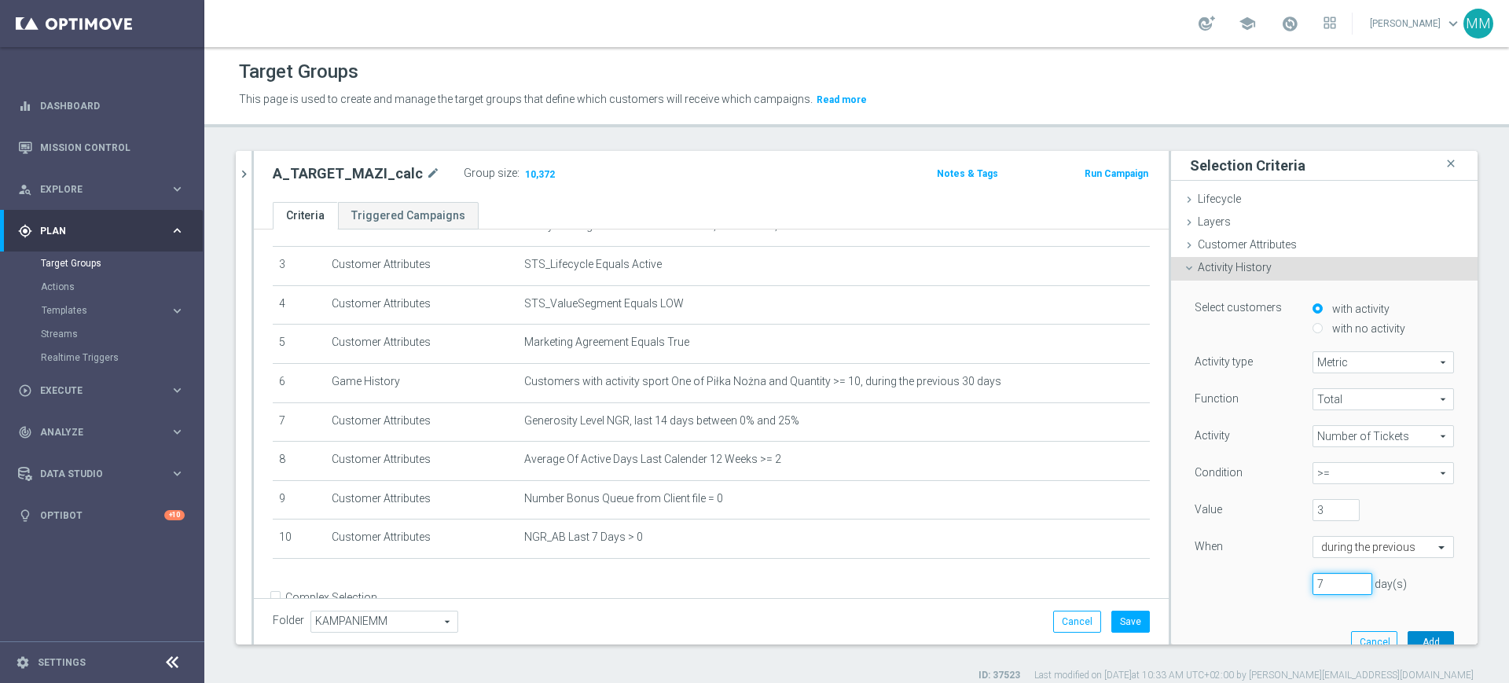
type input "7"
click at [1408, 636] on button "Add" at bounding box center [1431, 642] width 46 height 22
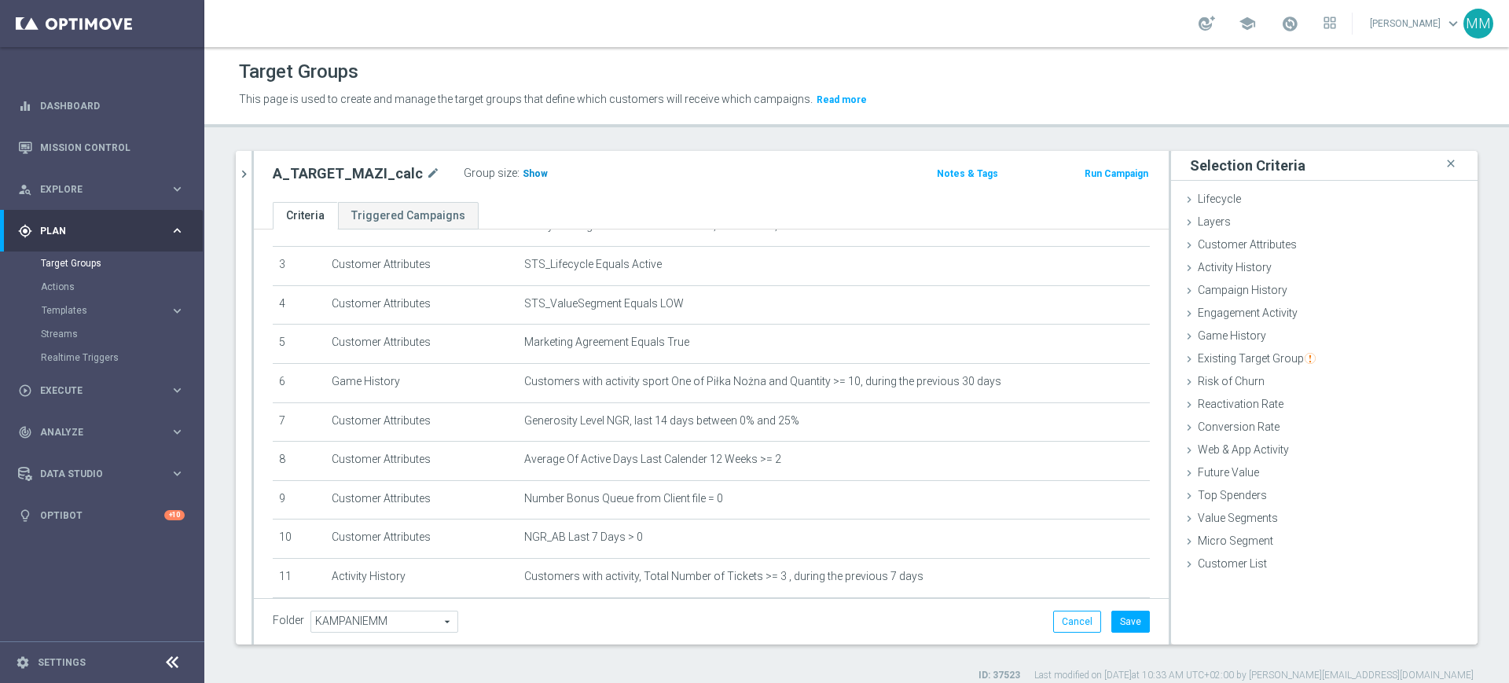
click at [537, 172] on h3 "Show" at bounding box center [535, 173] width 28 height 17
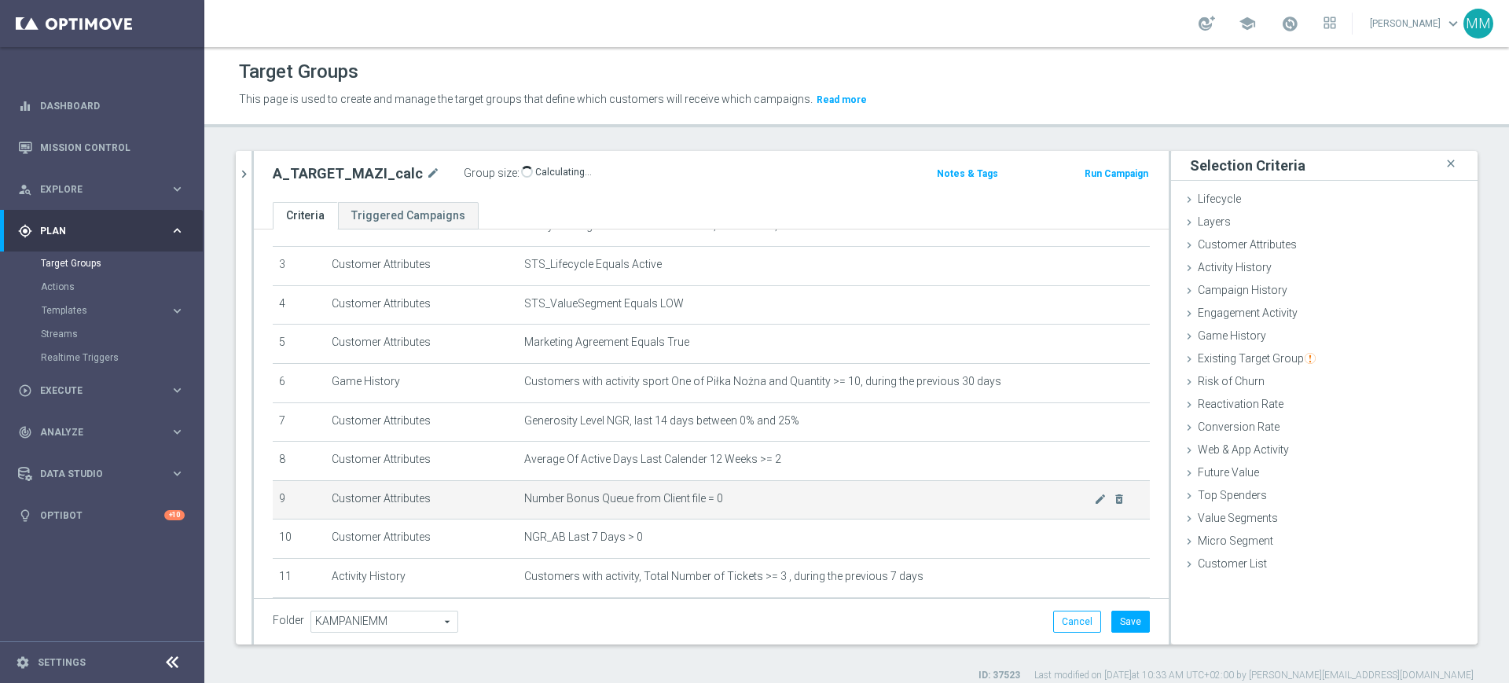
scroll to position [196, 0]
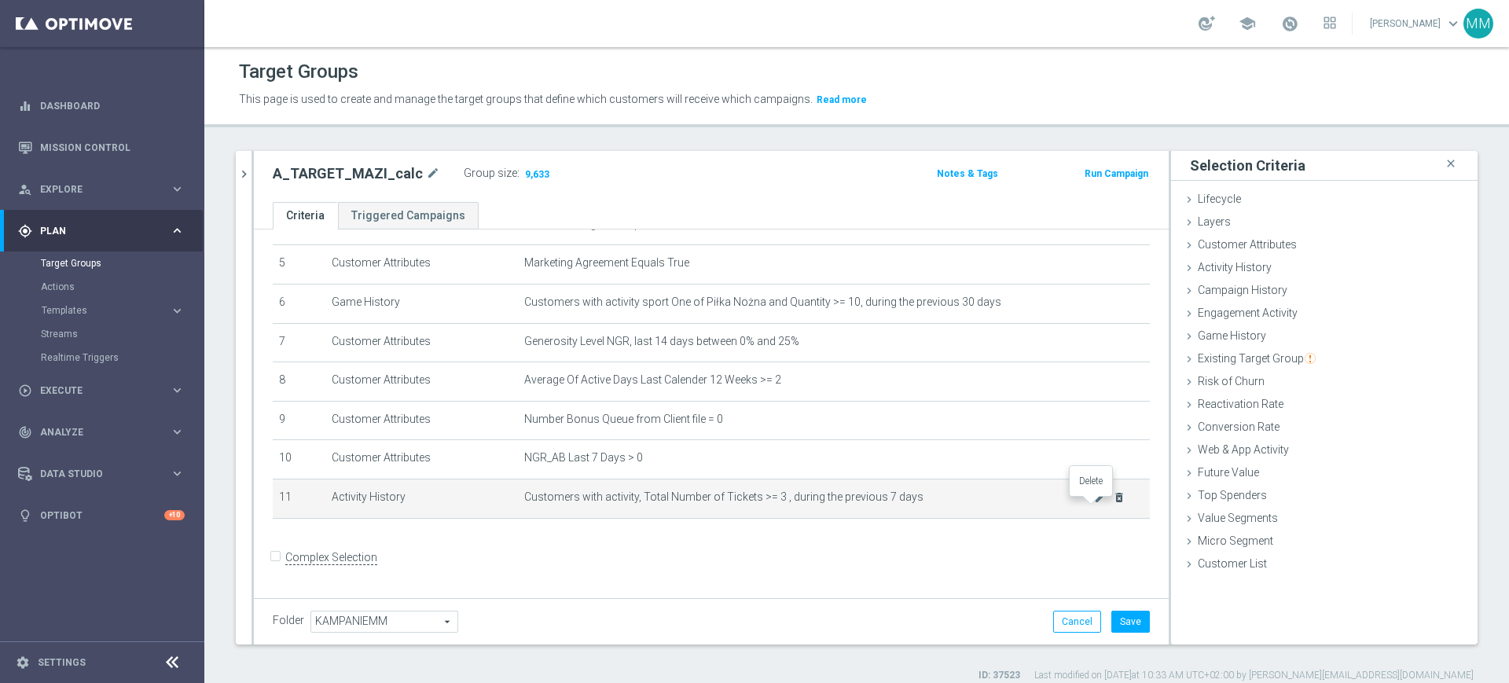
click at [1113, 504] on icon "delete_forever" at bounding box center [1119, 497] width 13 height 13
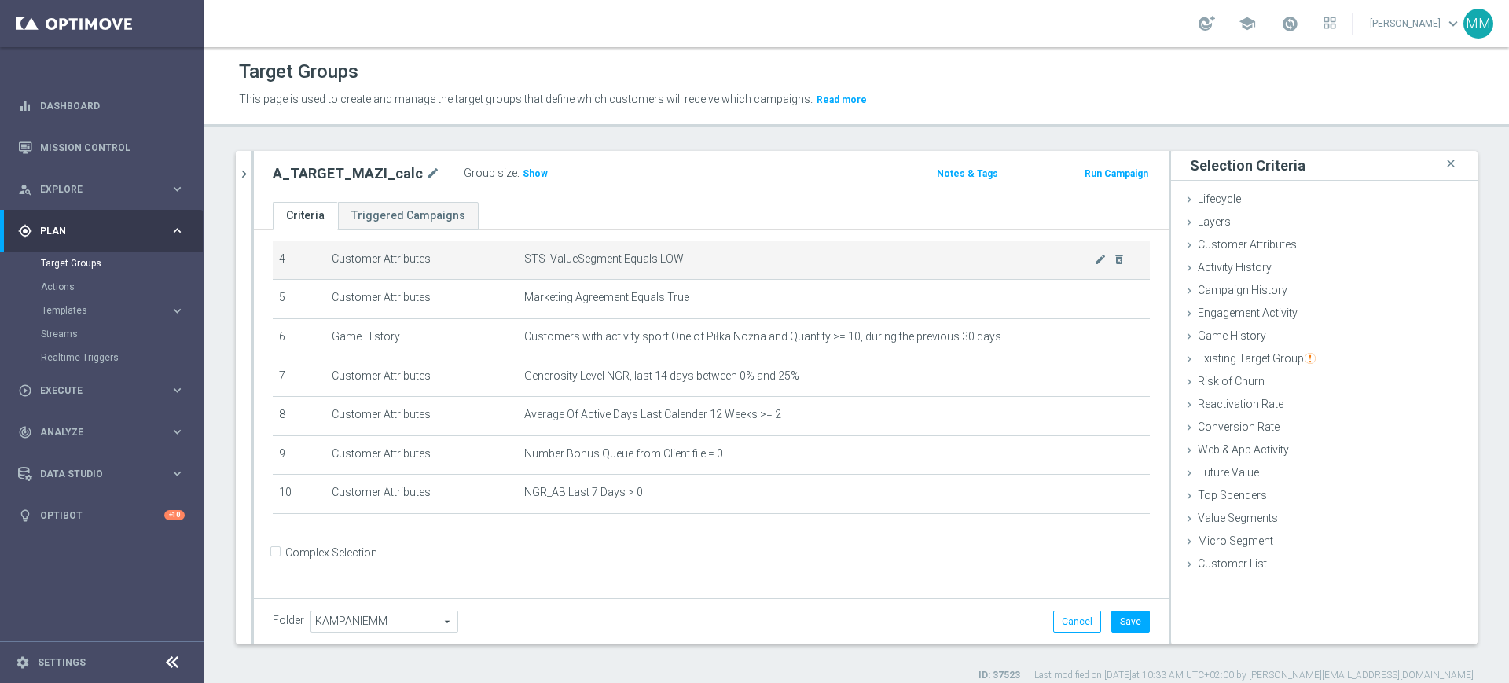
scroll to position [156, 0]
click at [523, 175] on span "Show" at bounding box center [535, 173] width 25 height 11
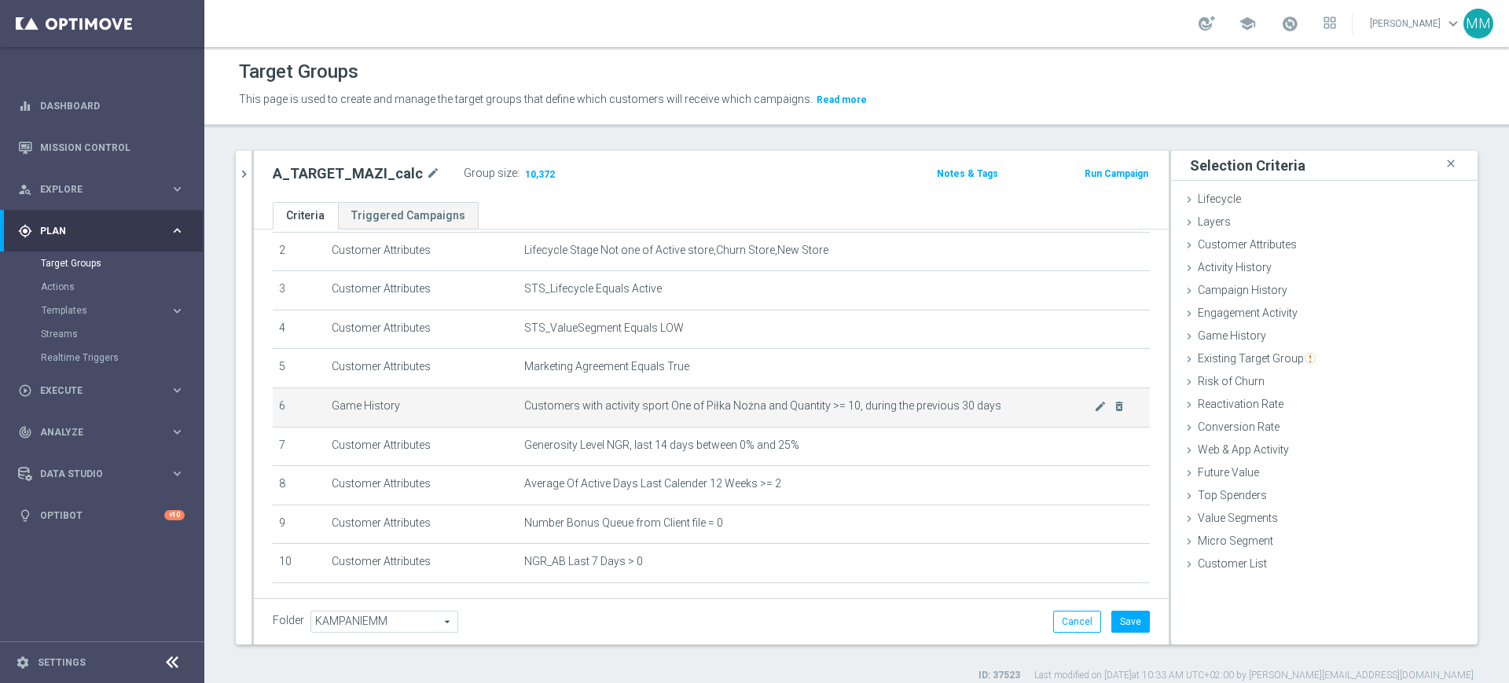
scroll to position [58, 0]
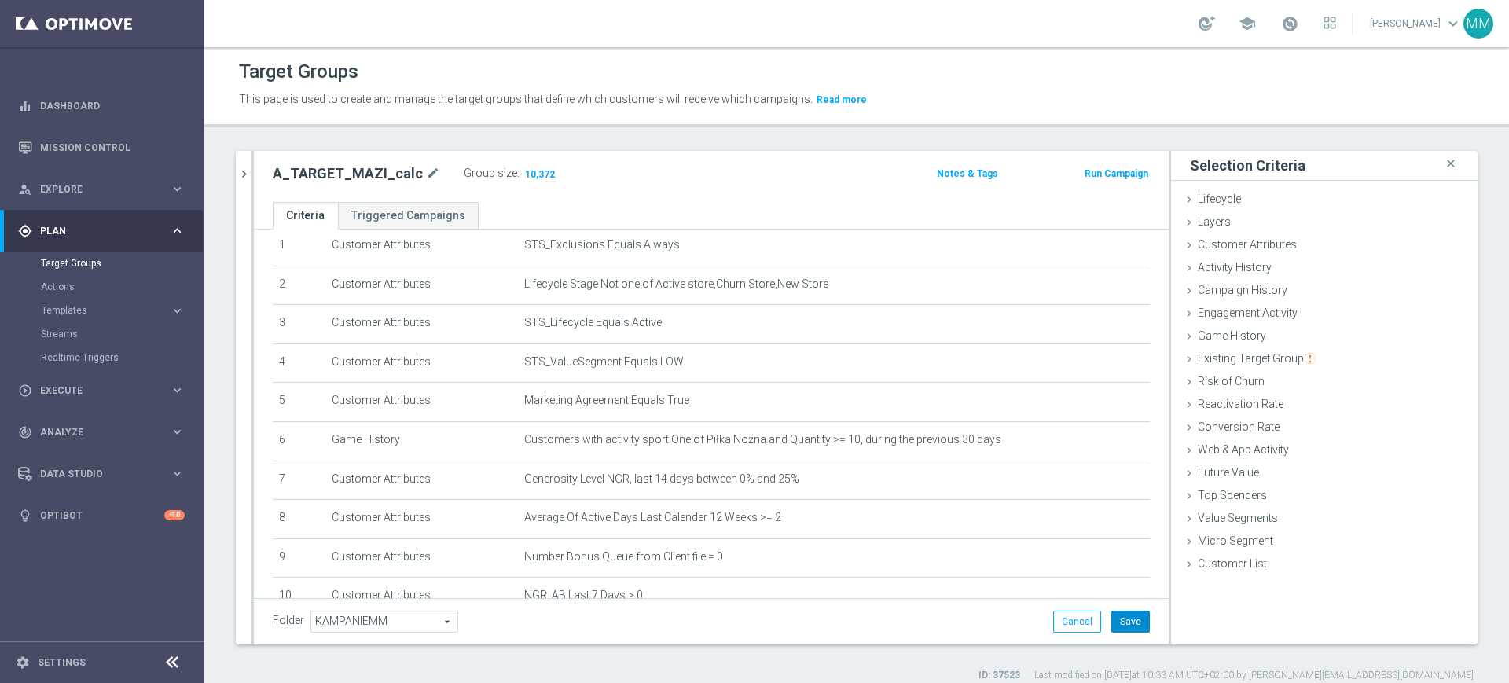
click at [1112, 619] on button "Save" at bounding box center [1131, 622] width 39 height 22
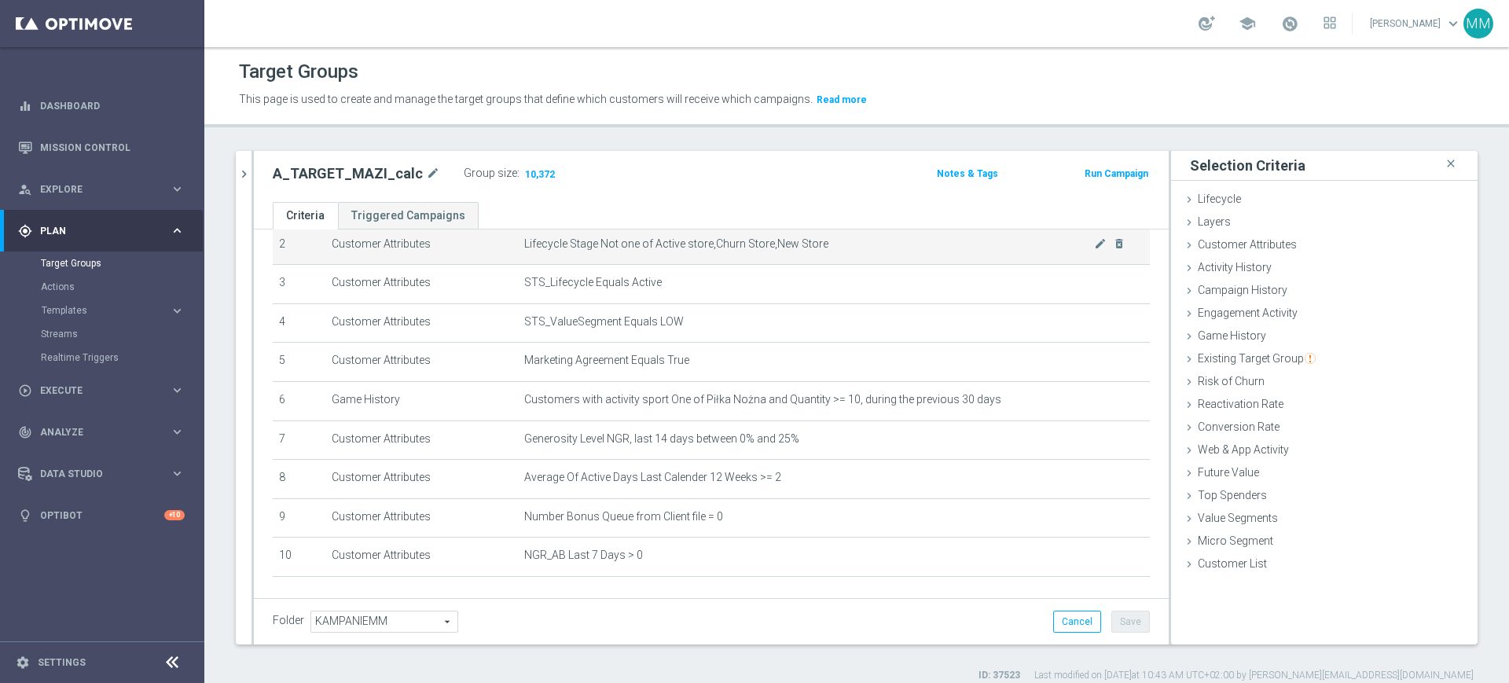
scroll to position [0, 0]
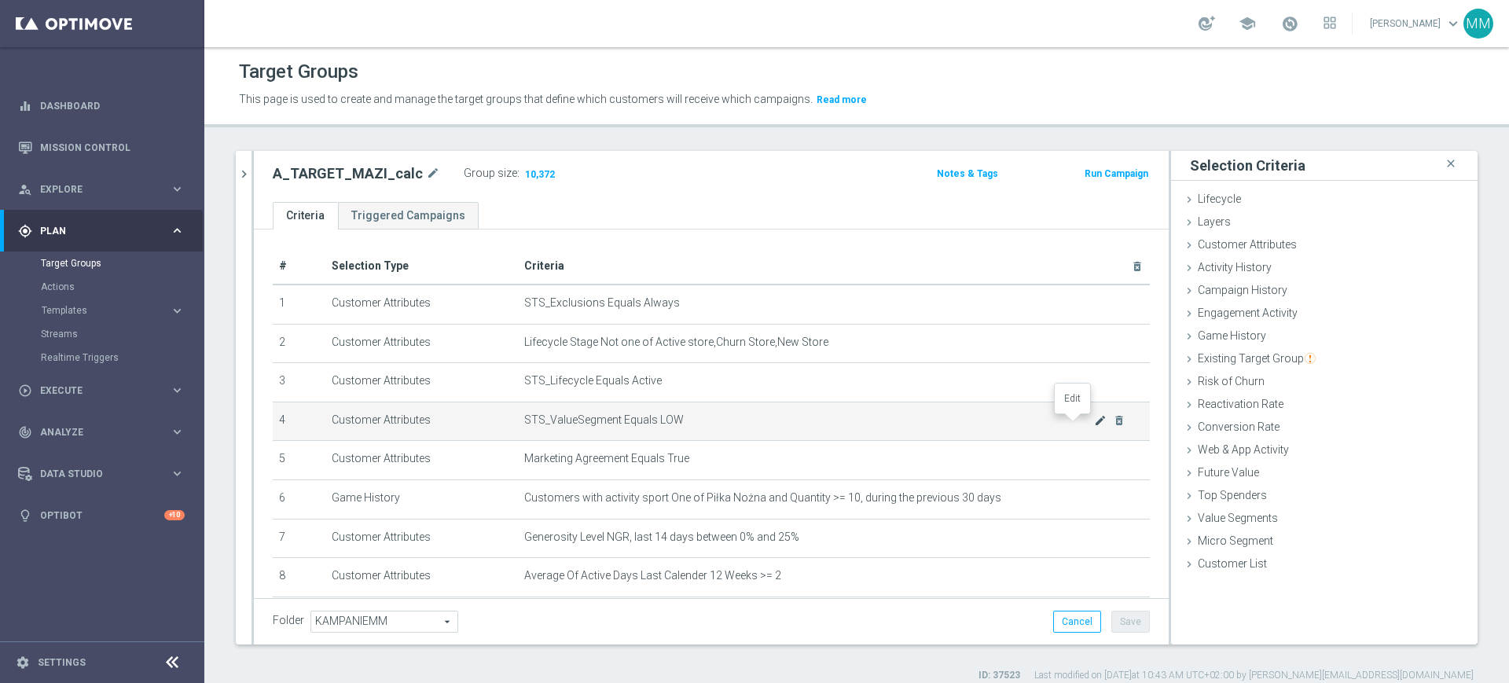
click at [1094, 418] on icon "mode_edit" at bounding box center [1100, 420] width 13 height 13
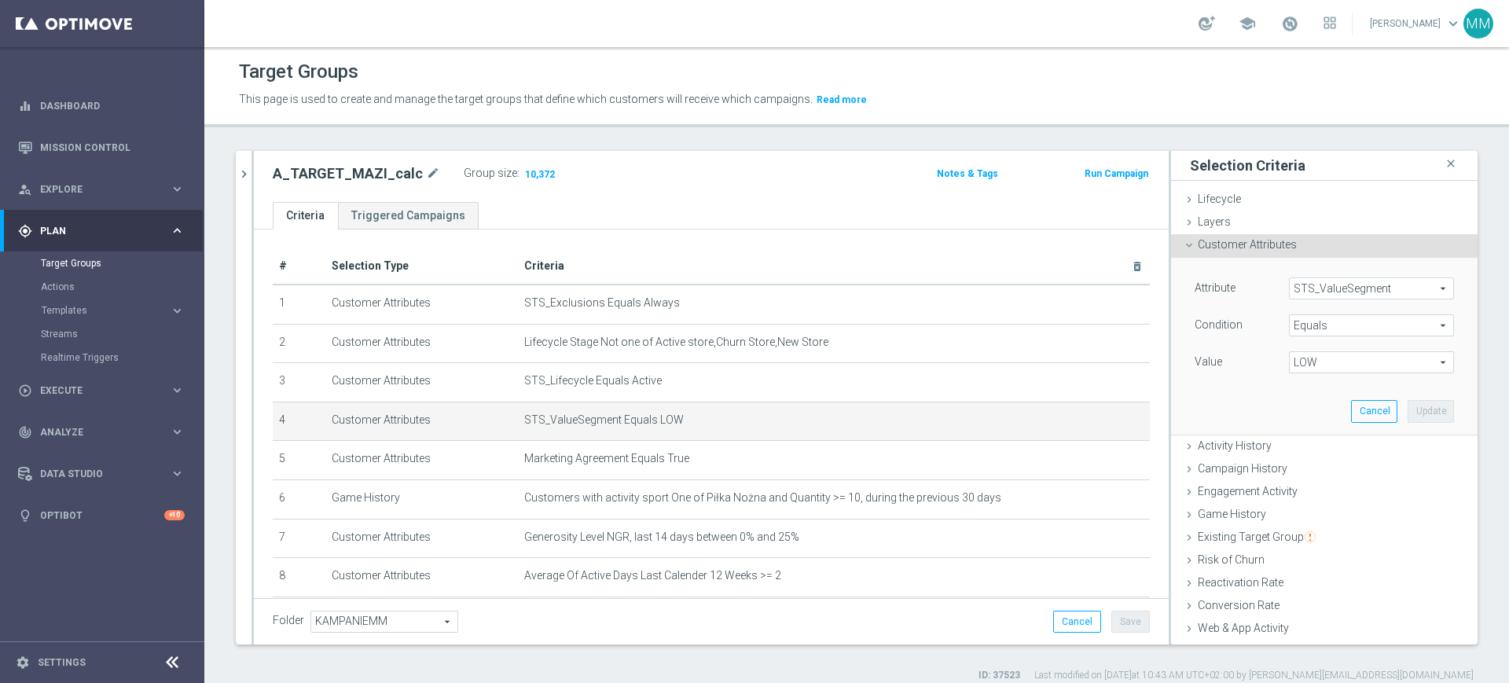
click at [1312, 358] on span "LOW" at bounding box center [1372, 362] width 164 height 20
click at [1322, 438] on label "MED" at bounding box center [1371, 447] width 165 height 20
type input "MED"
click at [1408, 403] on button "Update" at bounding box center [1431, 411] width 46 height 22
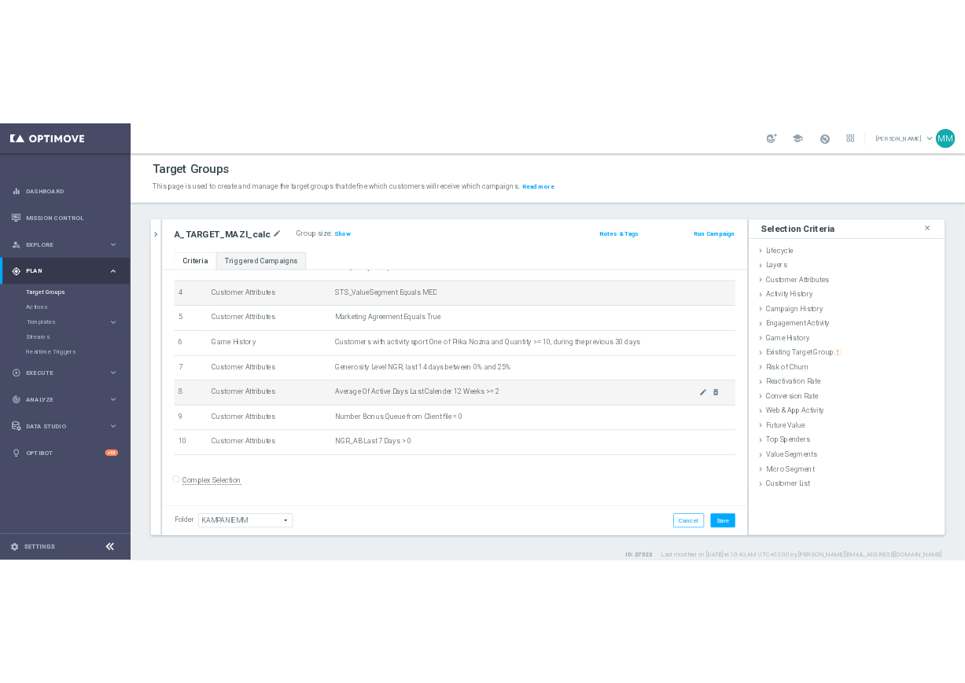
scroll to position [156, 0]
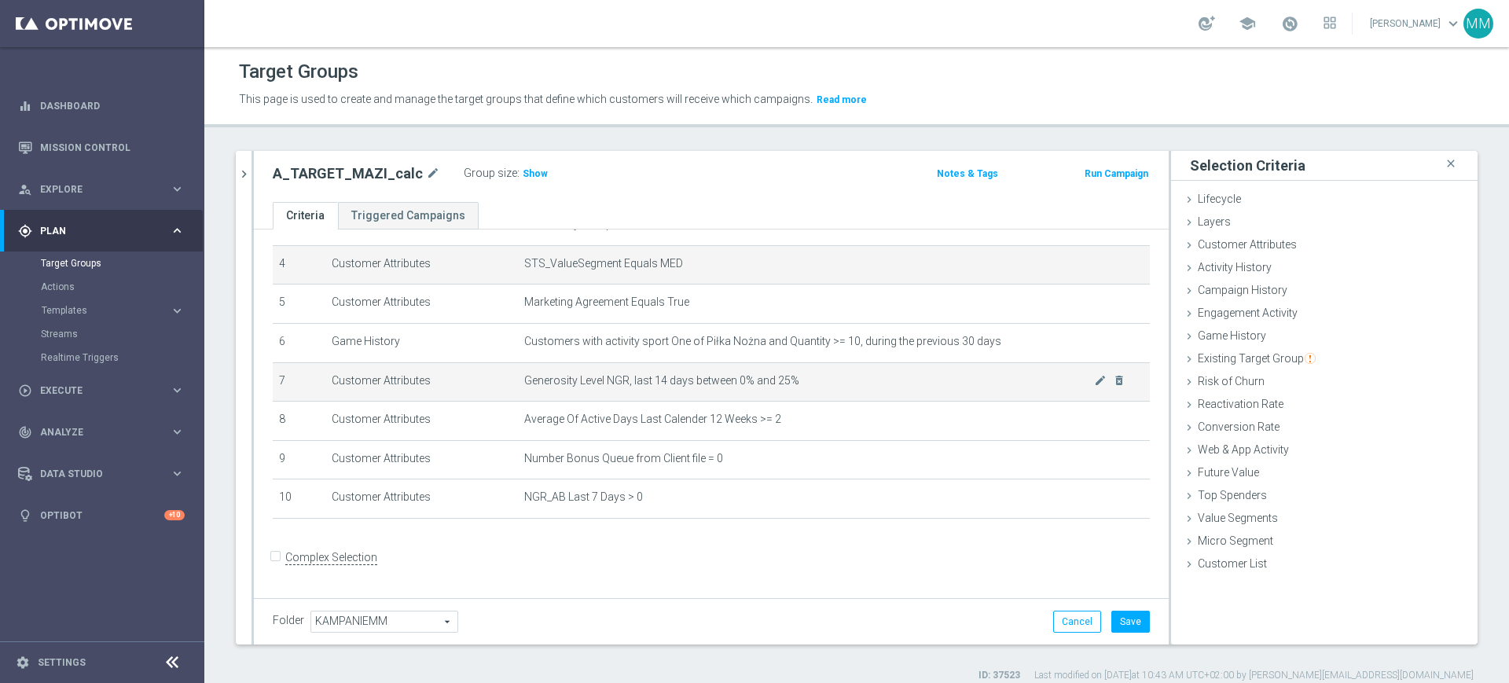
click at [794, 367] on td "Generosity Level NGR, last 14 days between 0% and 25% mode_edit delete_forever" at bounding box center [834, 381] width 632 height 39
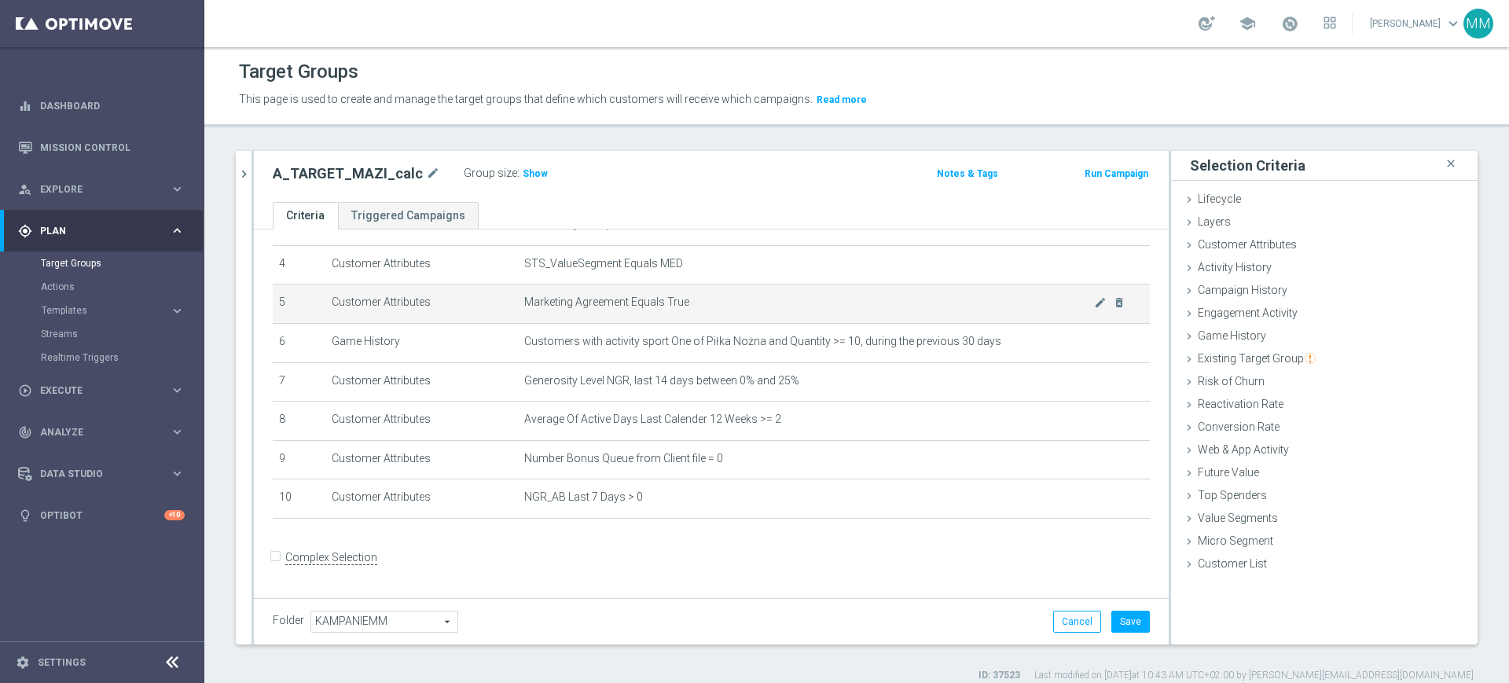
click at [745, 313] on td "Marketing Agreement Equals True mode_edit delete_forever" at bounding box center [834, 304] width 632 height 39
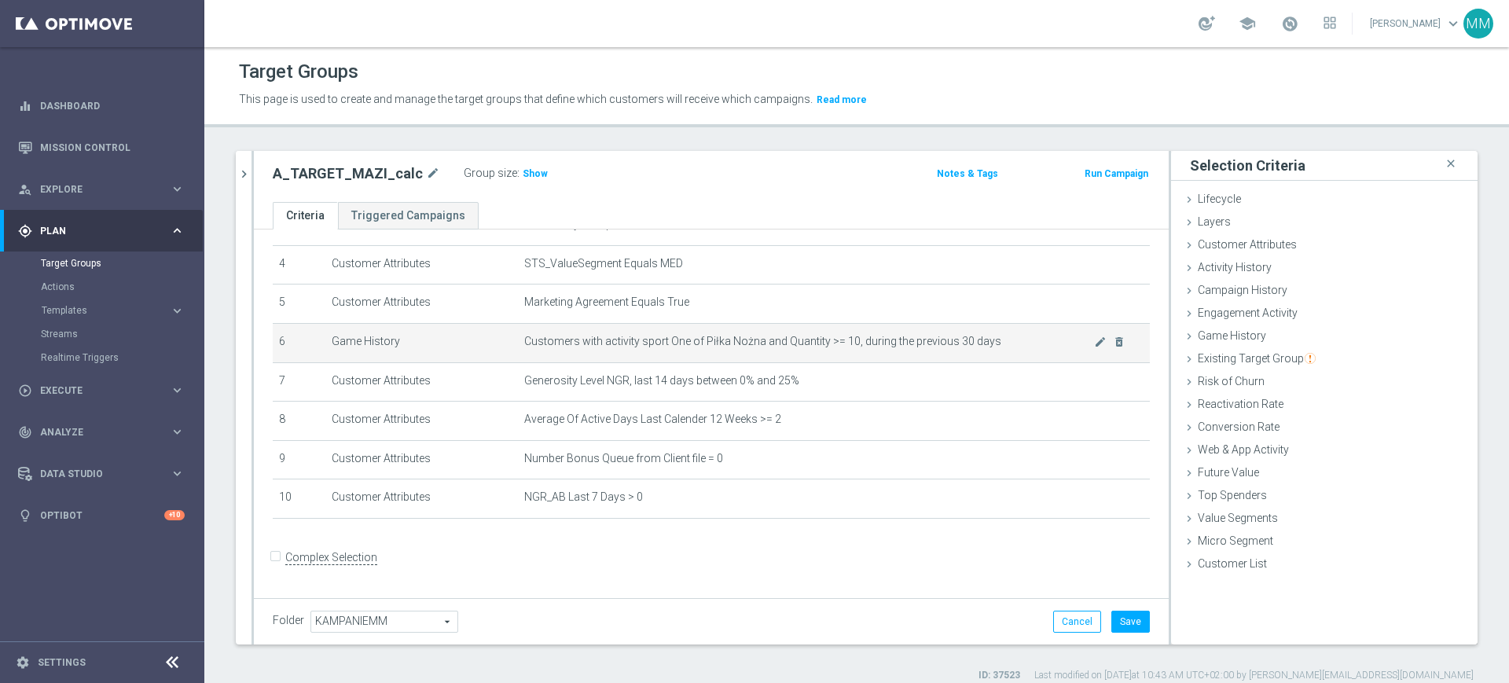
click at [756, 346] on span "Customers with activity sport One of Piłka Nożna and Quantity >= 10, during the…" at bounding box center [809, 341] width 570 height 13
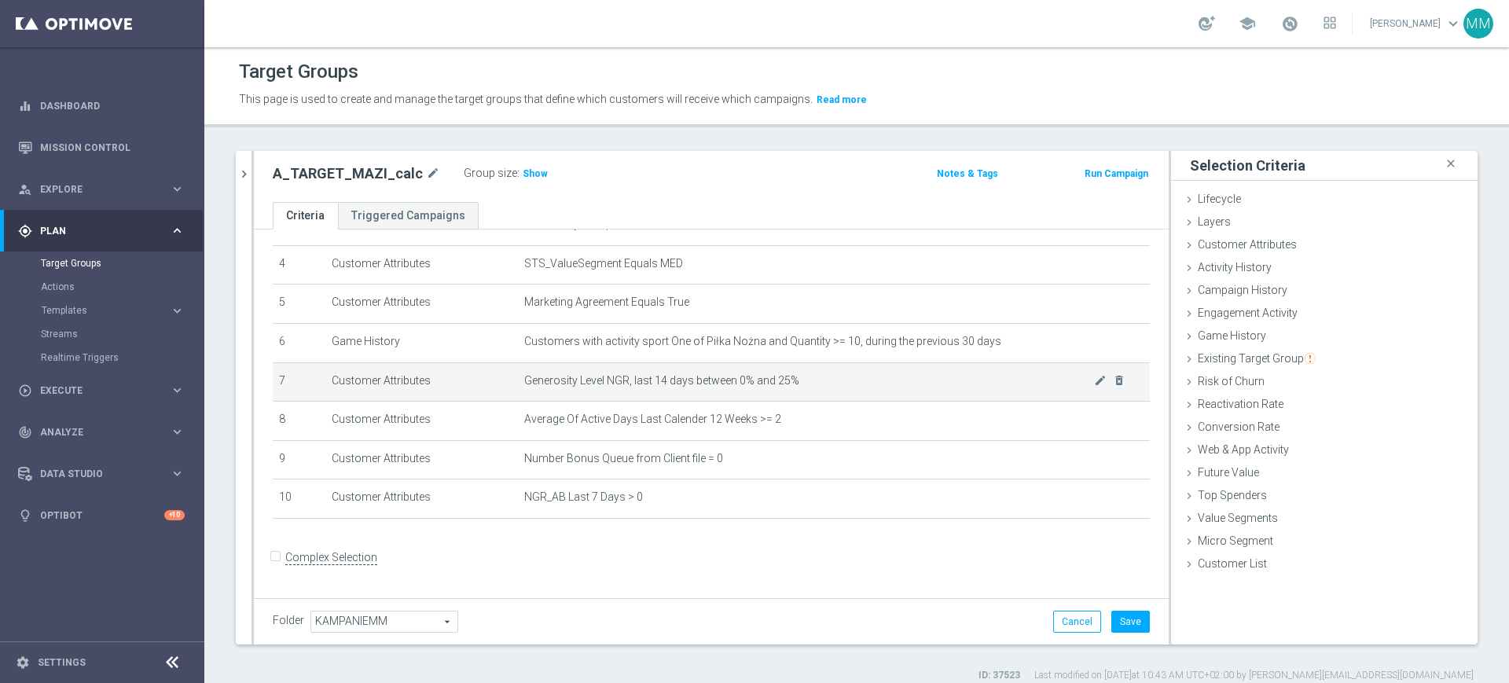
click at [741, 392] on td "Generosity Level NGR, last 14 days between 0% and 25% mode_edit delete_forever" at bounding box center [834, 381] width 632 height 39
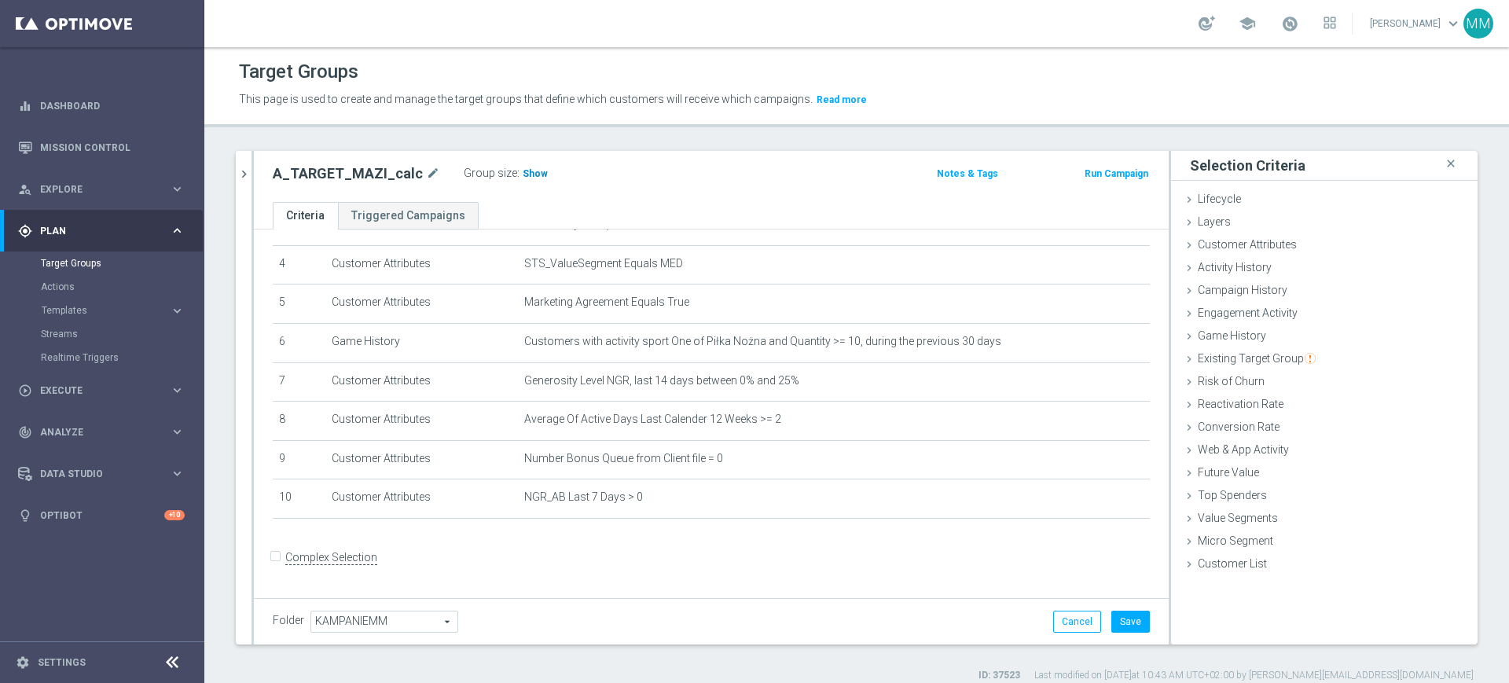
click at [535, 170] on span "Show" at bounding box center [535, 173] width 25 height 11
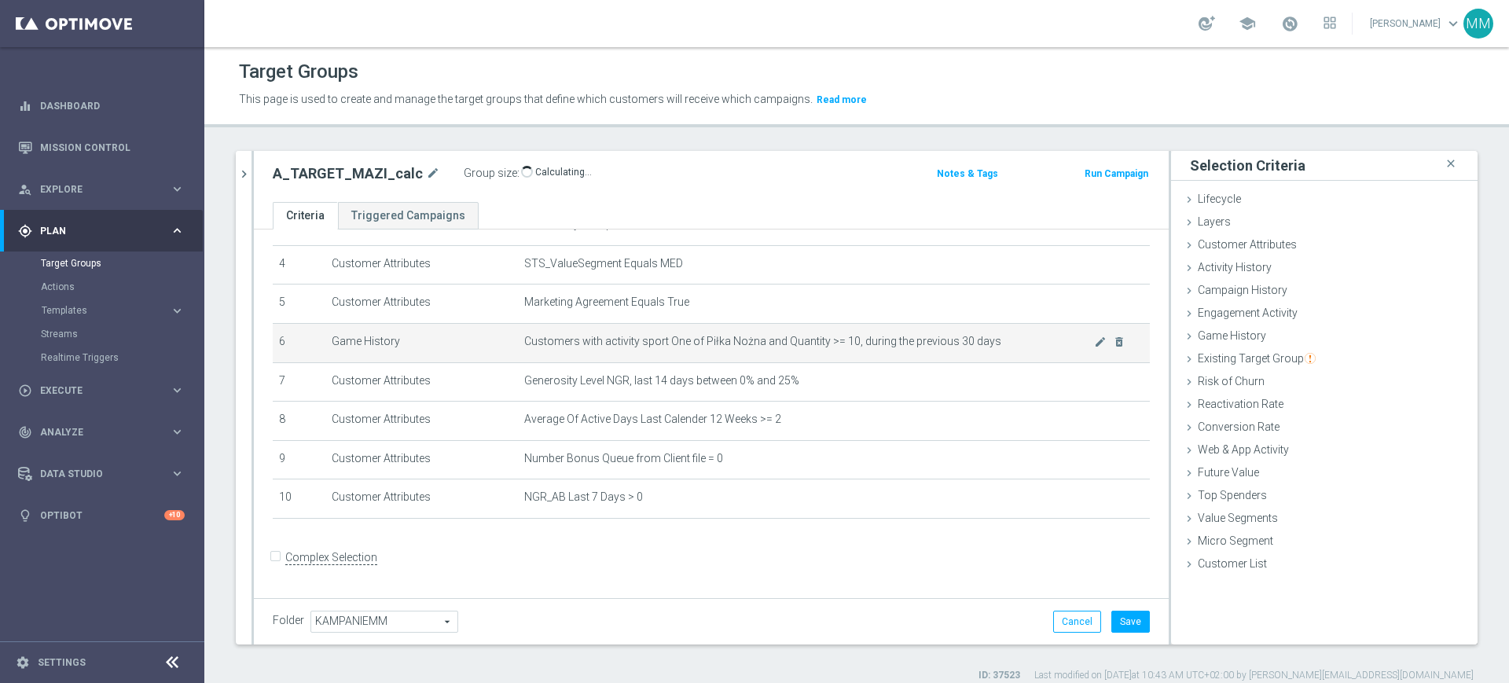
click at [639, 348] on span "Customers with activity sport One of Piłka Nożna and Quantity >= 10, during the…" at bounding box center [809, 341] width 570 height 13
click at [639, 346] on span "Customers with activity sport One of Piłka Nożna and Quantity >= 10, during the…" at bounding box center [809, 341] width 570 height 13
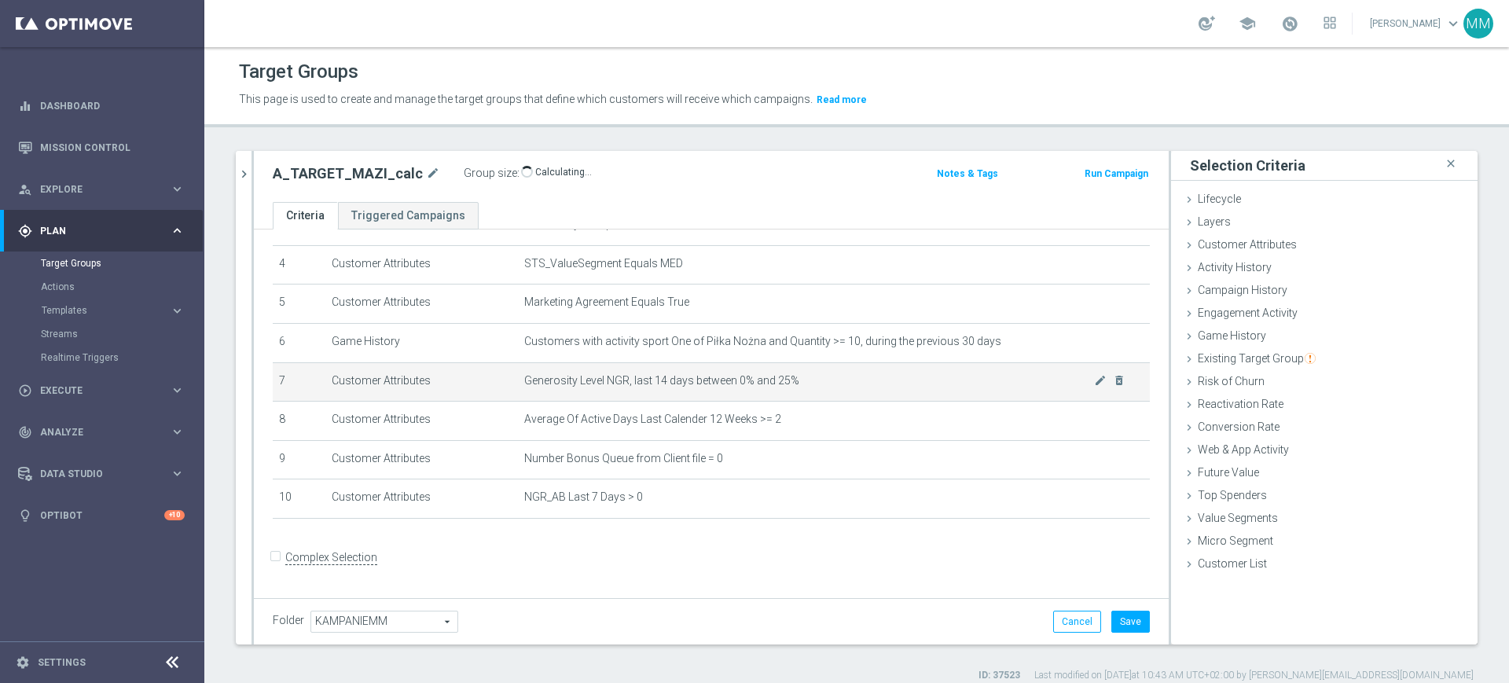
click at [647, 399] on td "Generosity Level NGR, last 14 days between 0% and 25% mode_edit delete_forever" at bounding box center [834, 381] width 632 height 39
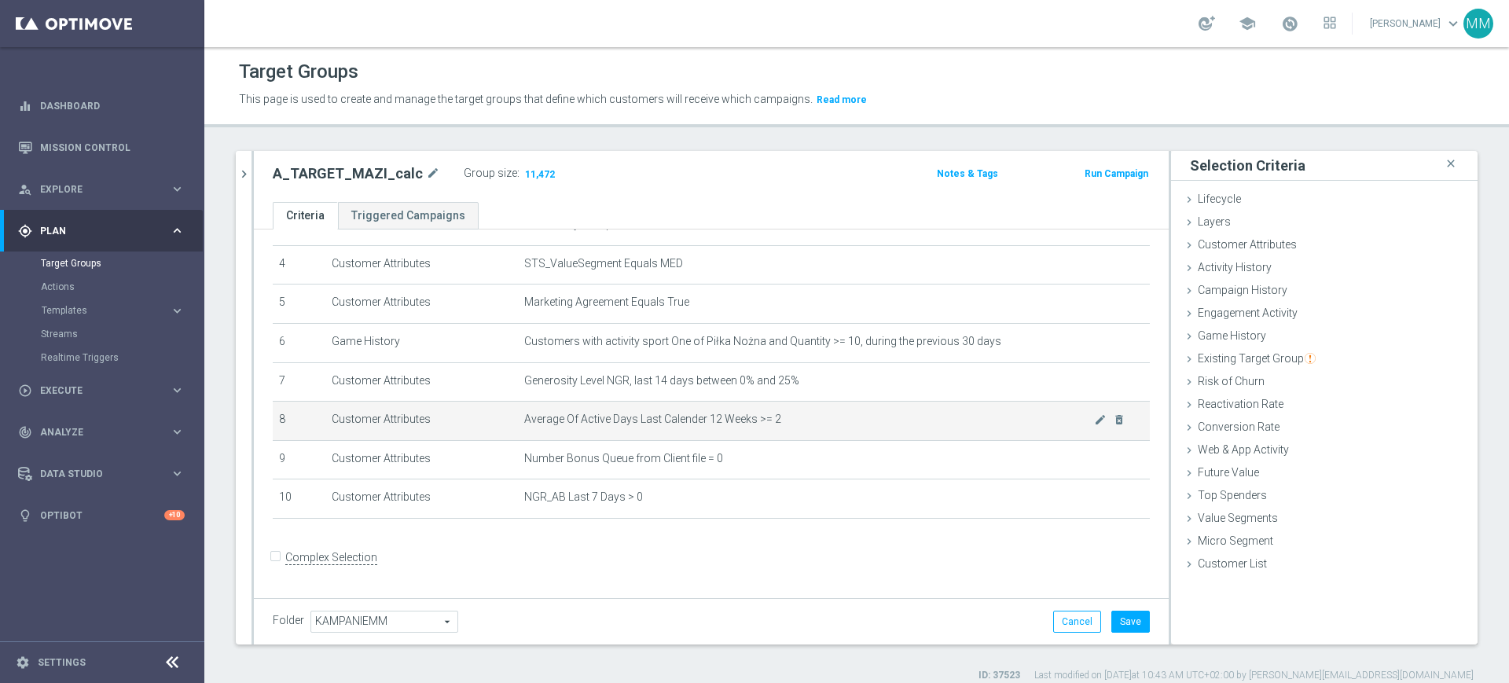
click at [759, 426] on span "Average Of Active Days Last Calender 12 Weeks >= 2" at bounding box center [809, 419] width 570 height 13
click at [792, 426] on span "Average Of Active Days Last Calender 12 Weeks >= 2" at bounding box center [809, 419] width 570 height 13
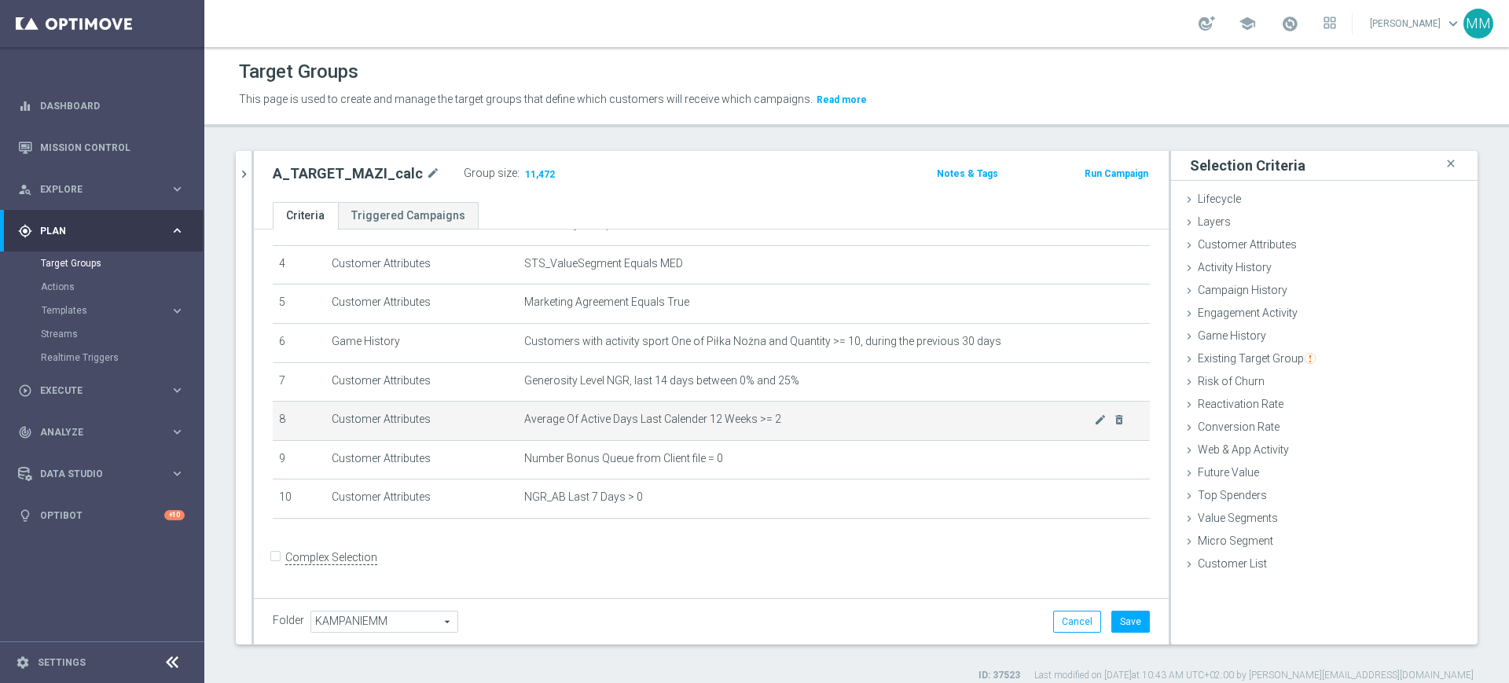
click at [715, 418] on span "Average Of Active Days Last Calender 12 Weeks >= 2" at bounding box center [809, 419] width 570 height 13
click at [714, 419] on span "Average Of Active Days Last Calender 12 Weeks >= 2" at bounding box center [809, 419] width 570 height 13
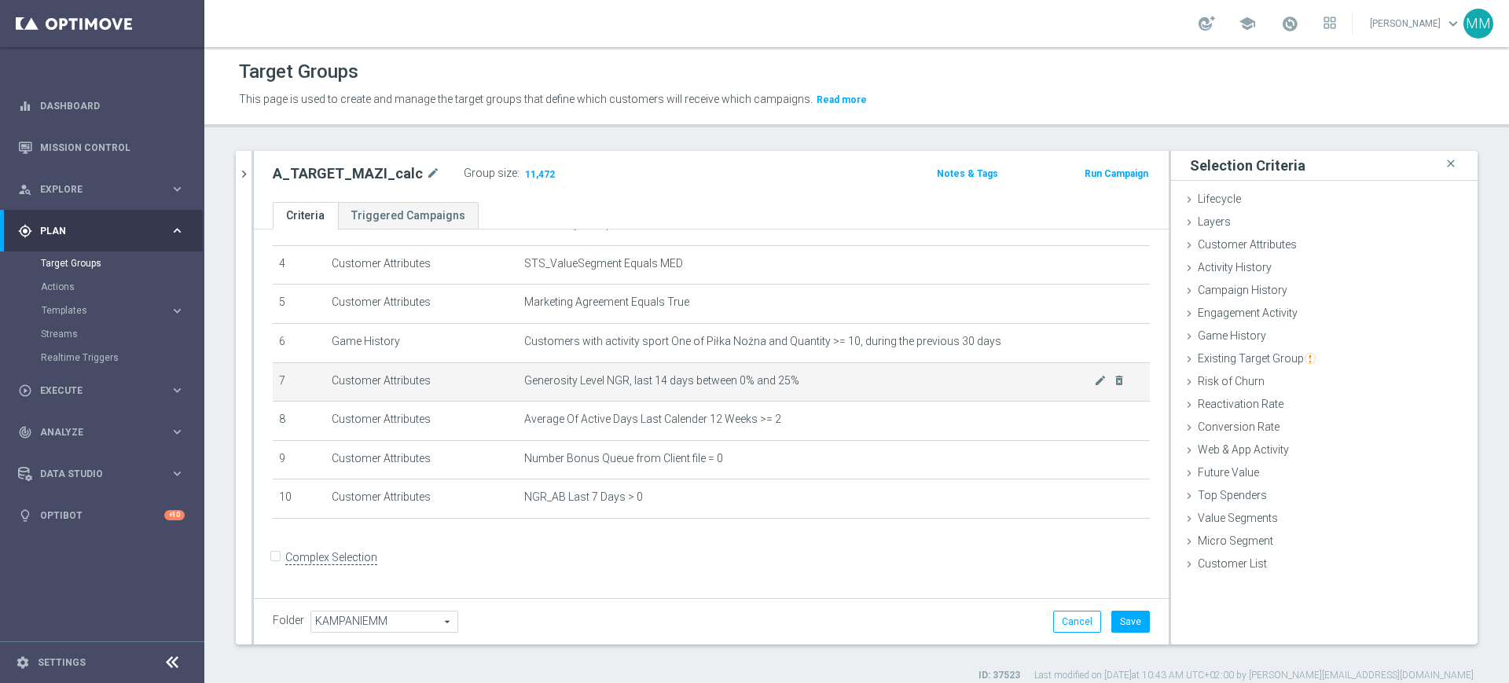
click at [711, 381] on span "Generosity Level NGR, last 14 days between 0% and 25%" at bounding box center [809, 380] width 570 height 13
click at [710, 380] on span "Generosity Level NGR, last 14 days between 0% and 25%" at bounding box center [809, 380] width 570 height 13
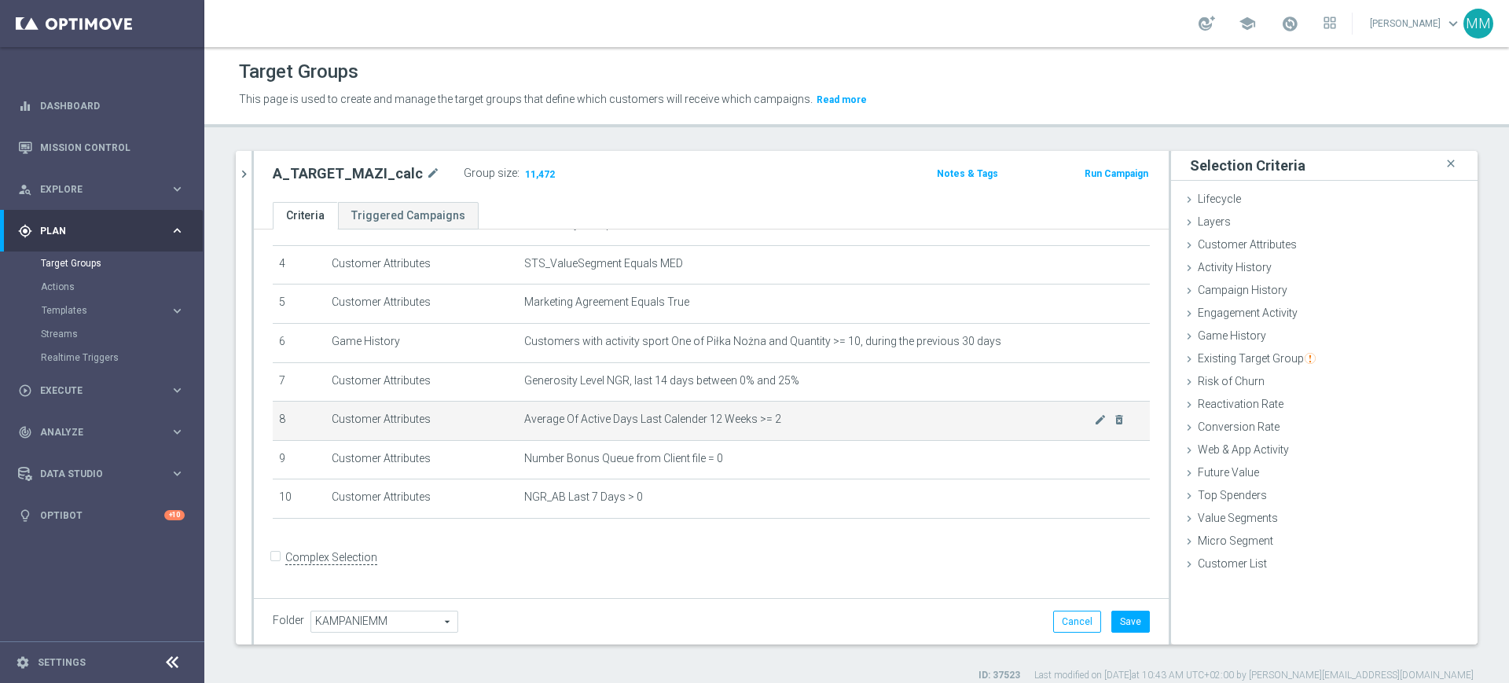
click at [701, 417] on td "Average Of Active Days Last Calender 12 Weeks >= 2 mode_edit delete_forever" at bounding box center [834, 421] width 632 height 39
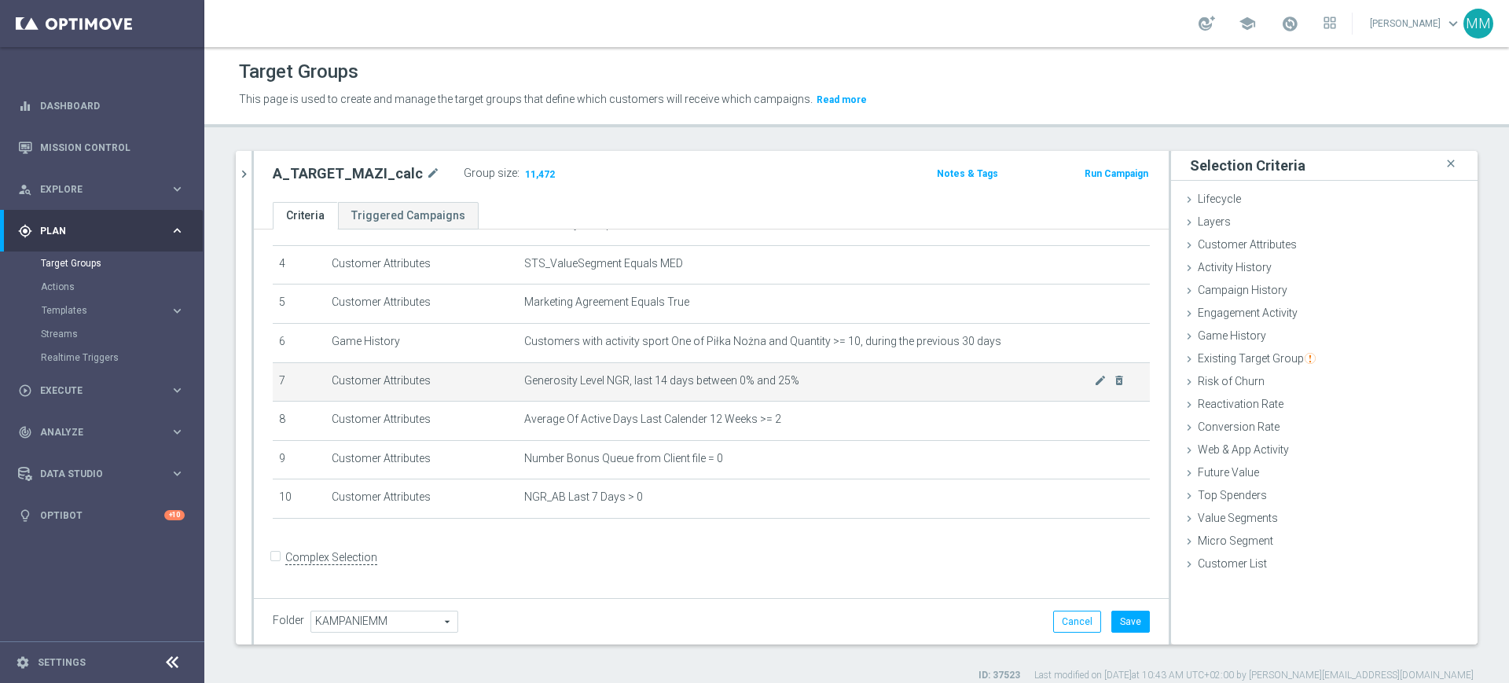
click at [693, 388] on span "Generosity Level NGR, last 14 days between 0% and 25%" at bounding box center [809, 380] width 570 height 13
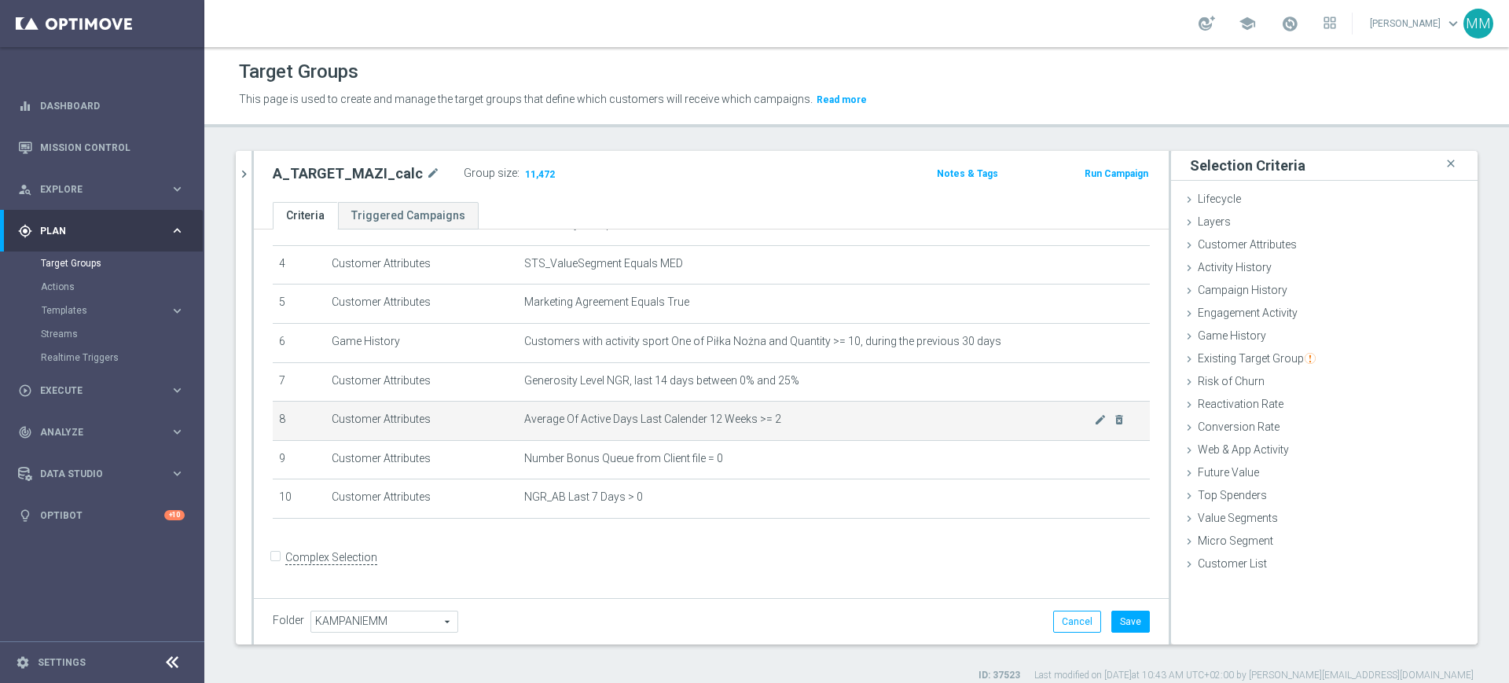
click at [695, 422] on span "Average Of Active Days Last Calender 12 Weeks >= 2" at bounding box center [809, 419] width 570 height 13
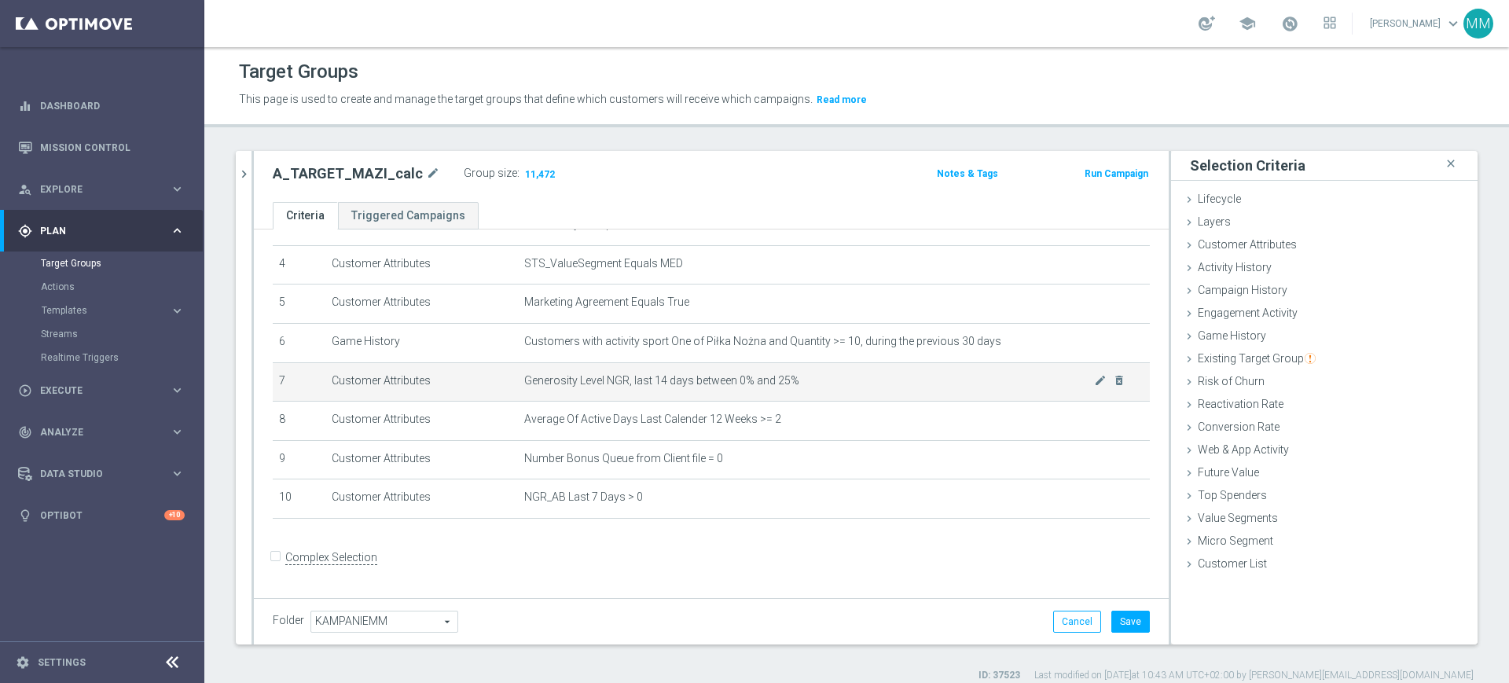
click at [748, 388] on span "Generosity Level NGR, last 14 days between 0% and 25%" at bounding box center [809, 380] width 570 height 13
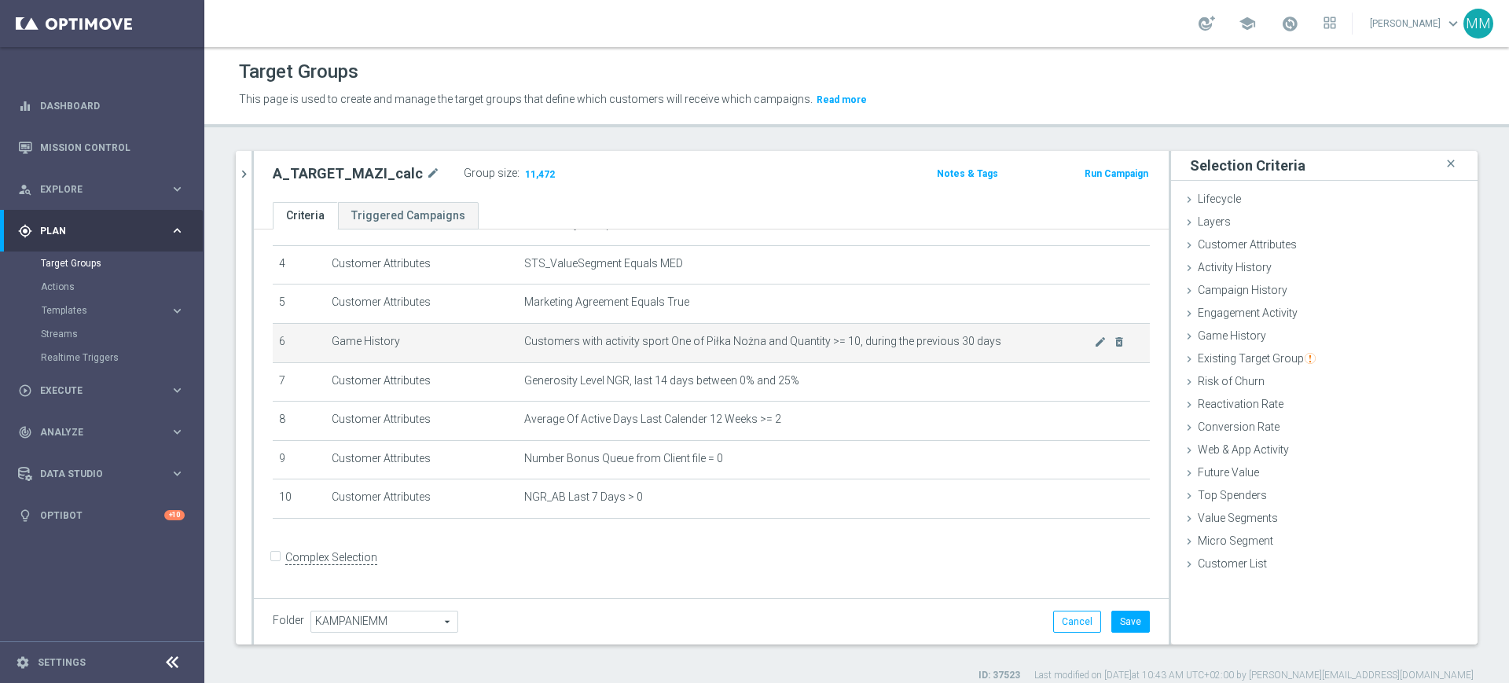
click at [846, 347] on span "Customers with activity sport One of Piłka Nożna and Quantity >= 10, during the…" at bounding box center [809, 341] width 570 height 13
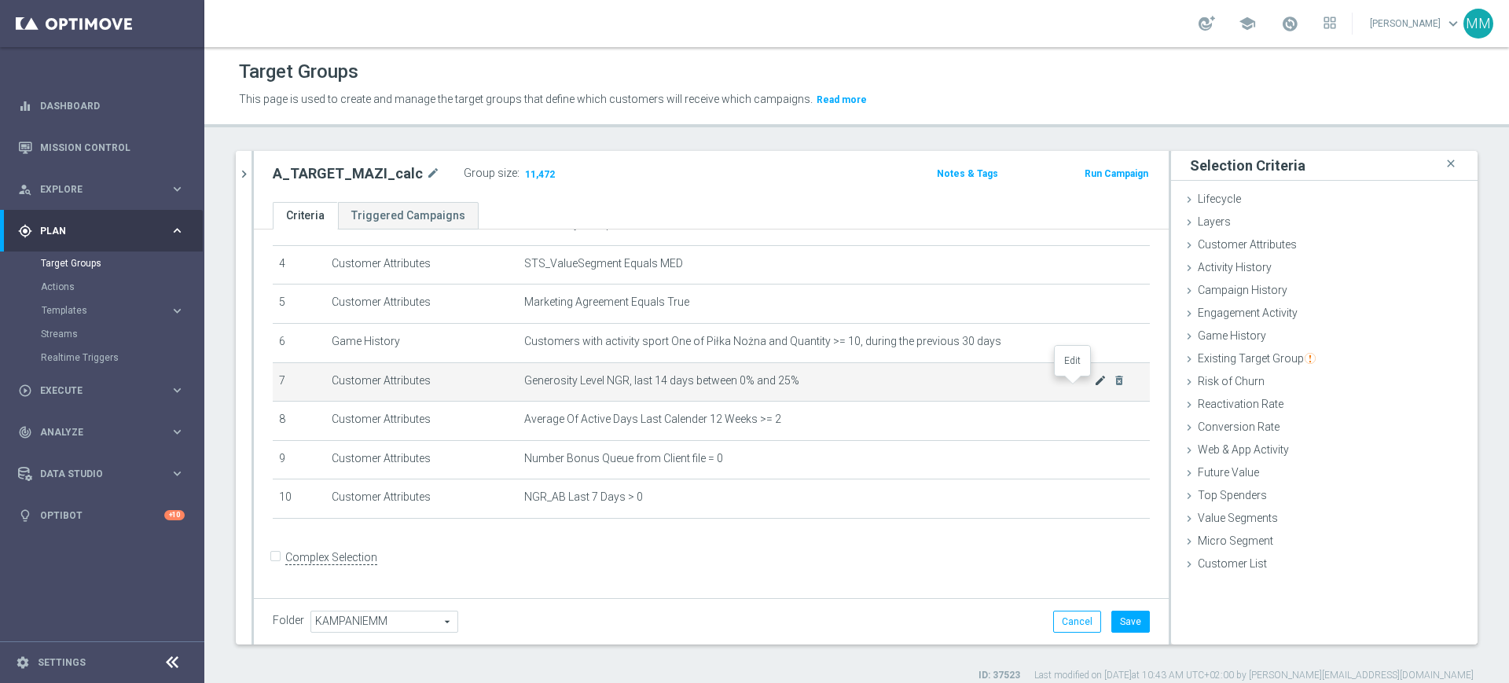
click at [1094, 386] on icon "mode_edit" at bounding box center [1100, 380] width 13 height 13
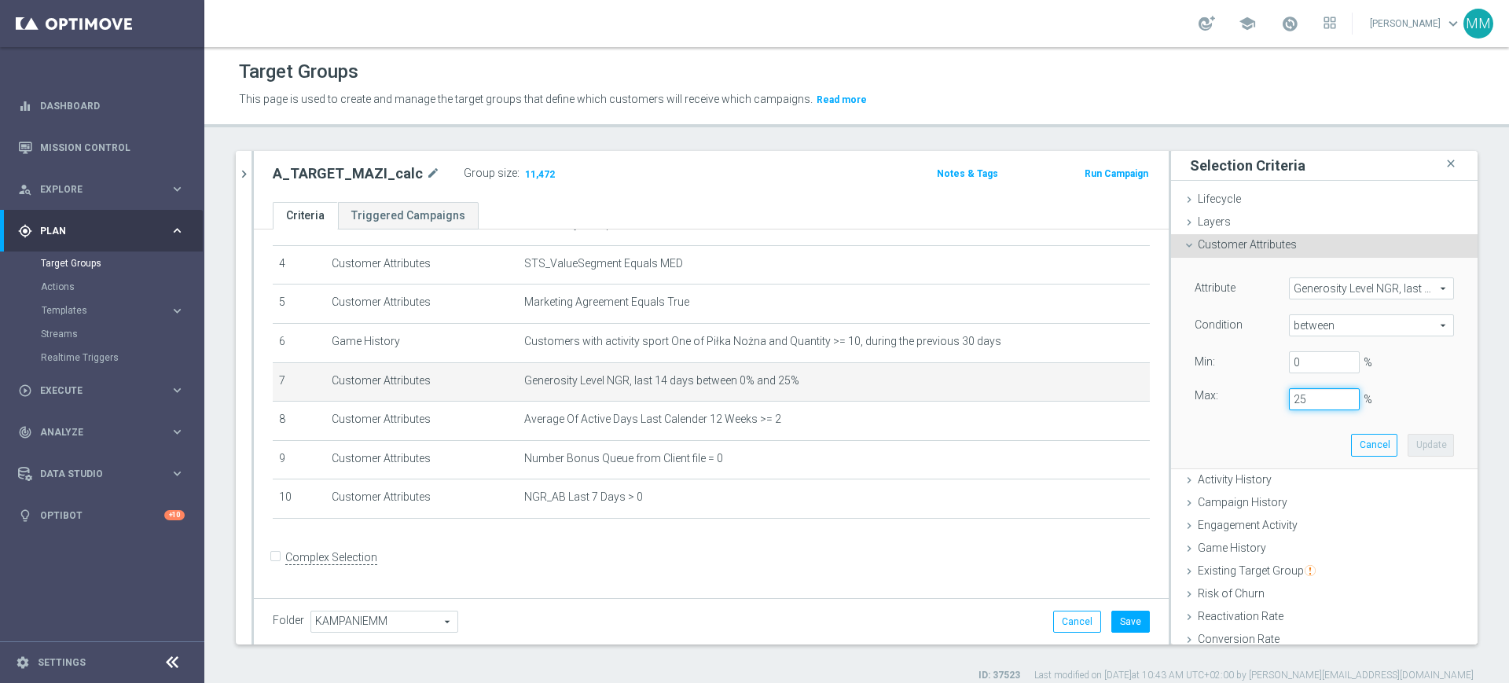
click at [1289, 405] on input "25" at bounding box center [1324, 399] width 71 height 22
click at [1410, 438] on button "Update" at bounding box center [1431, 445] width 46 height 22
type input "0.2"
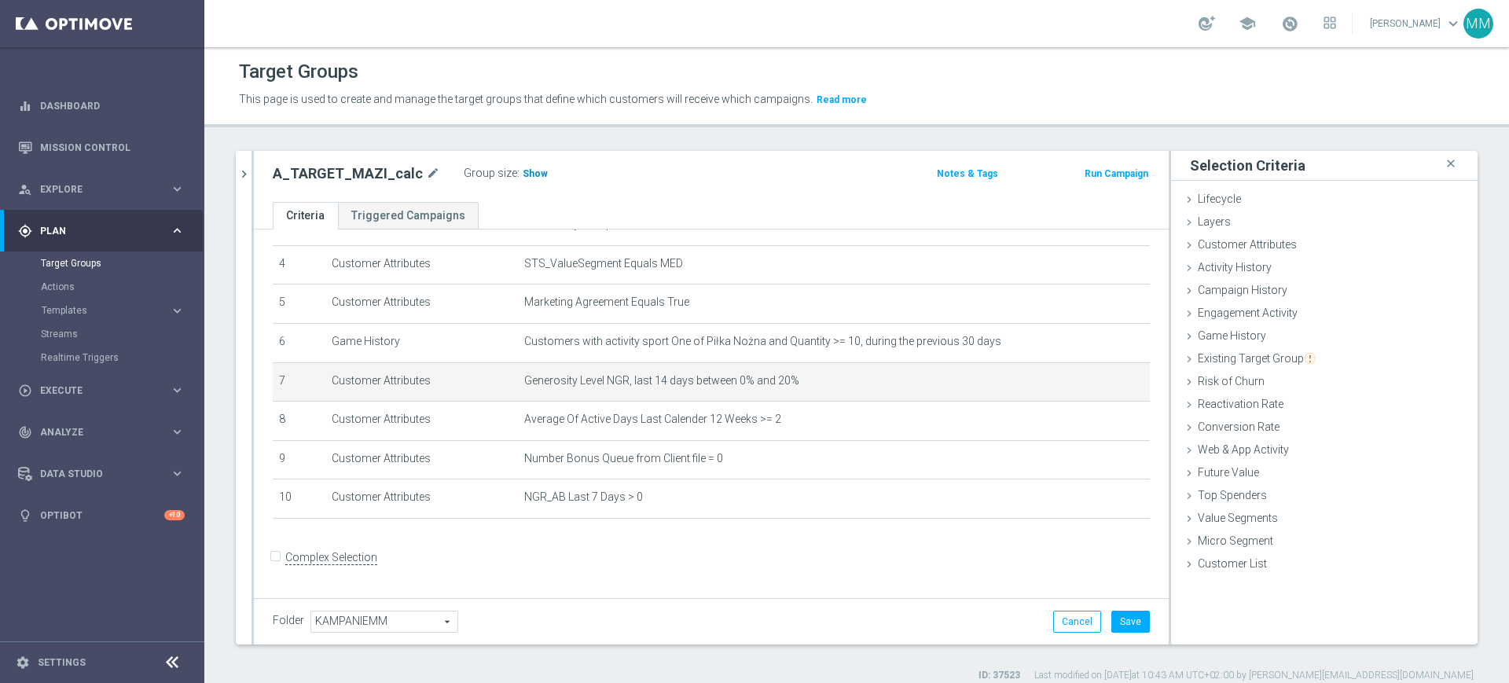
click at [523, 170] on span "Show" at bounding box center [535, 173] width 25 height 11
click at [716, 385] on span "Generosity Level NGR, last 14 days between 0% and 20%" at bounding box center [809, 380] width 570 height 13
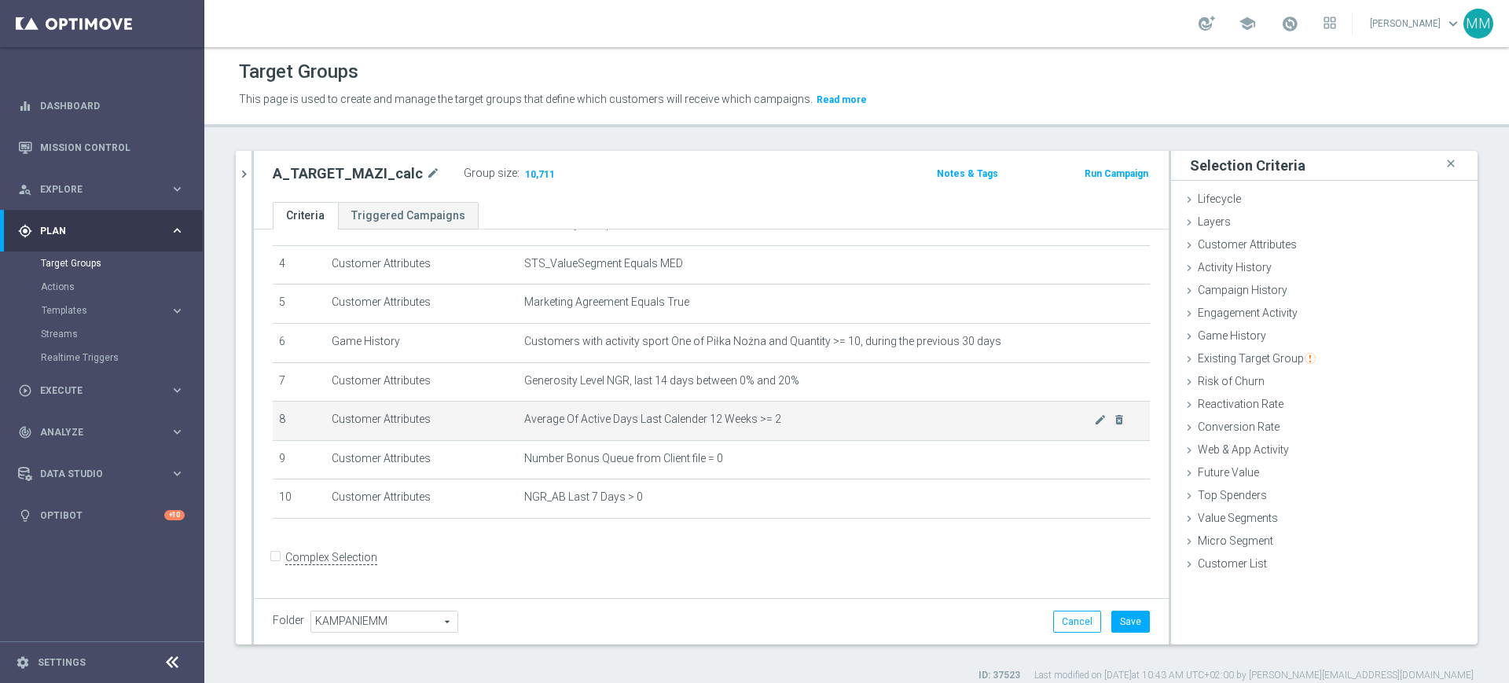
click at [719, 417] on span "Average Of Active Days Last Calender 12 Weeks >= 2" at bounding box center [809, 419] width 570 height 13
click at [916, 424] on span "Average Of Active Days Last Calender 12 Weeks >= 2" at bounding box center [809, 419] width 570 height 13
click at [1094, 422] on icon "mode_edit" at bounding box center [1100, 420] width 13 height 13
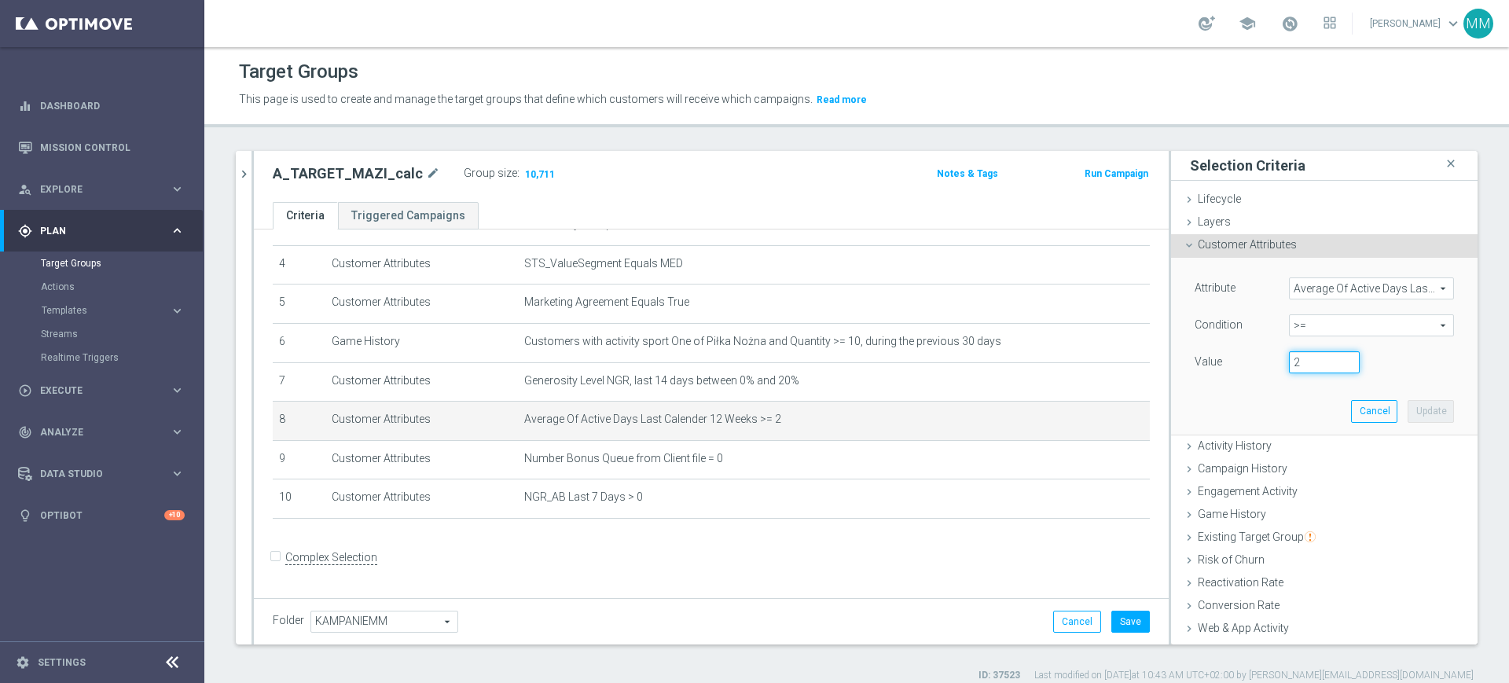
click at [1309, 355] on input "2" at bounding box center [1324, 362] width 71 height 22
type input "2.5"
click at [1409, 412] on button "Update" at bounding box center [1431, 411] width 46 height 22
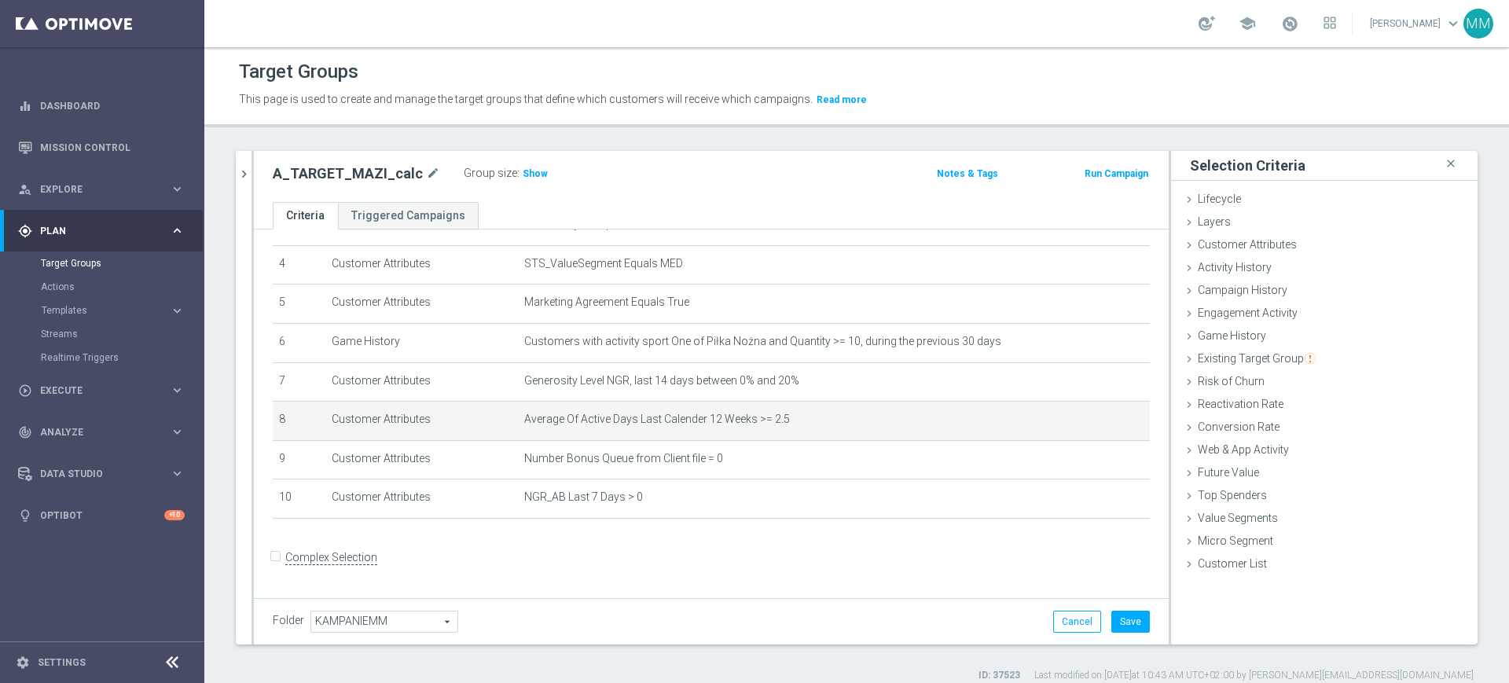
click at [539, 172] on div "Group size : Show" at bounding box center [542, 172] width 157 height 19
click at [527, 172] on span "Show" at bounding box center [535, 173] width 25 height 11
click at [735, 426] on span "Average Of Active Days Last Calender 12 Weeks >= 2.5" at bounding box center [809, 419] width 570 height 13
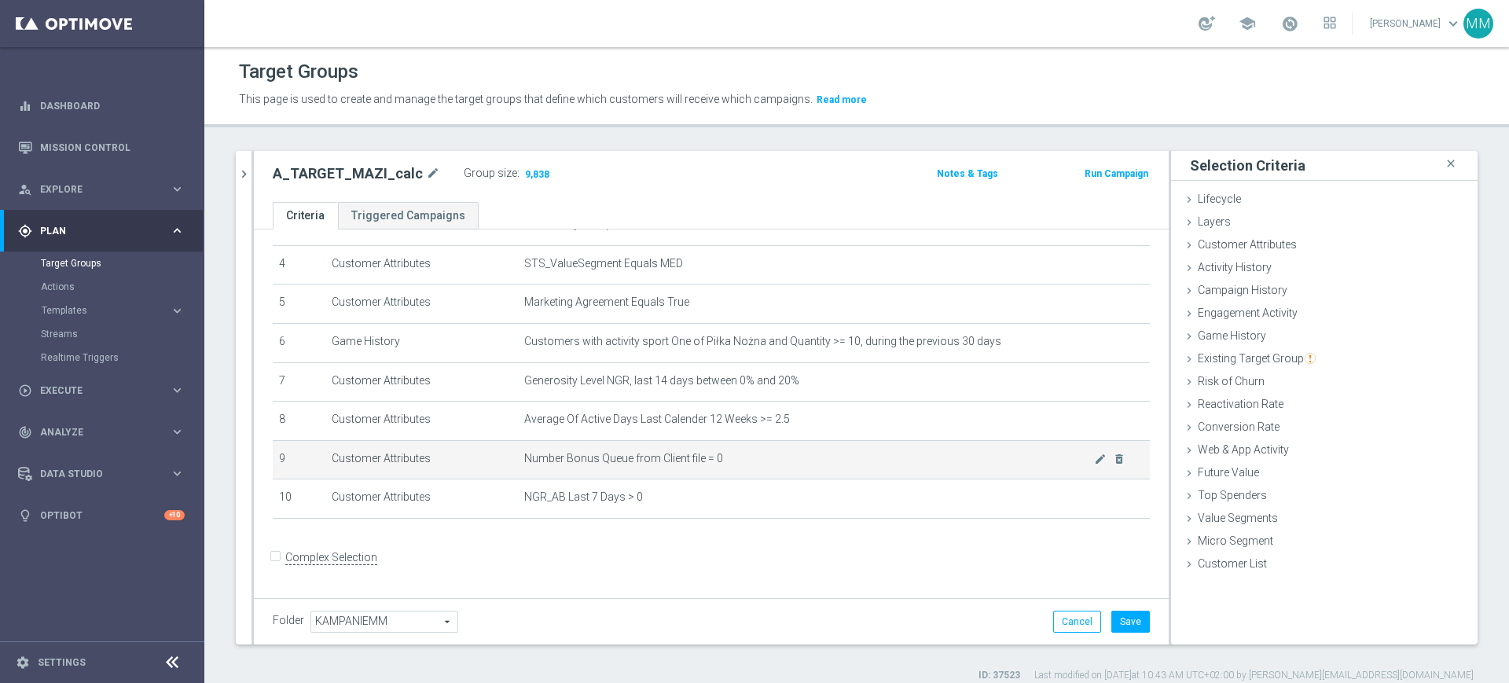
click at [733, 461] on span "Number Bonus Queue from Client file = 0" at bounding box center [809, 458] width 570 height 13
click at [735, 465] on span "Number Bonus Queue from Client file = 0" at bounding box center [809, 458] width 570 height 13
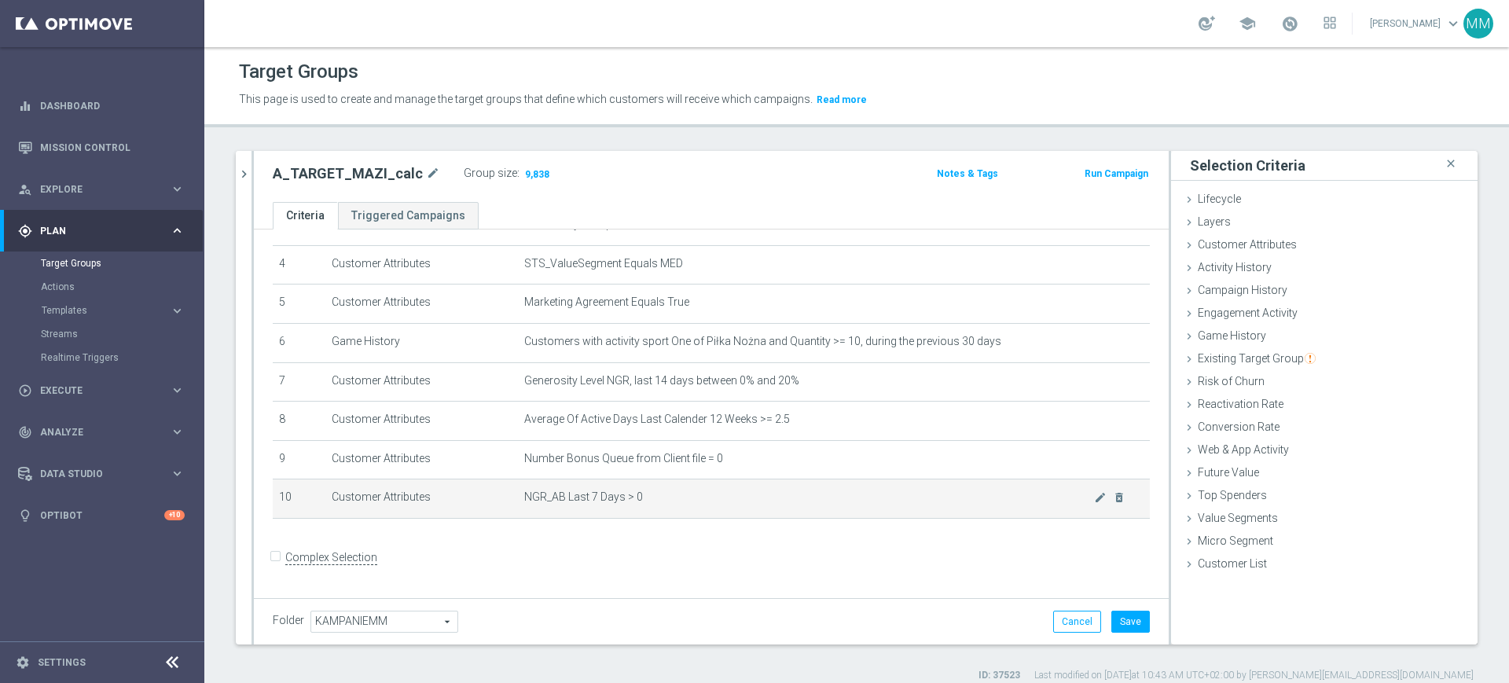
click at [723, 502] on span "NGR_AB Last 7 Days > 0" at bounding box center [809, 497] width 570 height 13
click at [1094, 501] on icon "mode_edit" at bounding box center [1100, 497] width 13 height 13
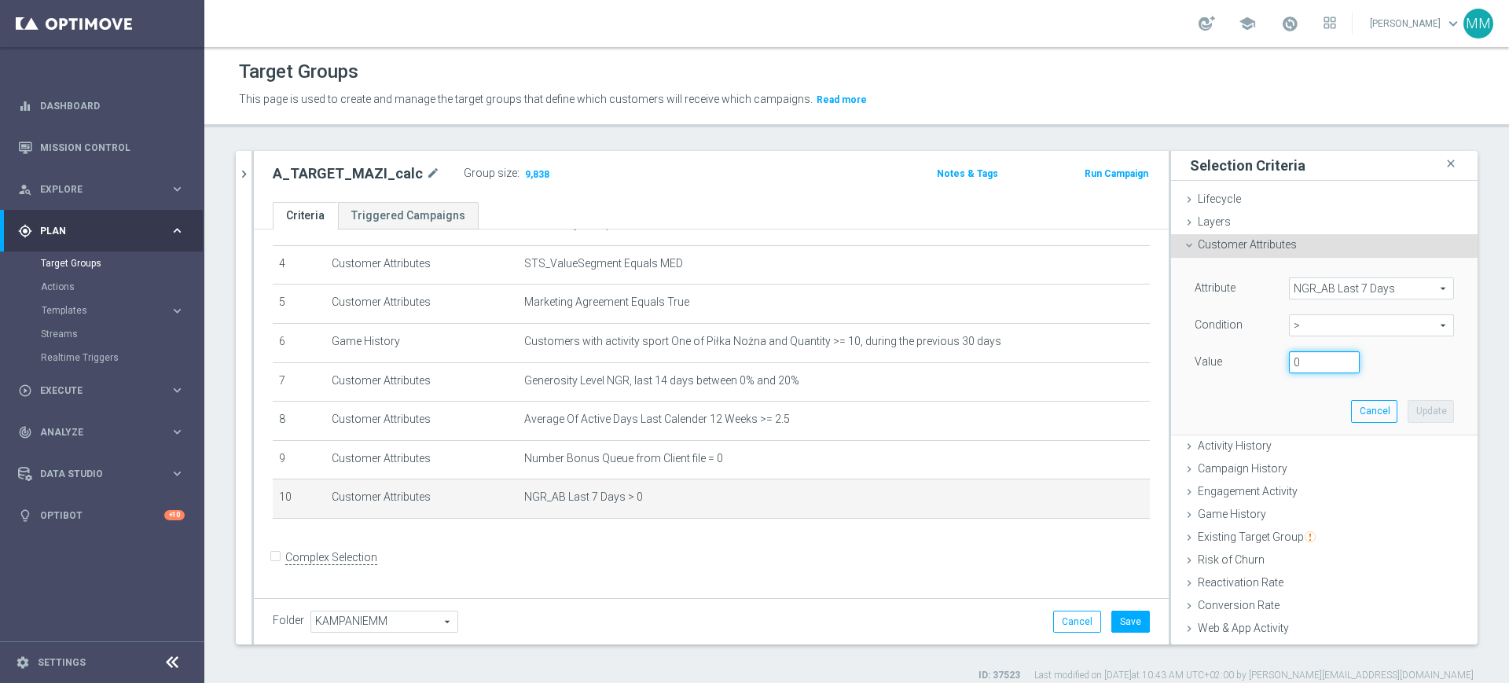
drag, startPoint x: 1278, startPoint y: 359, endPoint x: 1233, endPoint y: 355, distance: 45.0
click at [1245, 355] on div "Value 0" at bounding box center [1324, 363] width 283 height 25
type input "1"
type input "50"
click at [1408, 413] on button "Update" at bounding box center [1431, 411] width 46 height 22
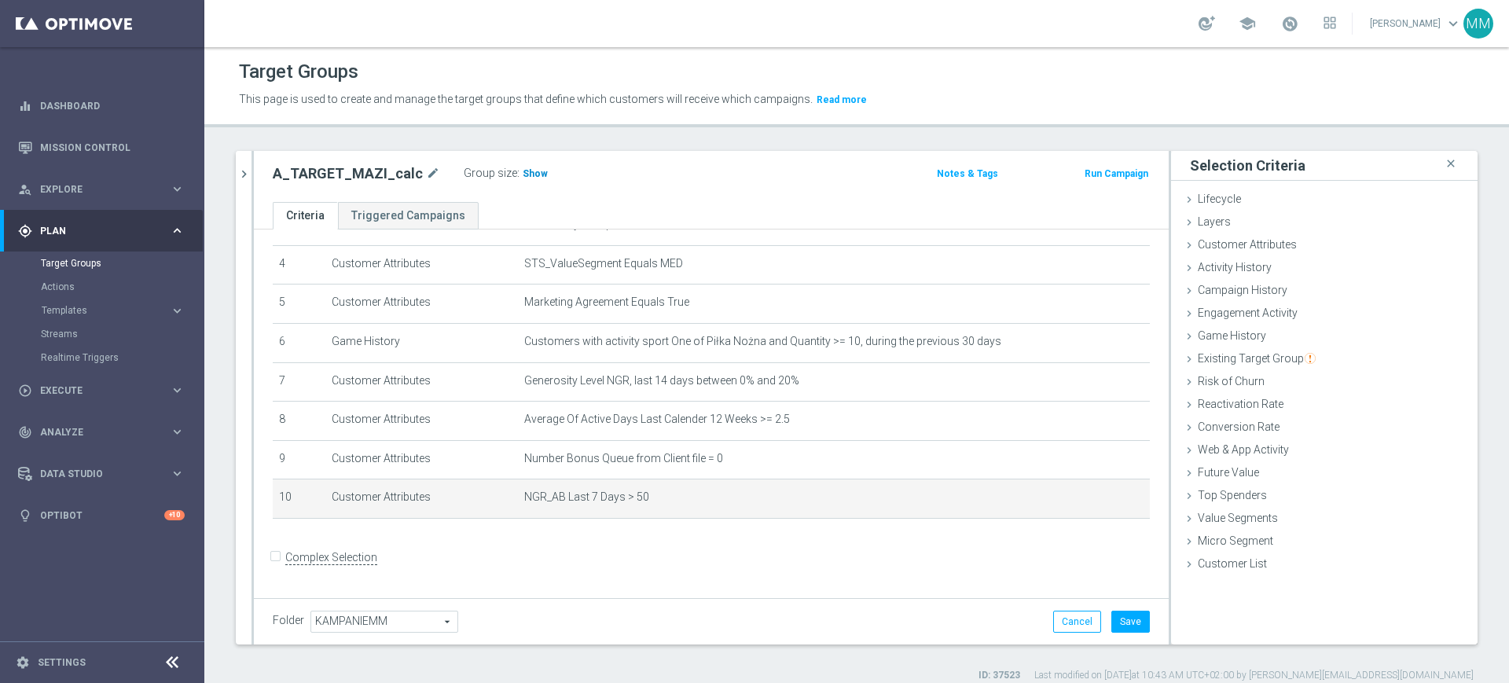
click at [521, 168] on h3 "Show" at bounding box center [535, 173] width 28 height 17
click at [1128, 618] on button "Save" at bounding box center [1131, 622] width 39 height 22
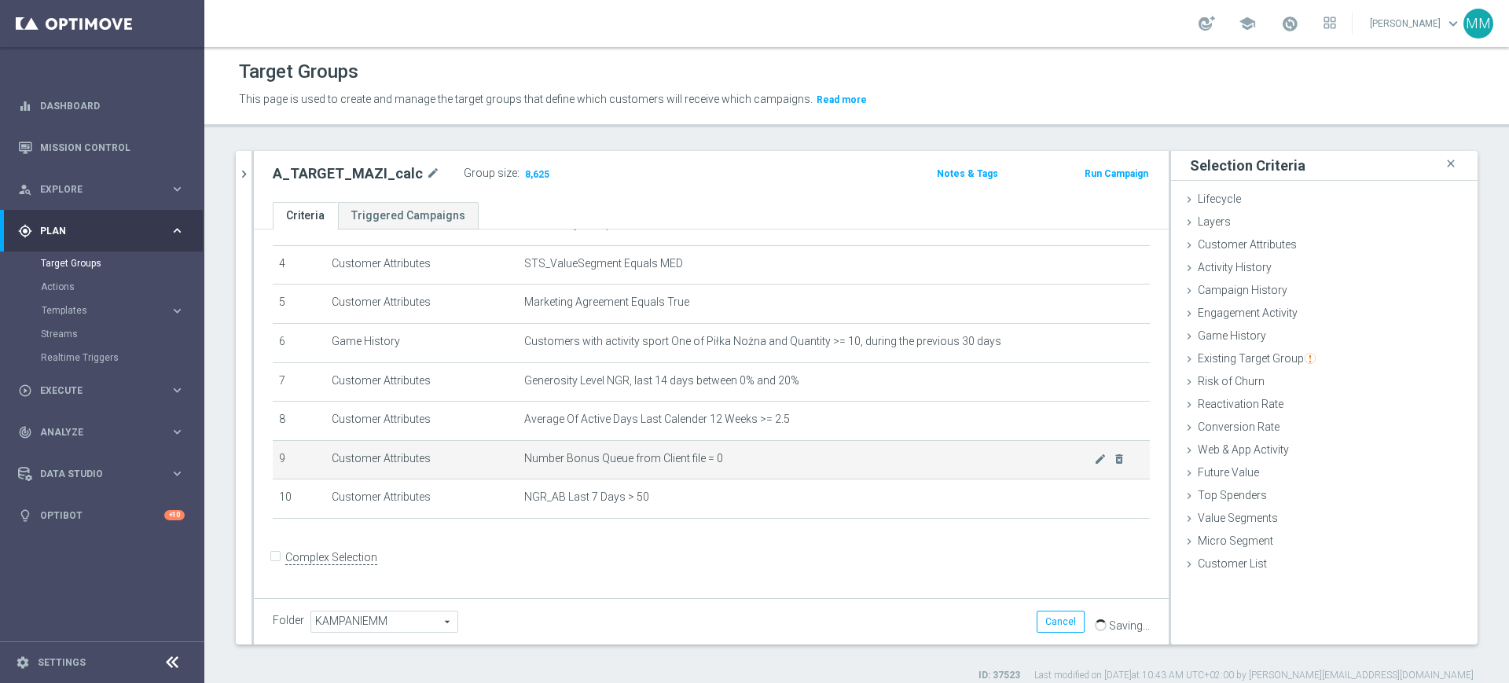
click at [690, 480] on td "Number Bonus Queue from Client file = 0 mode_edit delete_forever" at bounding box center [834, 459] width 632 height 39
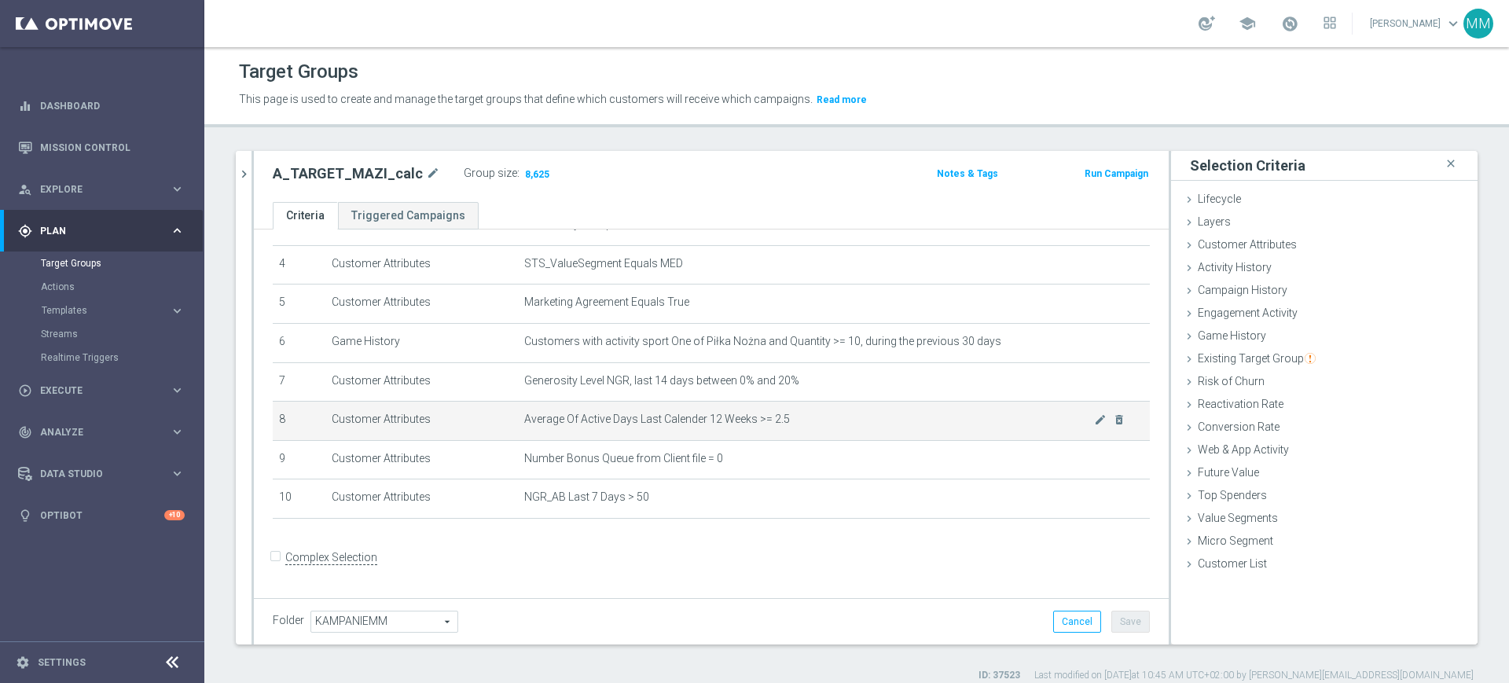
click at [717, 426] on span "Average Of Active Days Last Calender 12 Weeks >= 2.5" at bounding box center [809, 419] width 570 height 13
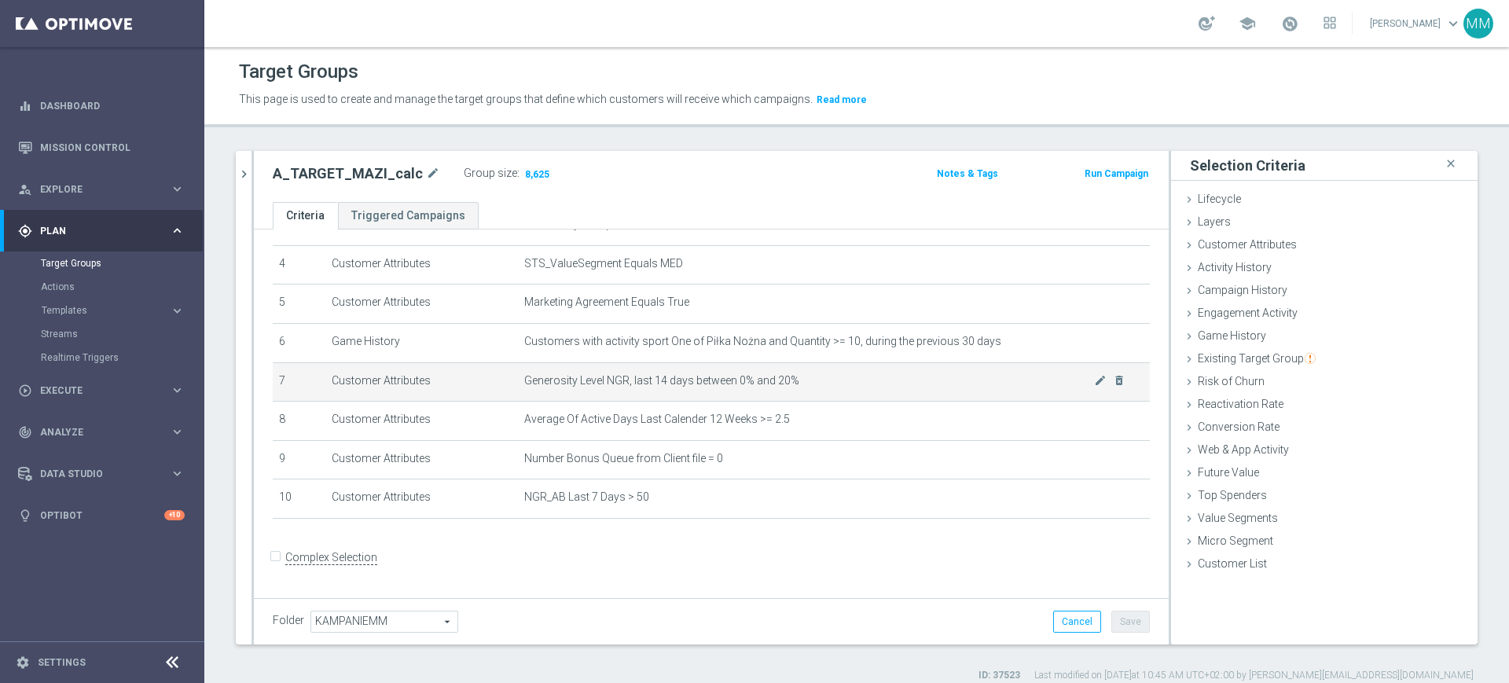
click at [816, 391] on td "Generosity Level NGR, last 14 days between 0% and 20% mode_edit delete_forever" at bounding box center [834, 381] width 632 height 39
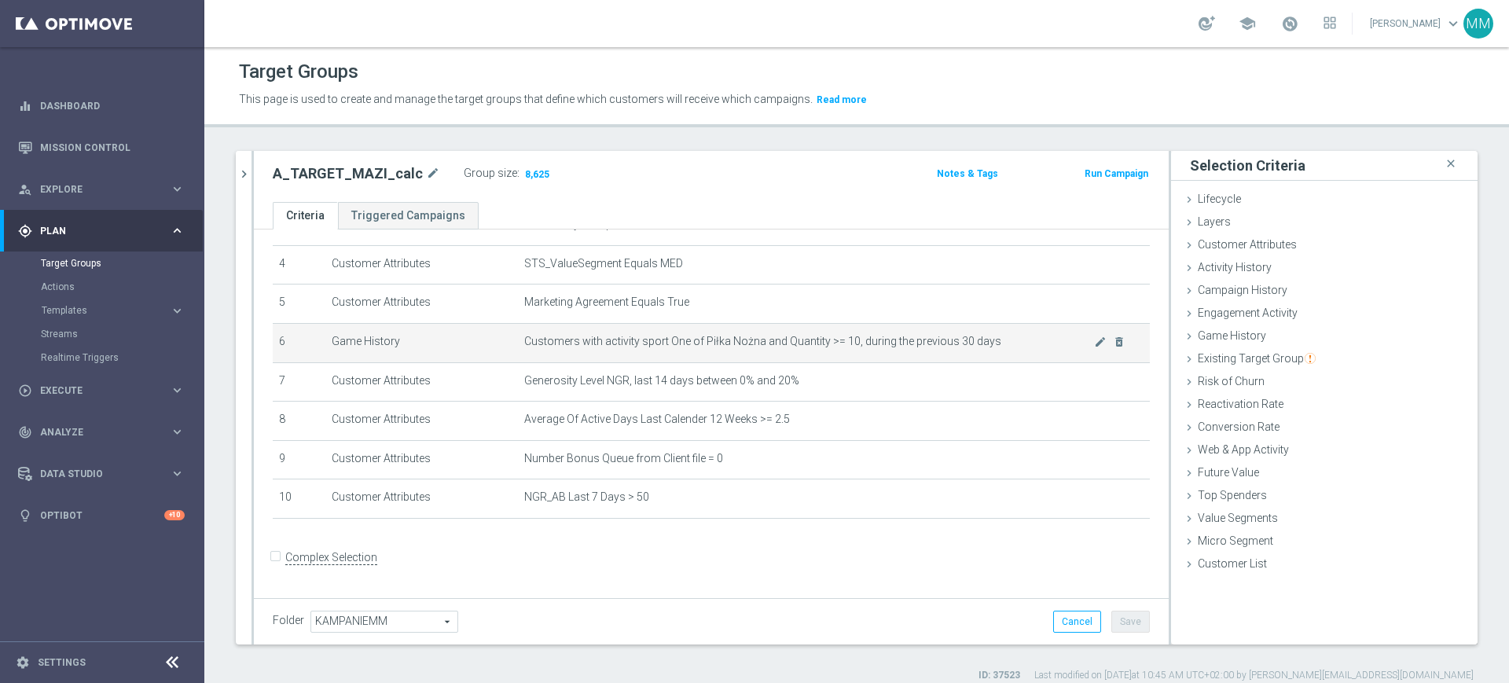
click at [759, 348] on span "Customers with activity sport One of Piłka Nożna and Quantity >= 10, during the…" at bounding box center [809, 341] width 570 height 13
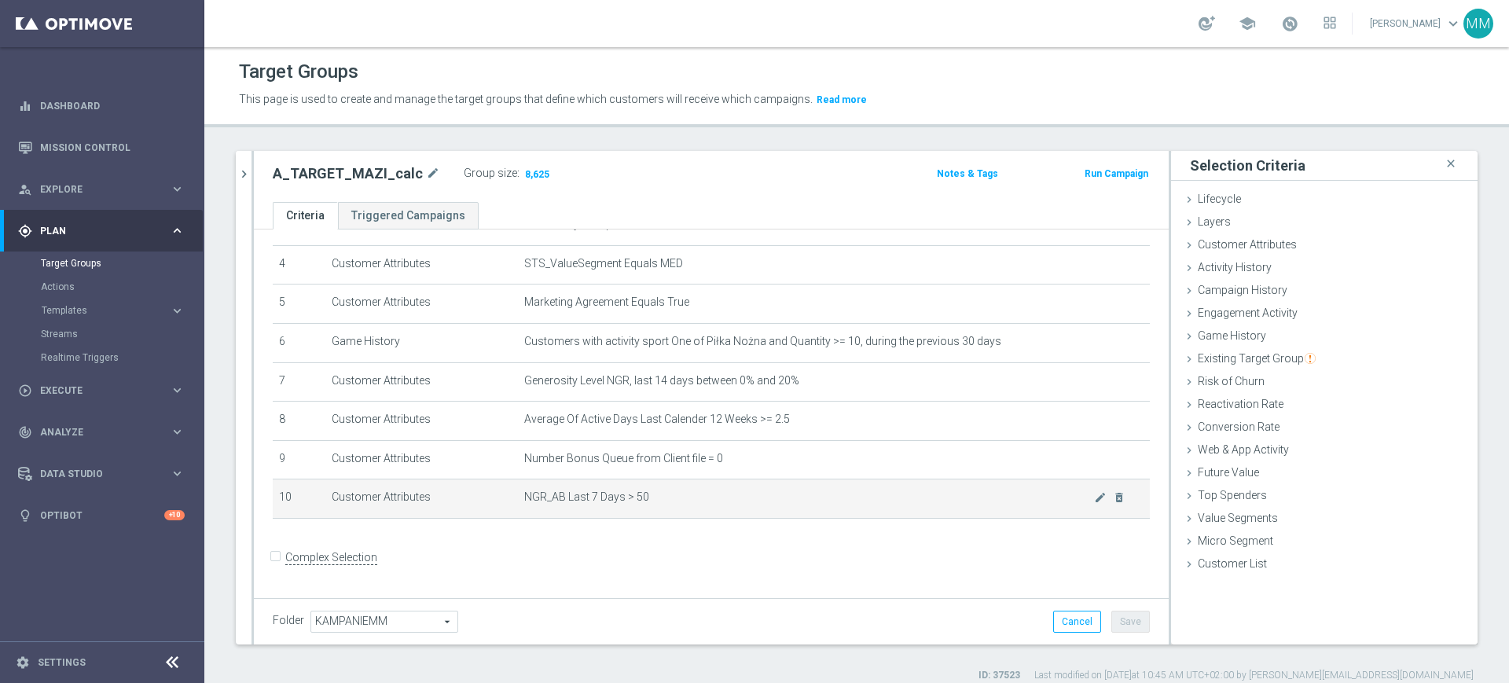
click at [604, 495] on td "NGR_AB Last 7 Days > 50 mode_edit delete_forever" at bounding box center [834, 499] width 632 height 39
click at [685, 494] on td "NGR_AB Last 7 Days > 50 mode_edit delete_forever" at bounding box center [834, 499] width 632 height 39
click at [1094, 503] on icon "mode_edit" at bounding box center [1100, 497] width 13 height 13
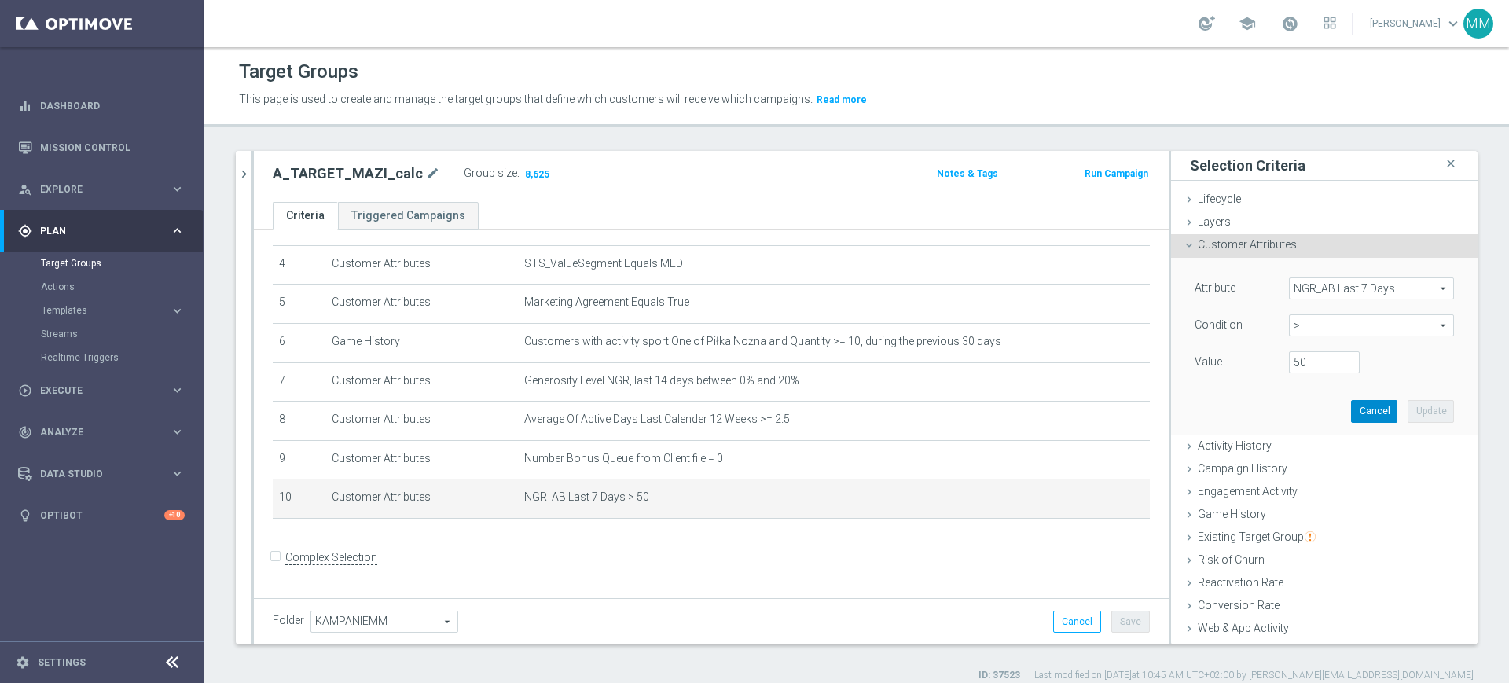
click at [1351, 410] on button "Cancel" at bounding box center [1374, 411] width 46 height 22
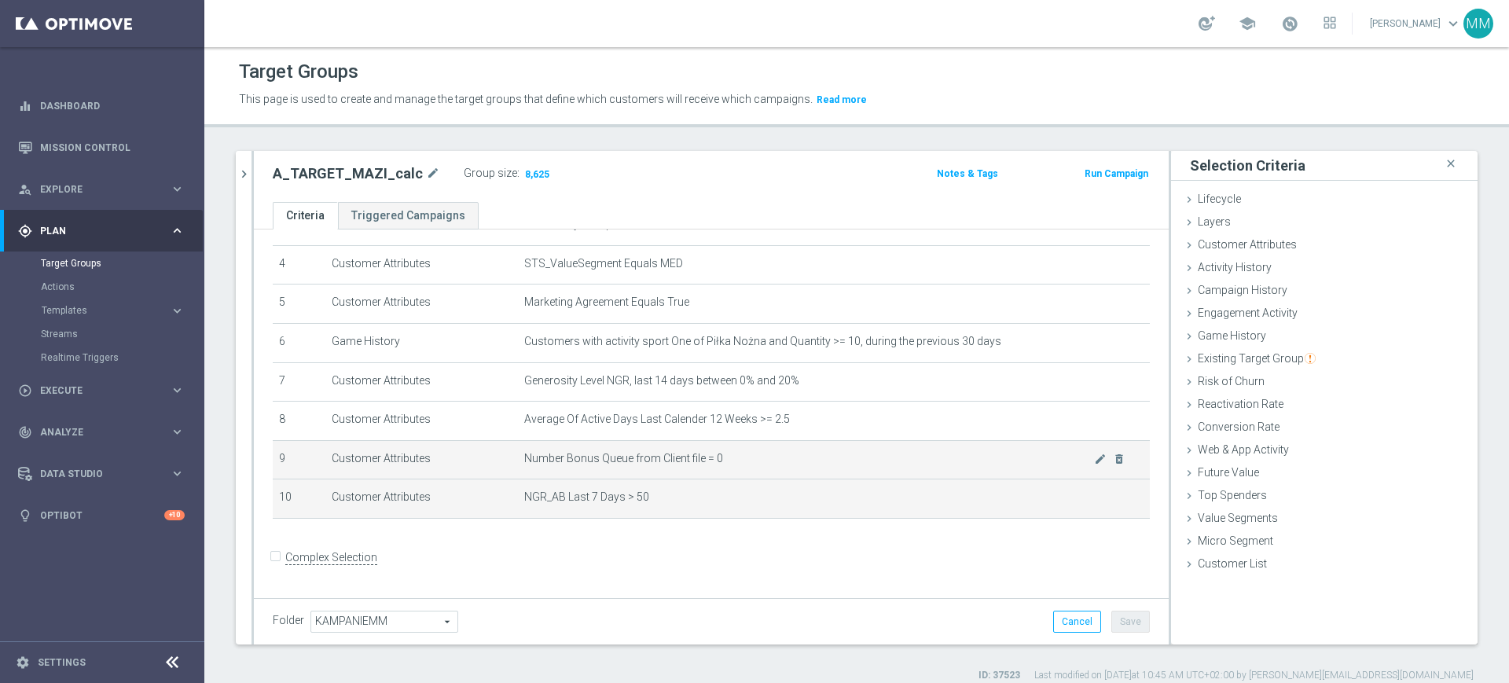
click at [595, 460] on span "Number Bonus Queue from Client file = 0" at bounding box center [809, 458] width 570 height 13
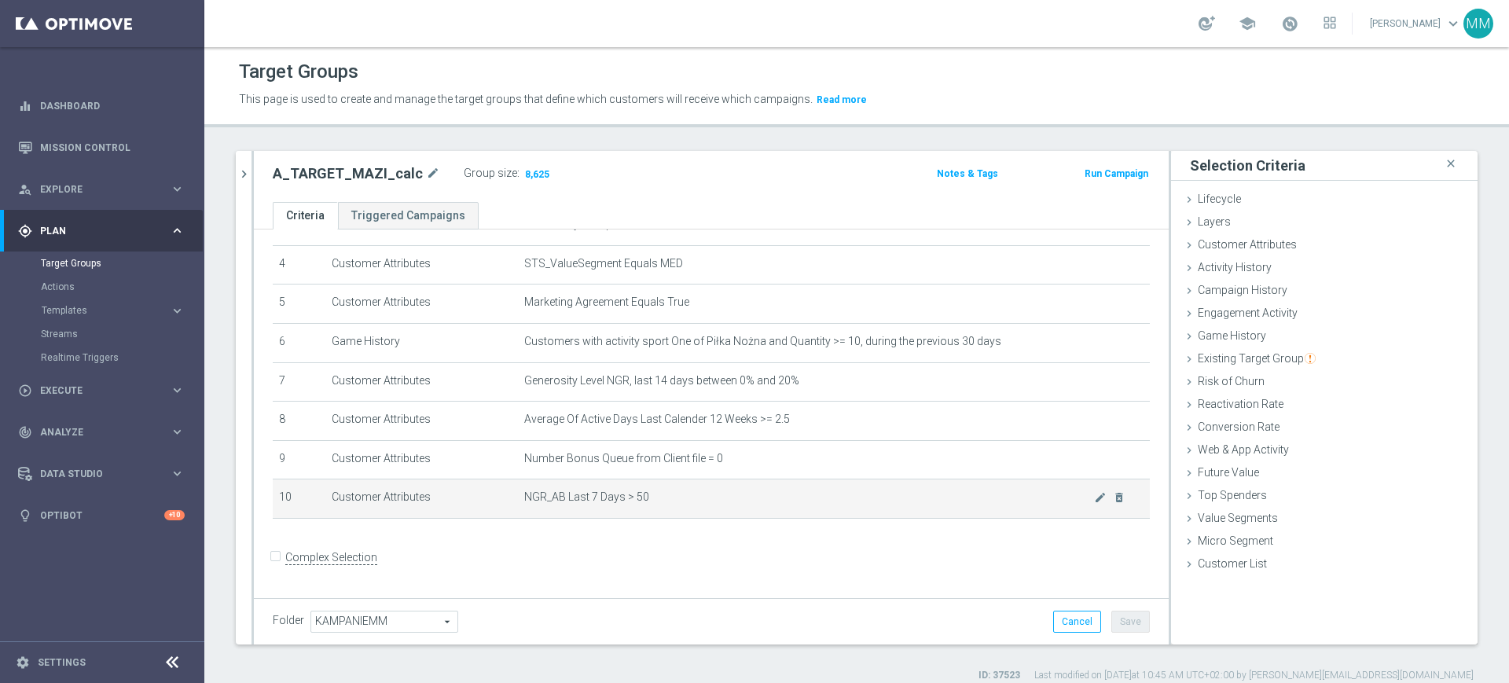
click at [649, 492] on td "NGR_AB Last 7 Days > 50 mode_edit delete_forever" at bounding box center [834, 499] width 632 height 39
click at [649, 493] on td "NGR_AB Last 7 Days > 50 mode_edit delete_forever" at bounding box center [834, 499] width 632 height 39
click at [1094, 503] on icon "mode_edit" at bounding box center [1100, 497] width 13 height 13
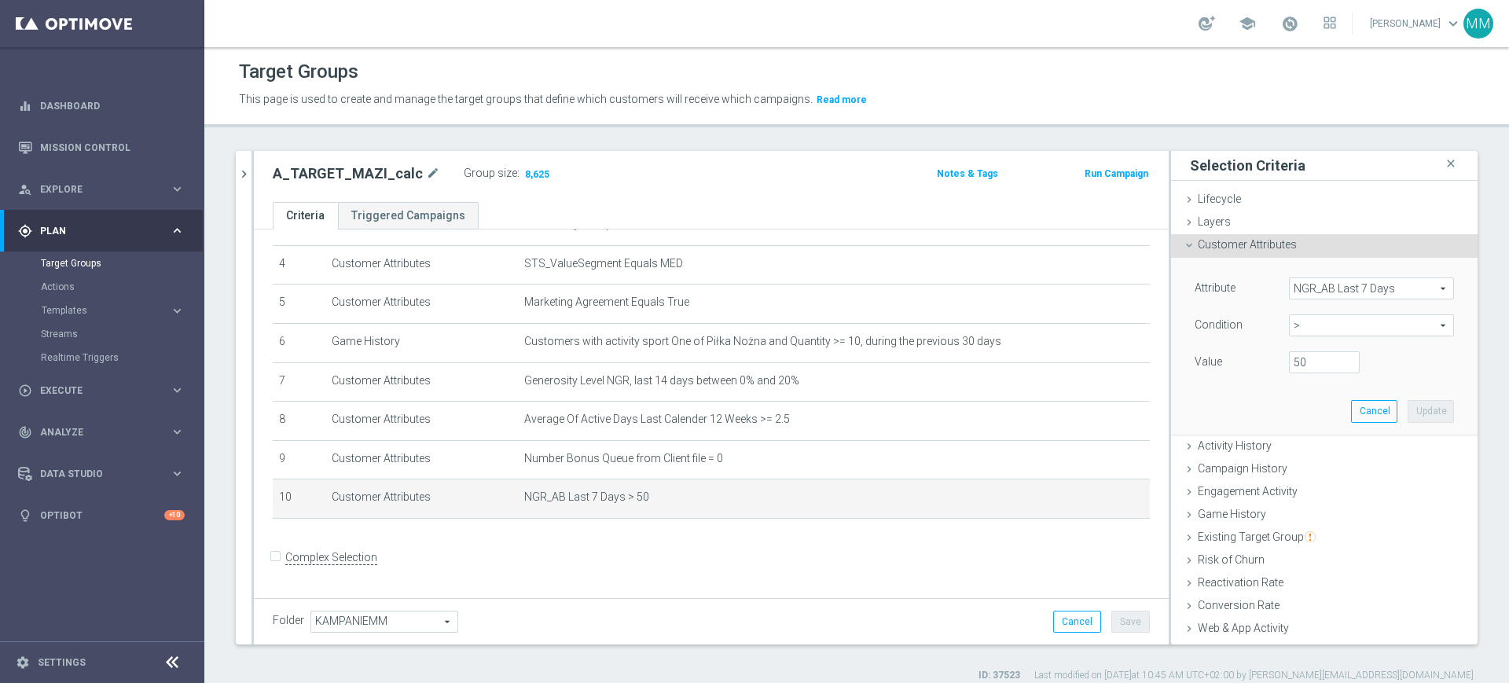
click at [1302, 329] on span ">" at bounding box center [1372, 325] width 164 height 20
click at [1304, 447] on span ">=" at bounding box center [1371, 451] width 149 height 13
type input ">="
click at [1307, 365] on input "number" at bounding box center [1324, 362] width 71 height 22
type input "4"
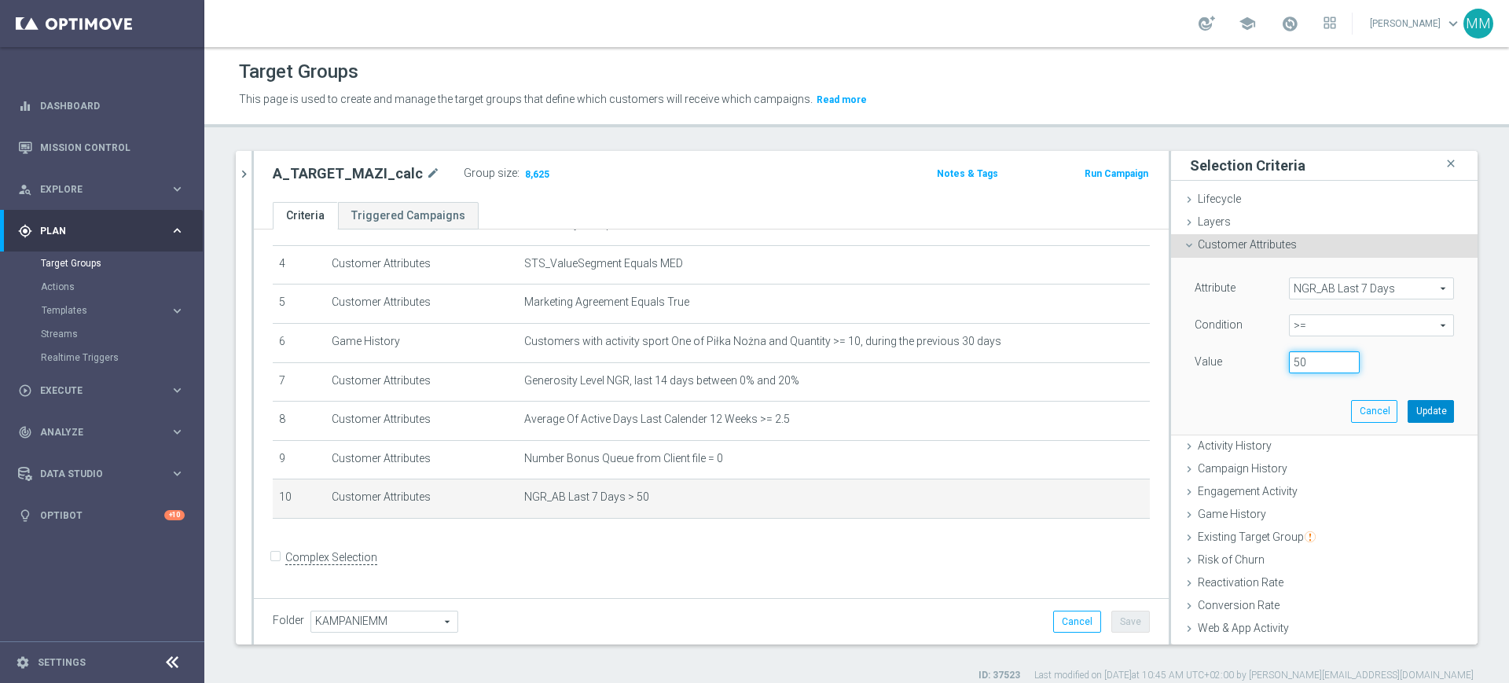
type input "50"
click at [1408, 415] on button "Update" at bounding box center [1431, 411] width 46 height 22
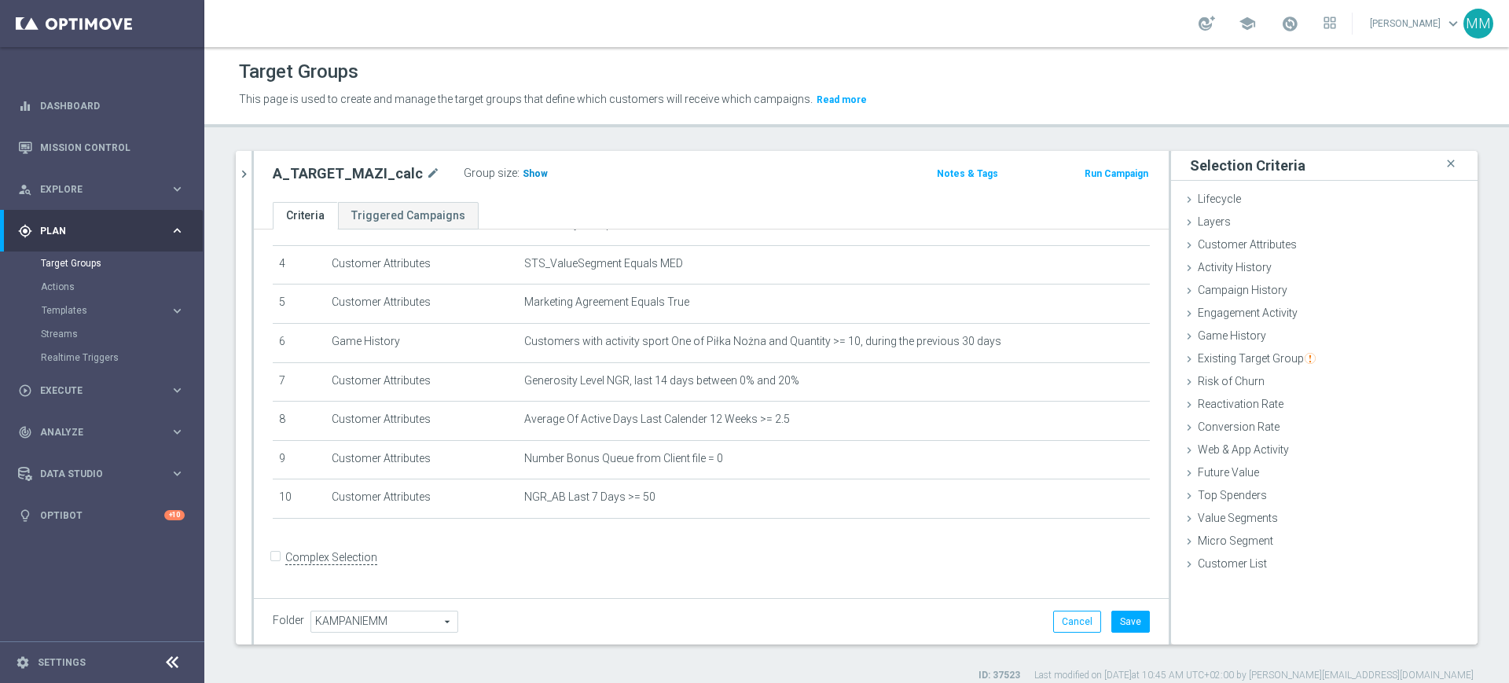
click at [523, 172] on span "Show" at bounding box center [535, 173] width 25 height 11
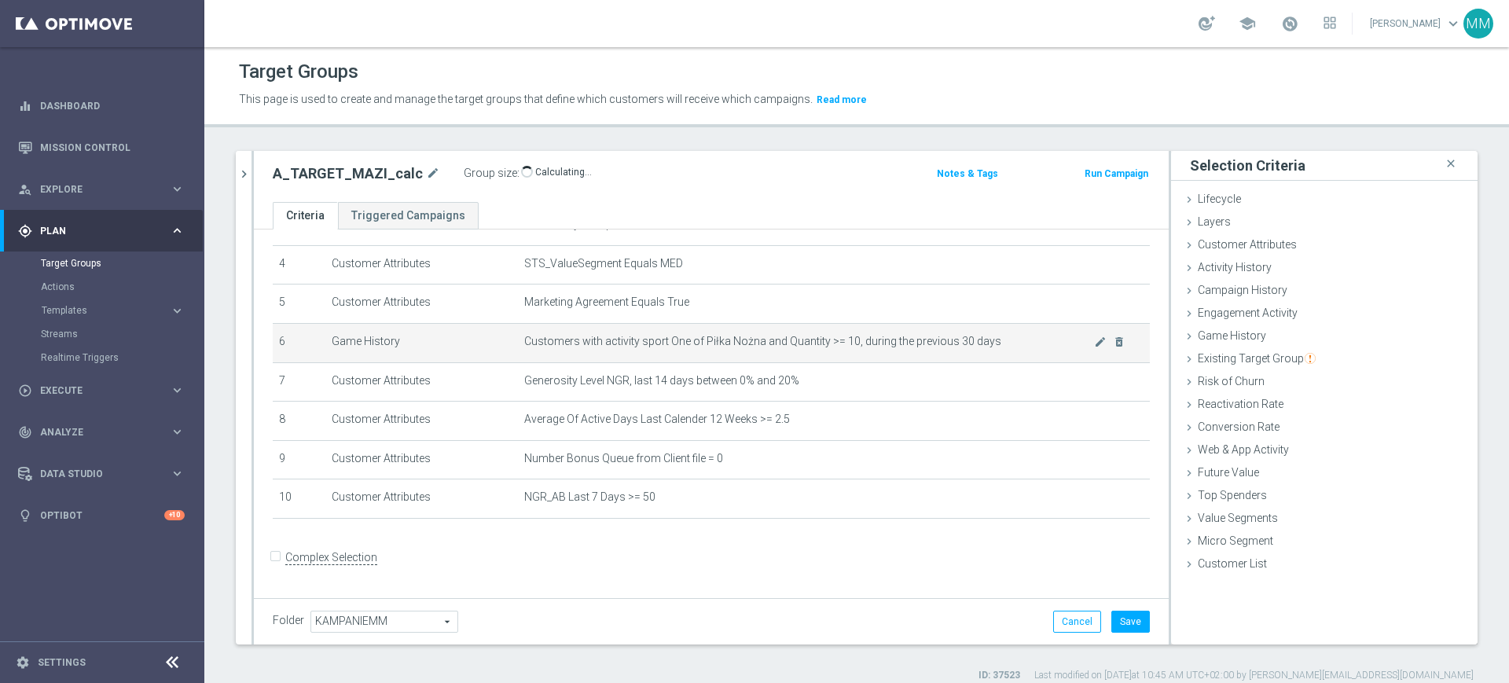
click at [784, 361] on td "Customers with activity sport One of Piłka Nożna and Quantity >= 10, during the…" at bounding box center [834, 342] width 632 height 39
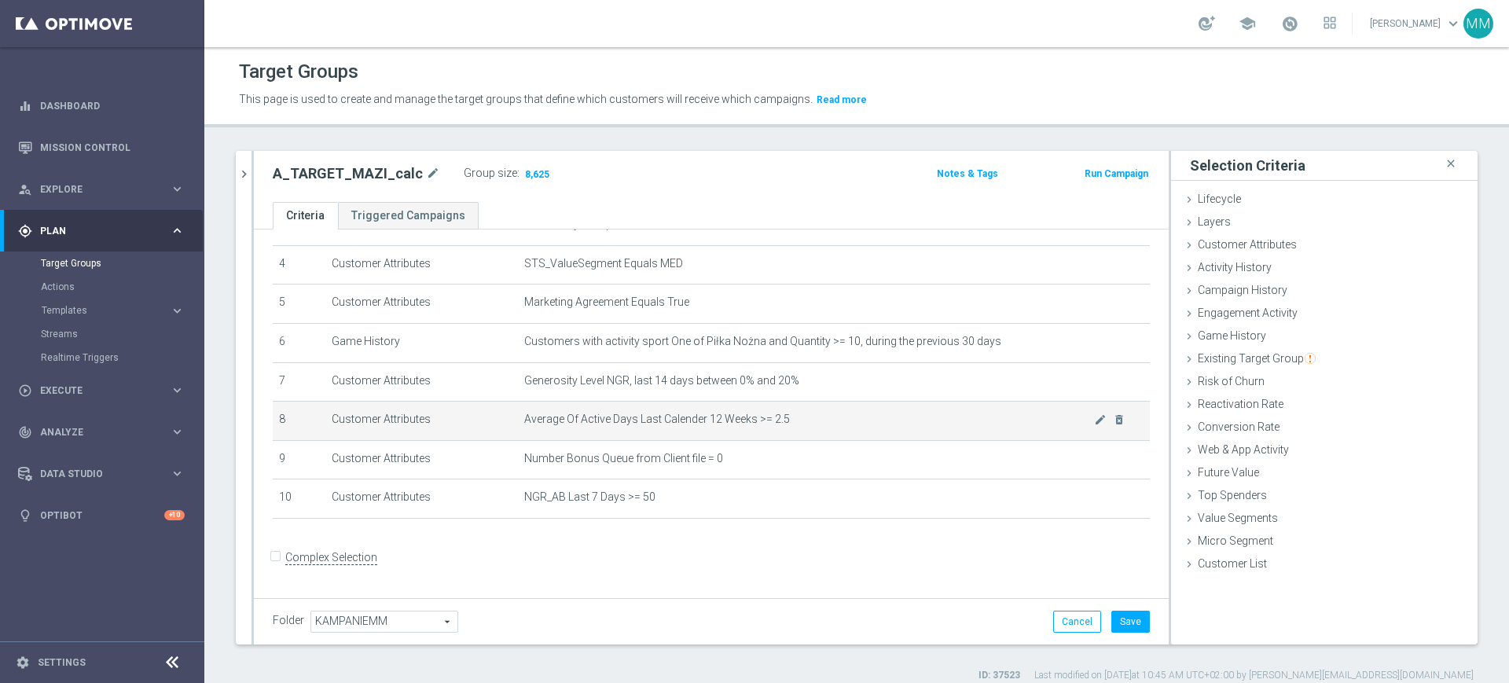
click at [707, 410] on td "Average Of Active Days Last Calender 12 Weeks >= 2.5 mode_edit delete_forever" at bounding box center [834, 421] width 632 height 39
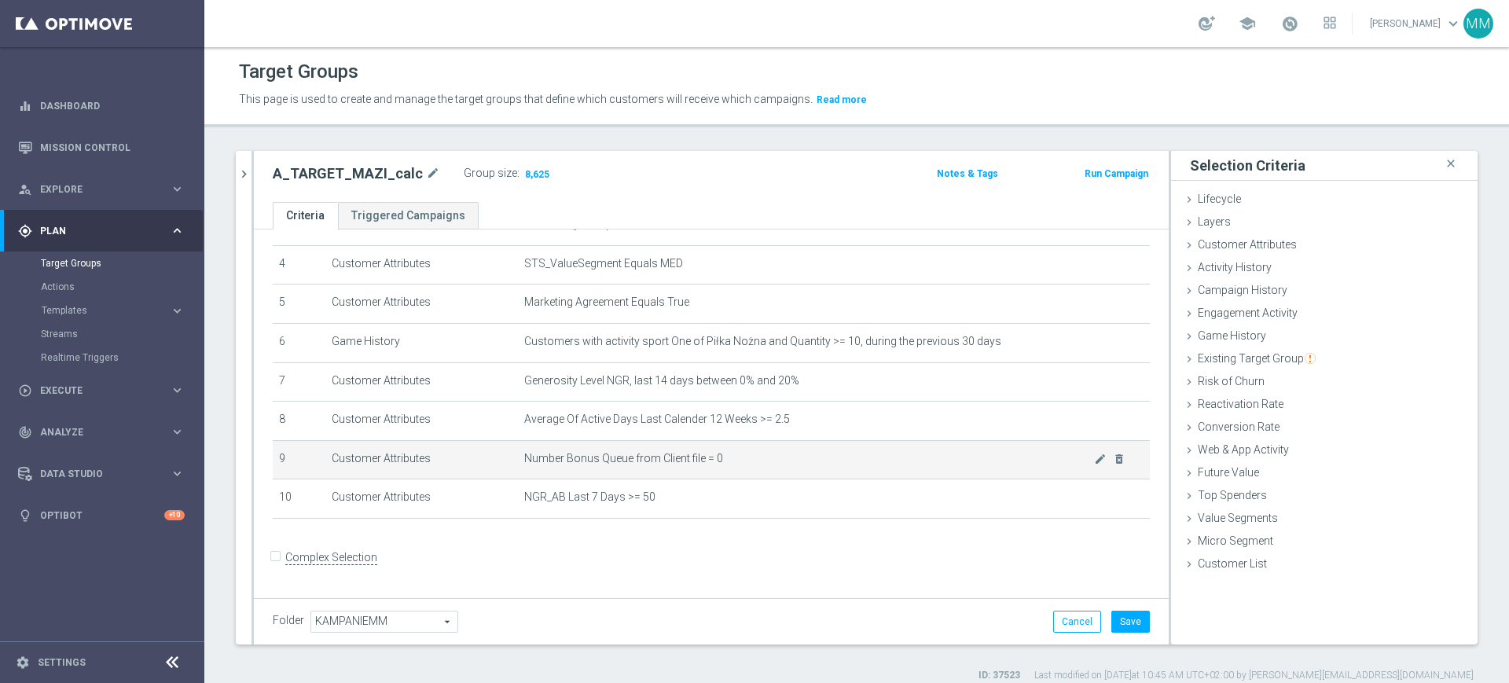
click at [797, 461] on span "Number Bonus Queue from Client file = 0" at bounding box center [809, 458] width 570 height 13
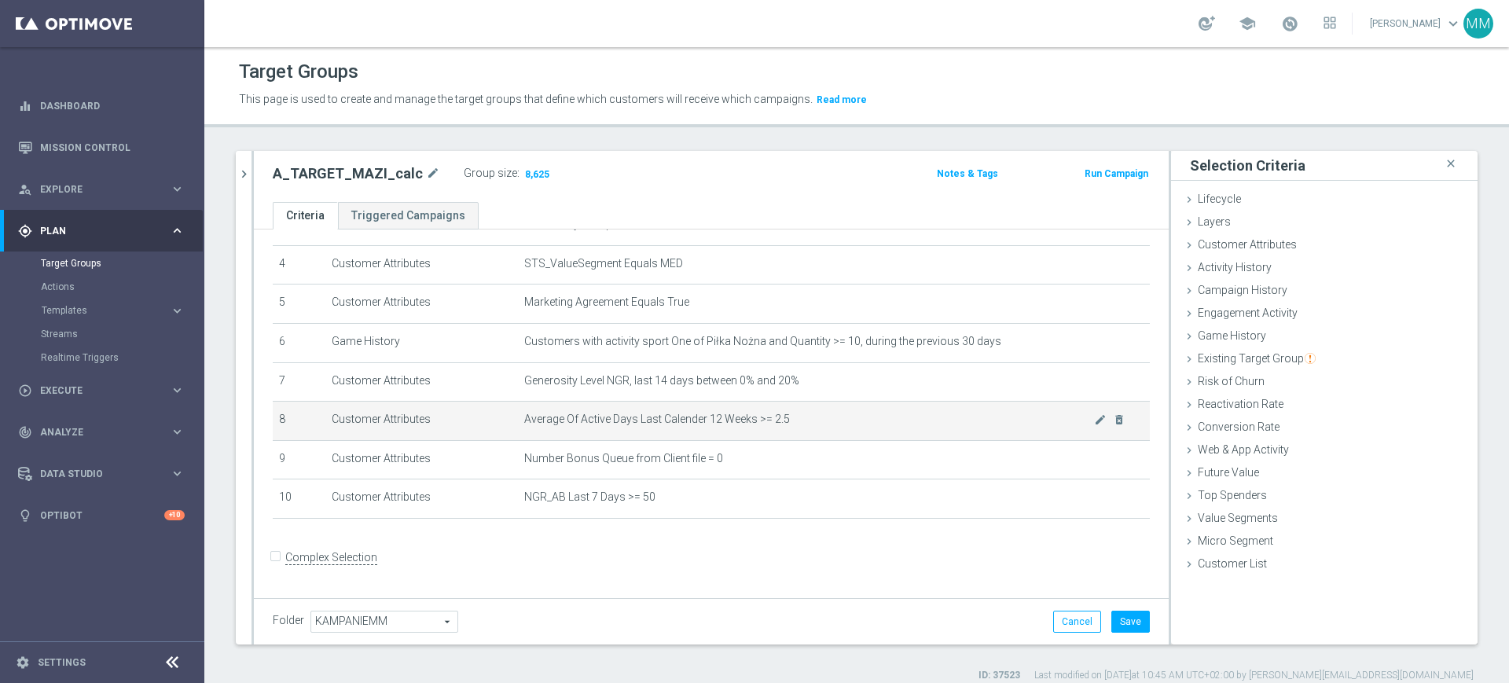
click at [799, 416] on td "Average Of Active Days Last Calender 12 Weeks >= 2.5 mode_edit delete_forever" at bounding box center [834, 421] width 632 height 39
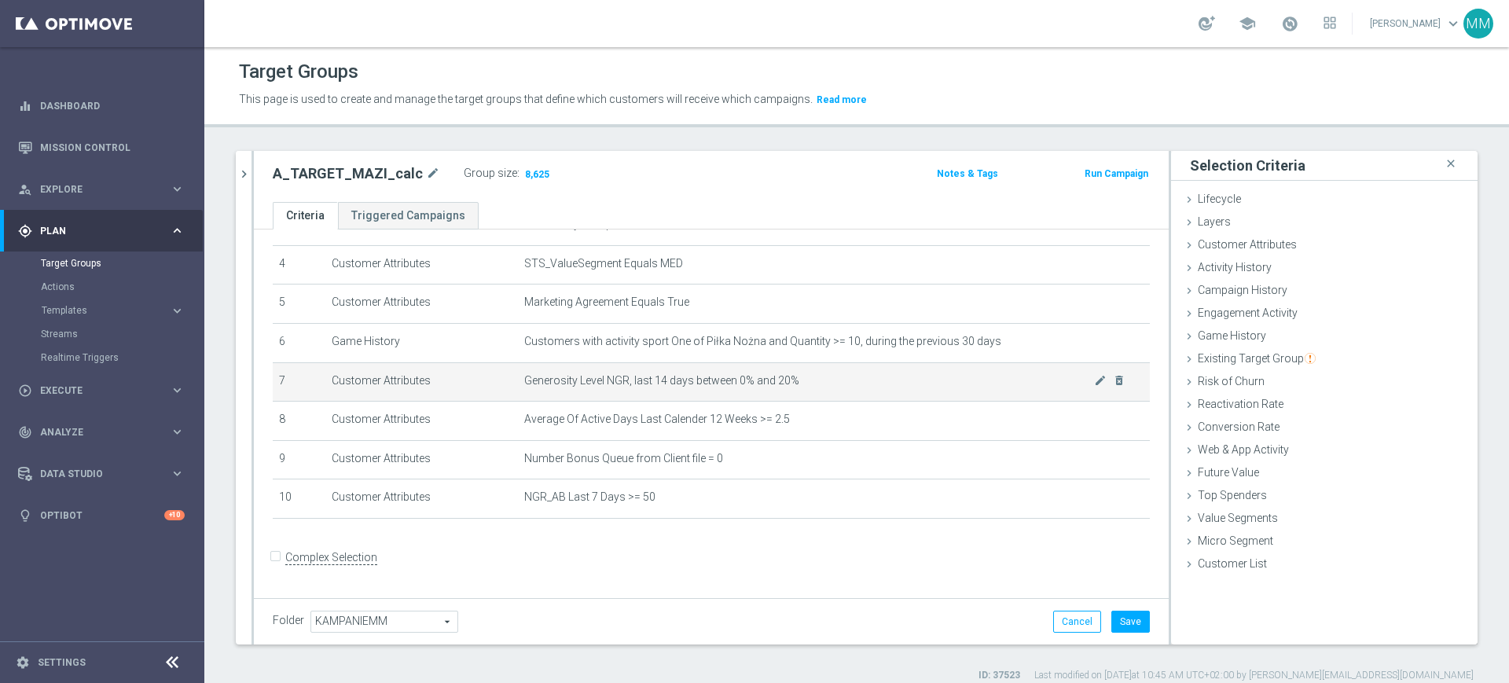
click at [745, 386] on span "Generosity Level NGR, last 14 days between 0% and 20%" at bounding box center [809, 380] width 570 height 13
click at [747, 386] on span "Generosity Level NGR, last 14 days between 0% and 20%" at bounding box center [809, 380] width 570 height 13
click at [801, 384] on span "Generosity Level NGR, last 14 days between 0% and 20%" at bounding box center [809, 380] width 570 height 13
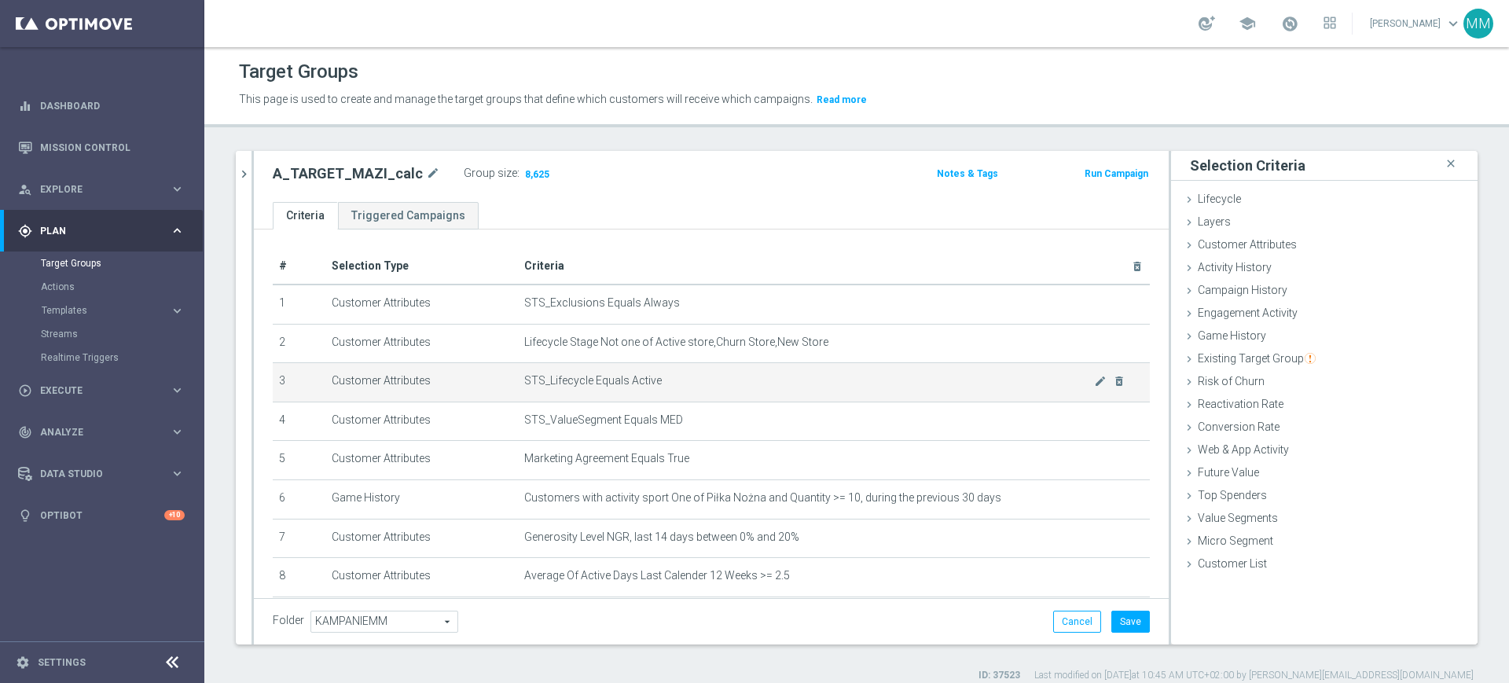
scroll to position [98, 0]
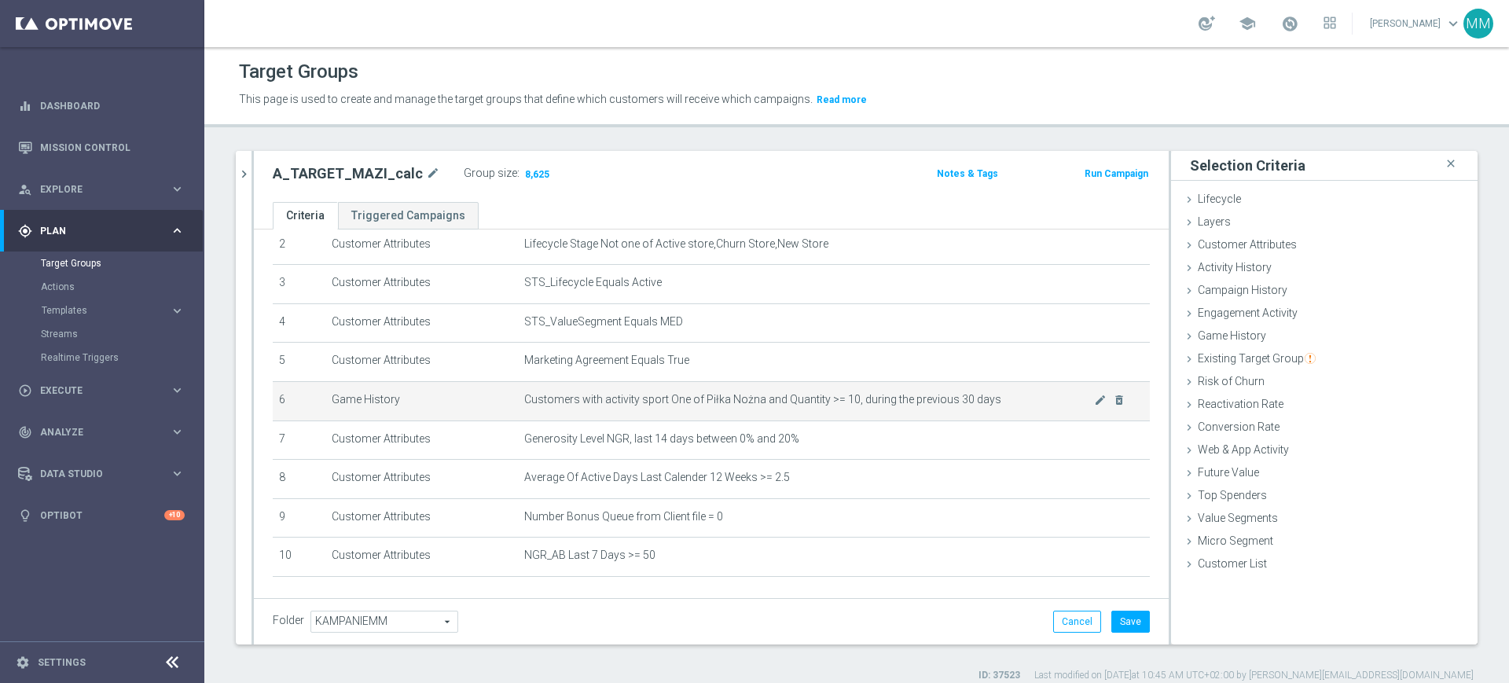
click at [796, 396] on span "Customers with activity sport One of Piłka Nożna and Quantity >= 10, during the…" at bounding box center [809, 399] width 570 height 13
click at [739, 421] on td "Customers with activity sport One of Piłka Nożna and Quantity >= 10, during the…" at bounding box center [834, 400] width 632 height 39
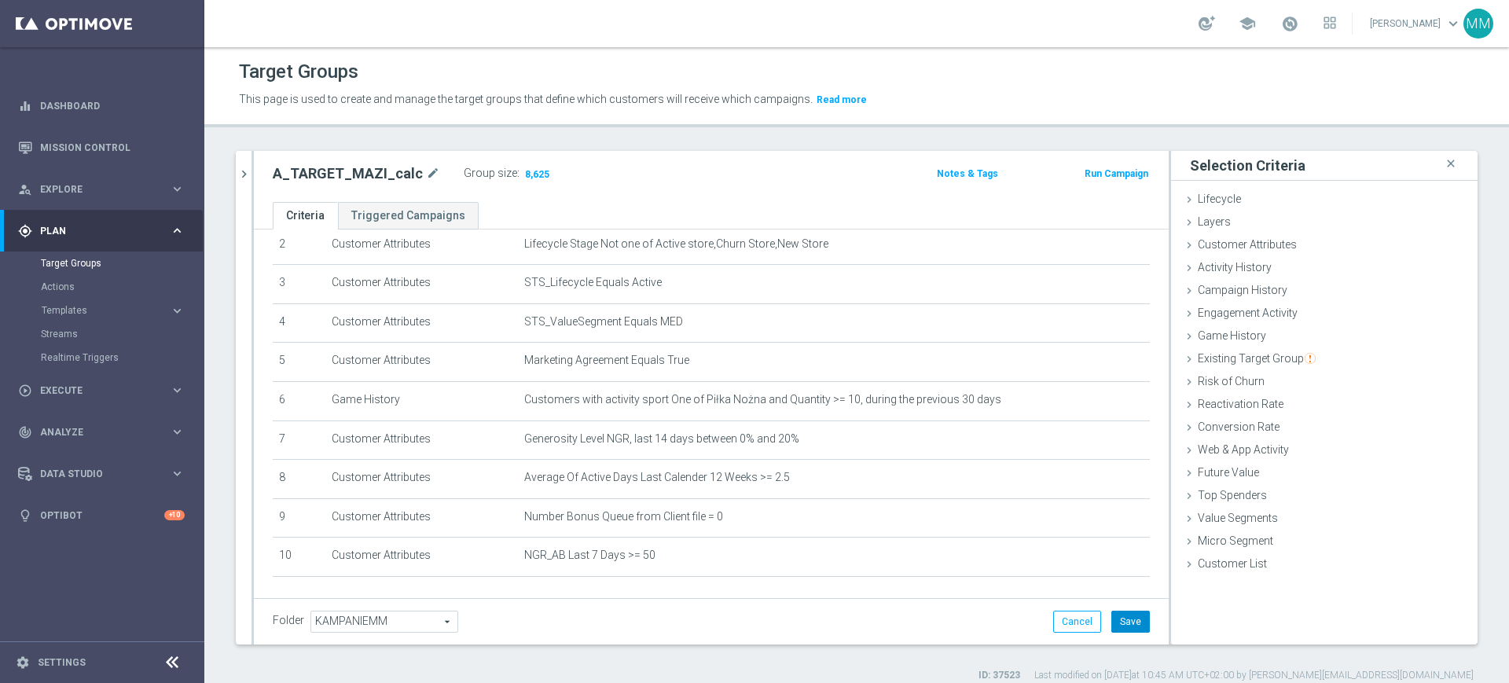
click at [1112, 613] on button "Save" at bounding box center [1131, 622] width 39 height 22
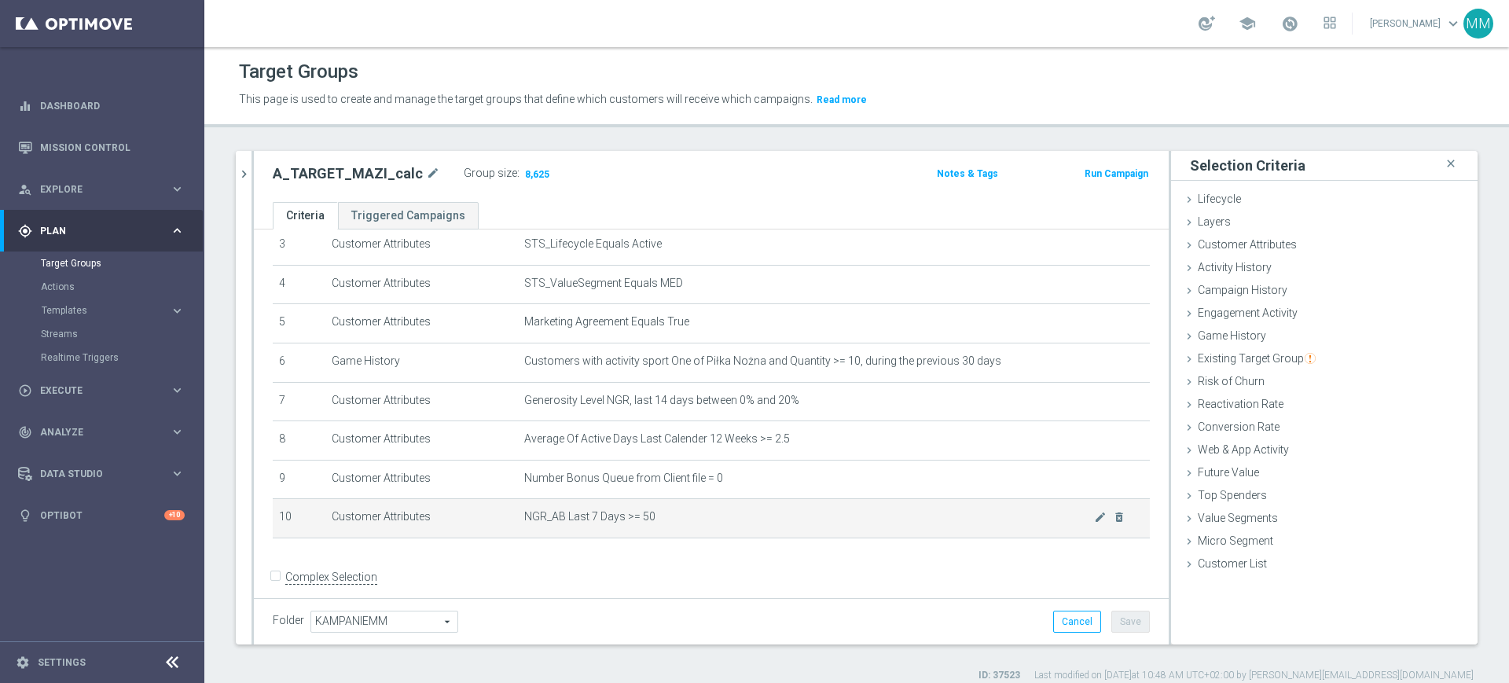
scroll to position [156, 0]
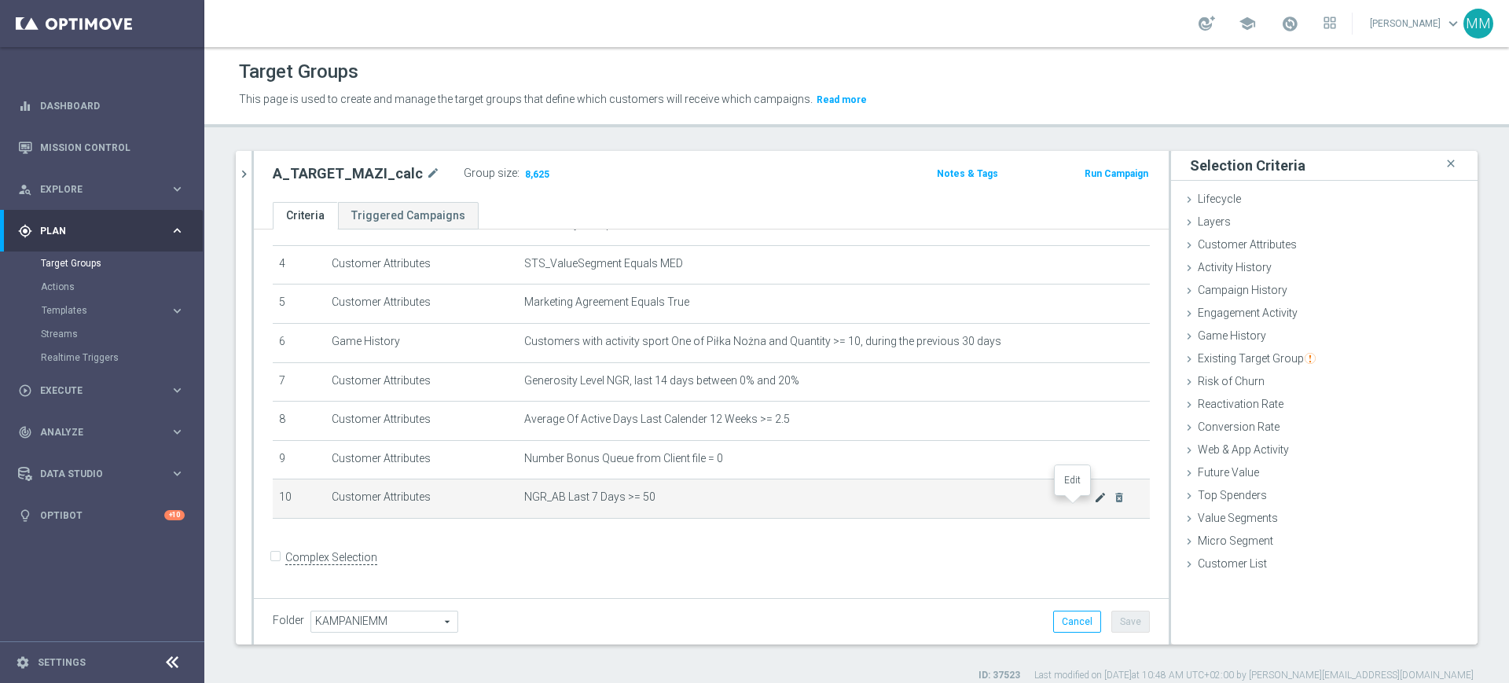
drag, startPoint x: 1072, startPoint y: 510, endPoint x: 1074, endPoint y: 502, distance: 9.0
click at [1094, 504] on icon "mode_edit" at bounding box center [1100, 497] width 13 height 13
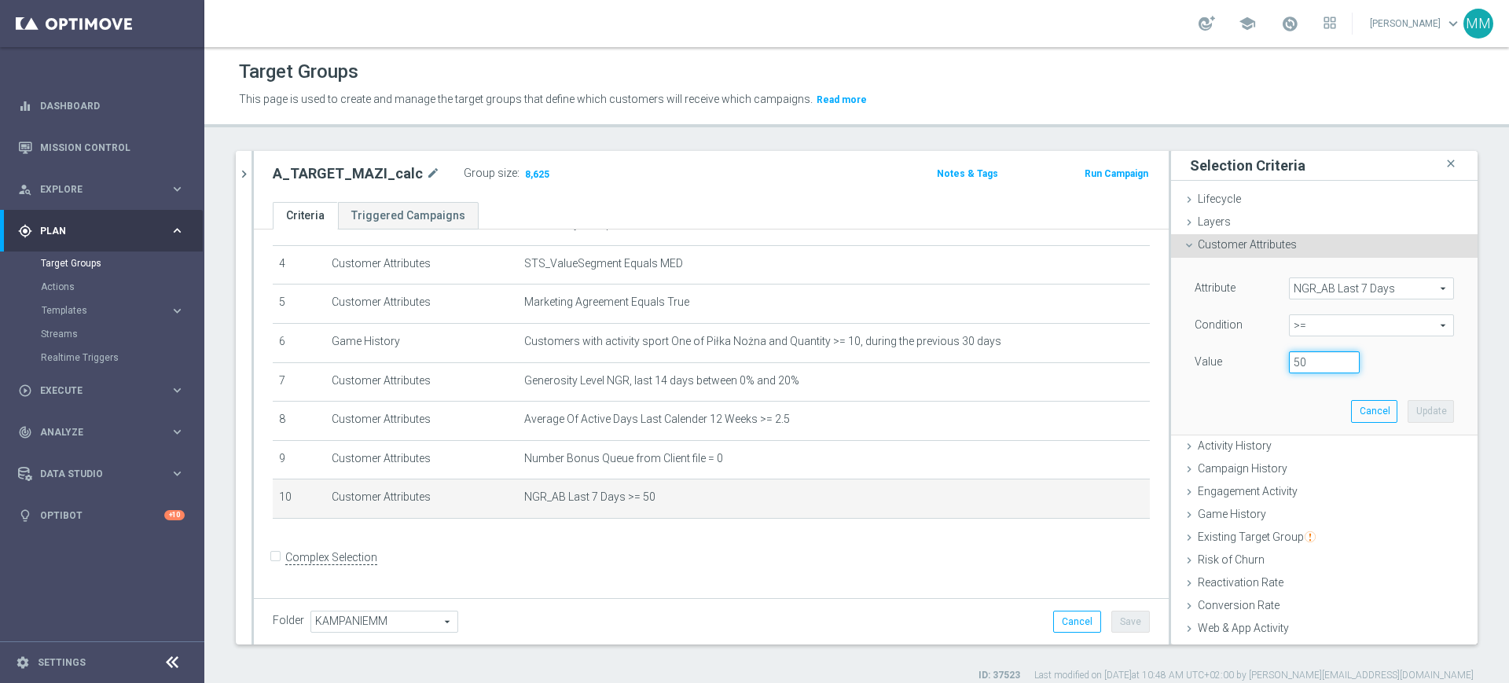
click at [1289, 363] on input "50" at bounding box center [1324, 362] width 71 height 22
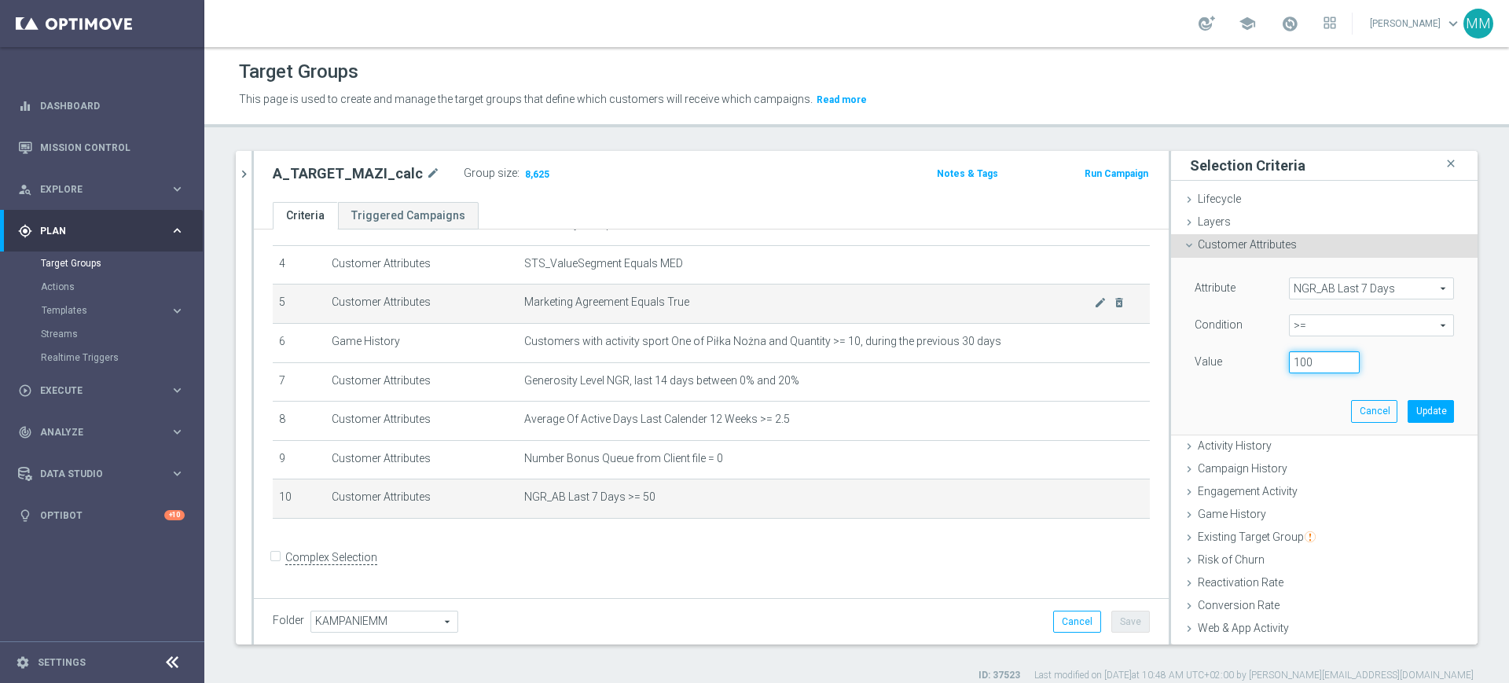
type input "100"
click at [1414, 410] on button "Update" at bounding box center [1431, 411] width 46 height 22
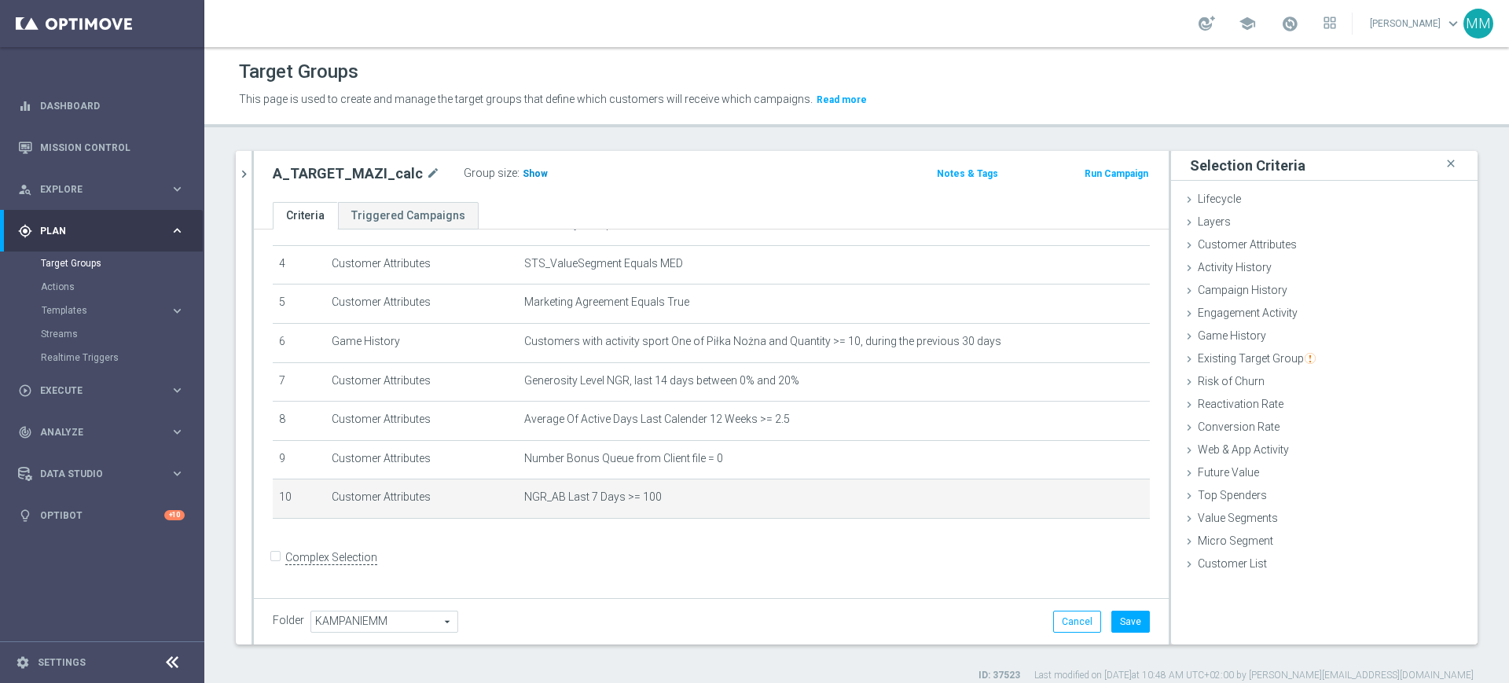
click at [531, 171] on span "Show" at bounding box center [535, 173] width 25 height 11
click at [1094, 504] on icon "mode_edit" at bounding box center [1100, 497] width 13 height 13
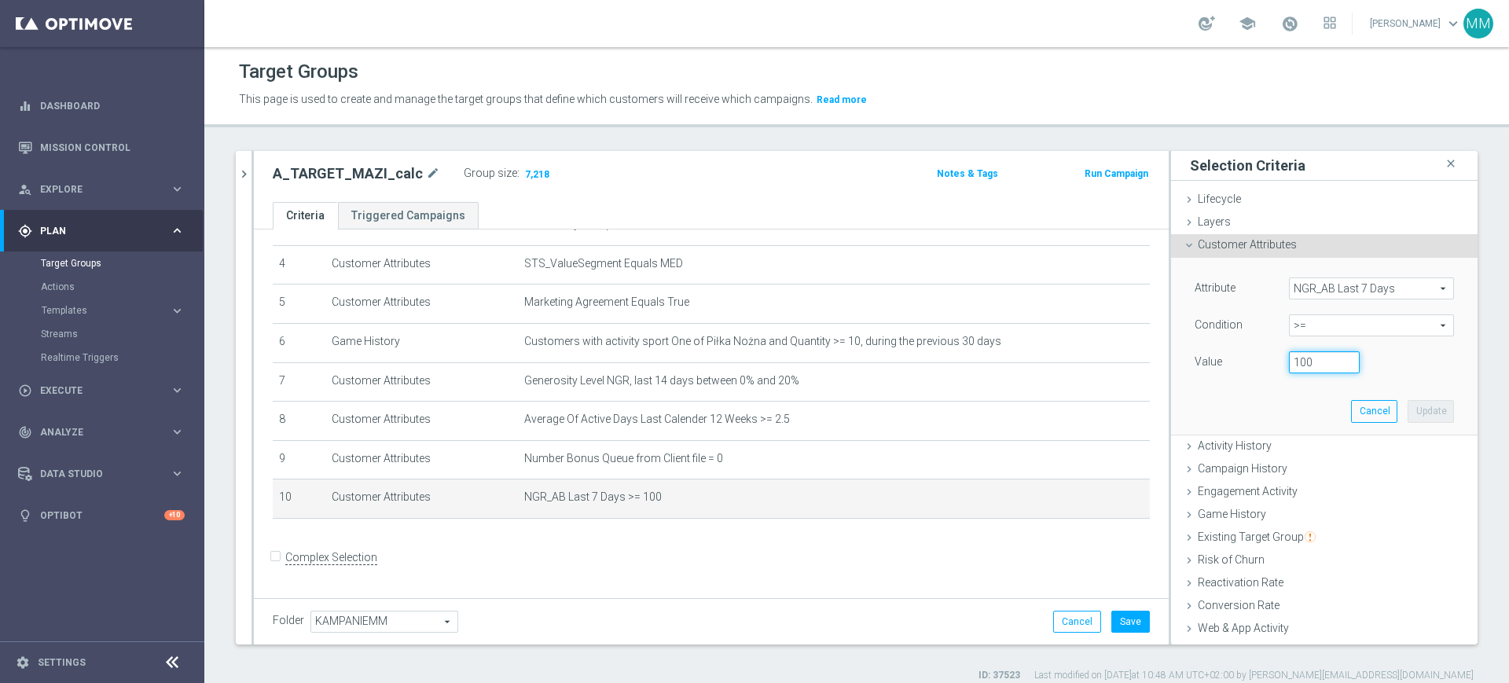
click at [1297, 360] on input "100" at bounding box center [1324, 362] width 71 height 22
click at [1297, 362] on input "100" at bounding box center [1324, 362] width 71 height 22
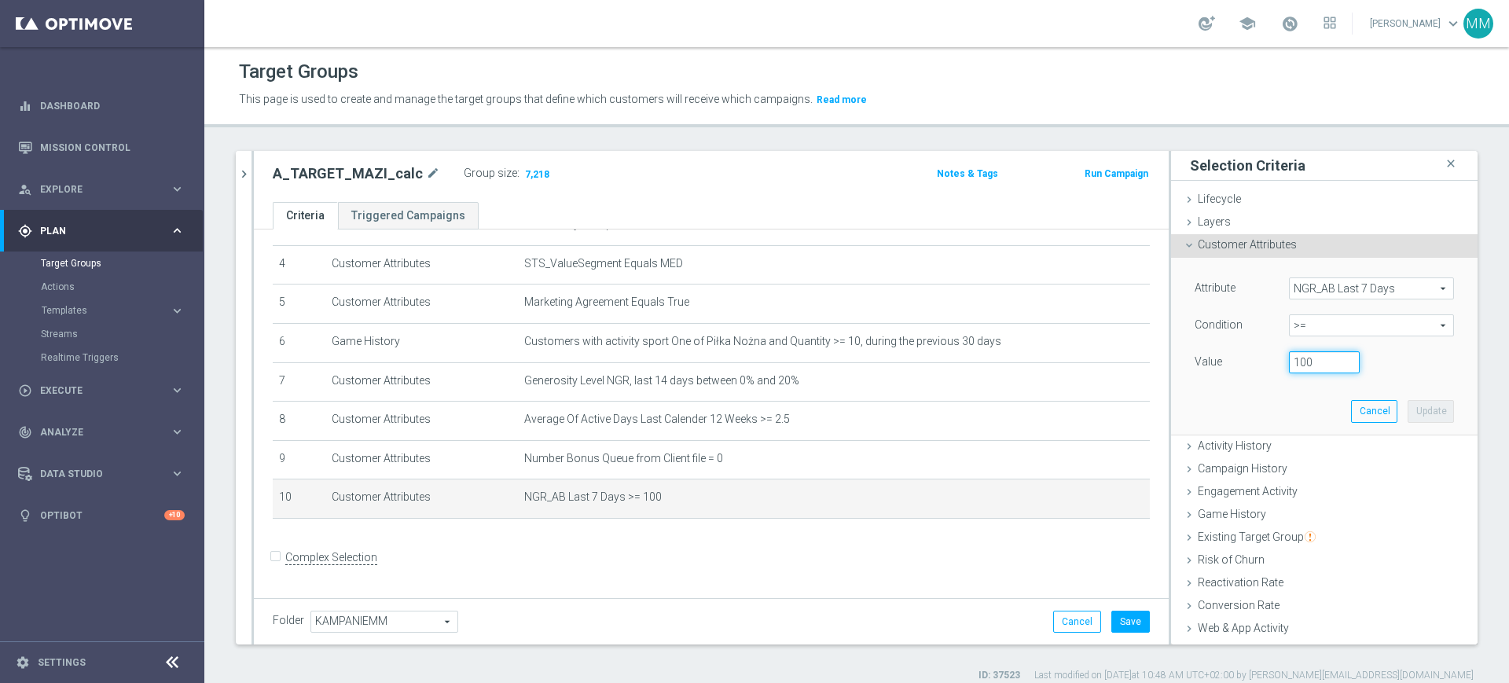
click at [1298, 362] on input "100" at bounding box center [1324, 362] width 71 height 22
type input "50"
click at [1408, 412] on button "Update" at bounding box center [1431, 411] width 46 height 22
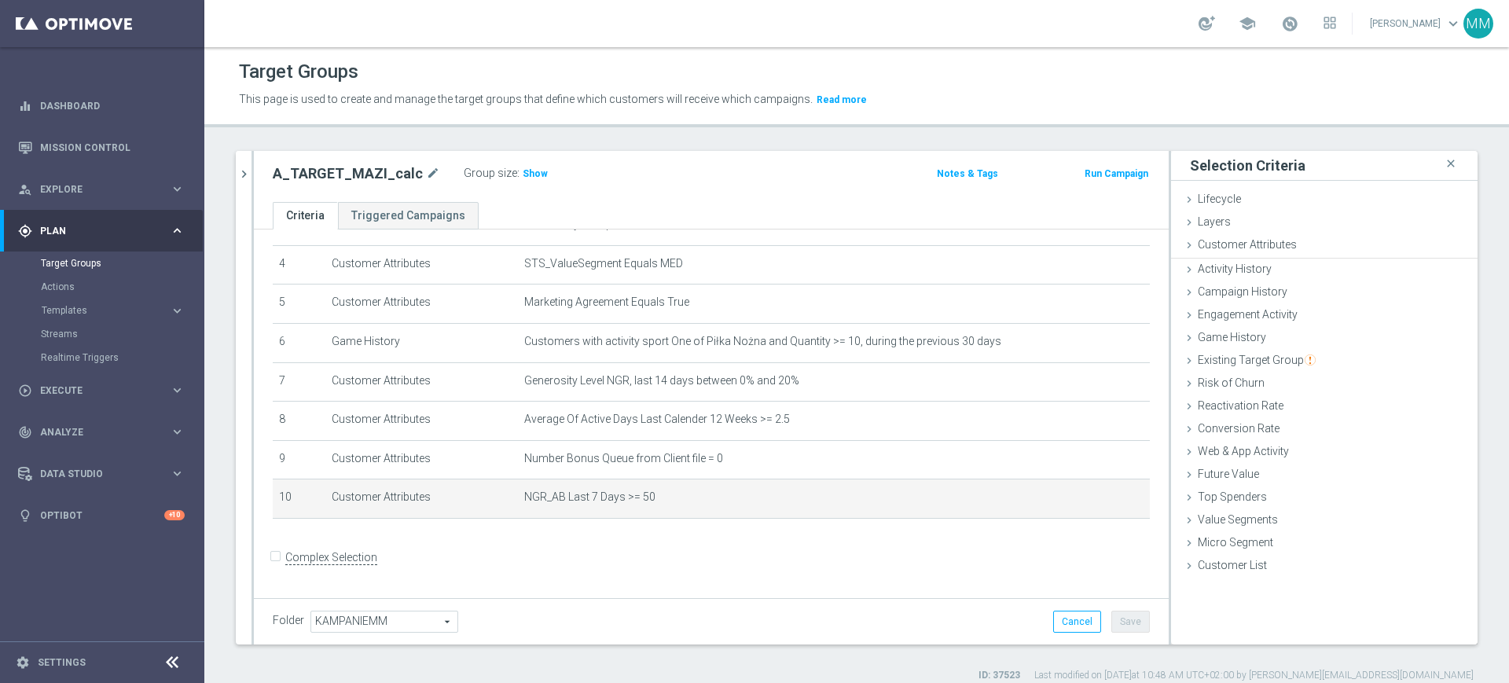
click at [1386, 412] on ul "Lifecycle done Cancel Update Layers done Cancel Update Customer Attributes" at bounding box center [1324, 384] width 307 height 390
click at [528, 167] on h3 "Show" at bounding box center [535, 173] width 28 height 17
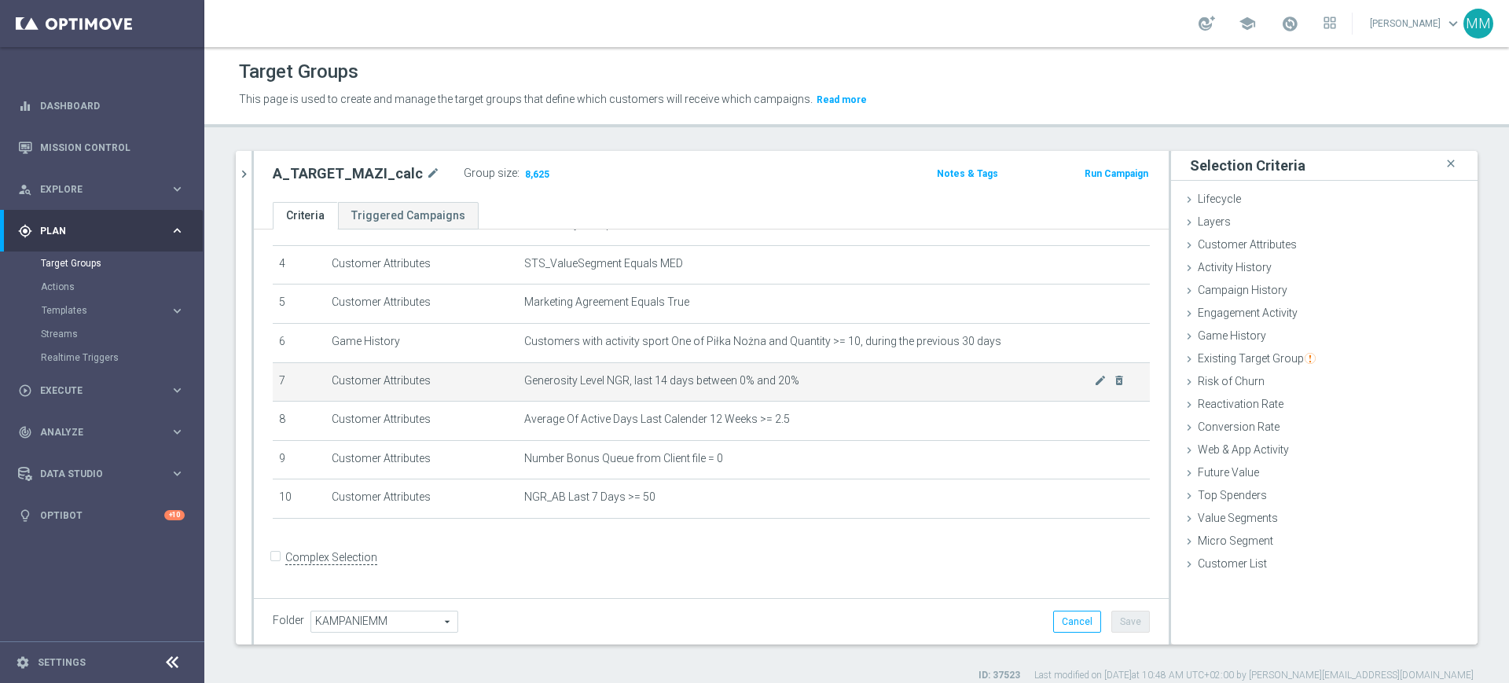
click at [781, 383] on span "Generosity Level NGR, last 14 days between 0% and 20%" at bounding box center [809, 380] width 570 height 13
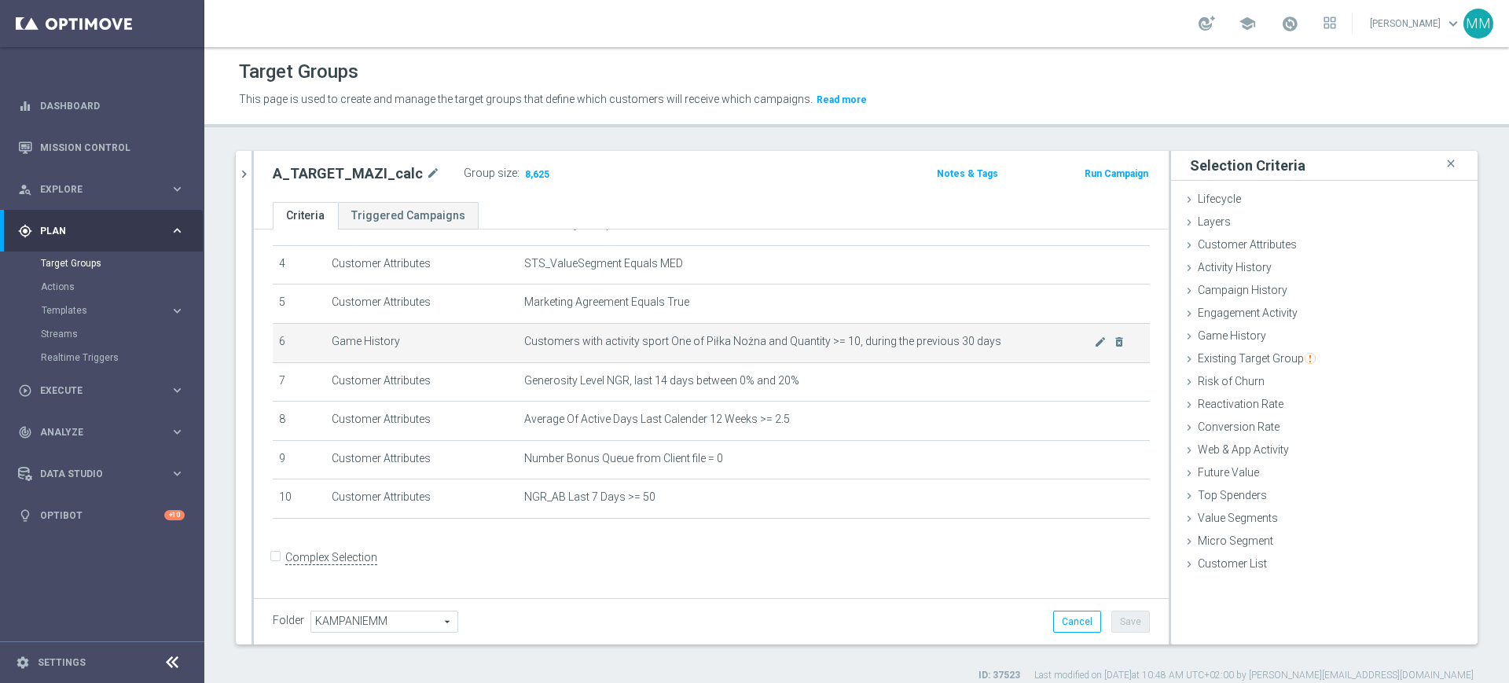
click at [776, 344] on span "Customers with activity sport One of Piłka Nożna and Quantity >= 10, during the…" at bounding box center [809, 341] width 570 height 13
click at [854, 352] on td "Customers with activity sport One of Piłka Nożna and Quantity >= 10, during the…" at bounding box center [834, 342] width 632 height 39
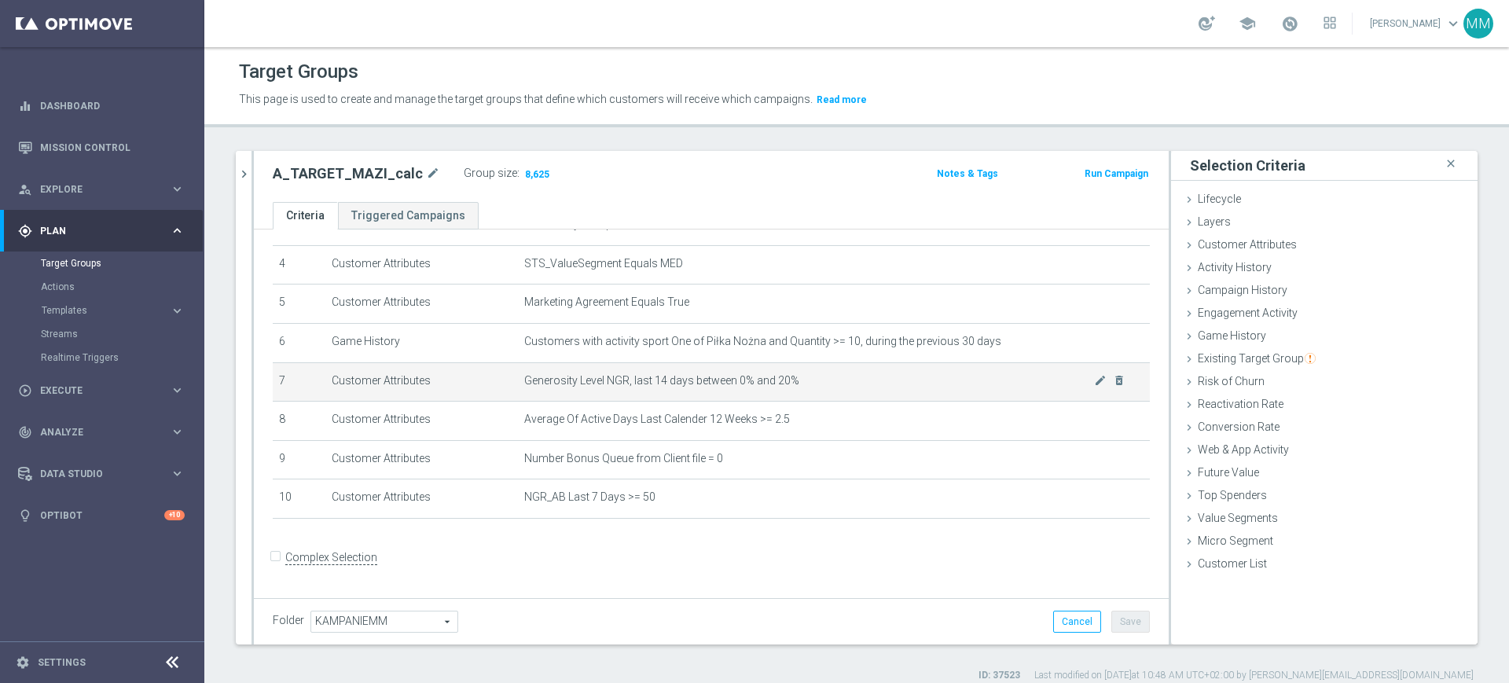
click at [832, 373] on td "Generosity Level NGR, last 14 days between 0% and 20% mode_edit delete_forever" at bounding box center [834, 381] width 632 height 39
click at [704, 388] on span "Generosity Level NGR, last 14 days between 0% and 20%" at bounding box center [809, 380] width 570 height 13
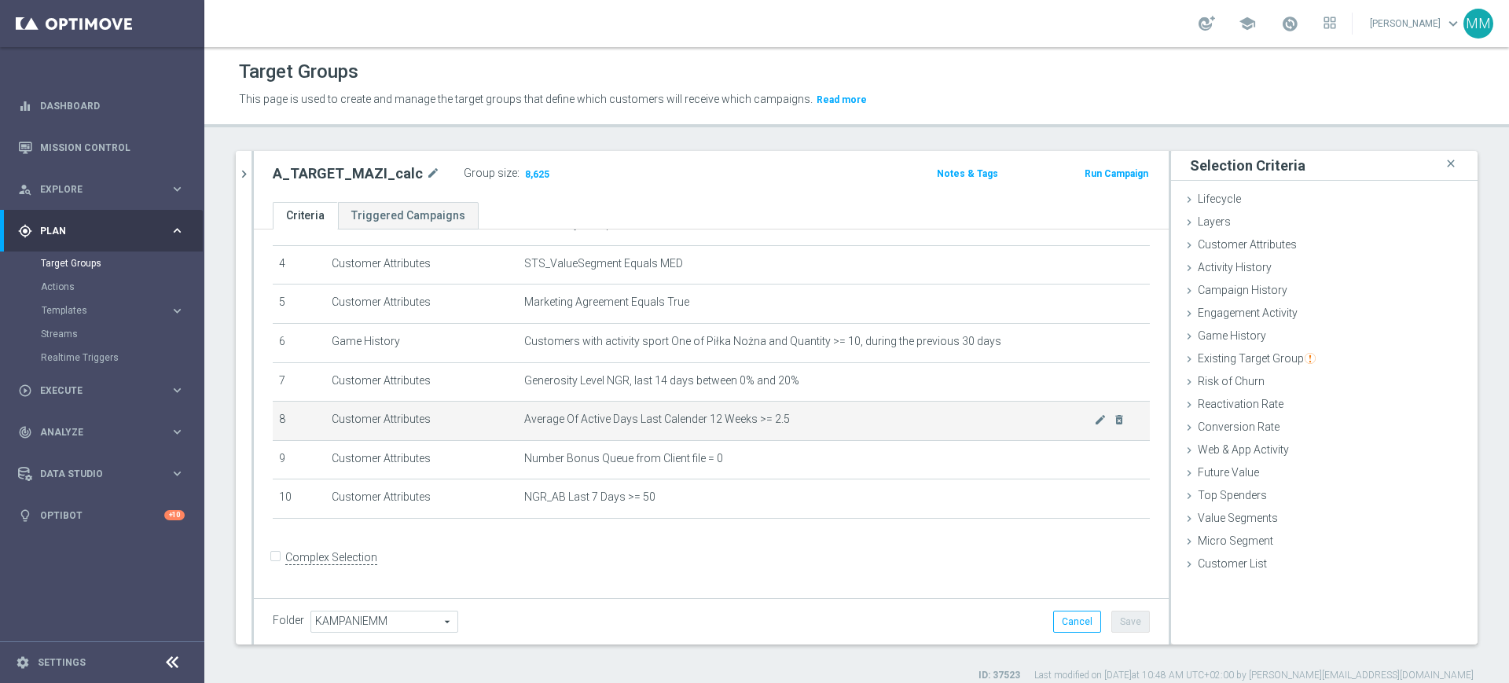
click at [781, 414] on td "Average Of Active Days Last Calender 12 Weeks >= 2.5 mode_edit delete_forever" at bounding box center [834, 421] width 632 height 39
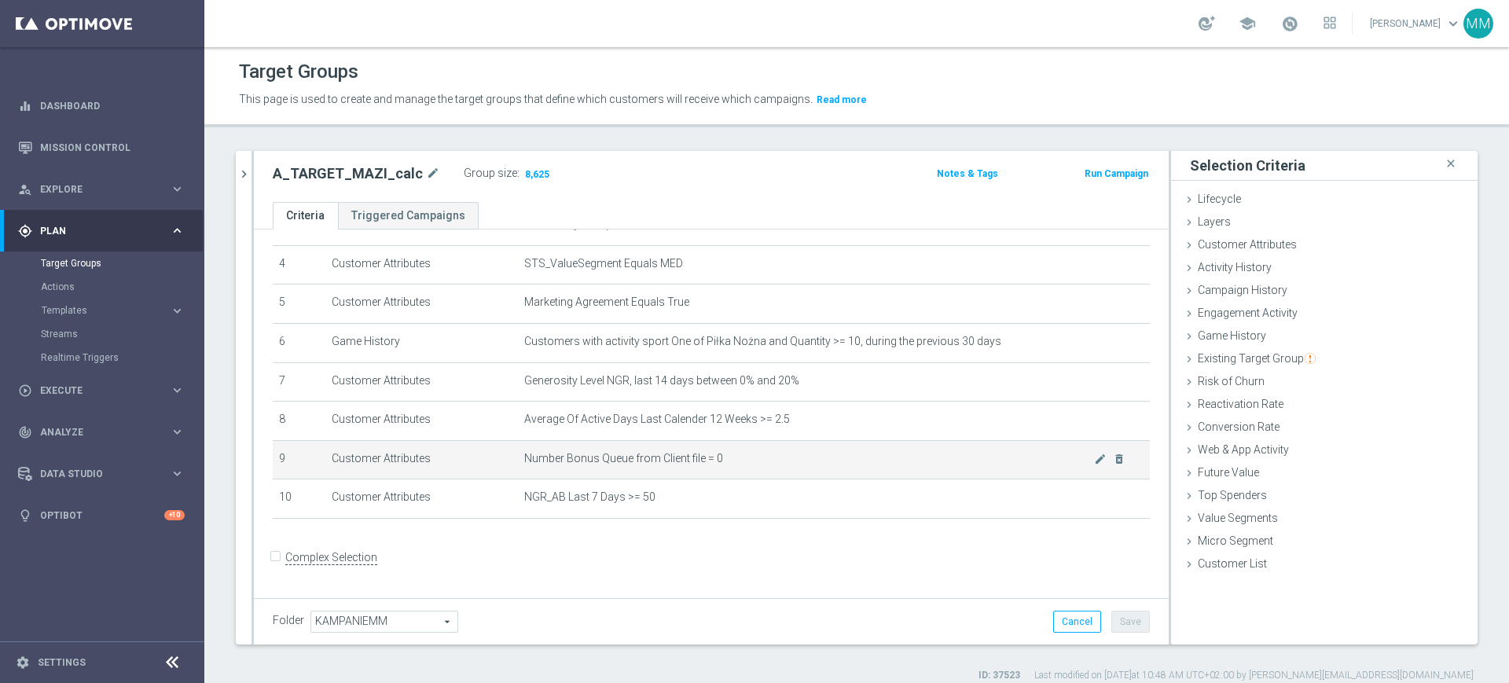
click at [791, 465] on span "Number Bonus Queue from Client file = 0" at bounding box center [809, 458] width 570 height 13
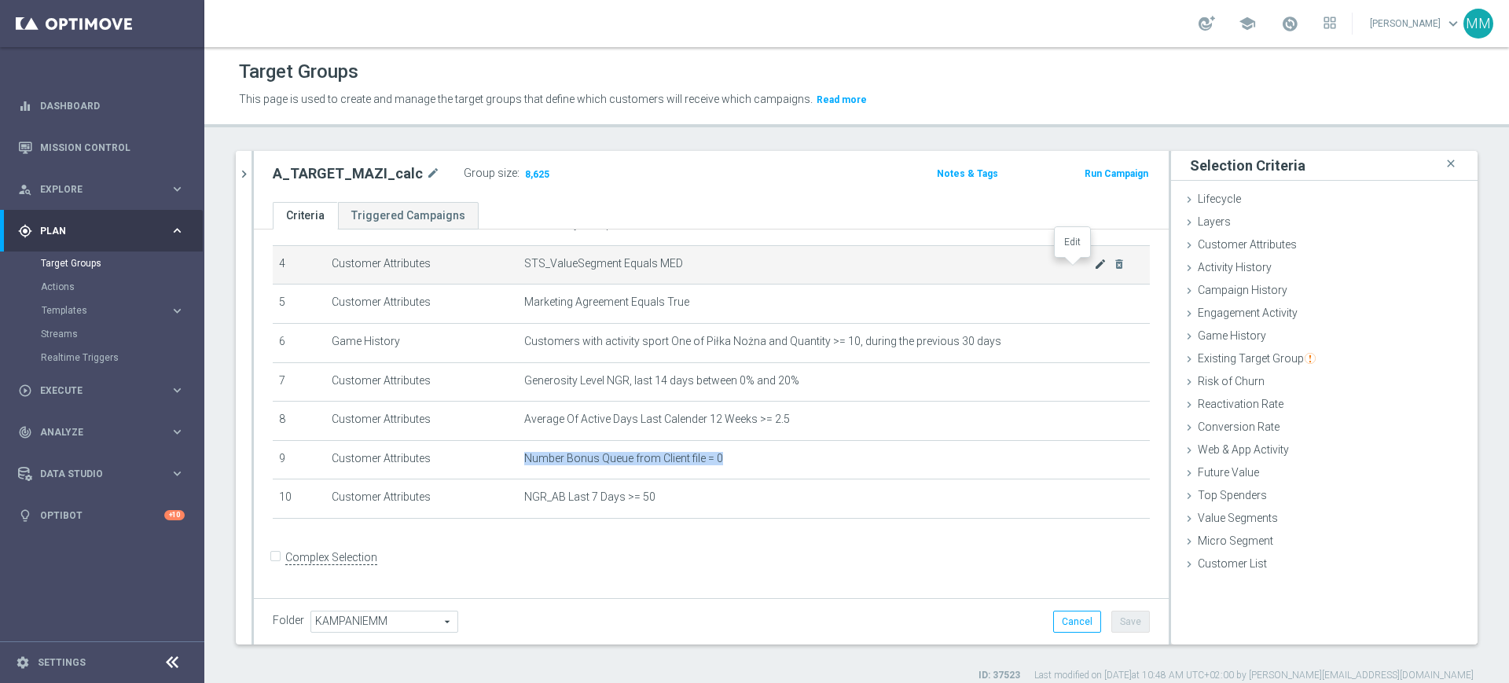
click at [1094, 263] on icon "mode_edit" at bounding box center [1100, 264] width 13 height 13
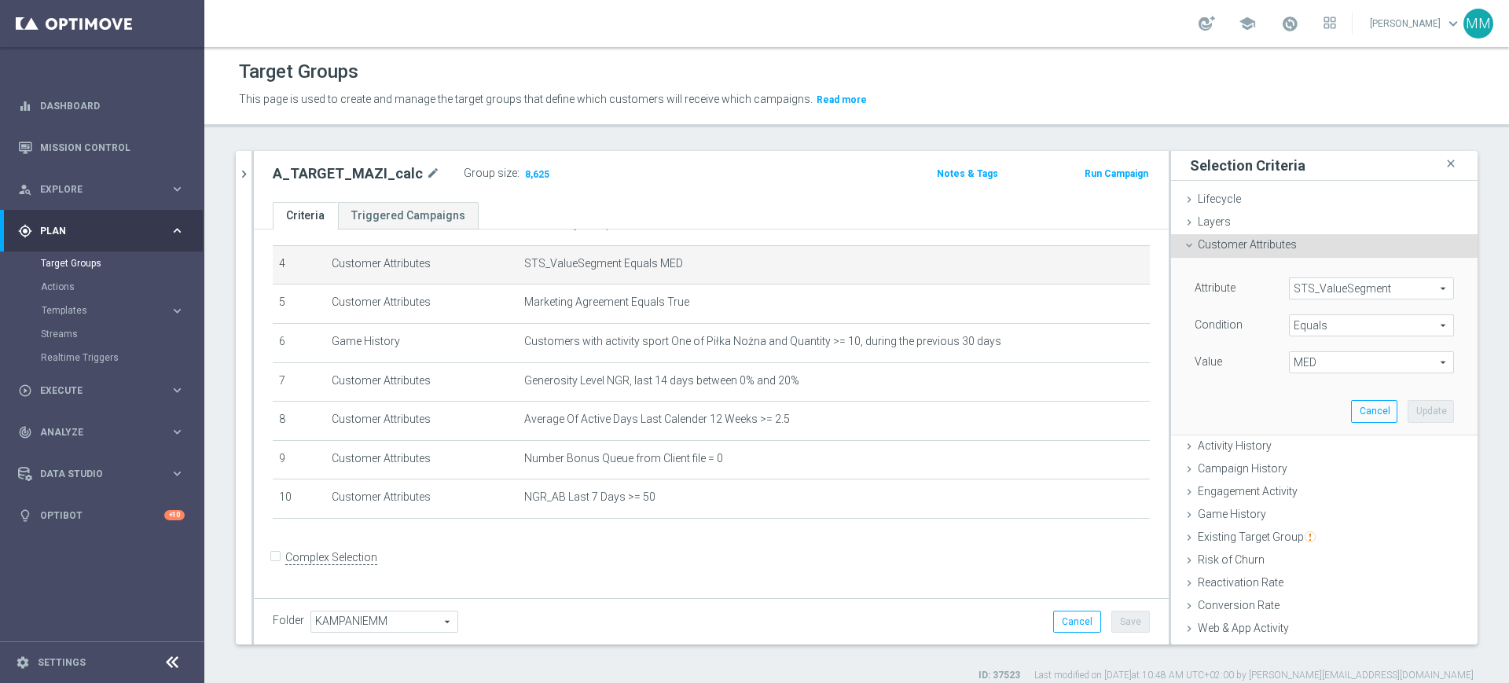
click at [1307, 352] on span "MED" at bounding box center [1372, 362] width 164 height 20
click at [1310, 383] on span "HIGH" at bounding box center [1371, 386] width 149 height 13
type input "HIGH"
click at [1408, 416] on button "Update" at bounding box center [1431, 411] width 46 height 22
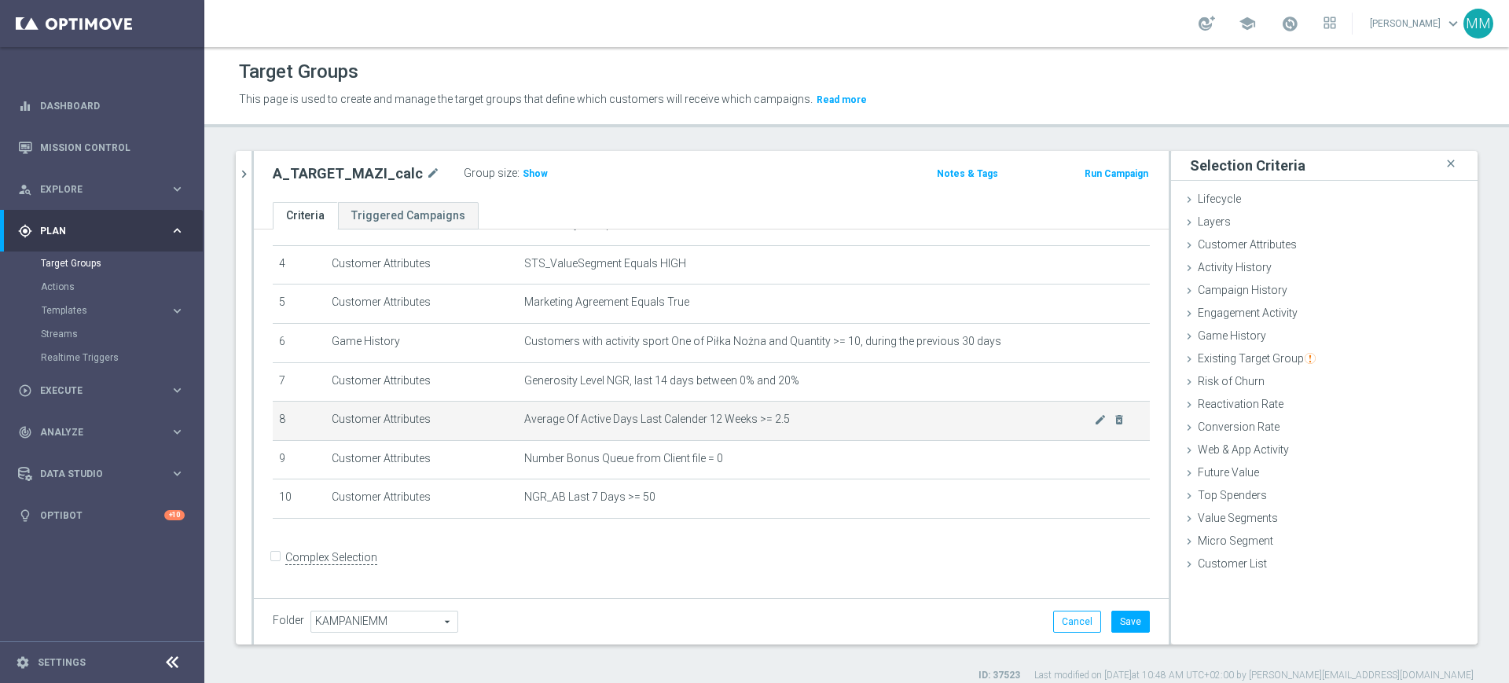
click at [806, 409] on td "Average Of Active Days Last Calender 12 Weeks >= 2.5 mode_edit delete_forever" at bounding box center [834, 421] width 632 height 39
click at [367, 186] on div "A_TARGET_MAZI_calc mode_edit Group size : Show Notes & Tags Run Campaign" at bounding box center [711, 176] width 915 height 51
click at [525, 170] on span "Show" at bounding box center [535, 173] width 25 height 11
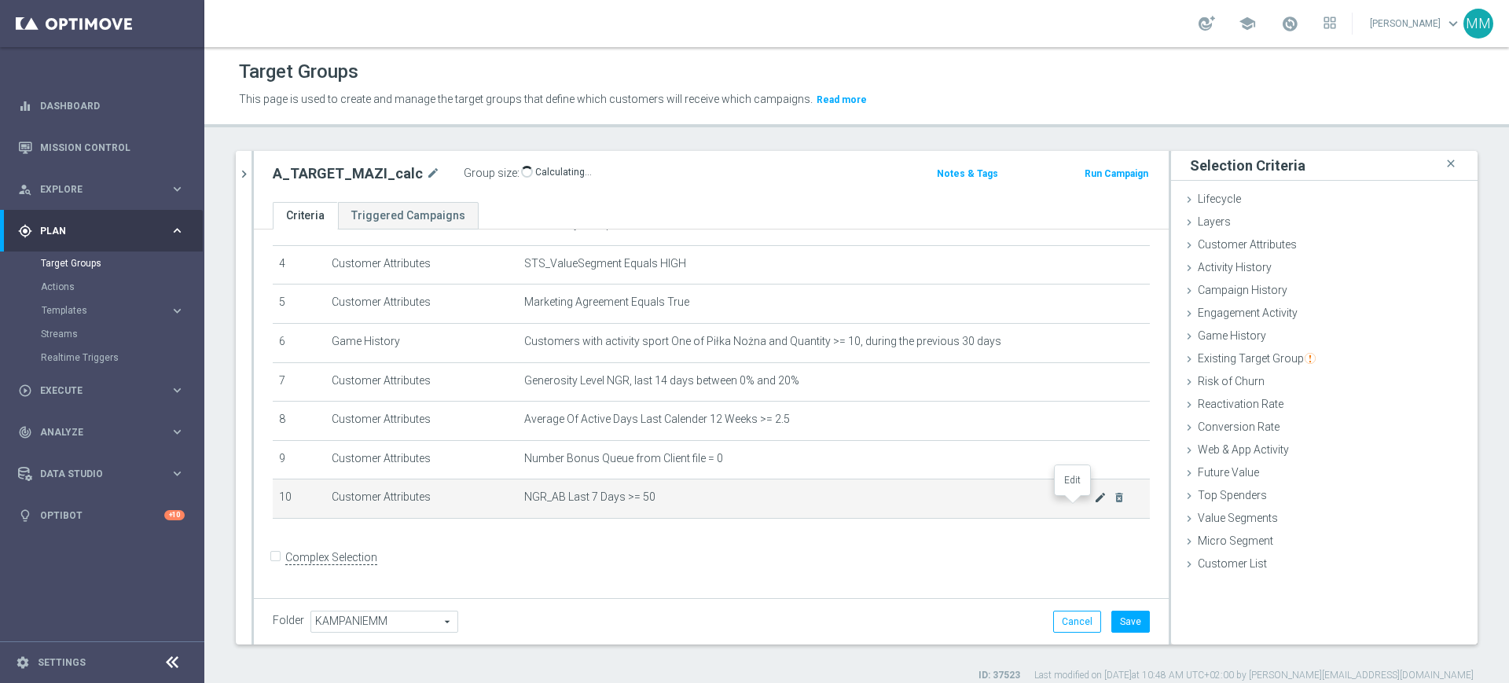
click at [1094, 504] on icon "mode_edit" at bounding box center [1100, 497] width 13 height 13
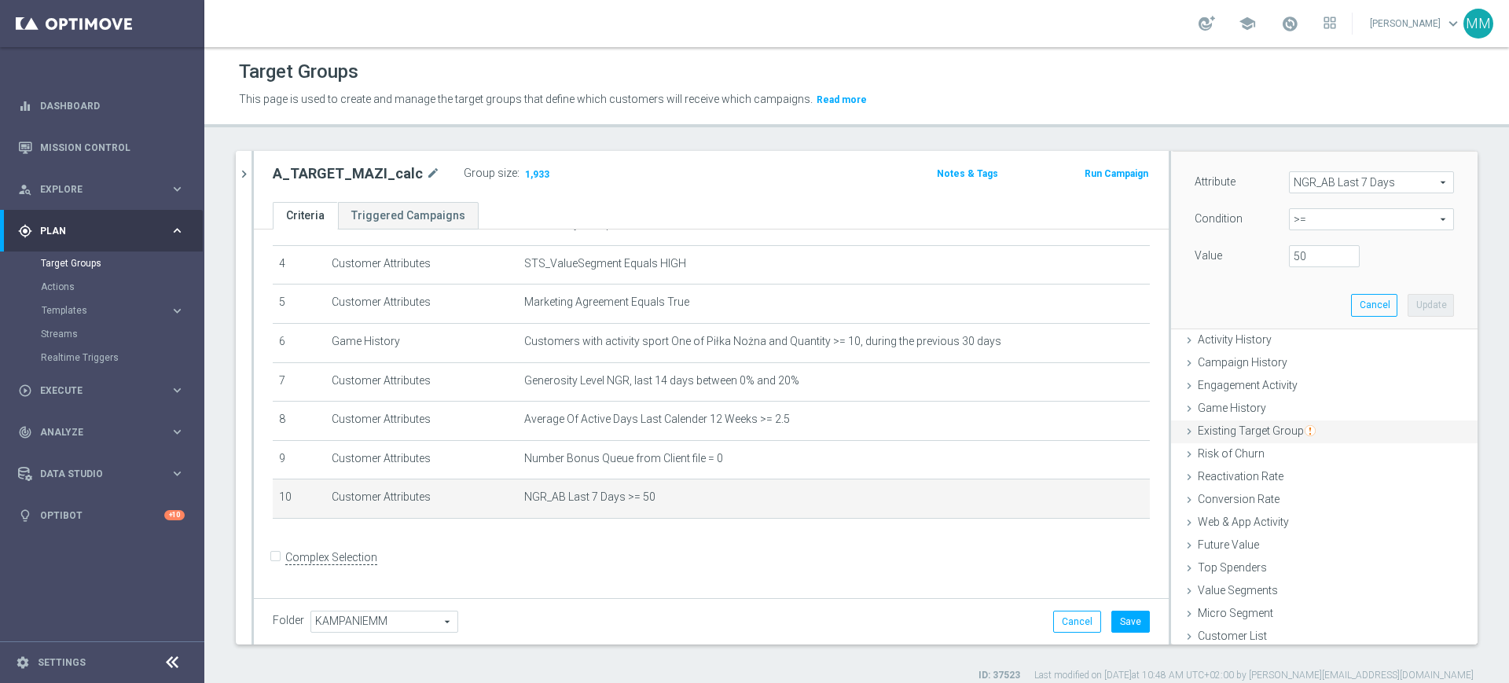
scroll to position [111, 0]
drag, startPoint x: 1261, startPoint y: 250, endPoint x: 1219, endPoint y: 250, distance: 42.5
click at [1219, 250] on div "Value 50" at bounding box center [1324, 253] width 283 height 25
type input "250"
click at [1408, 295] on button "Update" at bounding box center [1431, 300] width 46 height 22
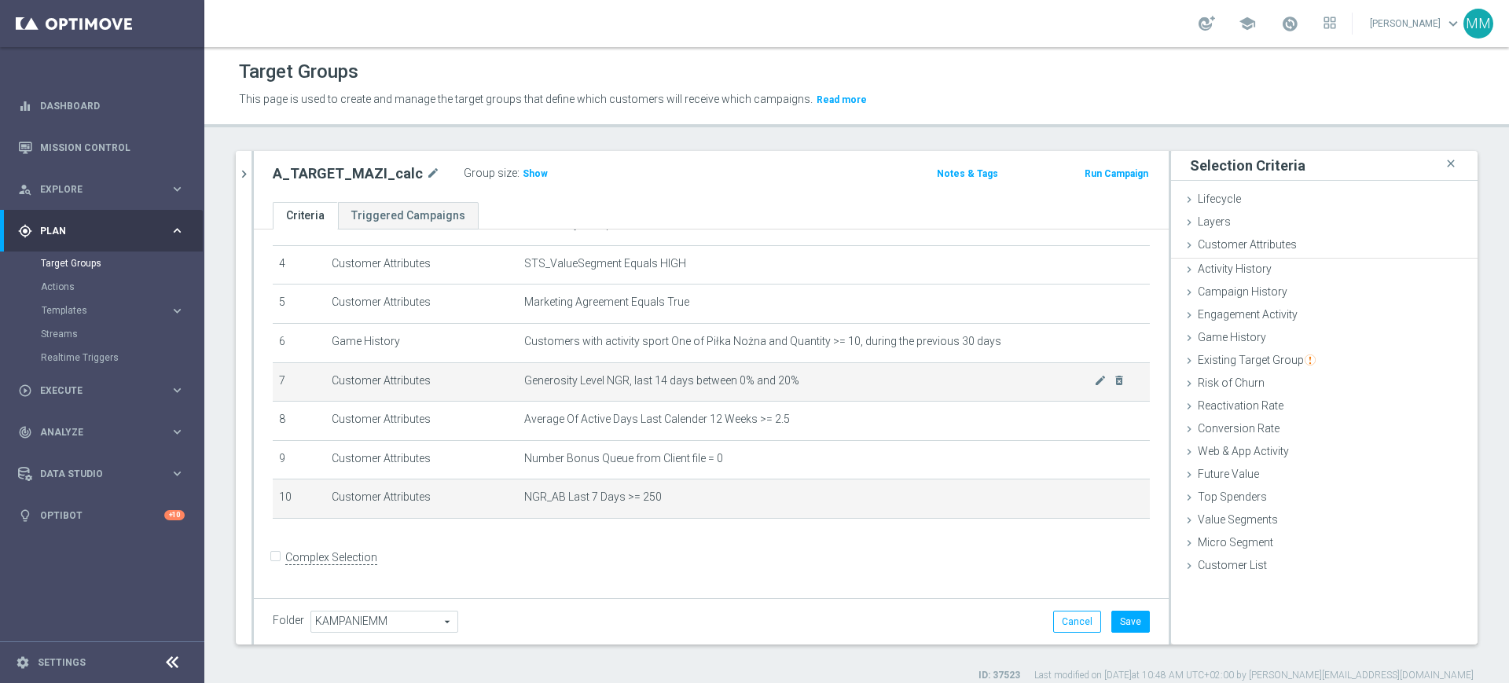
scroll to position [0, 0]
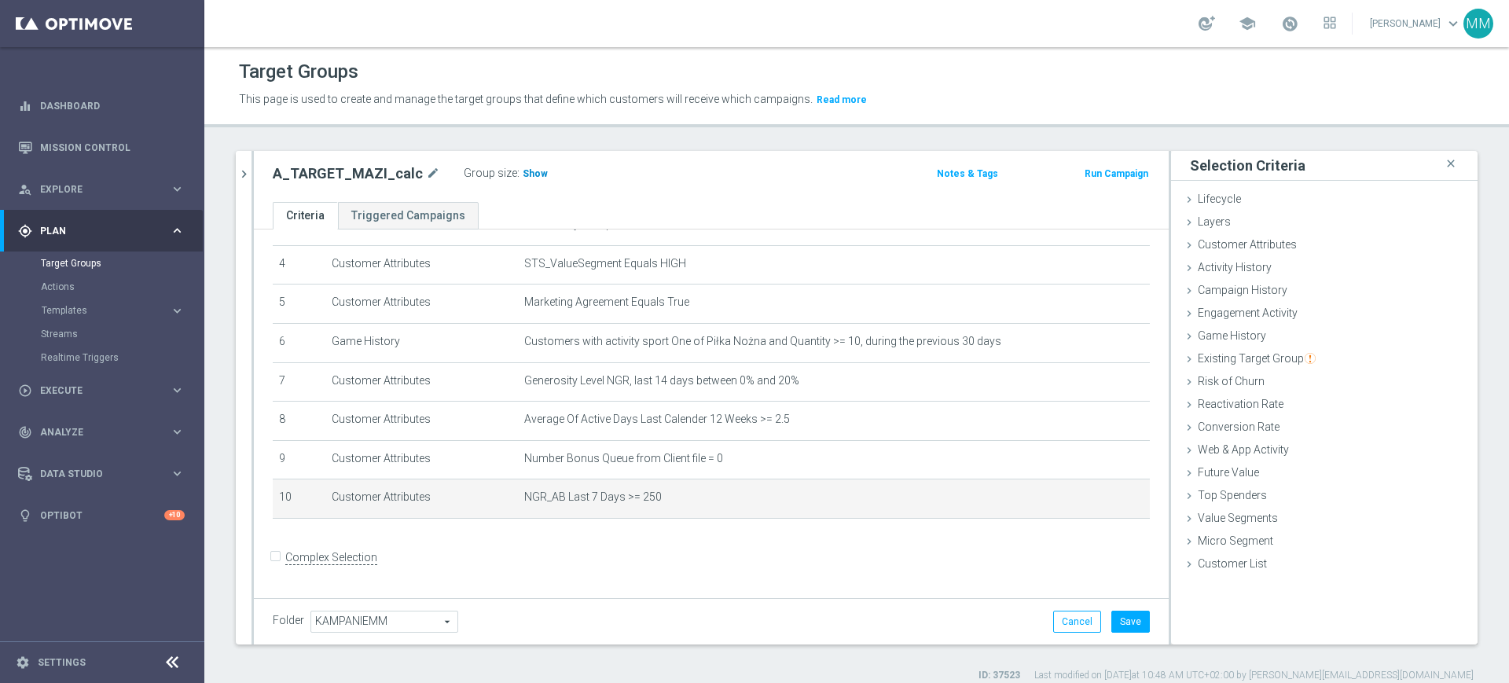
click at [523, 177] on span "Show" at bounding box center [535, 173] width 25 height 11
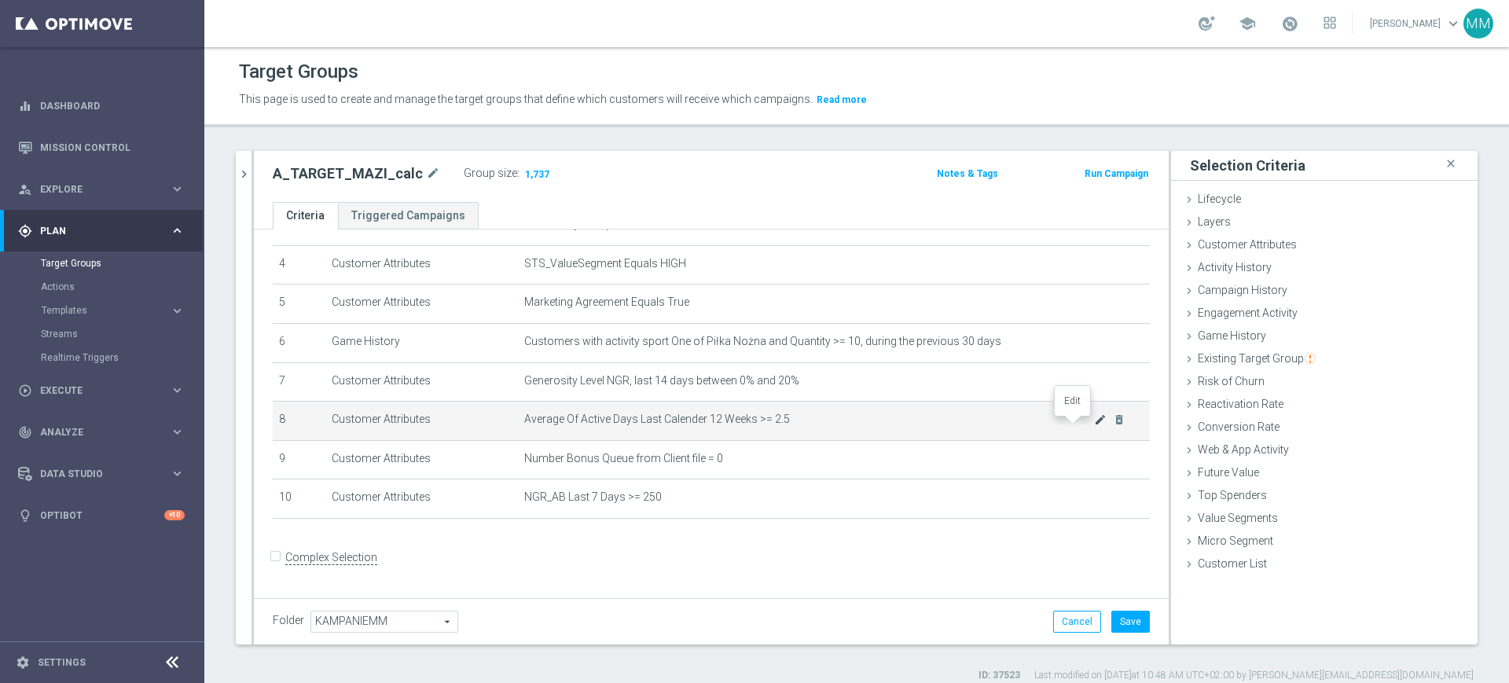
click at [1094, 426] on icon "mode_edit" at bounding box center [1100, 420] width 13 height 13
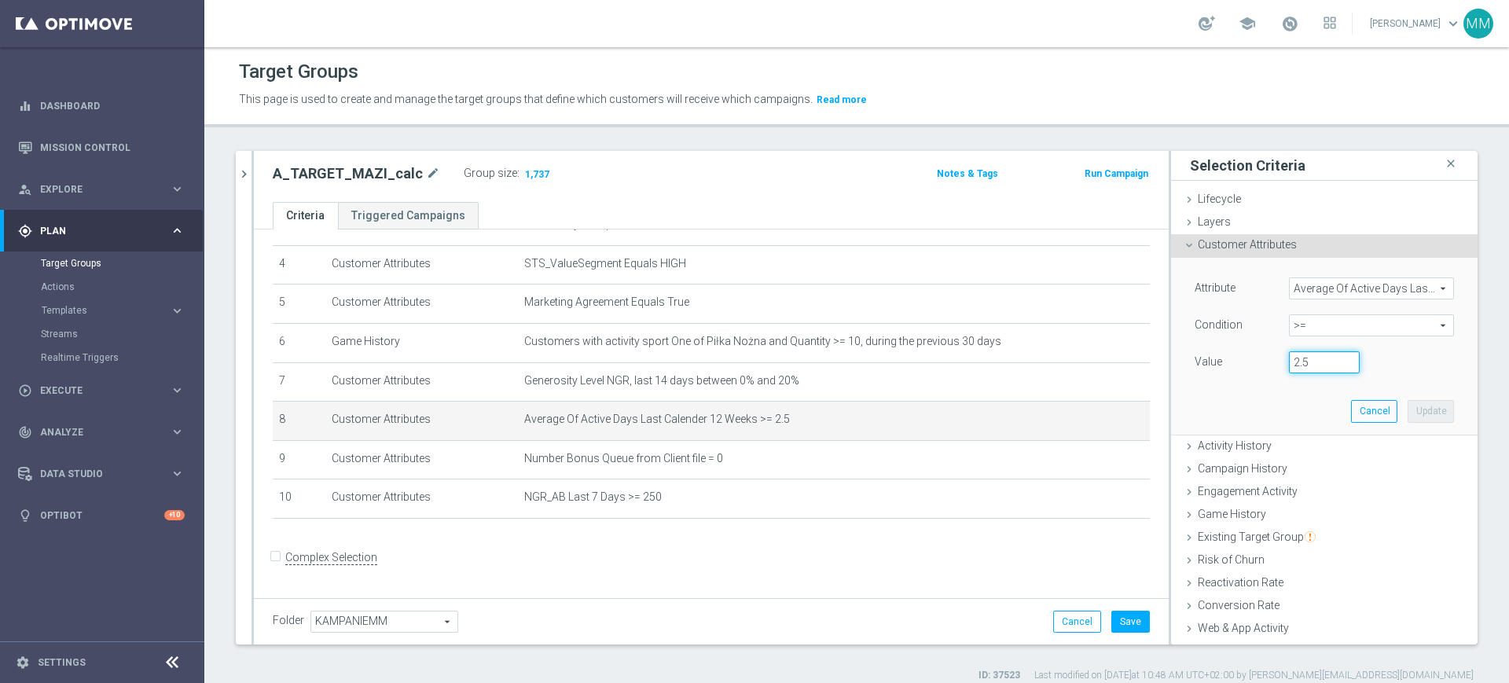
drag, startPoint x: 1300, startPoint y: 357, endPoint x: 1219, endPoint y: 357, distance: 81.8
click at [1219, 357] on div "Value 2.5" at bounding box center [1324, 363] width 283 height 25
type input "3"
click at [1414, 403] on button "Update" at bounding box center [1431, 411] width 46 height 22
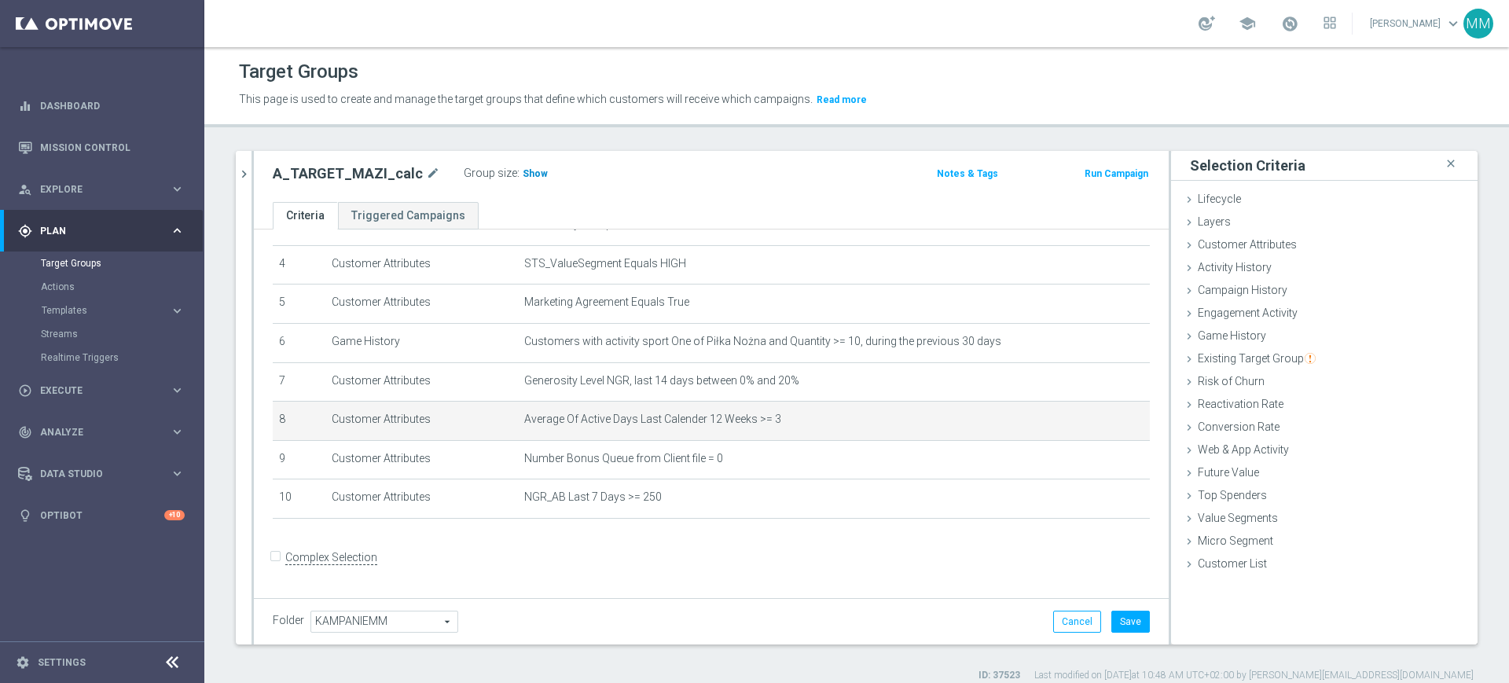
drag, startPoint x: 544, startPoint y: 172, endPoint x: 524, endPoint y: 172, distance: 19.7
click at [543, 172] on div "Group size : Show" at bounding box center [542, 172] width 157 height 19
click at [523, 172] on span "Show" at bounding box center [535, 173] width 25 height 11
click at [1123, 617] on button "Save" at bounding box center [1131, 622] width 39 height 22
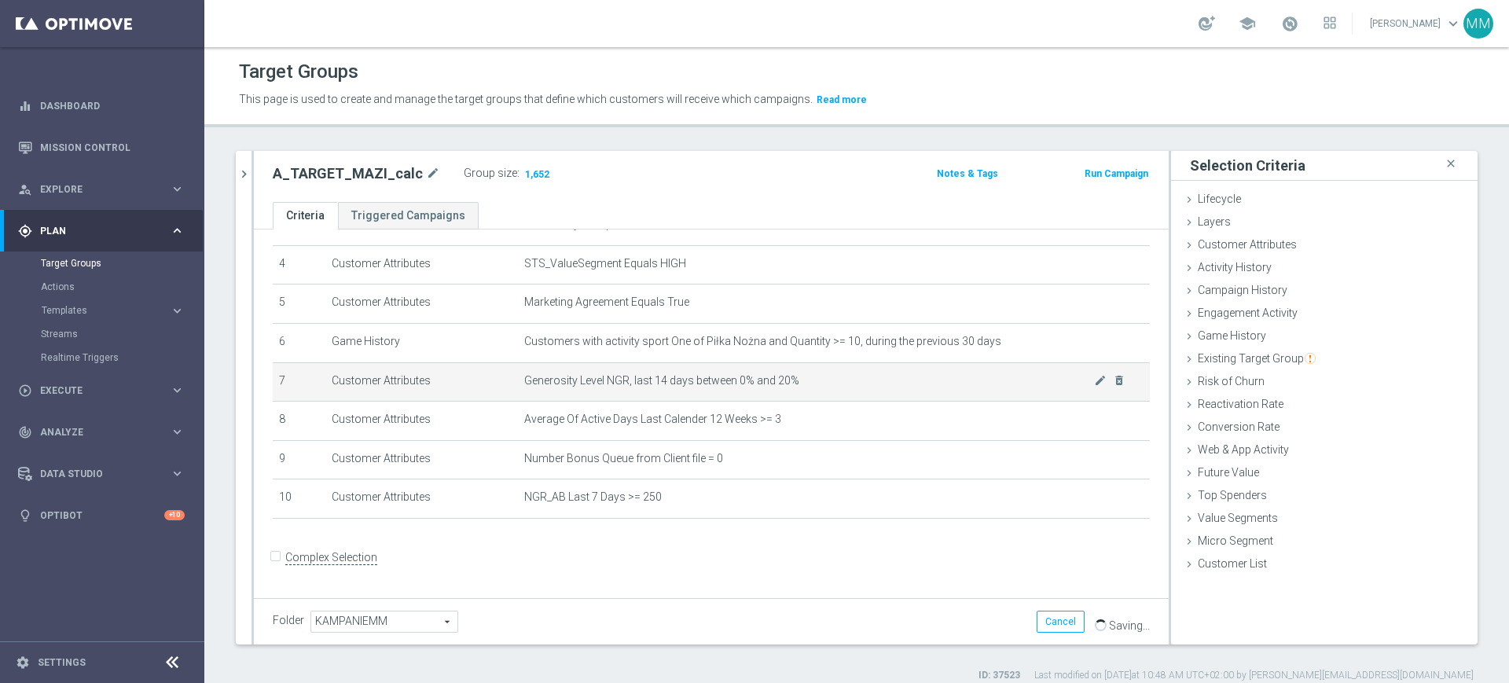
click at [833, 384] on span "Generosity Level NGR, last 14 days between 0% and 20%" at bounding box center [809, 380] width 570 height 13
click at [831, 384] on span "Generosity Level NGR, last 14 days between 0% and 20%" at bounding box center [809, 380] width 570 height 13
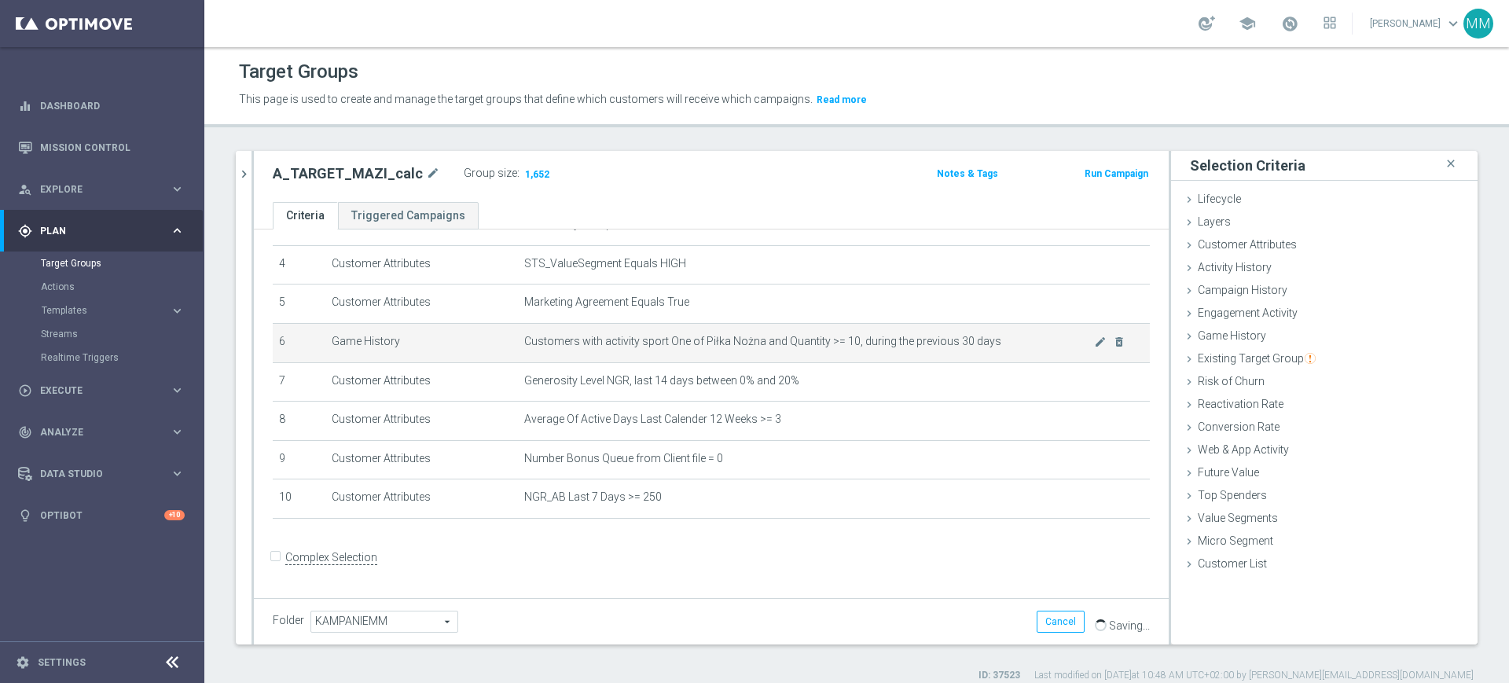
click at [833, 333] on td "Customers with activity sport One of Piłka Nożna and Quantity >= 10, during the…" at bounding box center [834, 342] width 632 height 39
click at [830, 339] on span "Customers with activity sport One of Piłka Nożna and Quantity >= 10, during the…" at bounding box center [809, 341] width 570 height 13
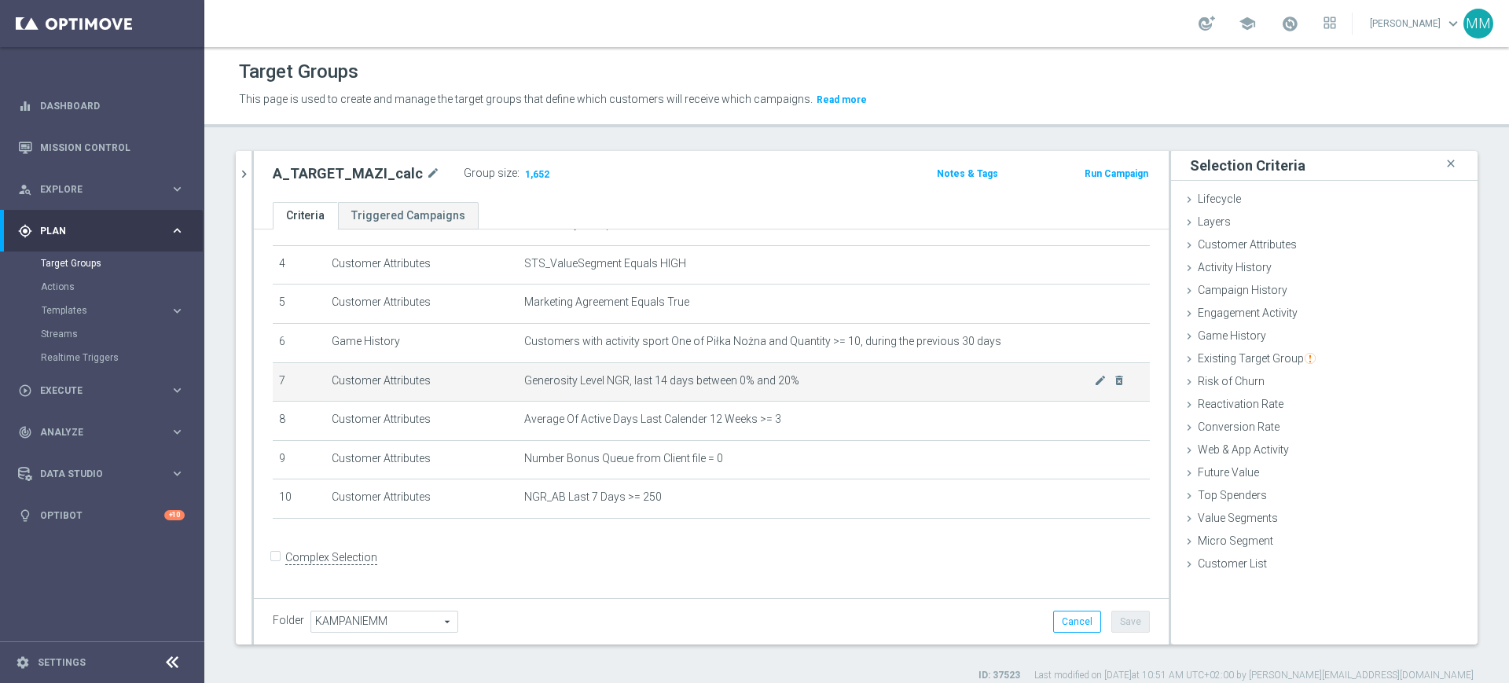
click at [727, 402] on td "Generosity Level NGR, last 14 days between 0% and 20% mode_edit delete_forever" at bounding box center [834, 381] width 632 height 39
click at [725, 388] on span "Generosity Level NGR, last 14 days between 0% and 20%" at bounding box center [809, 380] width 570 height 13
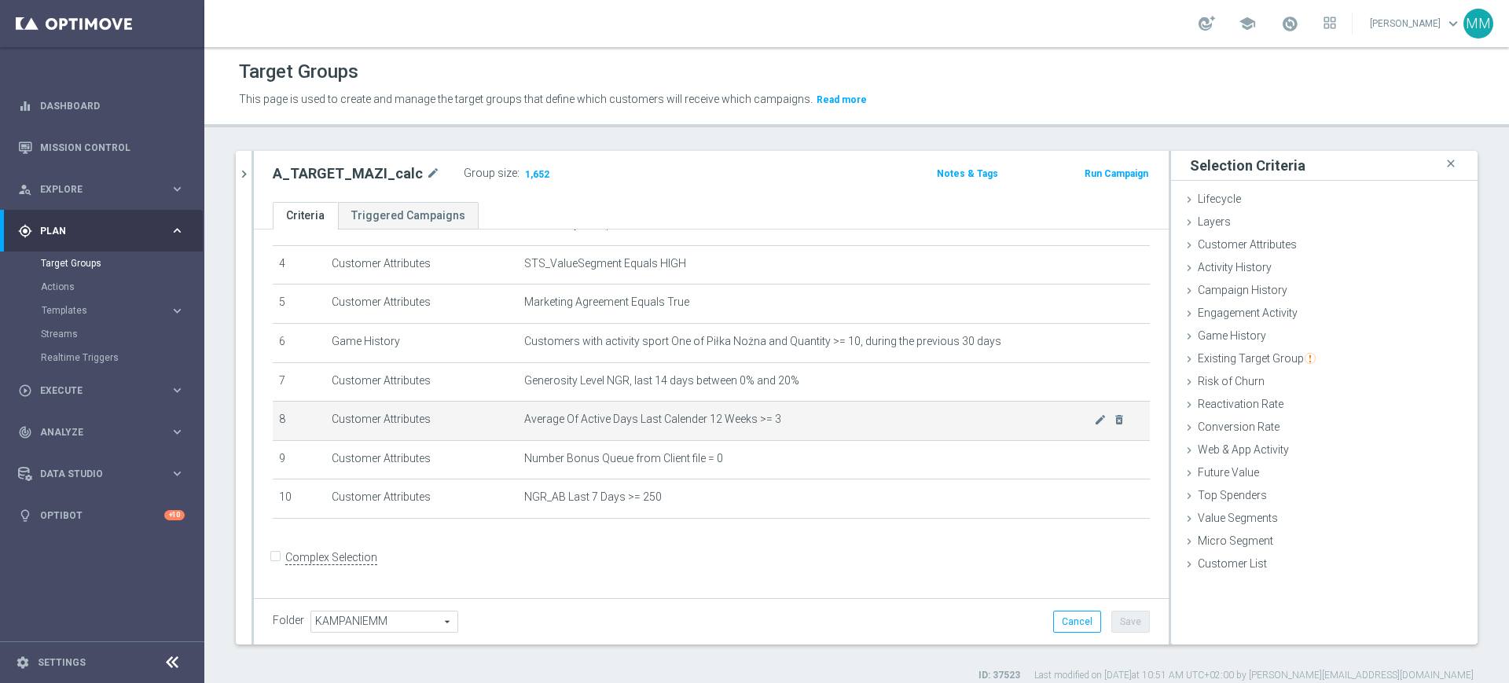
click at [673, 417] on span "Average Of Active Days Last Calender 12 Weeks >= 3" at bounding box center [809, 419] width 570 height 13
drag, startPoint x: 673, startPoint y: 417, endPoint x: 658, endPoint y: 421, distance: 15.4
click at [663, 421] on span "Average Of Active Days Last Calender 12 Weeks >= 3" at bounding box center [809, 419] width 570 height 13
click at [659, 410] on td "Average Of Active Days Last Calender 12 Weeks >= 3 mode_edit delete_forever" at bounding box center [834, 421] width 632 height 39
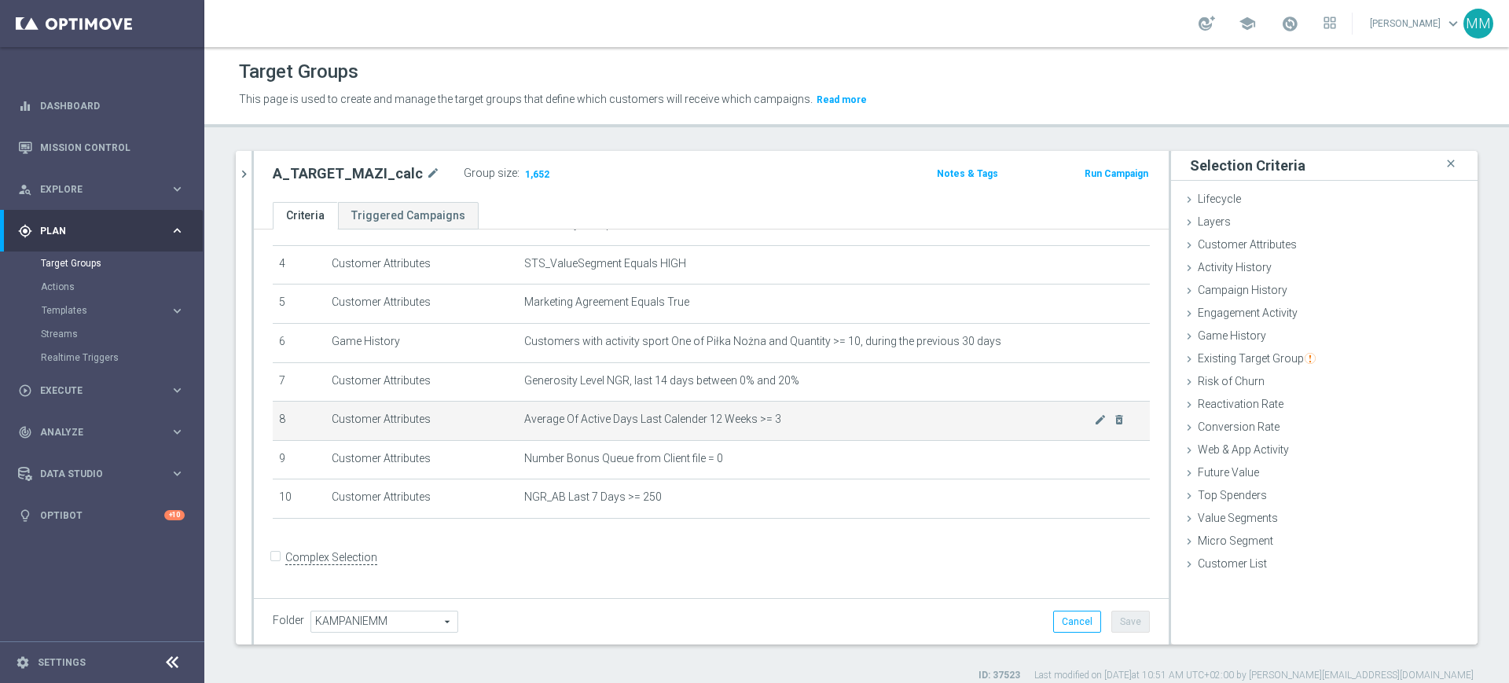
click at [680, 421] on span "Average Of Active Days Last Calender 12 Weeks >= 3" at bounding box center [809, 419] width 570 height 13
click at [806, 412] on td "Average Of Active Days Last Calender 12 Weeks >= 3 mode_edit delete_forever" at bounding box center [834, 421] width 632 height 39
click at [1094, 424] on icon "mode_edit" at bounding box center [1100, 420] width 13 height 13
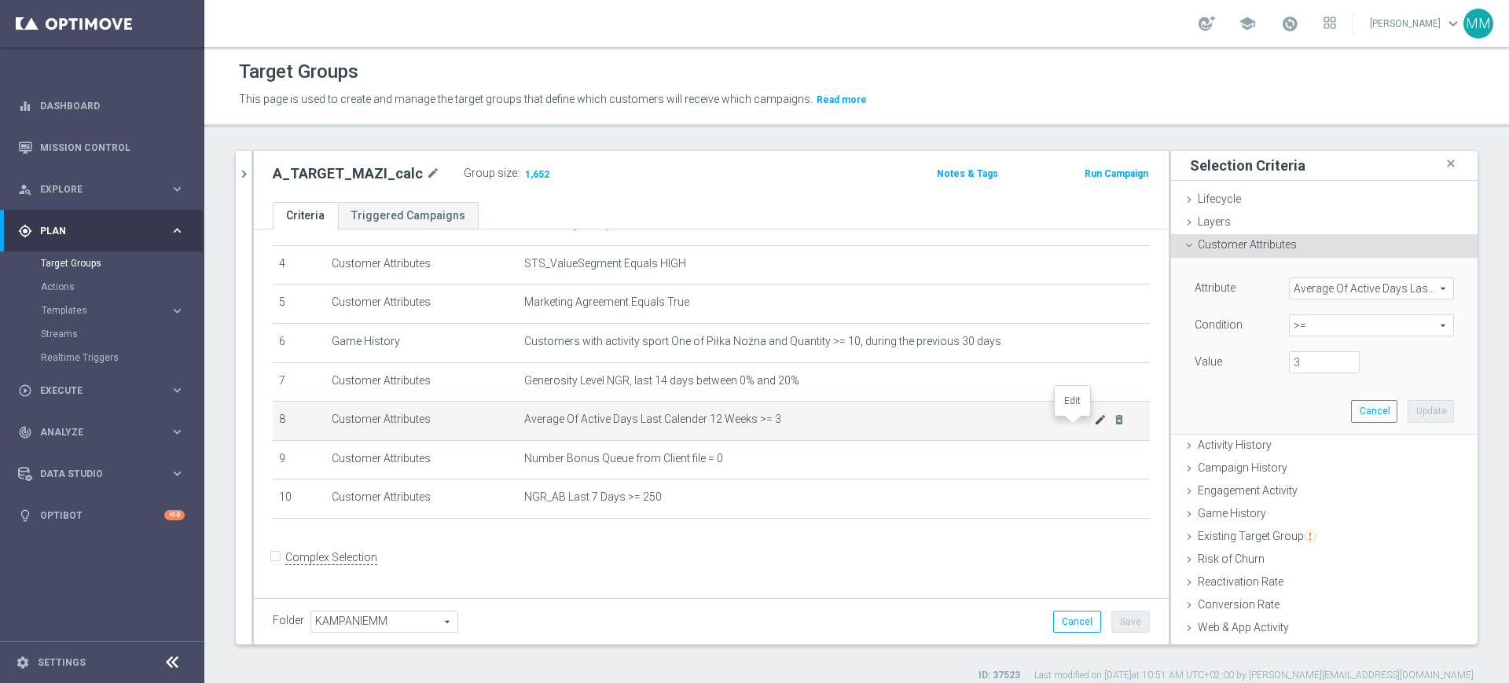
click at [1094, 424] on icon "mode_edit" at bounding box center [1100, 420] width 13 height 13
click at [1289, 356] on input "3" at bounding box center [1324, 362] width 71 height 22
type input "3.5"
click at [1408, 407] on button "Update" at bounding box center [1431, 411] width 46 height 22
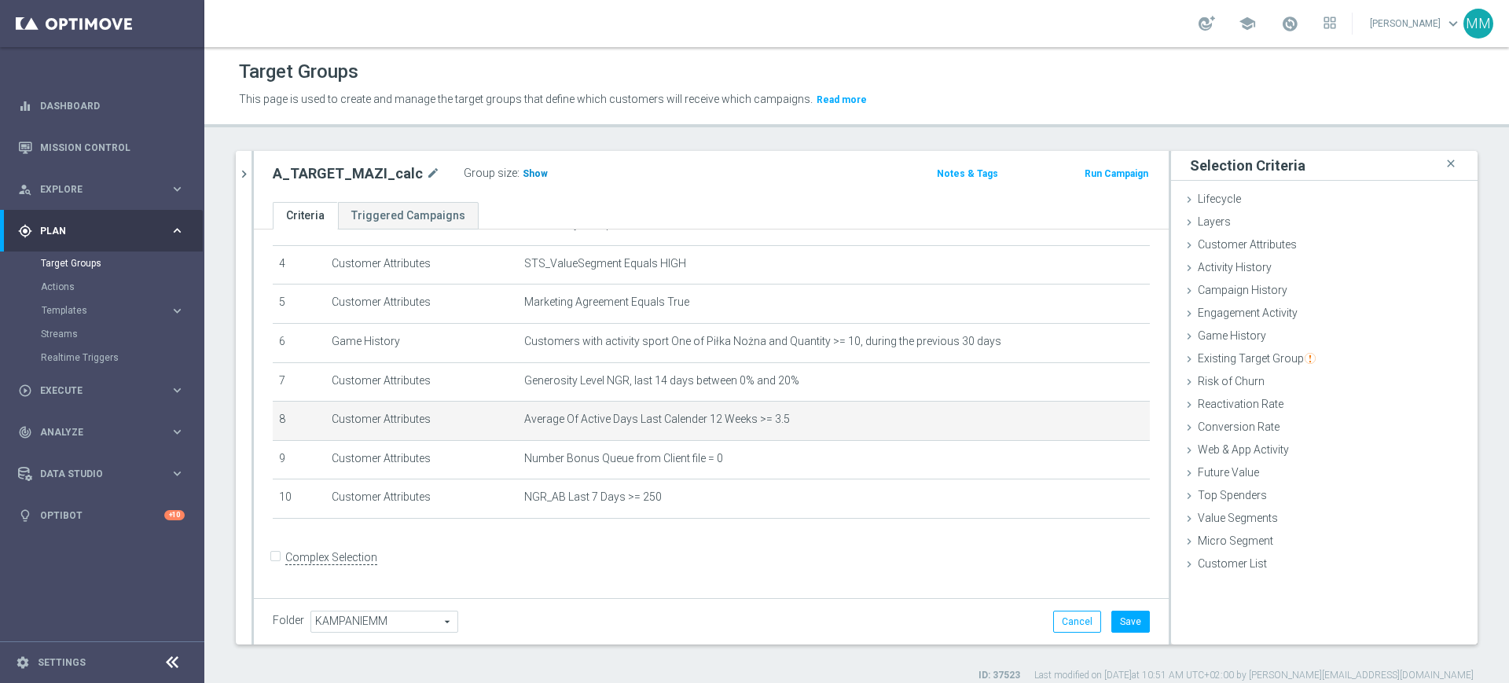
click at [523, 170] on span "Show" at bounding box center [535, 173] width 25 height 11
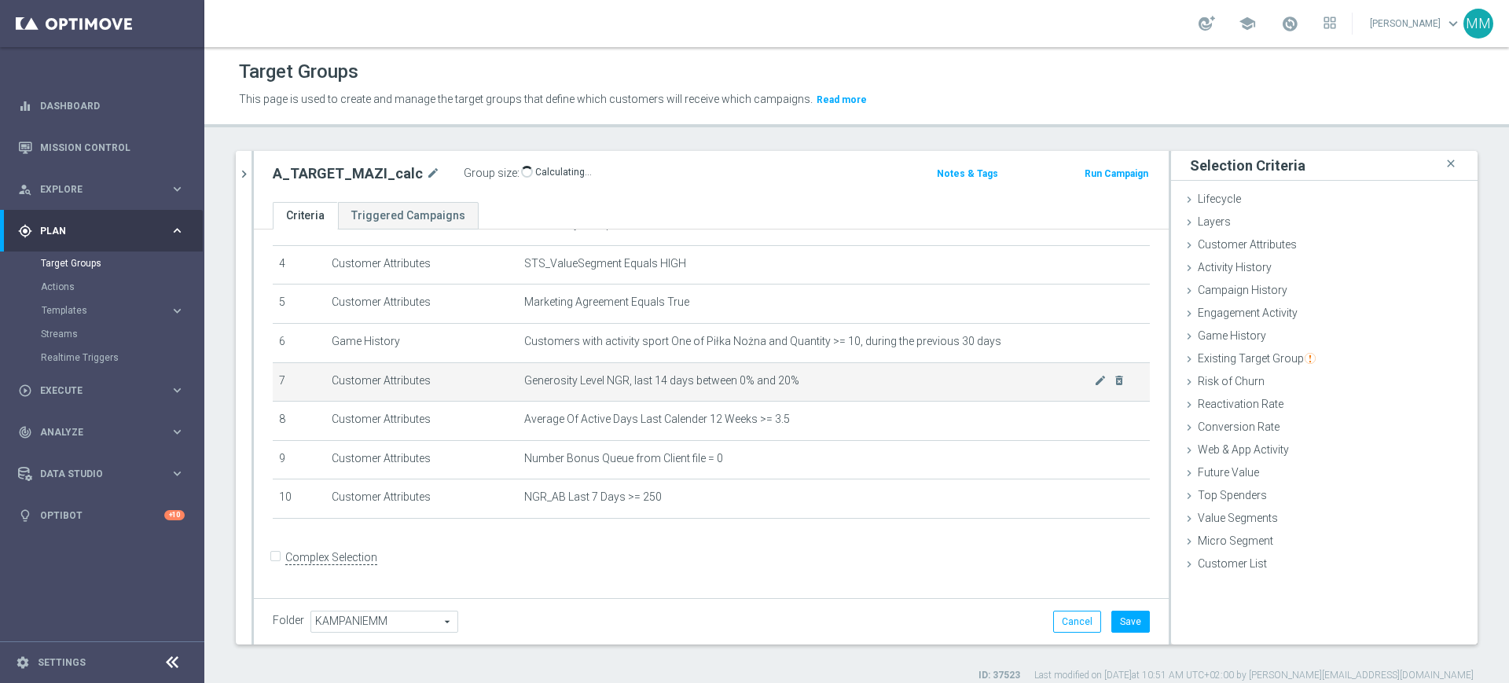
click at [738, 386] on span "Generosity Level NGR, last 14 days between 0% and 20%" at bounding box center [809, 380] width 570 height 13
click at [738, 385] on span "Generosity Level NGR, last 14 days between 0% and 20%" at bounding box center [809, 380] width 570 height 13
click at [820, 376] on td "Generosity Level NGR, last 14 days between 0% and 20% mode_edit delete_forever" at bounding box center [834, 381] width 632 height 39
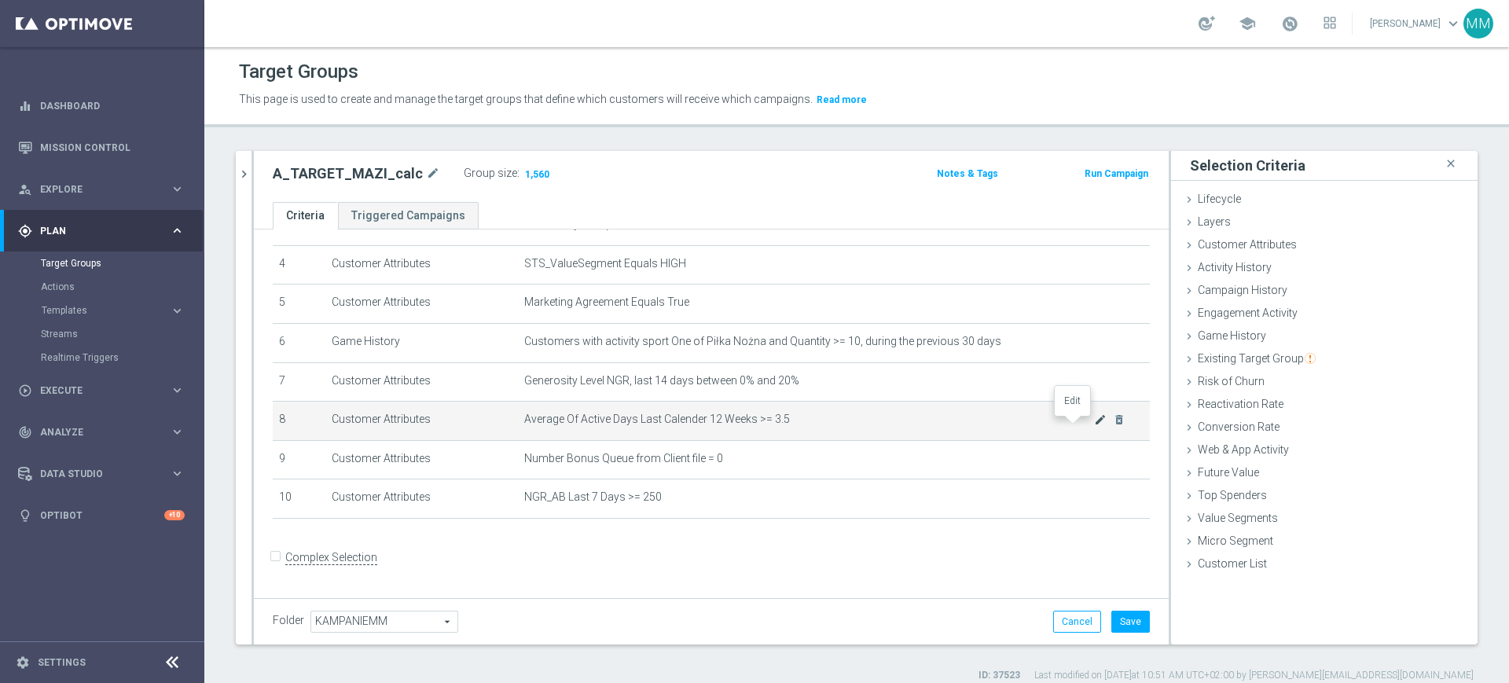
click at [1094, 425] on icon "mode_edit" at bounding box center [1100, 420] width 13 height 13
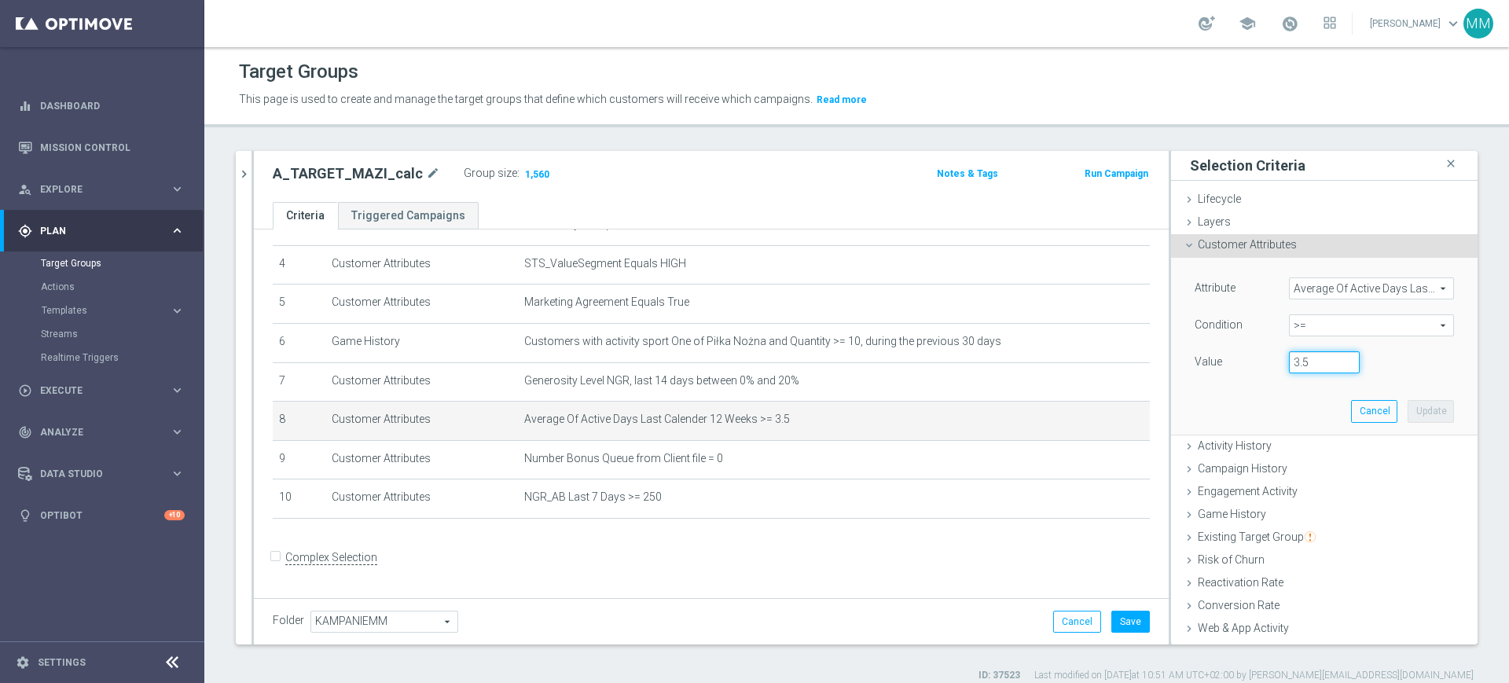
drag, startPoint x: 1281, startPoint y: 362, endPoint x: 1295, endPoint y: 360, distance: 14.2
click at [1295, 360] on input "3.5" at bounding box center [1324, 362] width 71 height 22
click at [1292, 359] on input "3.5" at bounding box center [1324, 362] width 71 height 22
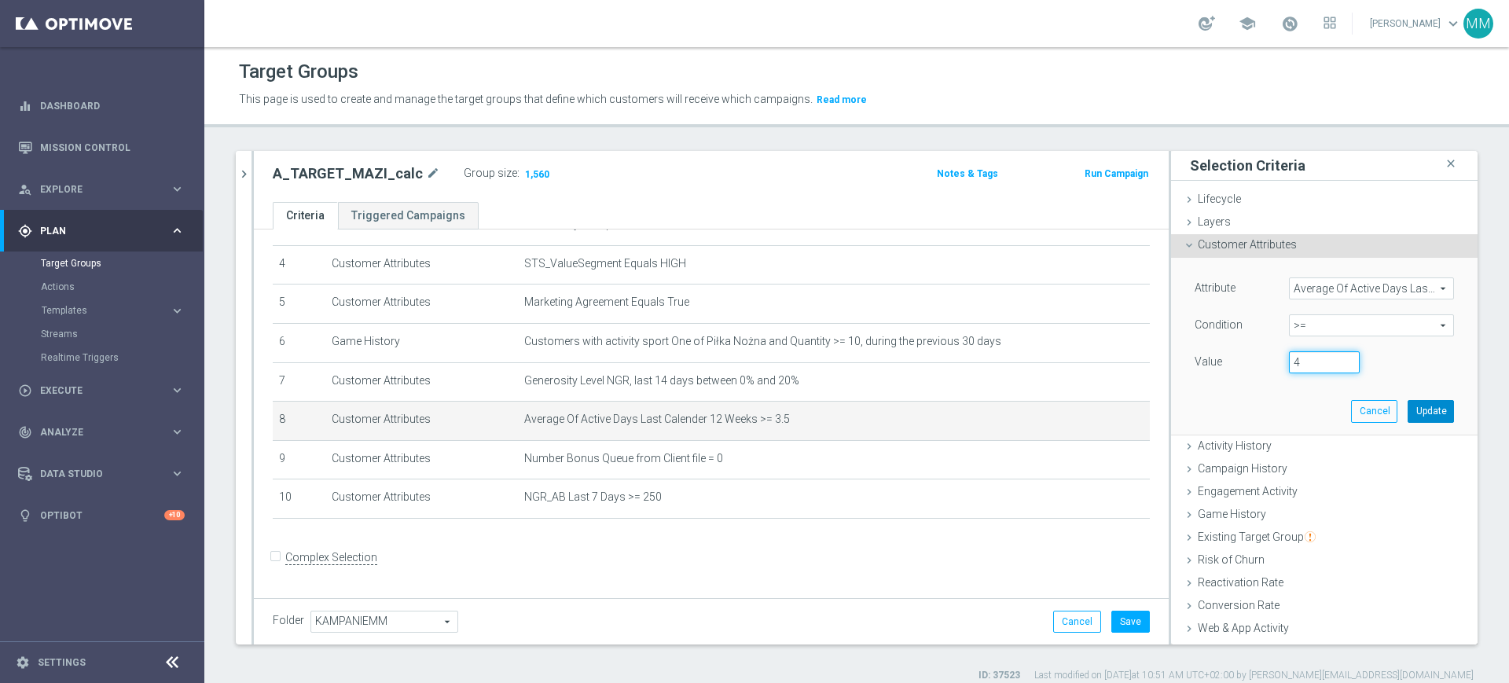
type input "4"
click at [1408, 406] on button "Update" at bounding box center [1431, 411] width 46 height 22
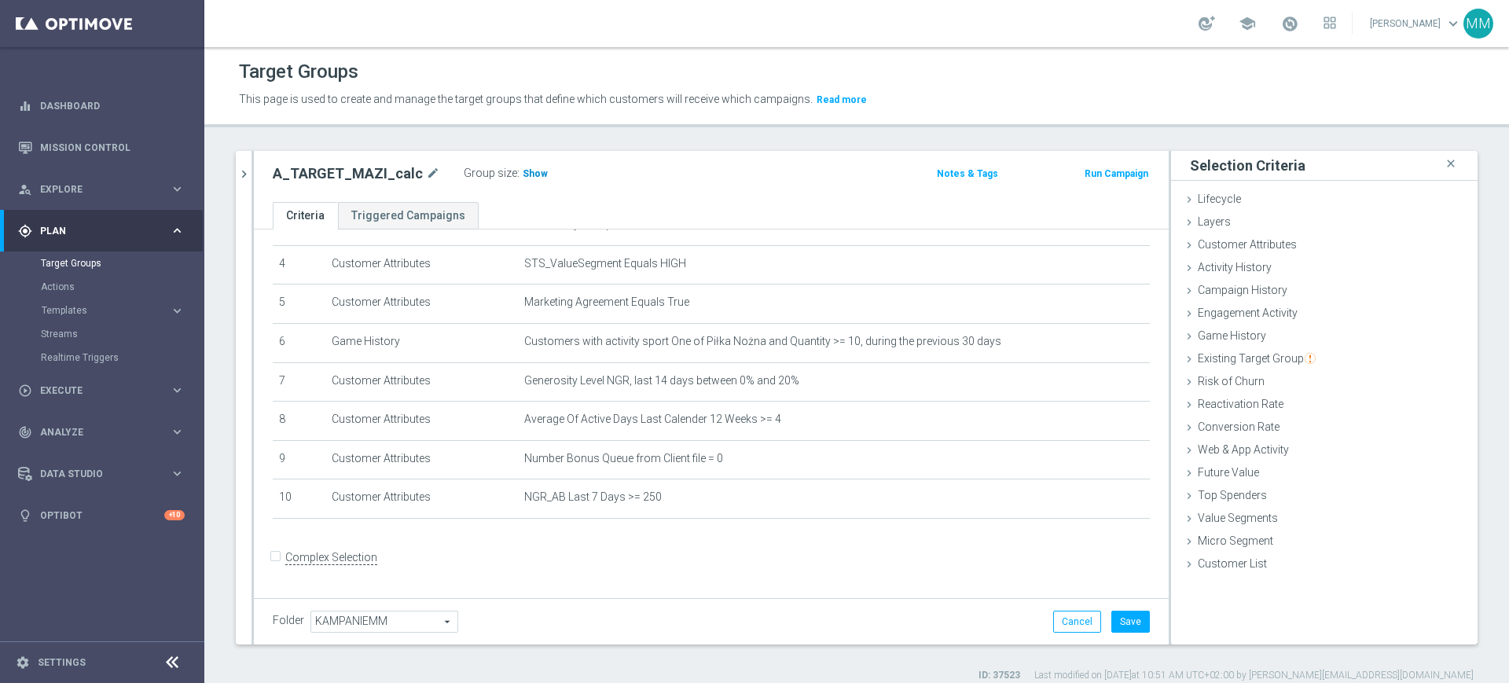
click at [523, 174] on span "Show" at bounding box center [535, 173] width 25 height 11
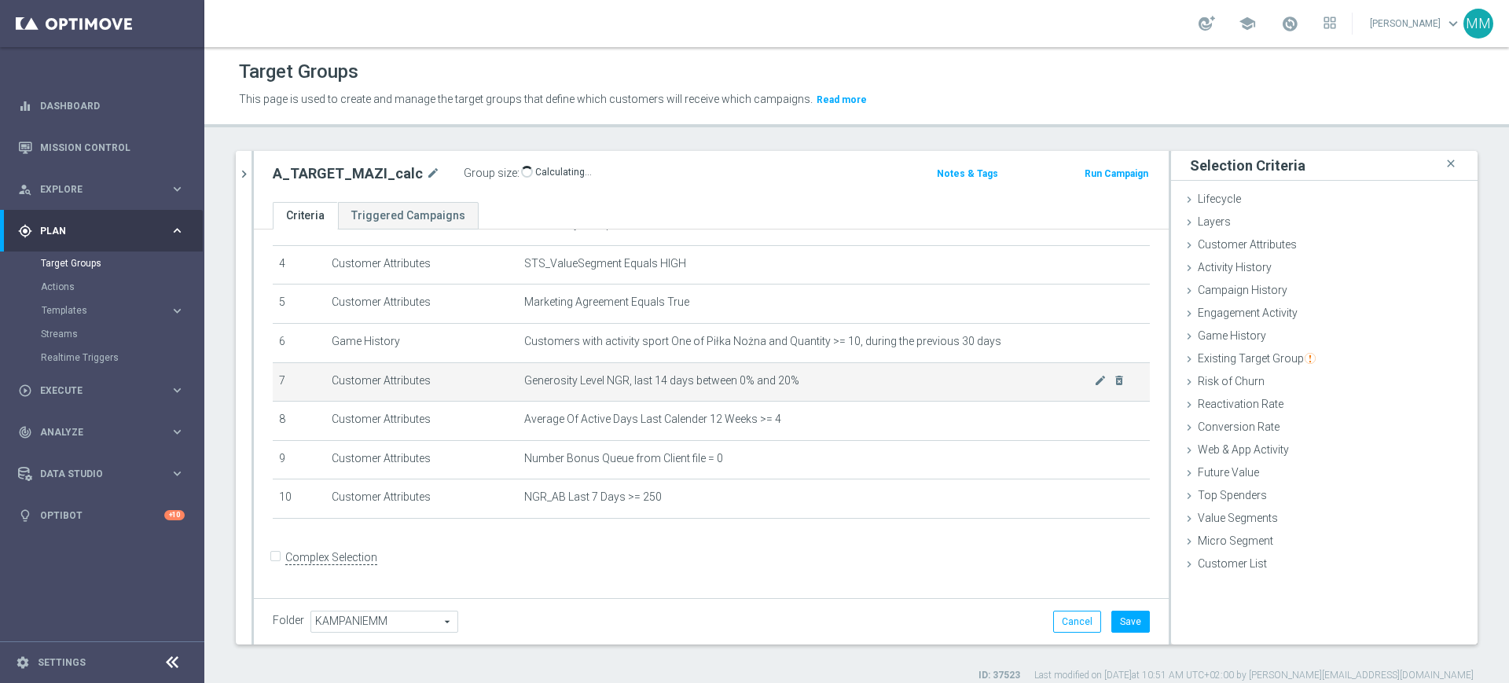
click at [759, 378] on span "Generosity Level NGR, last 14 days between 0% and 20%" at bounding box center [809, 380] width 570 height 13
click at [808, 400] on td "Generosity Level NGR, last 14 days between 0% and 20% mode_edit delete_forever" at bounding box center [834, 381] width 632 height 39
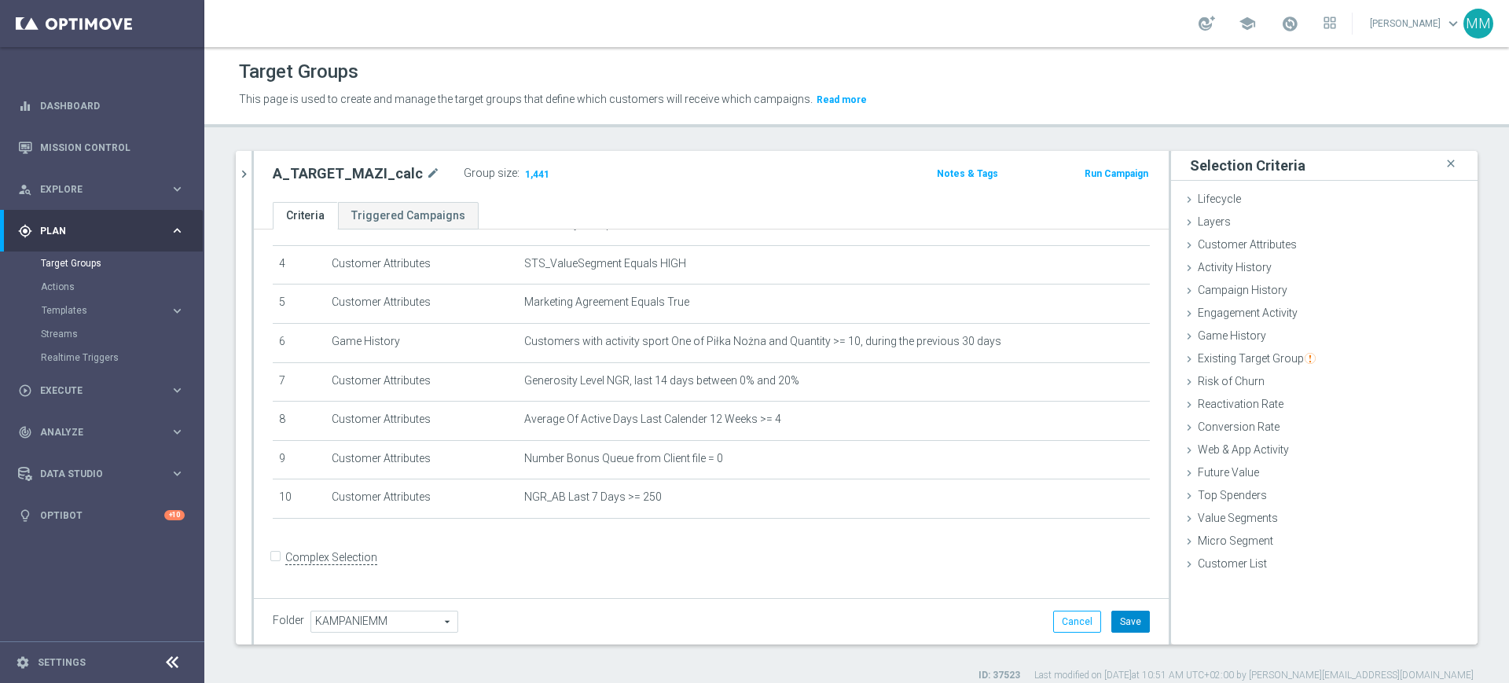
click at [1131, 614] on button "Save" at bounding box center [1131, 622] width 39 height 22
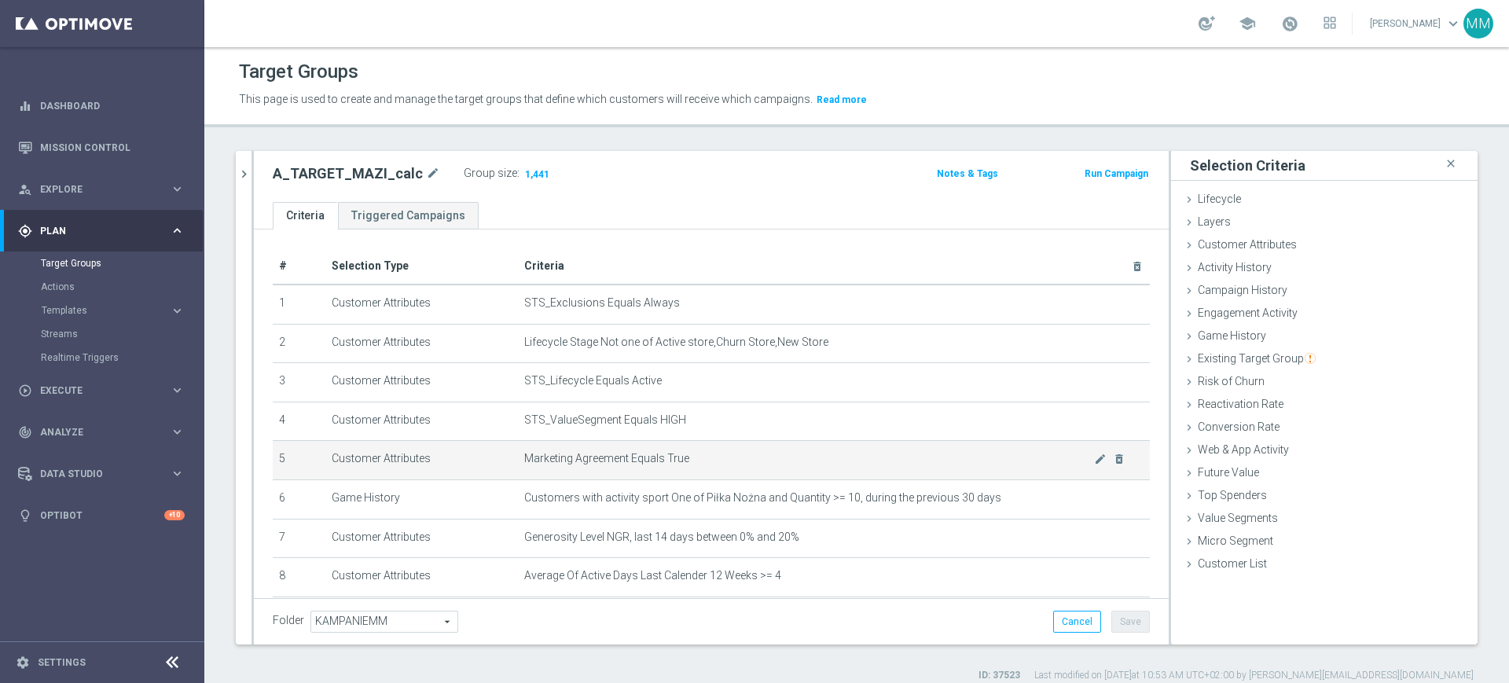
scroll to position [98, 0]
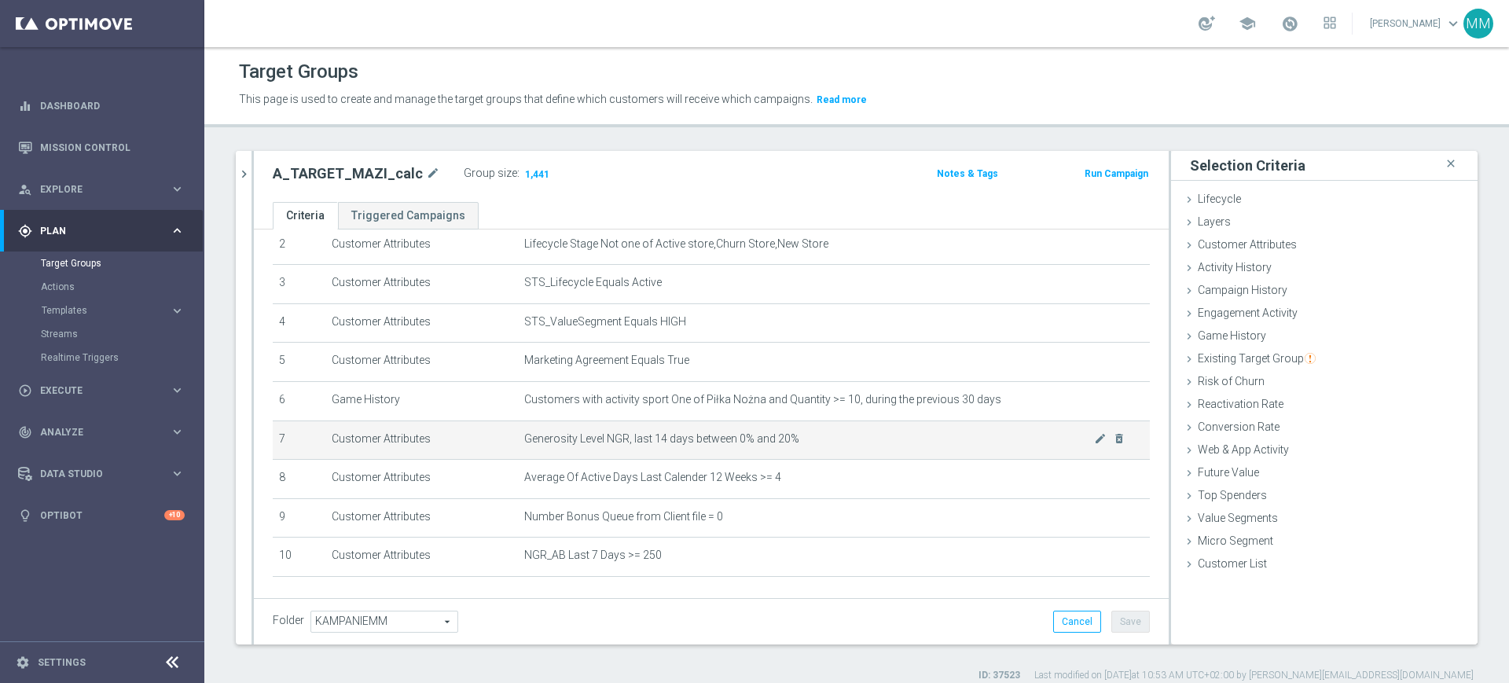
click at [641, 438] on span "Generosity Level NGR, last 14 days between 0% and 20%" at bounding box center [809, 438] width 570 height 13
click at [643, 442] on span "Generosity Level NGR, last 14 days between 0% and 20%" at bounding box center [809, 438] width 570 height 13
click at [1094, 445] on icon "mode_edit" at bounding box center [1100, 438] width 13 height 13
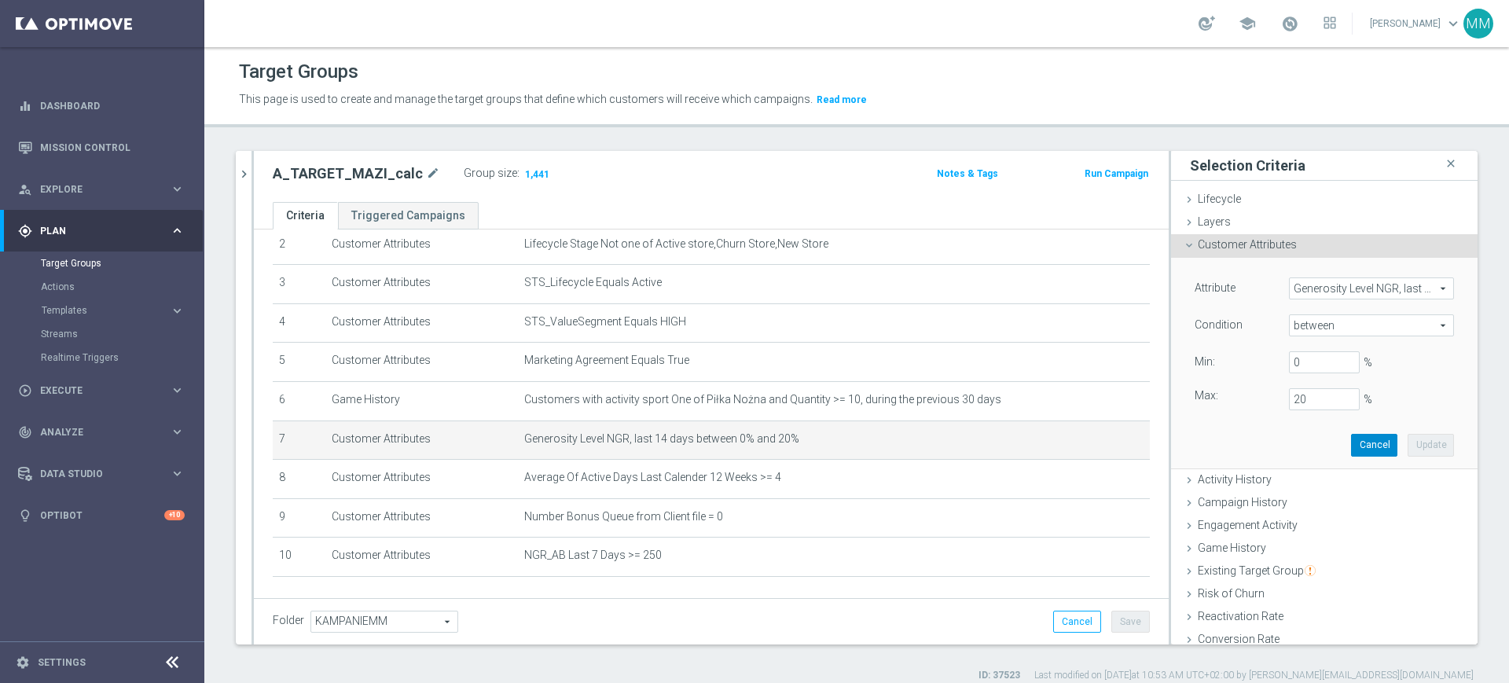
click at [1351, 436] on button "Cancel" at bounding box center [1374, 445] width 46 height 22
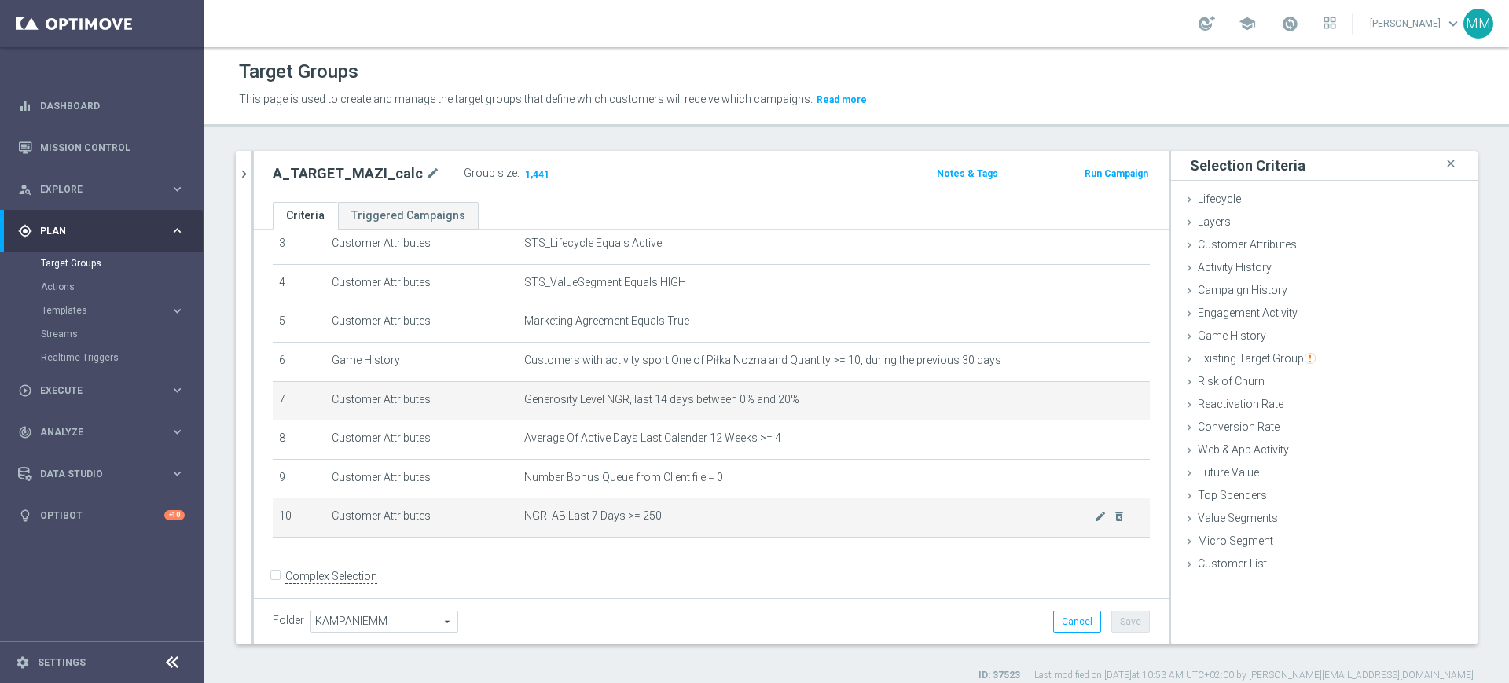
scroll to position [156, 0]
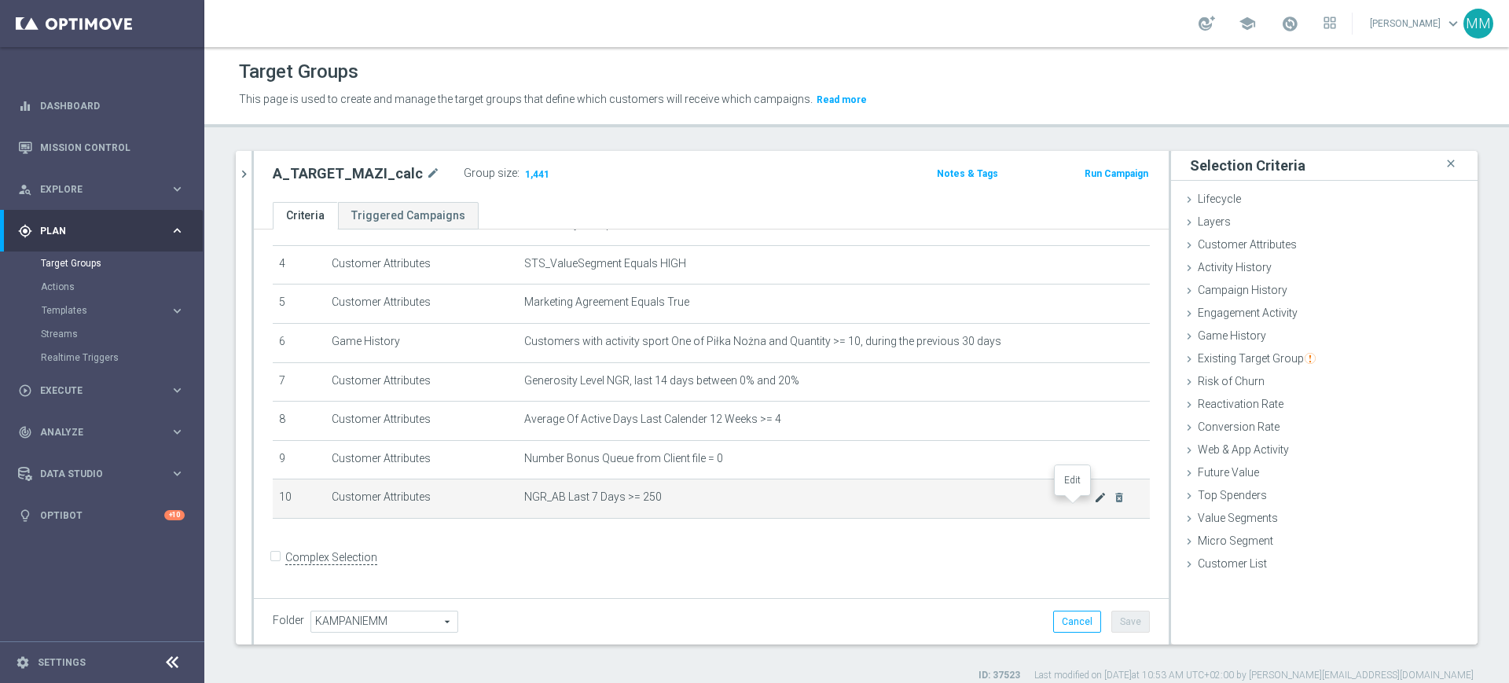
click at [1094, 503] on icon "mode_edit" at bounding box center [1100, 497] width 13 height 13
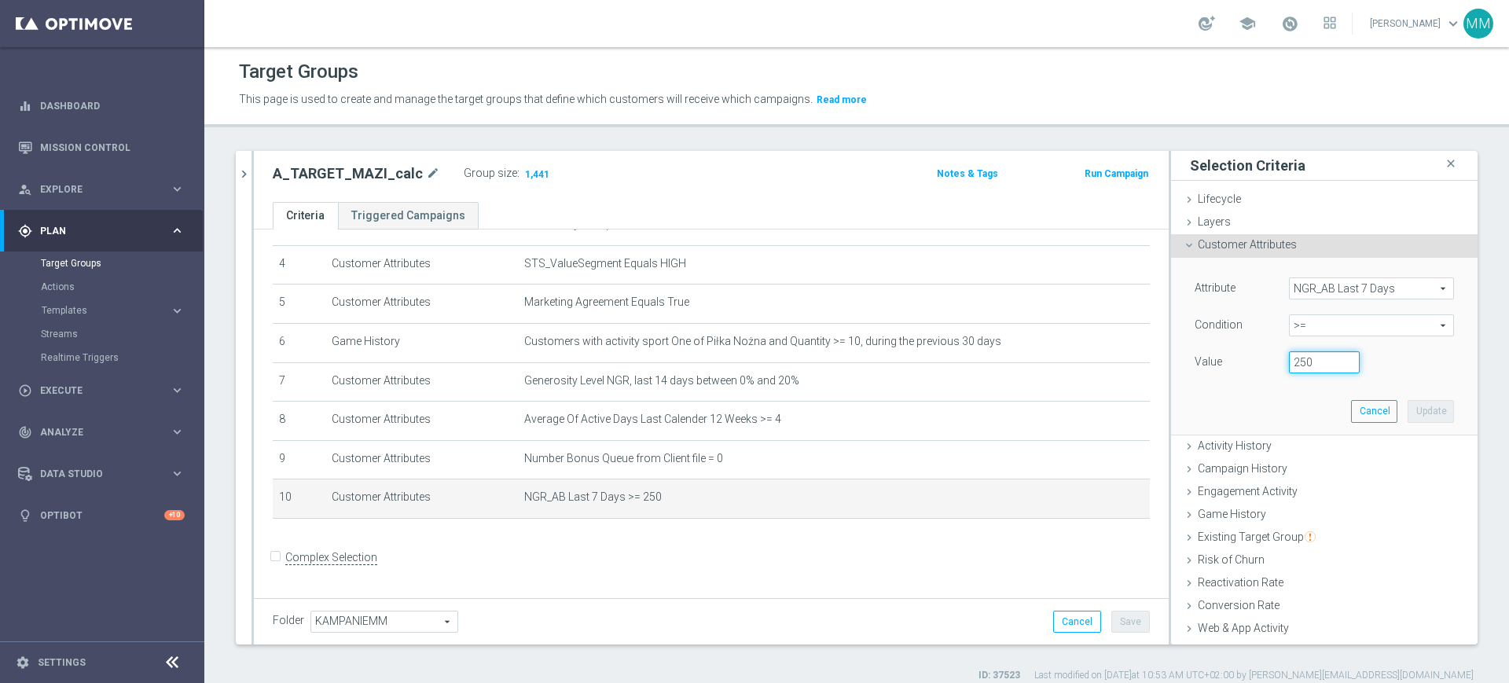
click at [1293, 370] on input "250" at bounding box center [1324, 362] width 71 height 22
click at [1290, 365] on input "500" at bounding box center [1324, 362] width 71 height 22
click at [1289, 365] on input "500" at bounding box center [1324, 362] width 71 height 22
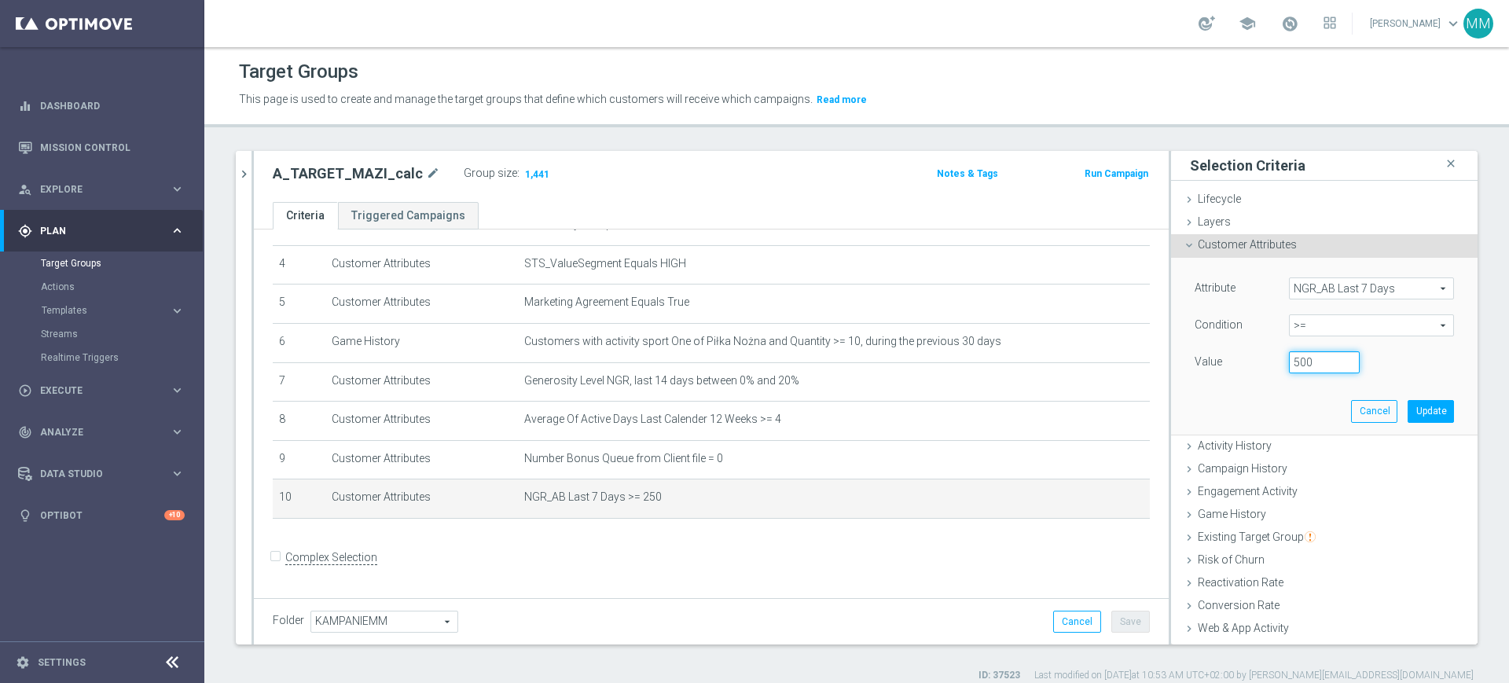
click at [1289, 365] on input "500" at bounding box center [1324, 362] width 71 height 22
type input "300"
click at [1408, 407] on button "Update" at bounding box center [1431, 411] width 46 height 22
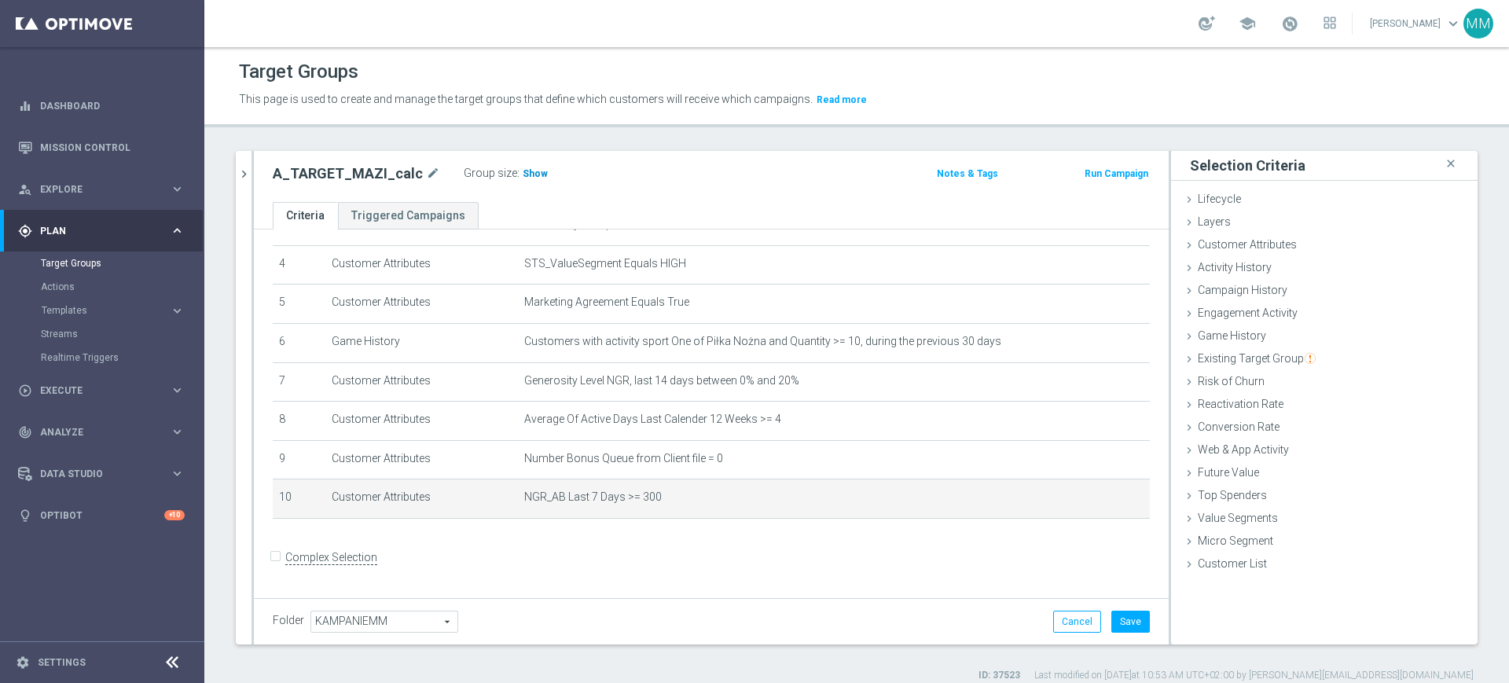
click at [523, 168] on span "Show" at bounding box center [535, 173] width 25 height 11
click at [1094, 504] on icon "mode_edit" at bounding box center [1100, 497] width 13 height 13
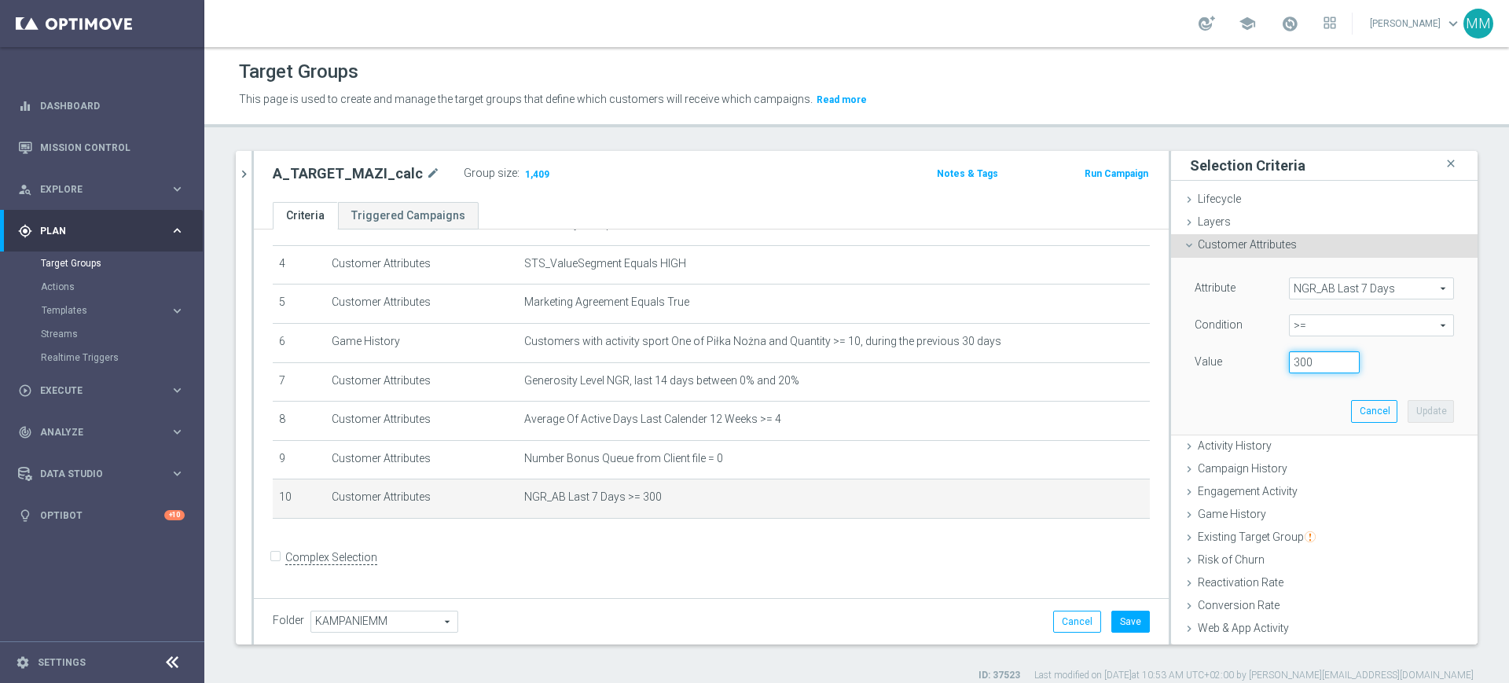
click at [1289, 369] on input "300" at bounding box center [1324, 362] width 71 height 22
type input "250"
click at [1408, 411] on button "Update" at bounding box center [1431, 411] width 46 height 22
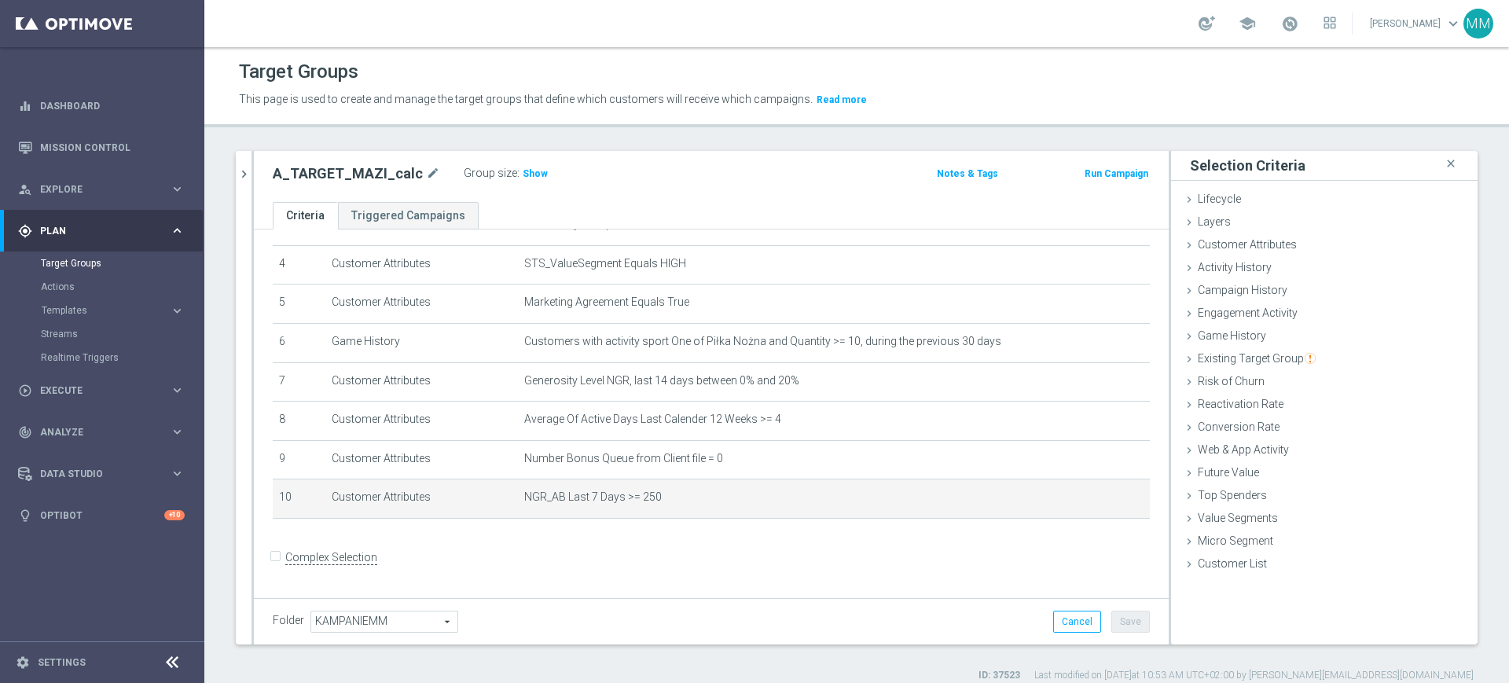
click at [517, 175] on label ":" at bounding box center [518, 173] width 2 height 13
click at [521, 175] on h3 "Show" at bounding box center [535, 173] width 28 height 17
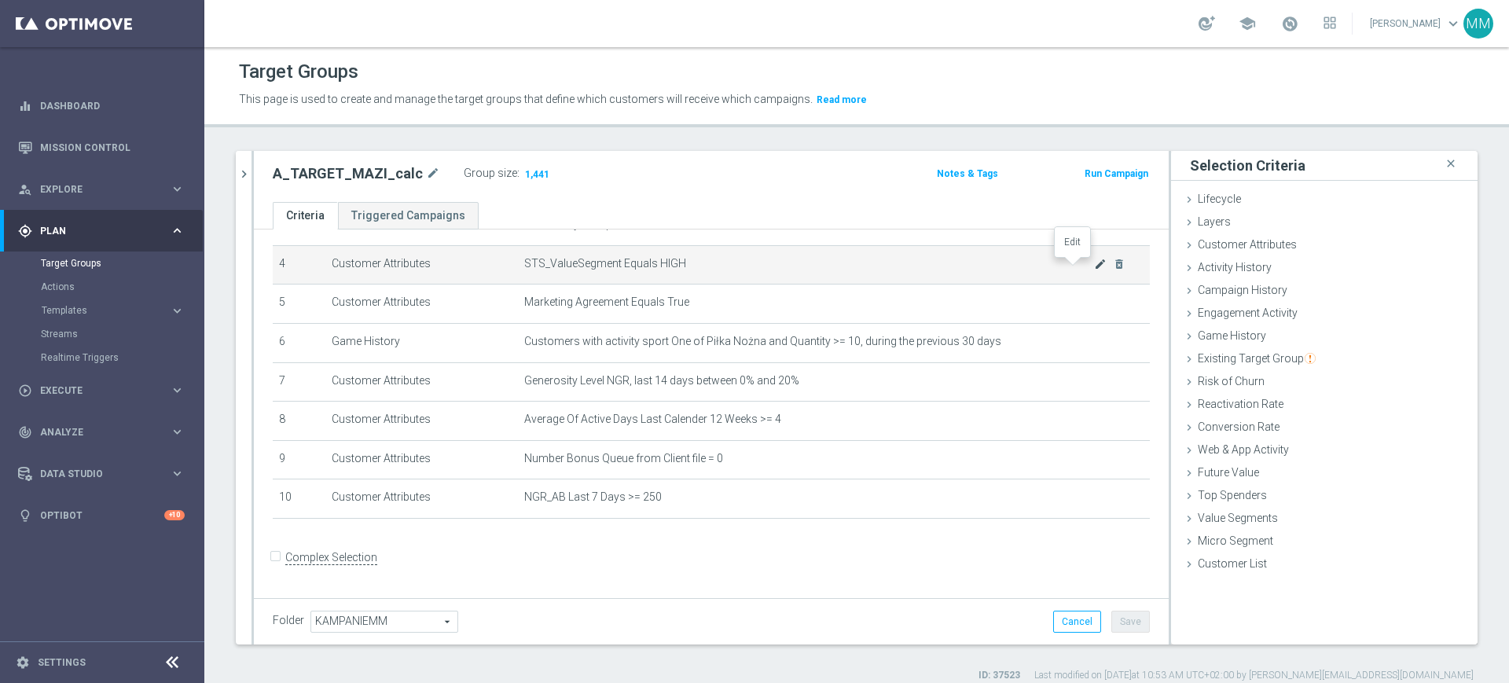
click at [1094, 262] on icon "mode_edit" at bounding box center [1100, 264] width 13 height 13
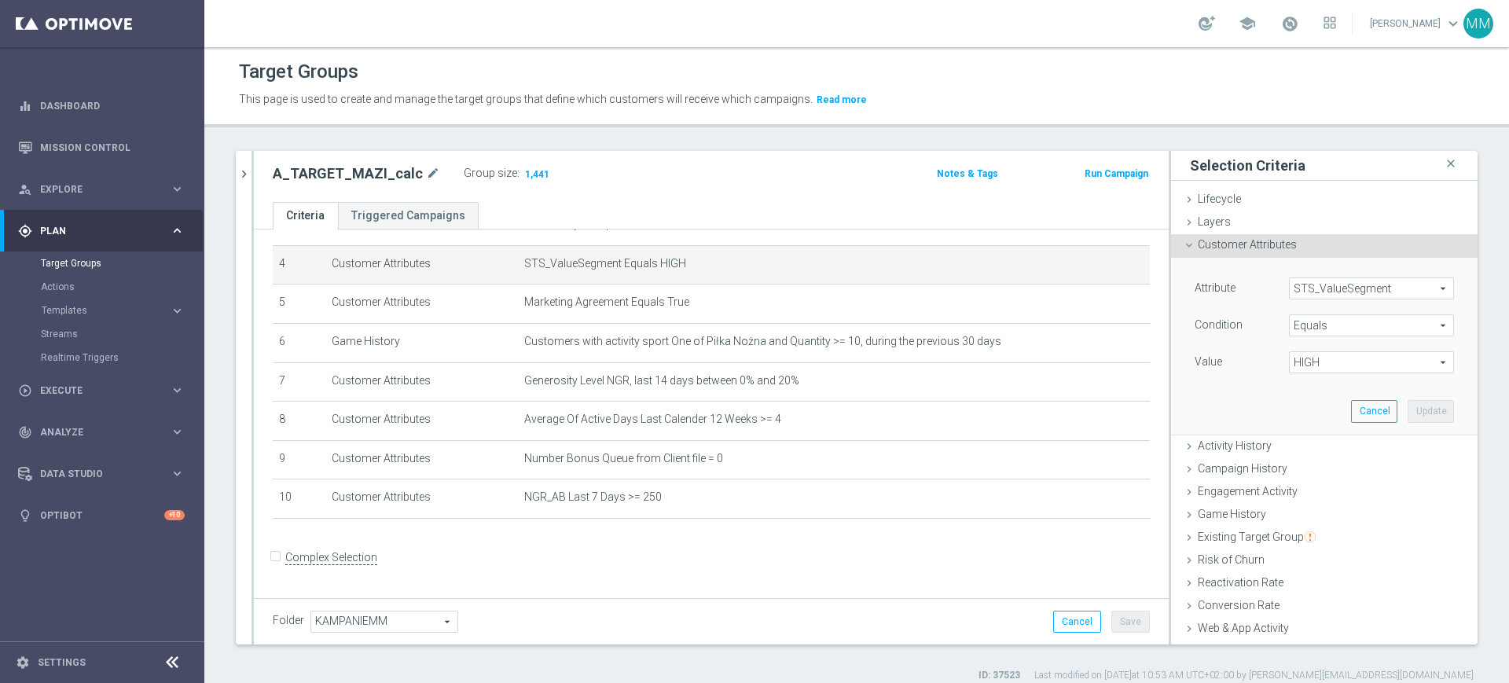
drag, startPoint x: 1304, startPoint y: 361, endPoint x: 1306, endPoint y: 369, distance: 8.0
click at [1304, 359] on span "HIGH" at bounding box center [1372, 362] width 164 height 20
click at [1308, 439] on label "MED" at bounding box center [1371, 447] width 165 height 20
type input "MED"
click at [1408, 408] on button "Update" at bounding box center [1431, 411] width 46 height 22
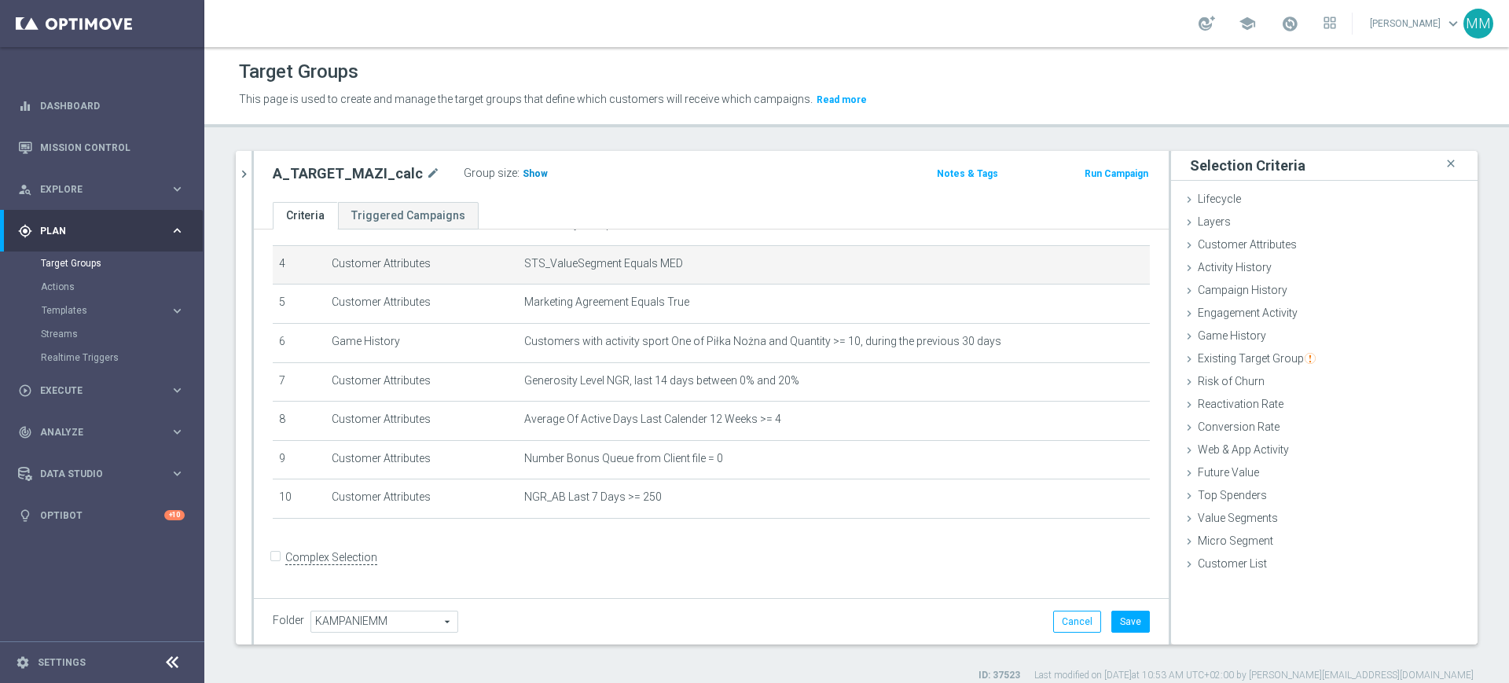
click at [527, 171] on span "Show" at bounding box center [535, 173] width 25 height 11
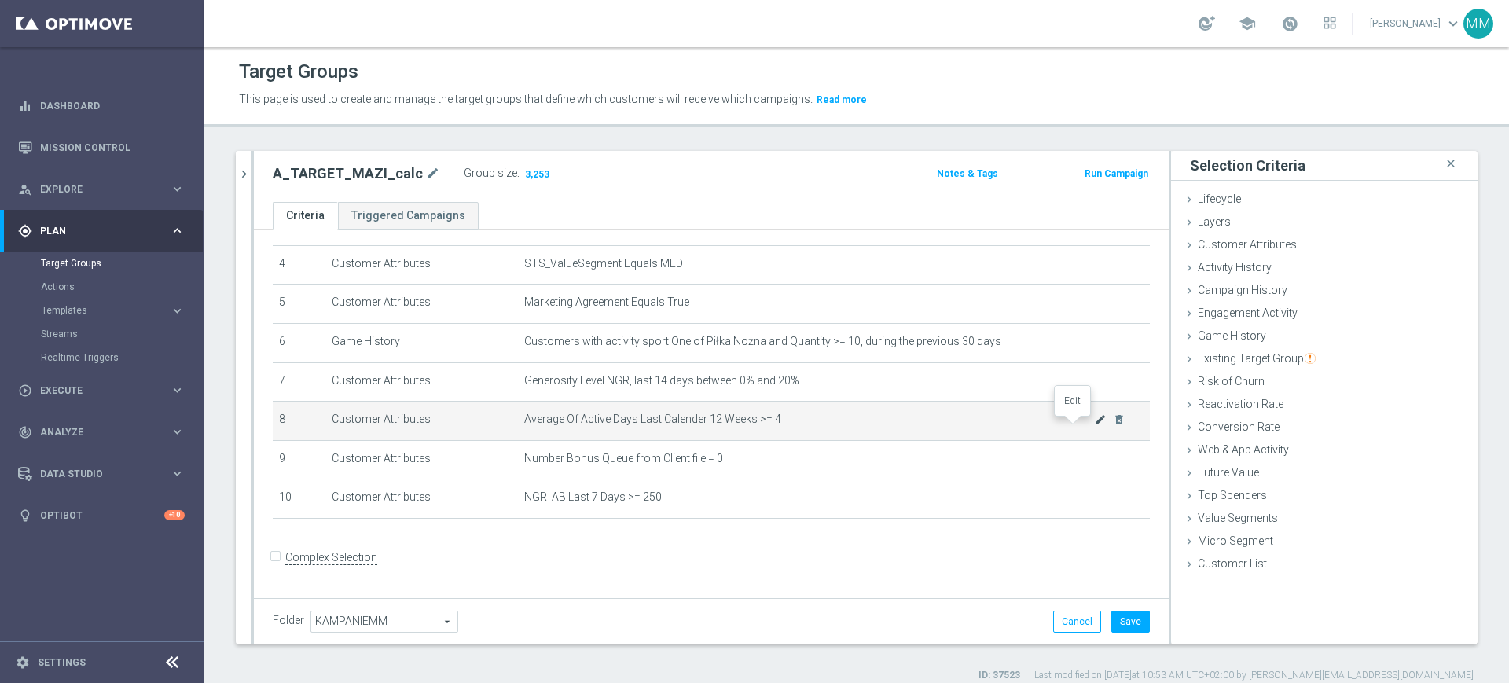
click at [1094, 421] on icon "mode_edit" at bounding box center [1100, 420] width 13 height 13
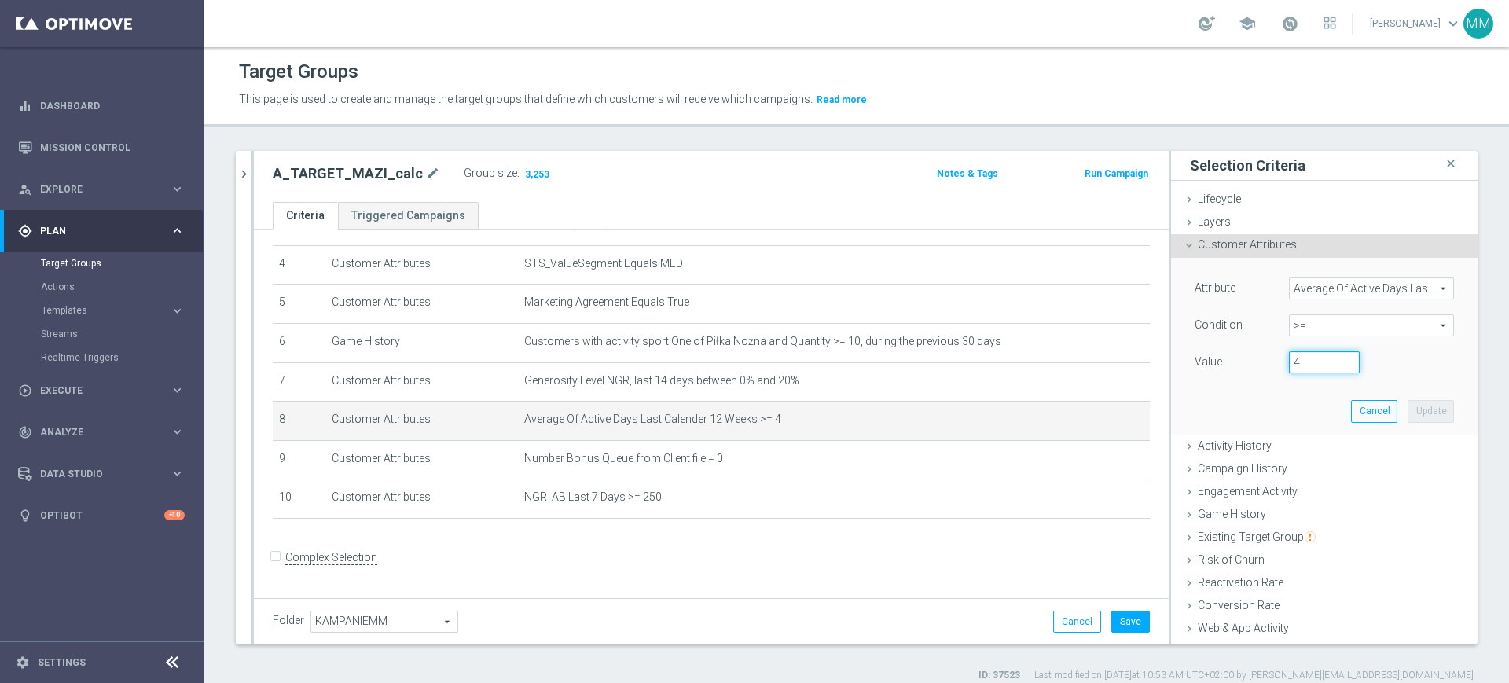
drag, startPoint x: 1270, startPoint y: 360, endPoint x: 1309, endPoint y: 369, distance: 40.2
click at [1309, 369] on input "4" at bounding box center [1324, 362] width 71 height 22
type input "2"
type input "2.5"
drag, startPoint x: 1406, startPoint y: 406, endPoint x: 1179, endPoint y: 329, distance: 239.2
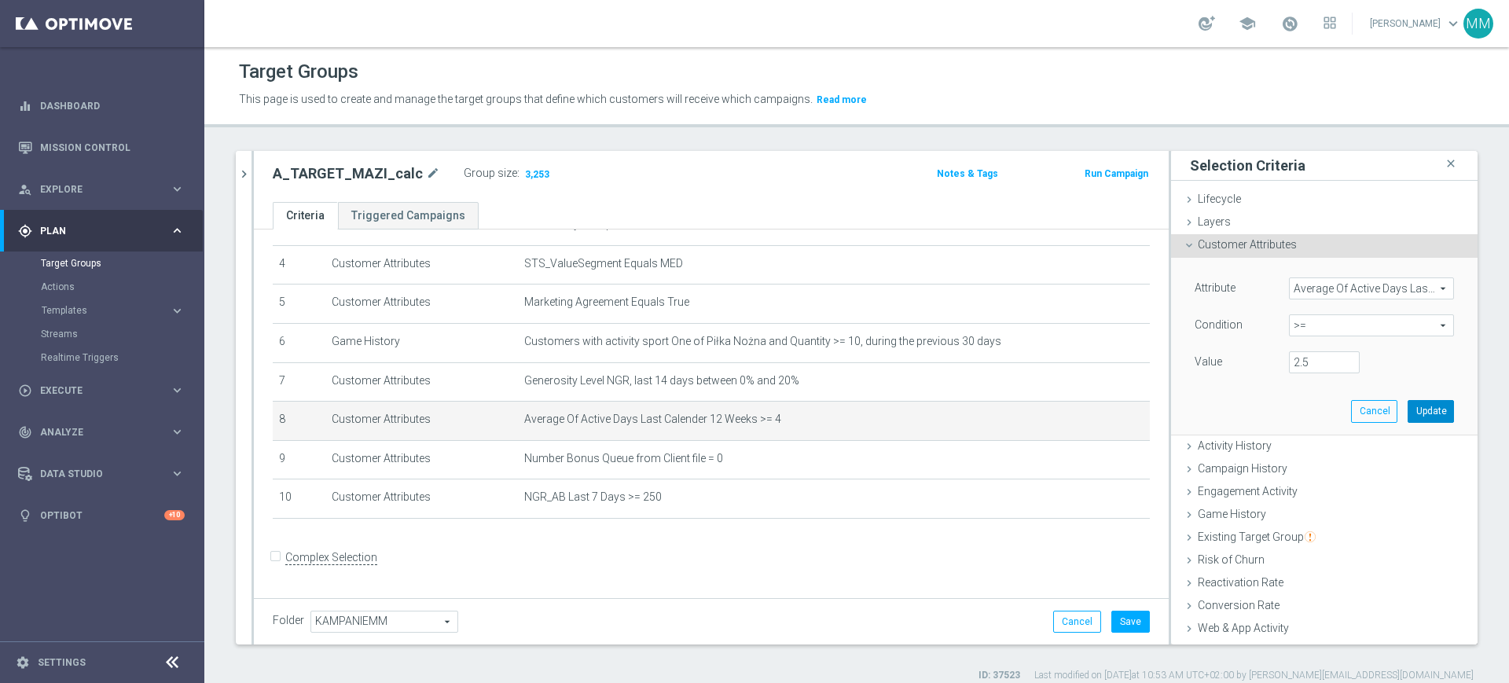
click at [1408, 406] on button "Update" at bounding box center [1431, 411] width 46 height 22
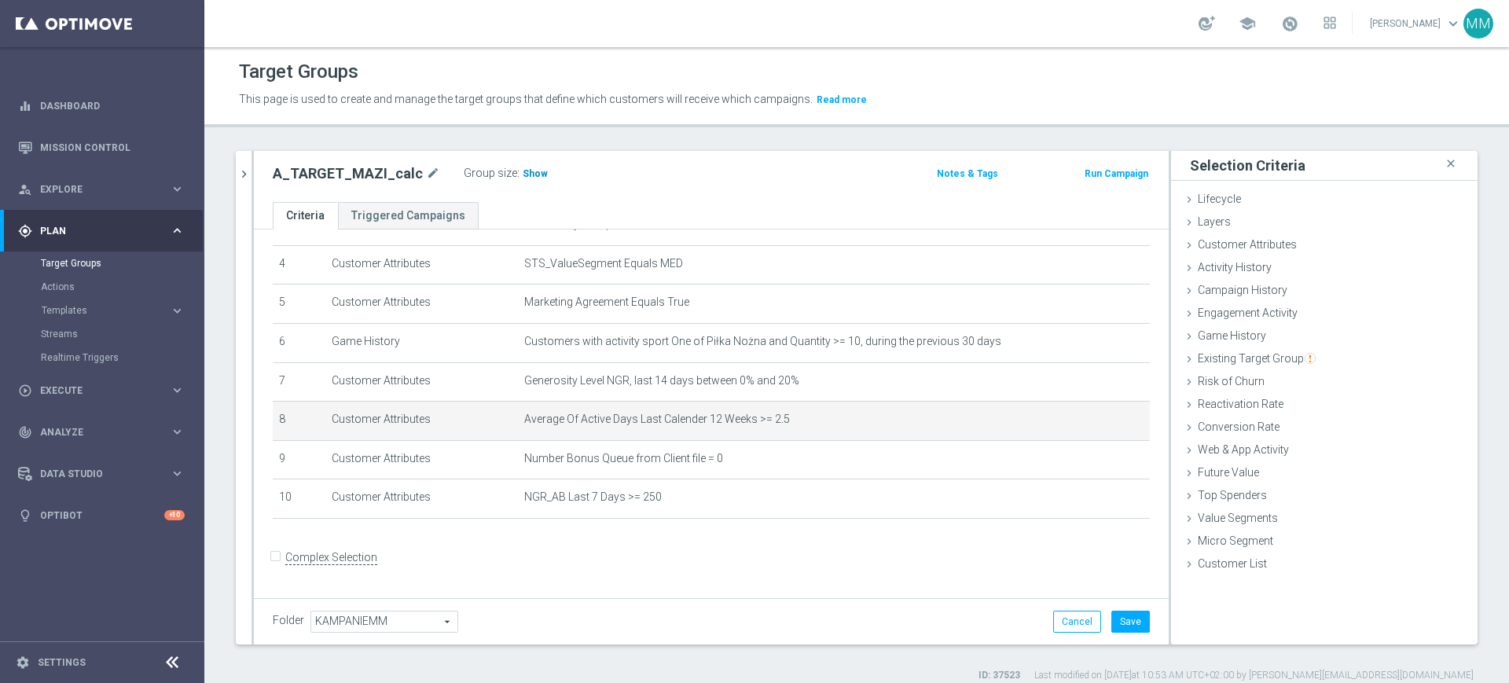
click at [528, 171] on span "Show" at bounding box center [535, 173] width 25 height 11
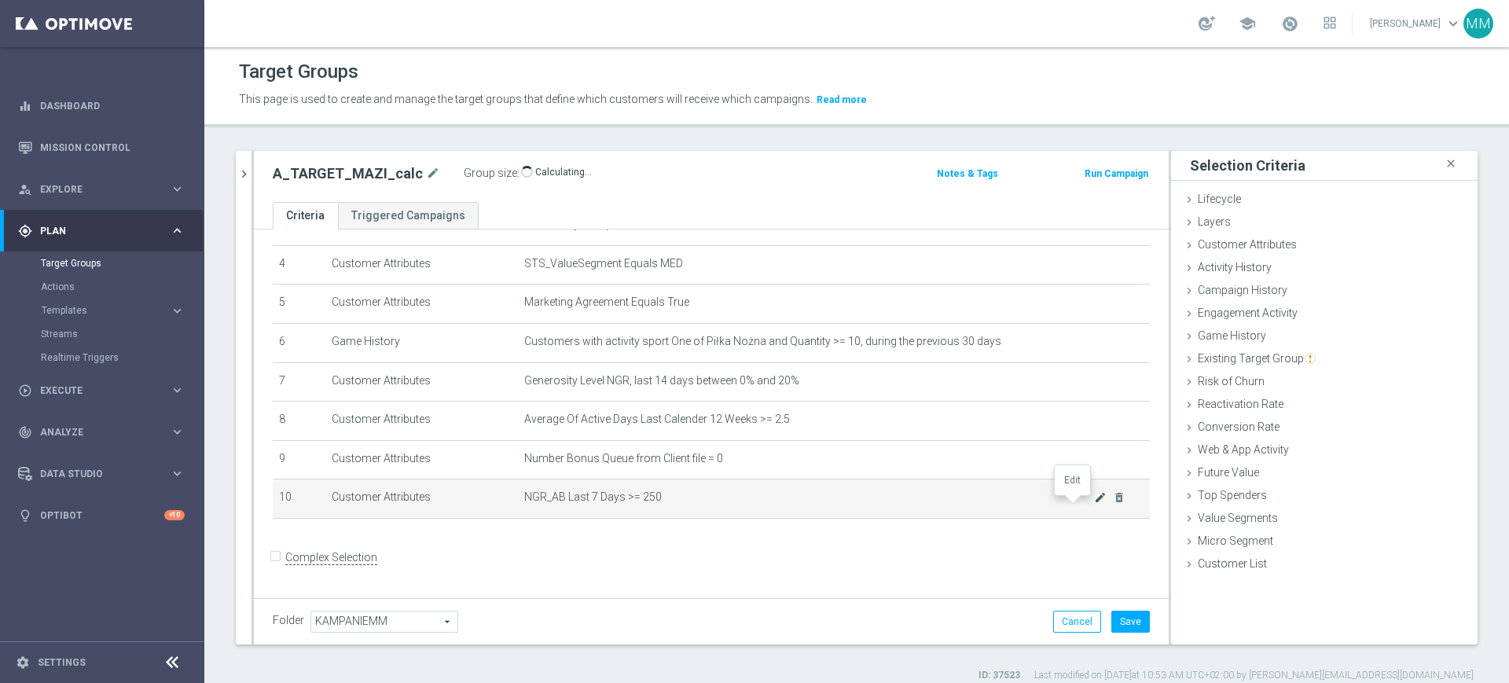
click at [1094, 504] on icon "mode_edit" at bounding box center [1100, 497] width 13 height 13
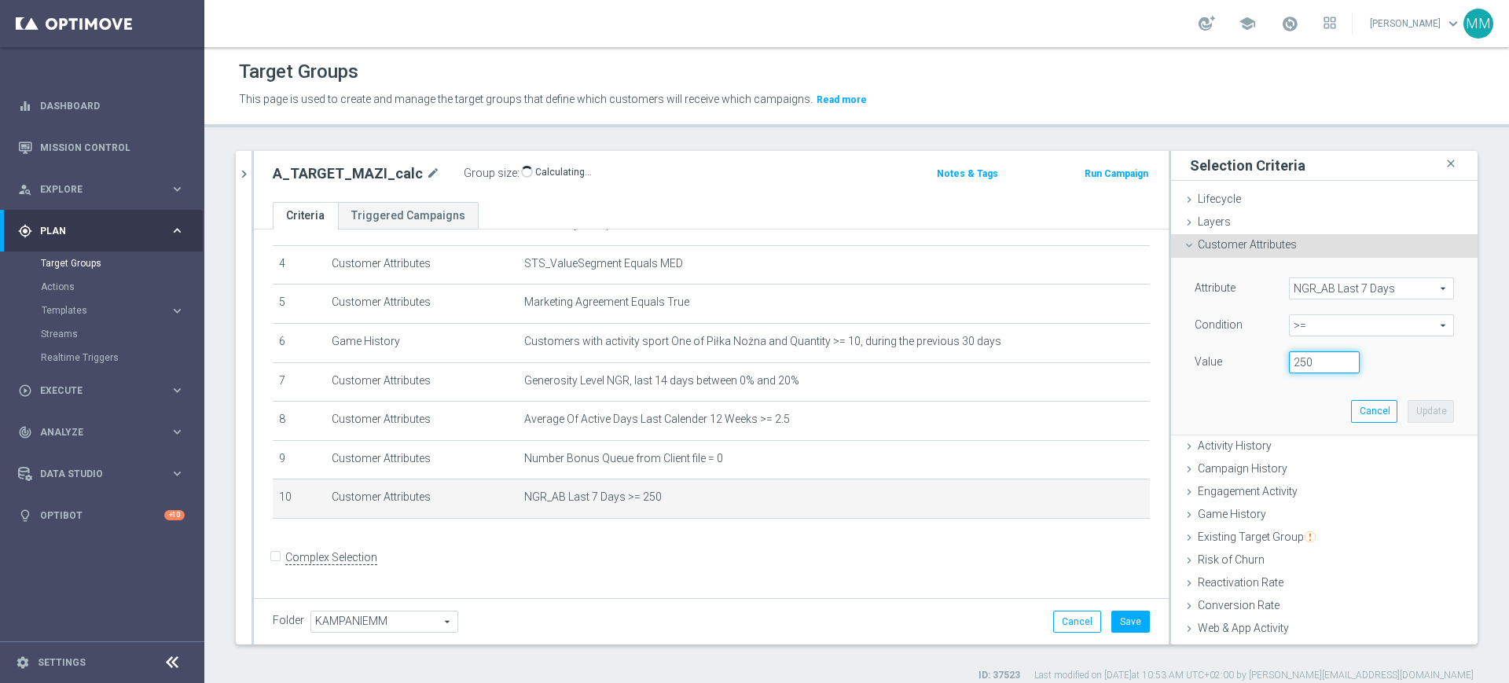
drag, startPoint x: 1288, startPoint y: 363, endPoint x: 1230, endPoint y: 364, distance: 58.2
click at [1230, 364] on div "Value 250" at bounding box center [1324, 363] width 283 height 25
type input "50"
click at [1408, 418] on button "Update" at bounding box center [1431, 411] width 46 height 22
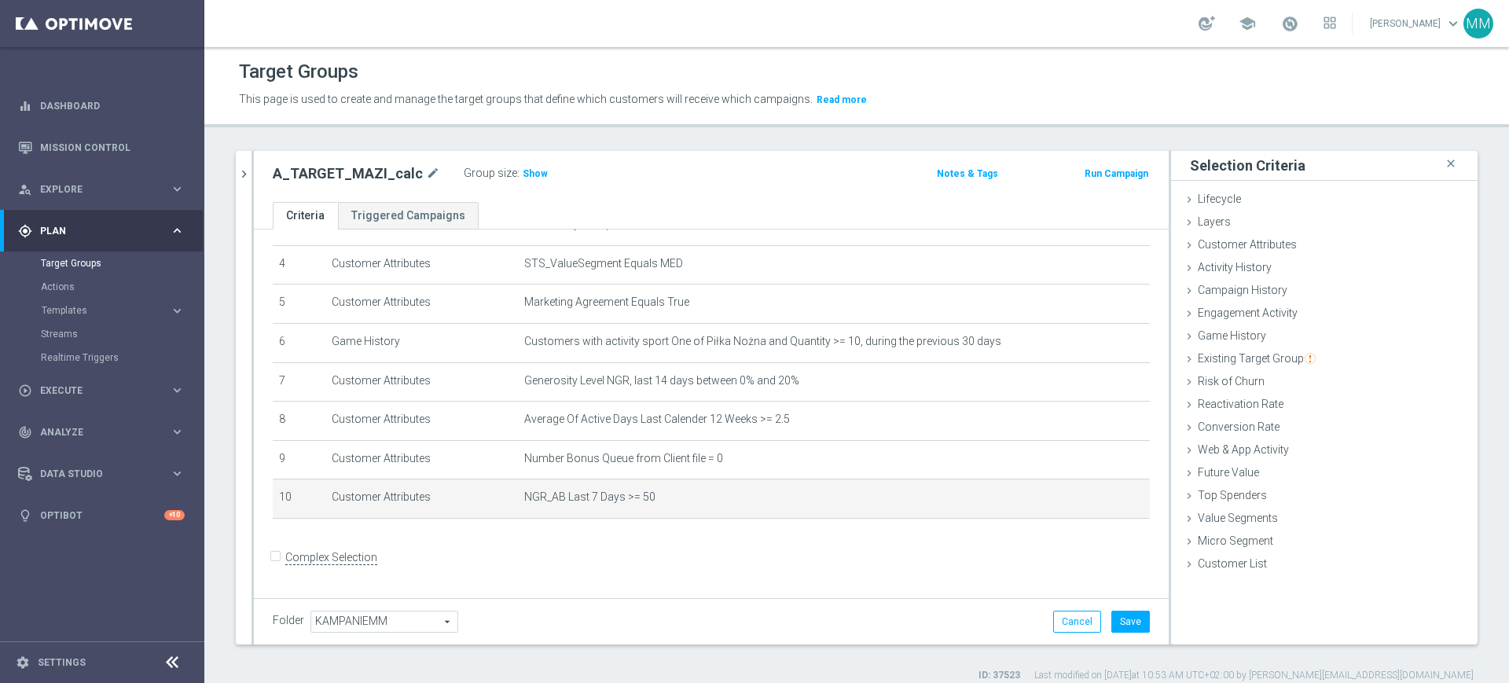
click at [545, 171] on div "Group size : Show" at bounding box center [542, 172] width 157 height 19
click at [532, 174] on span "Show" at bounding box center [535, 173] width 25 height 11
click at [1112, 614] on button "Save" at bounding box center [1131, 622] width 39 height 22
